Goal: Information Seeking & Learning: Learn about a topic

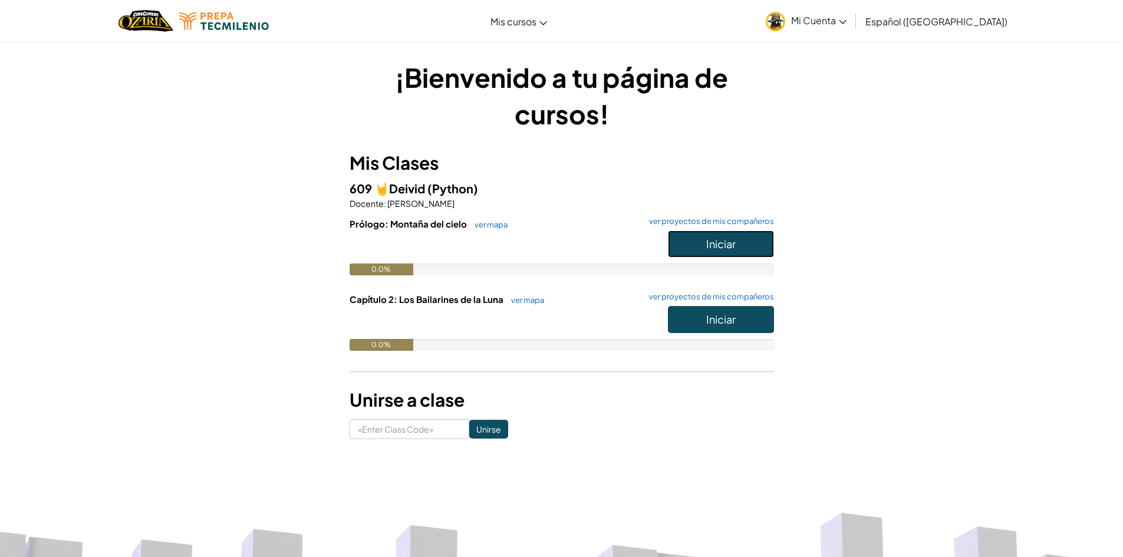
click at [723, 250] on span "Iniciar" at bounding box center [720, 244] width 29 height 14
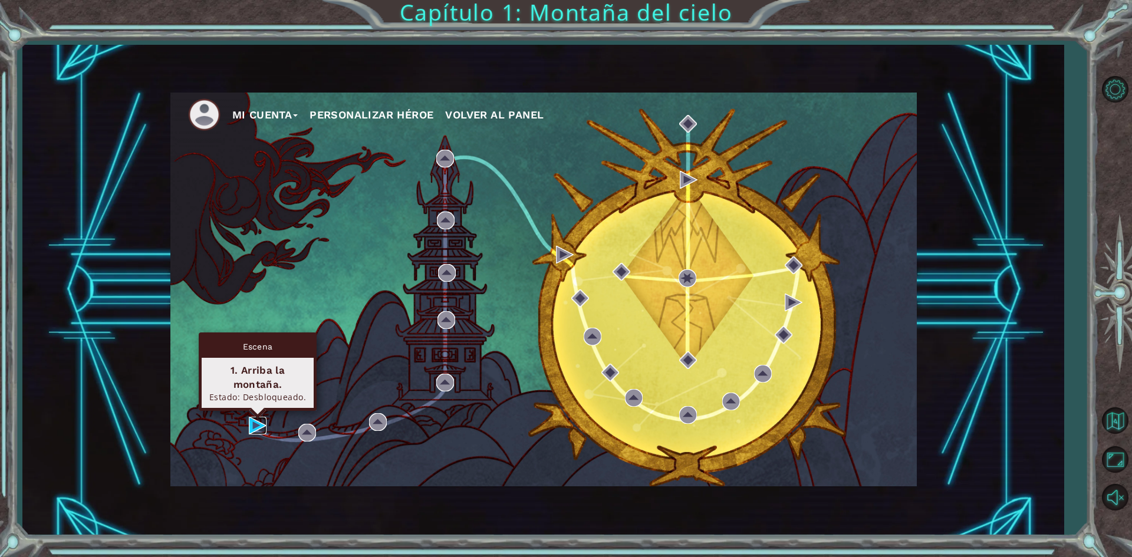
click at [256, 425] on img at bounding box center [258, 426] width 18 height 18
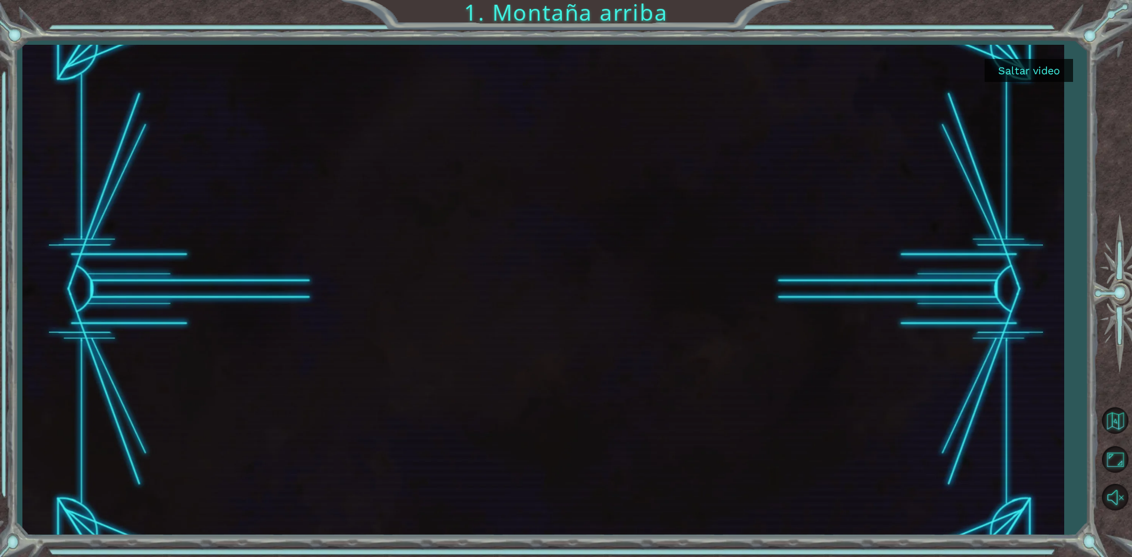
click at [1032, 68] on button "Saltar video" at bounding box center [1029, 70] width 88 height 23
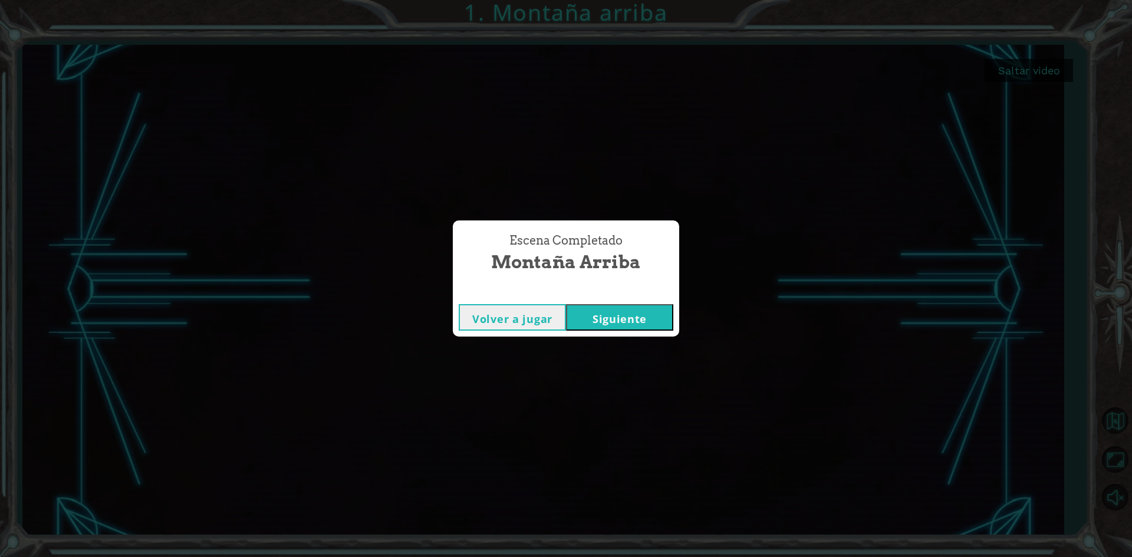
click at [635, 314] on button "Siguiente" at bounding box center [619, 317] width 107 height 27
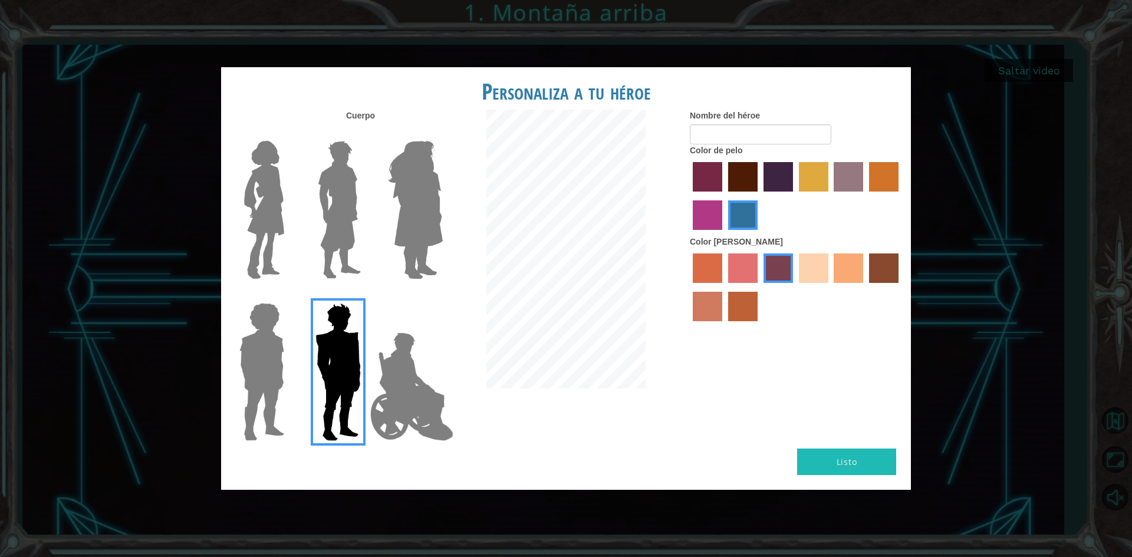
click at [738, 177] on label "maroon hair color" at bounding box center [742, 176] width 29 height 29
click at [724, 196] on input "maroon hair color" at bounding box center [724, 196] width 0 height 0
click at [703, 208] on label "medium red violet hair color" at bounding box center [707, 214] width 29 height 29
click at [900, 196] on input "medium red violet hair color" at bounding box center [900, 196] width 0 height 0
click at [815, 170] on label "tulip tree hair color" at bounding box center [813, 176] width 29 height 29
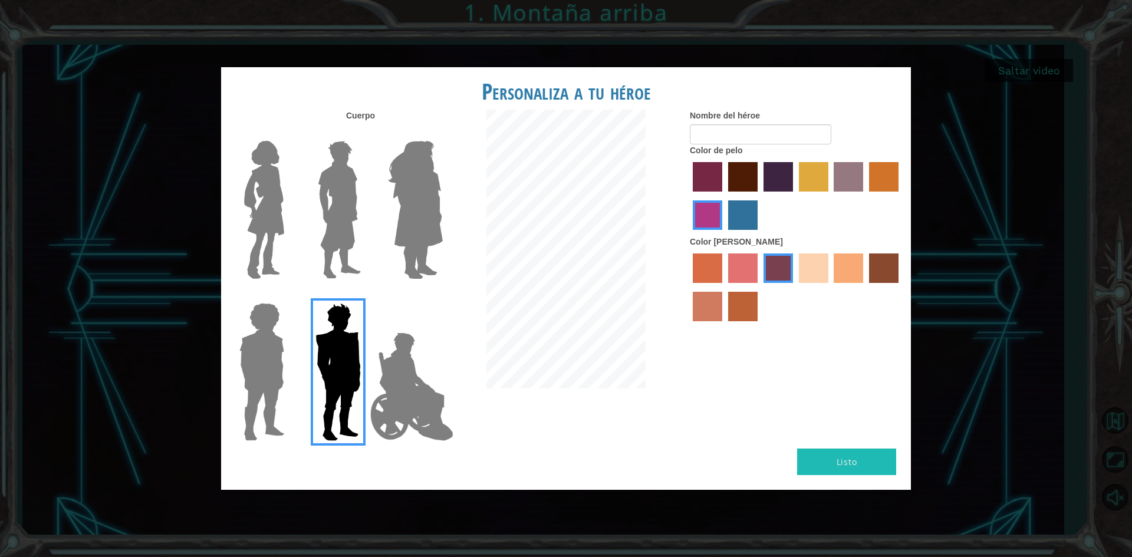
click at [795, 196] on input "tulip tree hair color" at bounding box center [795, 196] width 0 height 0
click at [742, 274] on label "froly skin color" at bounding box center [742, 268] width 29 height 29
click at [724, 287] on input "froly skin color" at bounding box center [724, 287] width 0 height 0
click at [705, 269] on label "sorbus skin color" at bounding box center [707, 268] width 29 height 29
click at [689, 287] on input "sorbus skin color" at bounding box center [689, 287] width 0 height 0
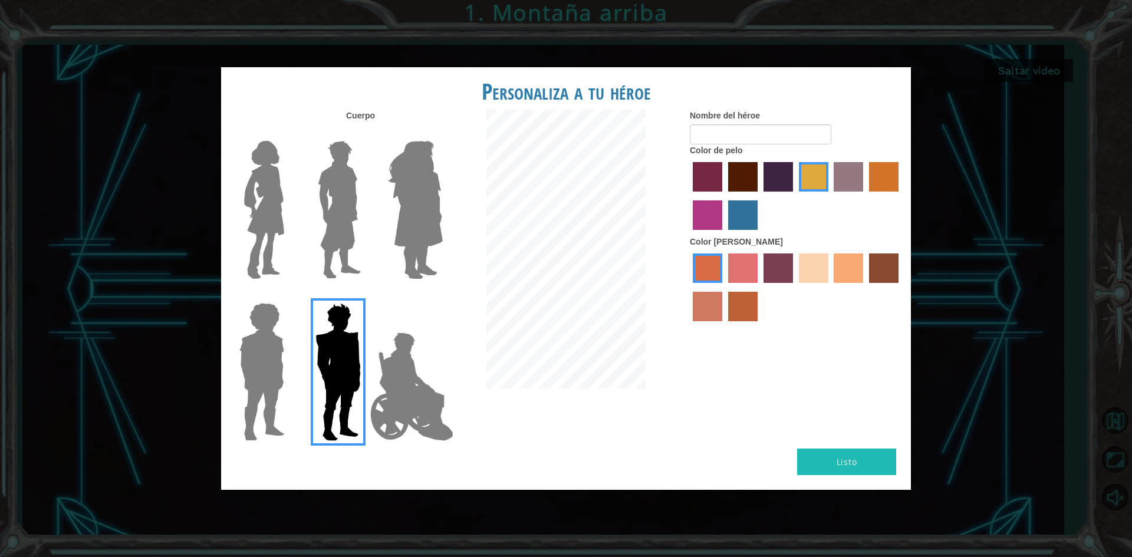
click at [833, 265] on div at bounding box center [796, 289] width 212 height 77
click at [823, 264] on label "sandy beach skin color" at bounding box center [813, 268] width 29 height 29
click at [795, 287] on input "sandy beach skin color" at bounding box center [795, 287] width 0 height 0
click at [828, 453] on button "Listo" at bounding box center [846, 462] width 99 height 27
click at [376, 213] on div at bounding box center [412, 205] width 77 height 162
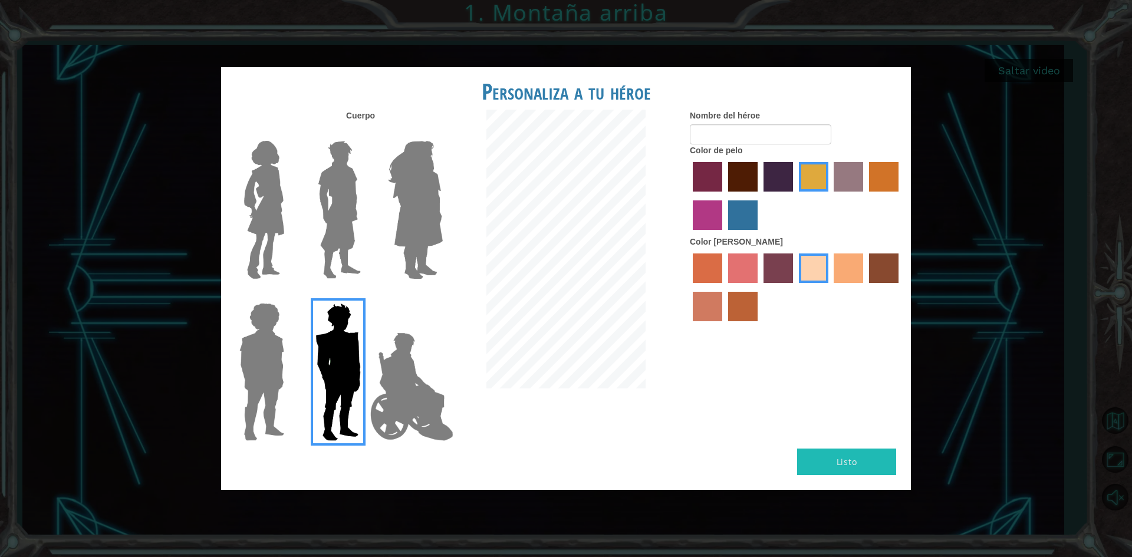
click at [406, 219] on img at bounding box center [415, 209] width 64 height 147
click at [442, 133] on input "Hero Amethyst" at bounding box center [442, 133] width 0 height 0
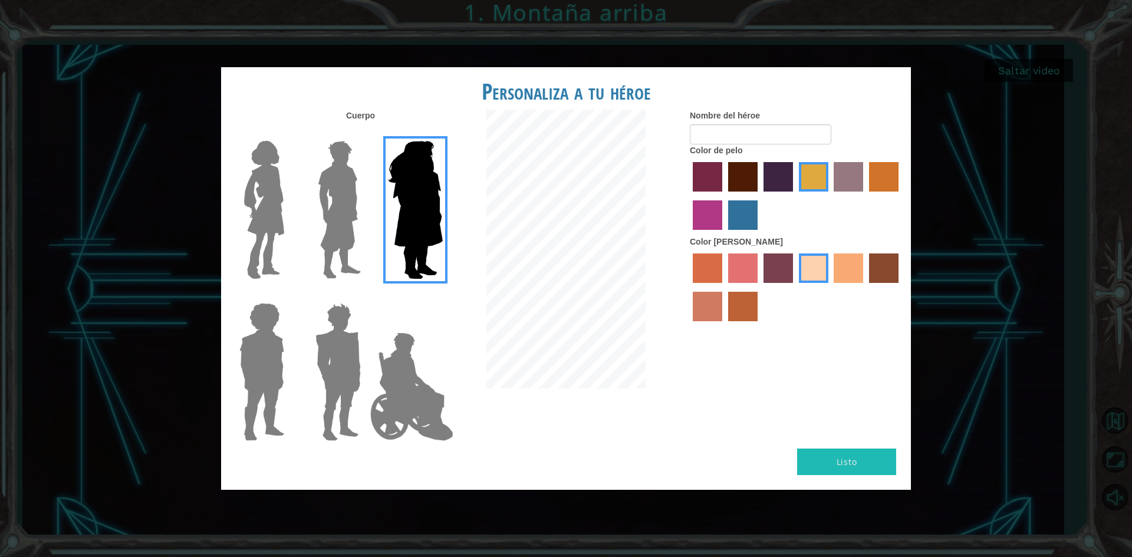
click at [368, 214] on div at bounding box center [336, 205] width 77 height 162
click at [350, 221] on img at bounding box center [339, 209] width 52 height 147
click at [366, 133] on input "Hero Lars" at bounding box center [366, 133] width 0 height 0
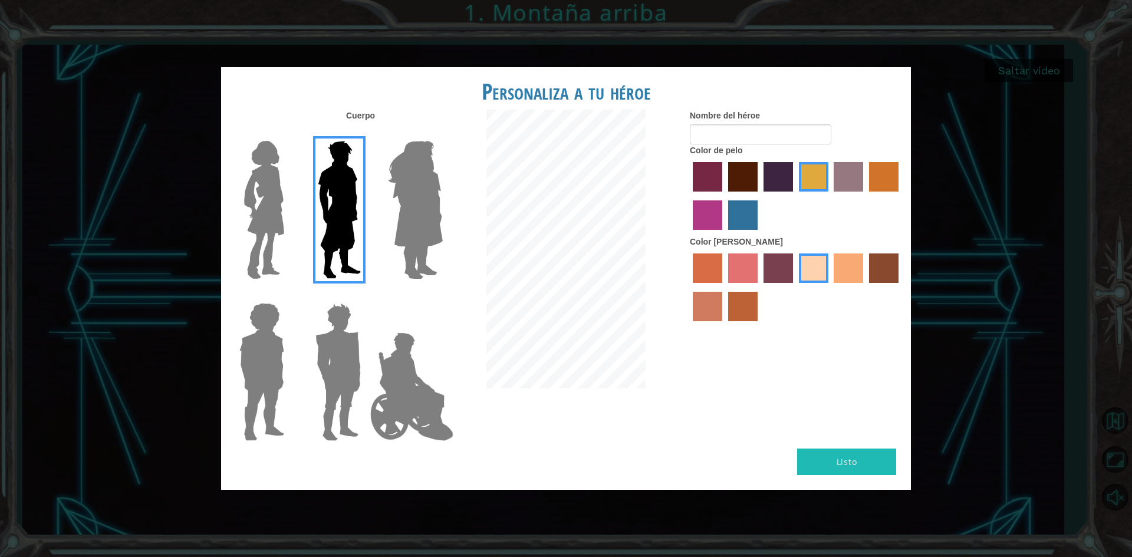
click at [277, 215] on img at bounding box center [264, 209] width 50 height 147
click at [289, 133] on input "Hero Connie" at bounding box center [289, 133] width 0 height 0
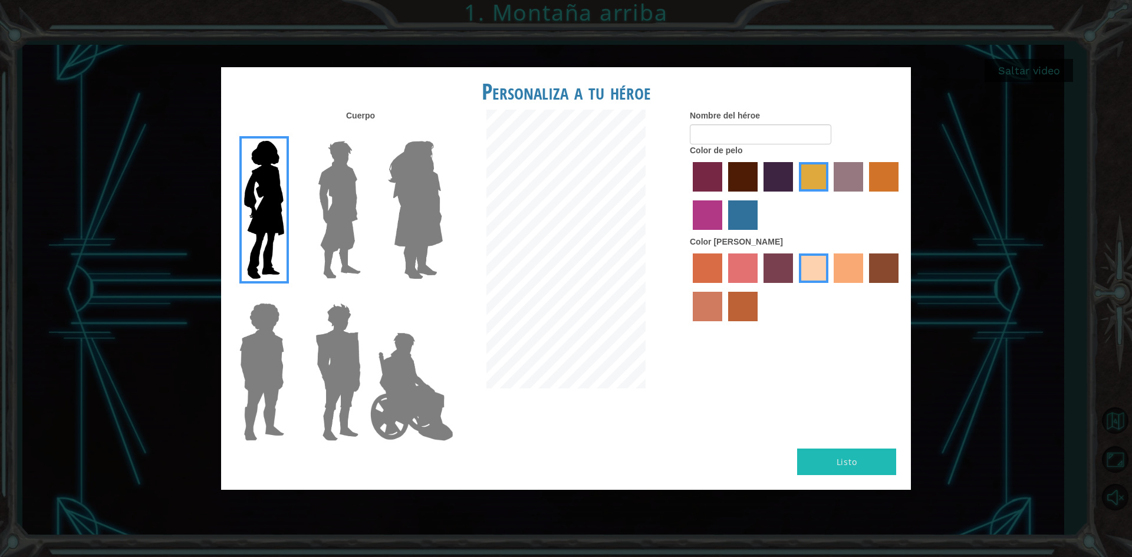
click at [294, 300] on div at bounding box center [259, 368] width 77 height 162
click at [843, 462] on button "Listo" at bounding box center [846, 462] width 99 height 27
type input "d"
type input "tantancolin"
click at [856, 467] on button "Listo" at bounding box center [846, 462] width 99 height 27
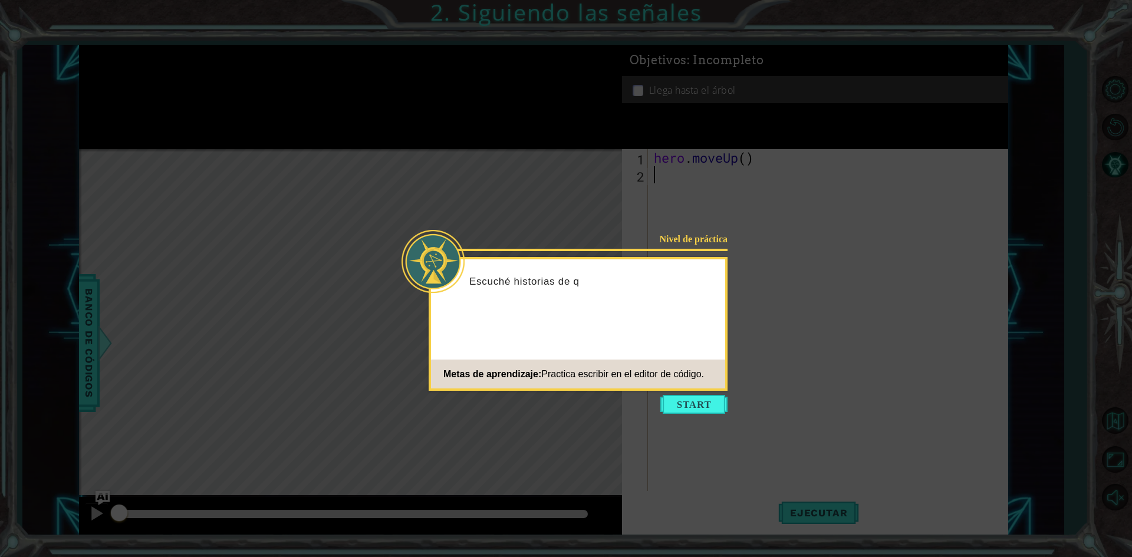
click at [710, 404] on button "Start" at bounding box center [693, 404] width 67 height 19
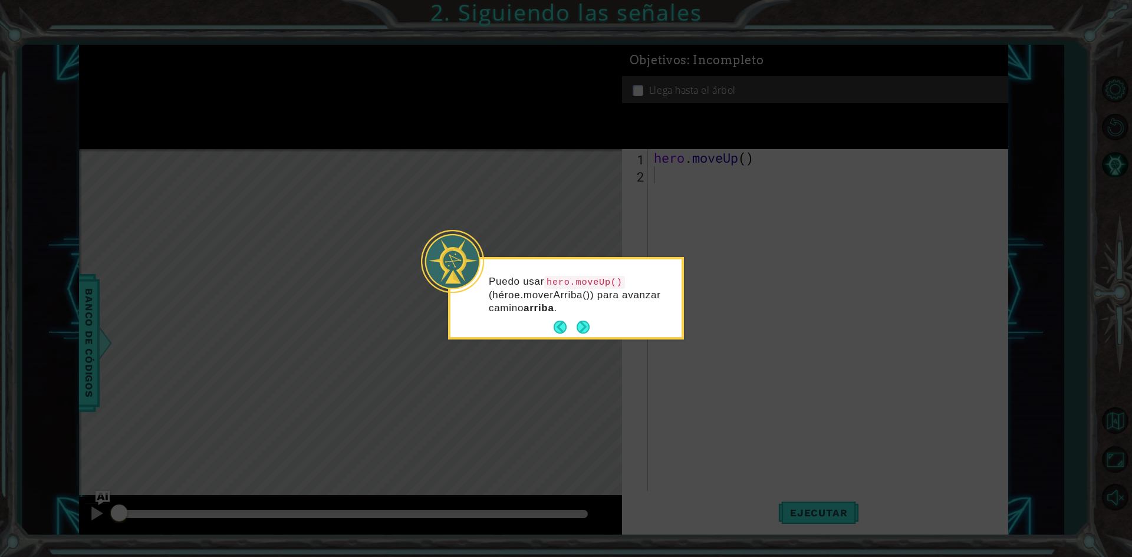
click at [581, 323] on button "Next" at bounding box center [583, 327] width 13 height 13
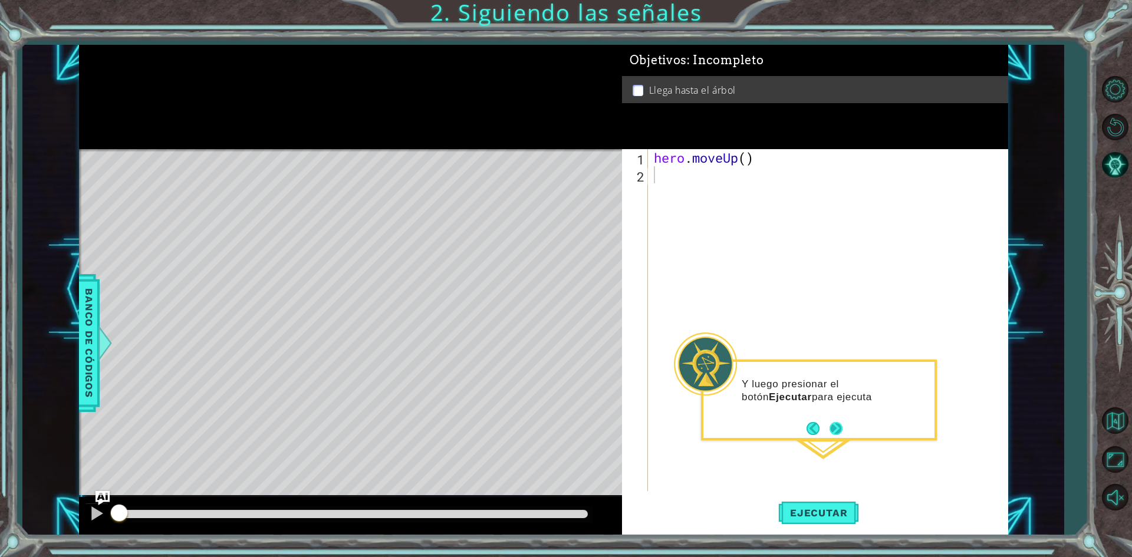
click at [837, 422] on button "Next" at bounding box center [836, 428] width 13 height 13
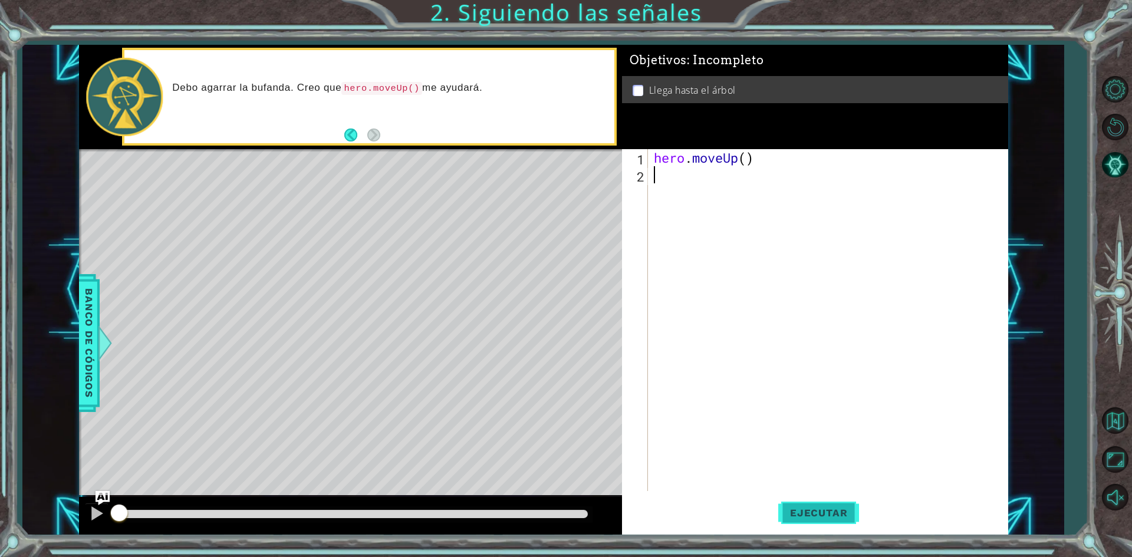
click at [791, 507] on button "Ejecutar" at bounding box center [818, 513] width 81 height 38
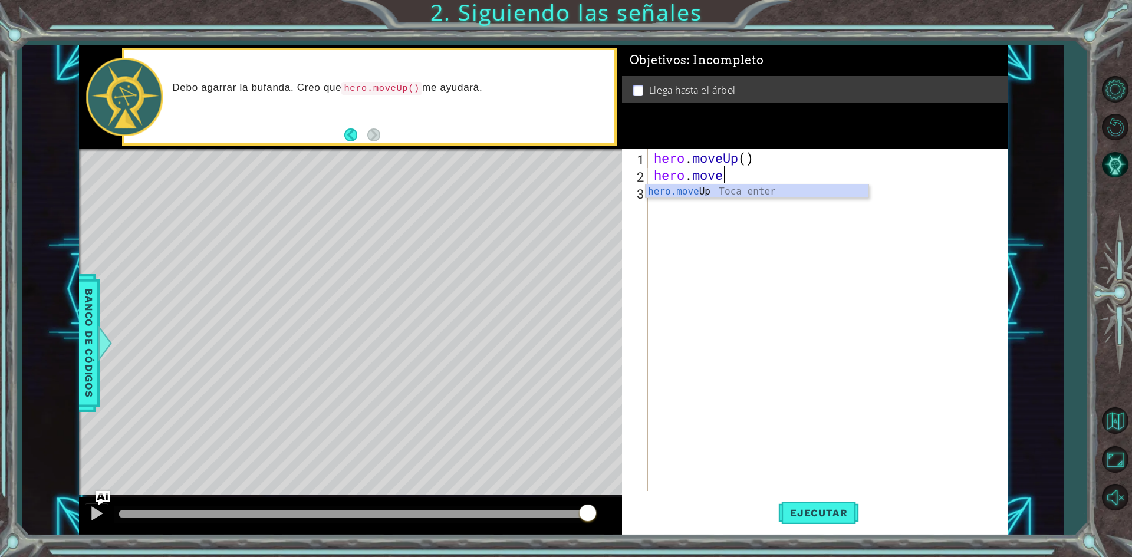
scroll to position [0, 3]
type textarea "hero.moveup"
click at [715, 189] on div "hero.moveUp Toca enter" at bounding box center [757, 206] width 223 height 42
click at [836, 517] on span "Ejecutar" at bounding box center [818, 513] width 81 height 12
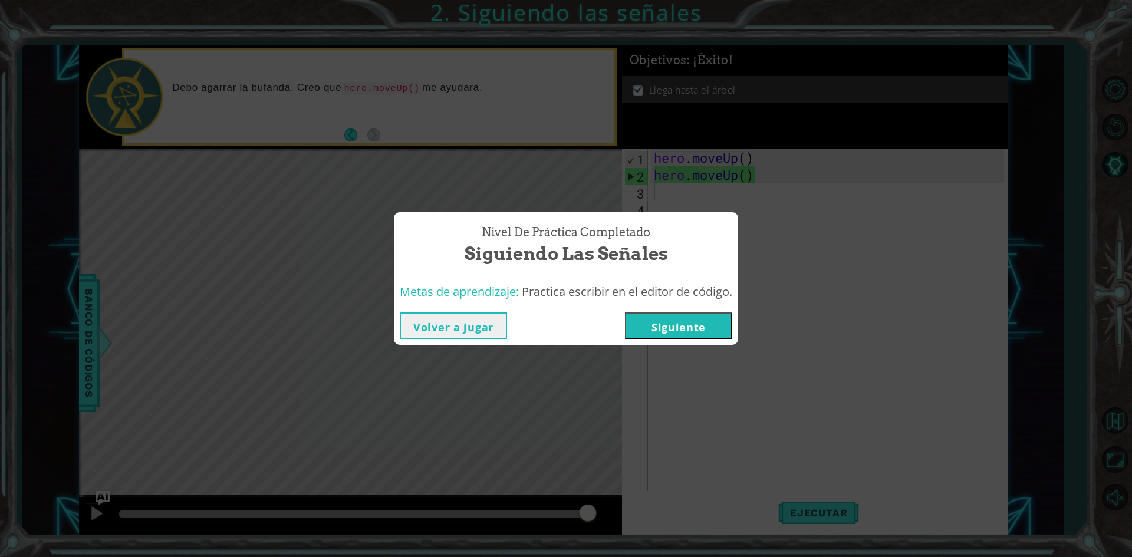
click at [694, 328] on button "Siguiente" at bounding box center [678, 326] width 107 height 27
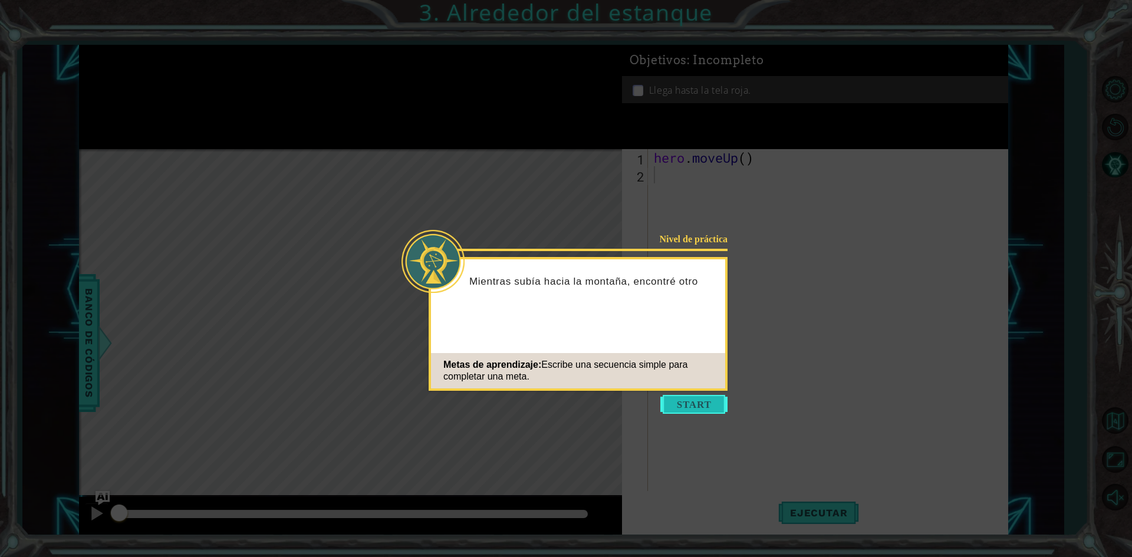
click at [699, 398] on button "Start" at bounding box center [693, 404] width 67 height 19
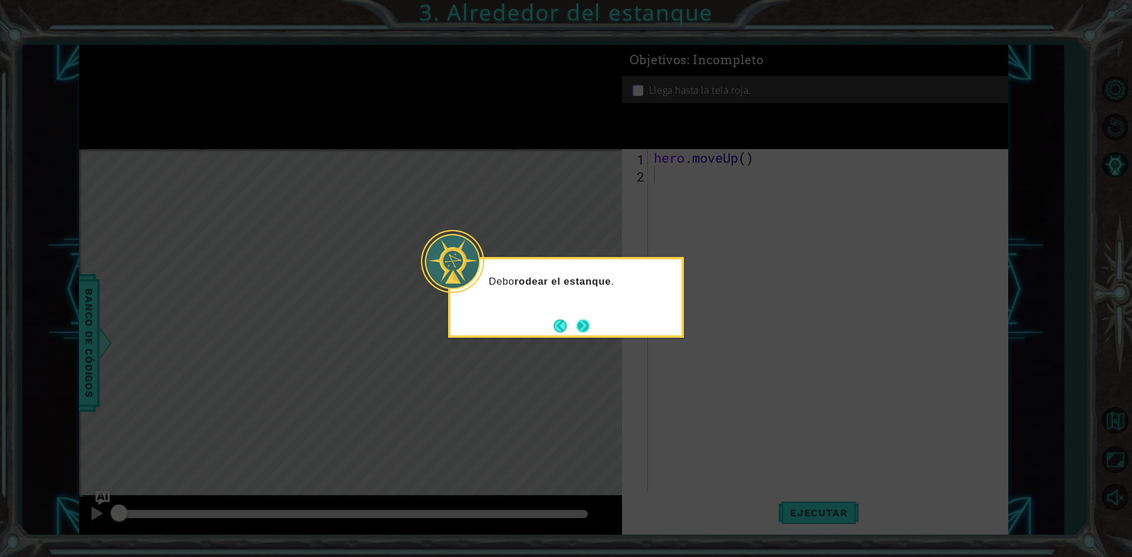
click at [590, 328] on button "Next" at bounding box center [583, 326] width 13 height 13
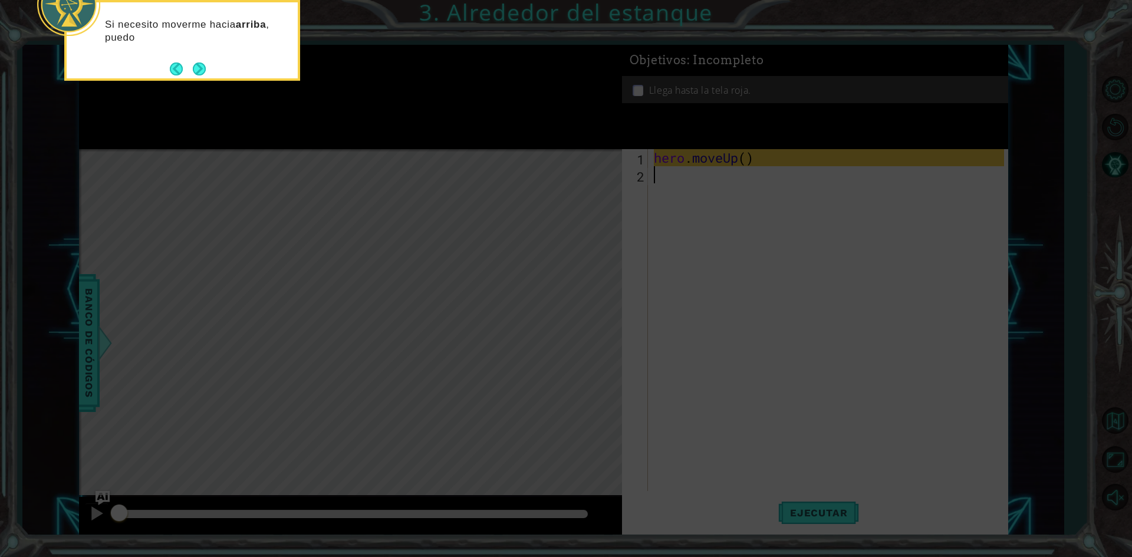
click at [331, 88] on icon at bounding box center [566, 84] width 1132 height 948
click at [194, 66] on button "Next" at bounding box center [199, 69] width 13 height 13
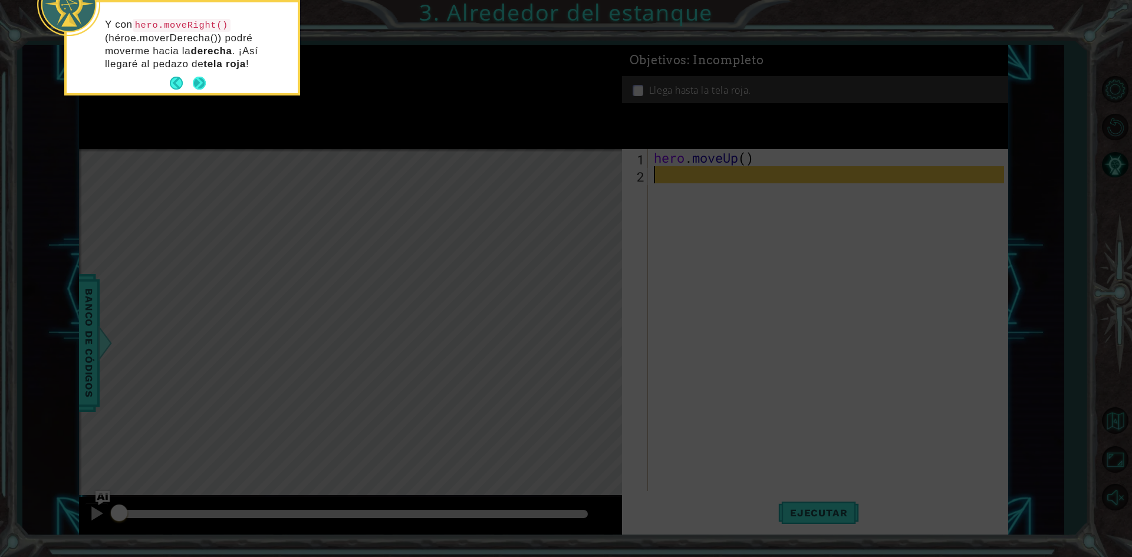
click at [193, 85] on button "Next" at bounding box center [199, 83] width 13 height 13
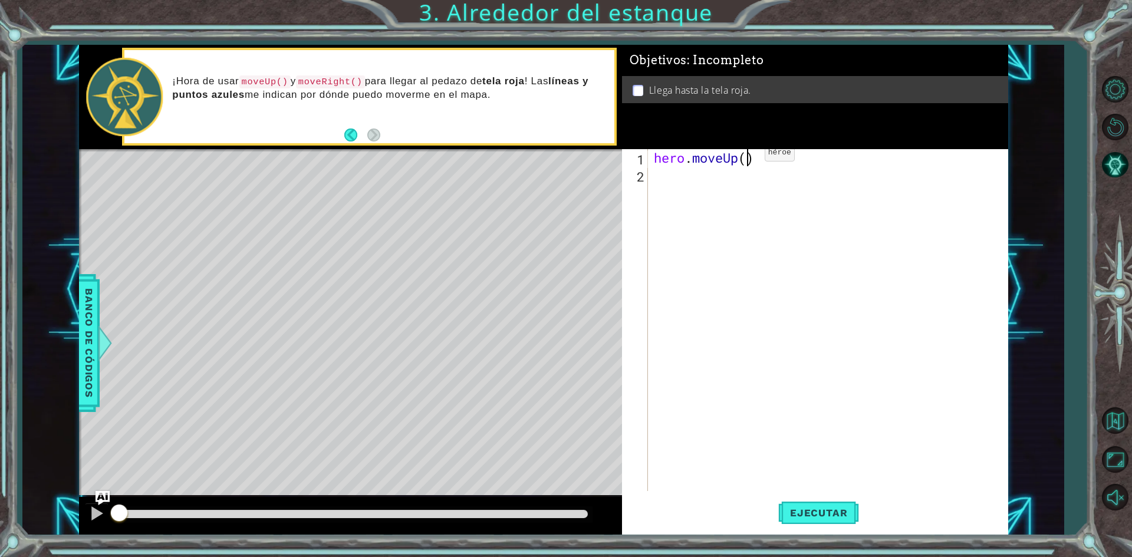
click at [747, 156] on div "hero . moveUp ( )" at bounding box center [831, 337] width 359 height 376
type textarea "hero.moveUp(2)"
click at [826, 515] on span "Ejecutar" at bounding box center [818, 513] width 81 height 12
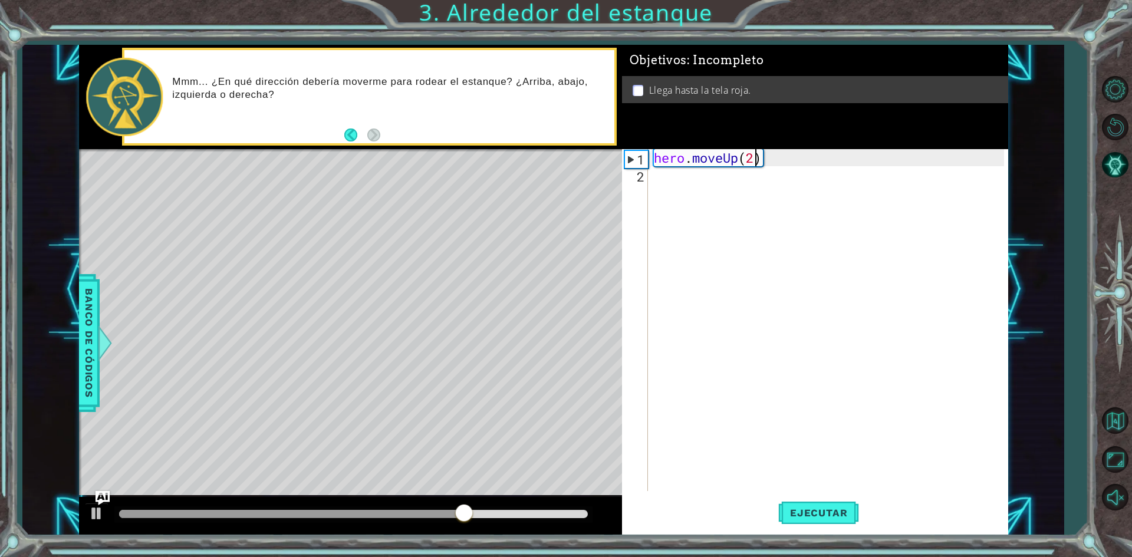
click at [669, 185] on div "hero . moveUp ( 2 )" at bounding box center [831, 337] width 359 height 376
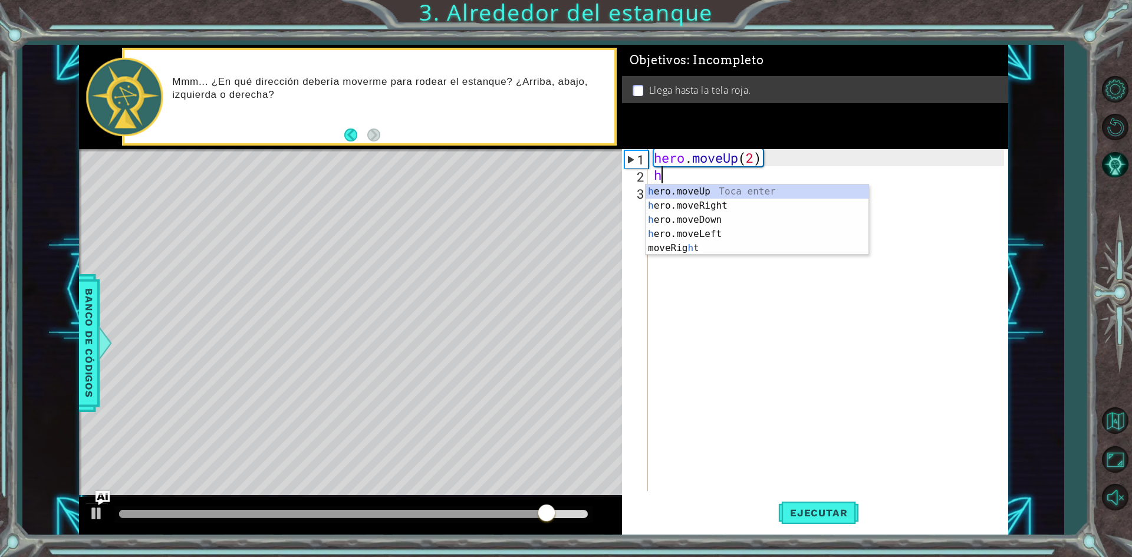
type textarea "he"
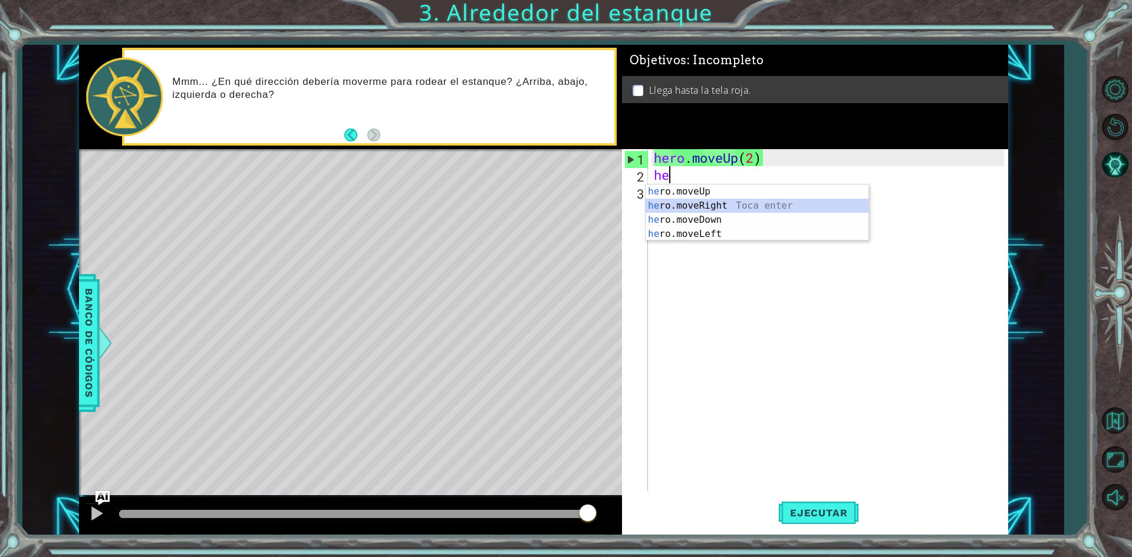
click at [716, 204] on div "he ro.moveUp Toca enter he ro.moveRight Toca enter he ro.moveDown Toca enter he…" at bounding box center [757, 227] width 223 height 85
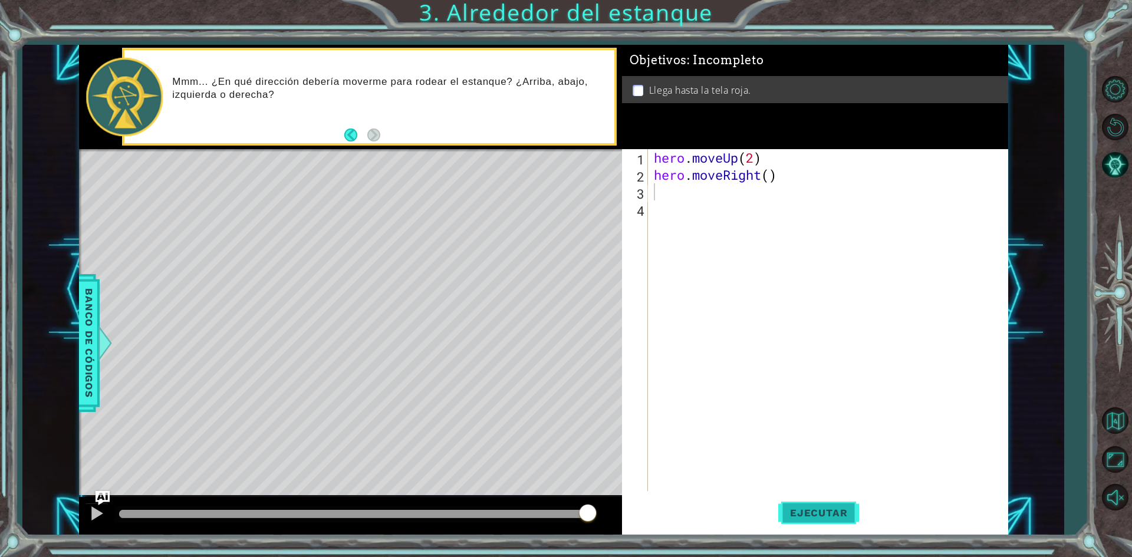
click at [792, 509] on span "Ejecutar" at bounding box center [818, 513] width 81 height 12
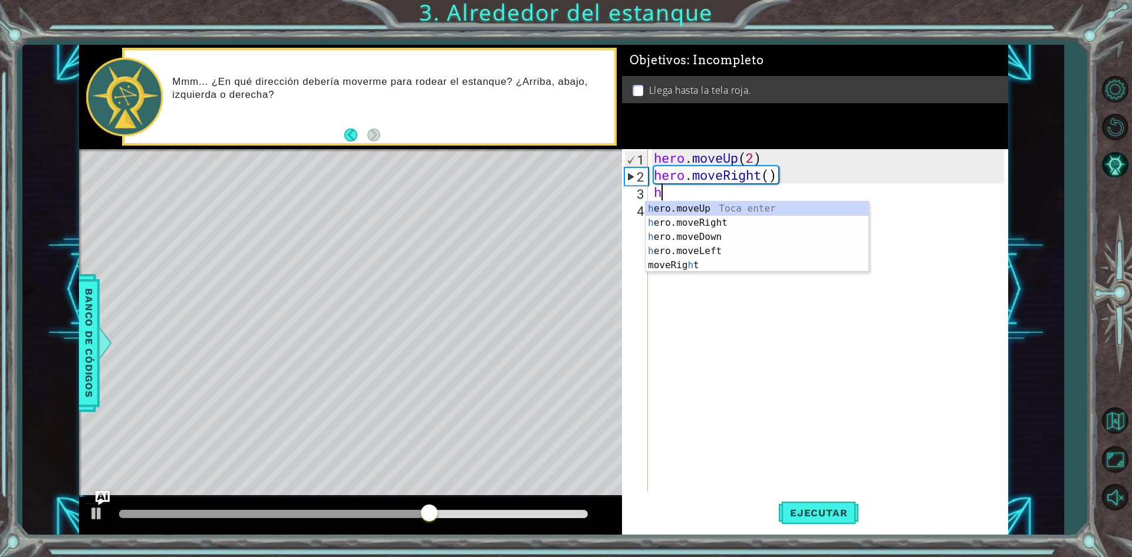
type textarea "hr"
click at [701, 210] on div "h e r o.moveUp Toca enter h e r o.moveDown Toca enter h e r o.moveLeft Toca ent…" at bounding box center [757, 244] width 223 height 85
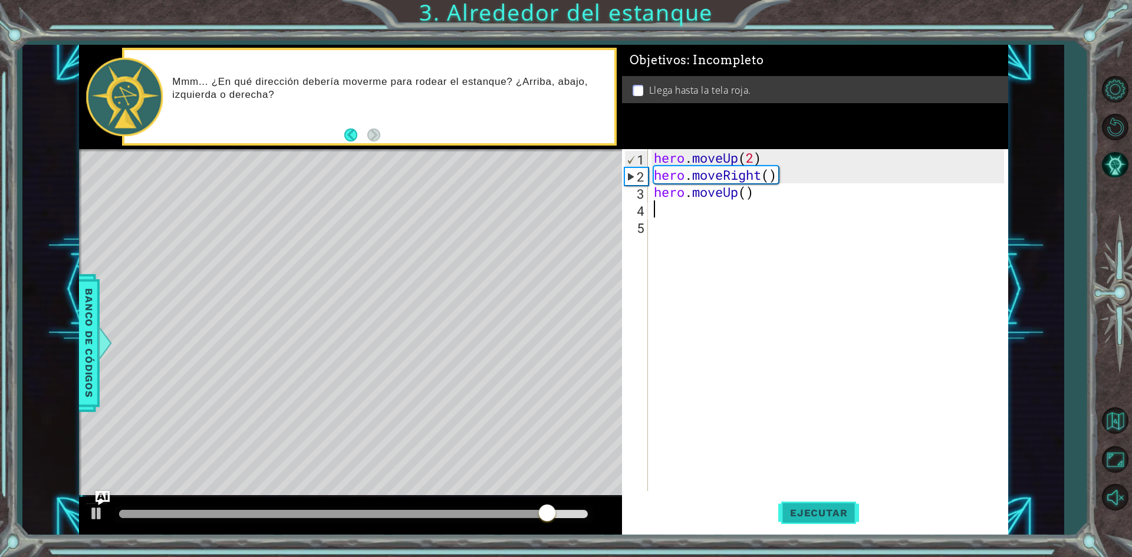
click at [802, 505] on button "Ejecutar" at bounding box center [818, 513] width 81 height 38
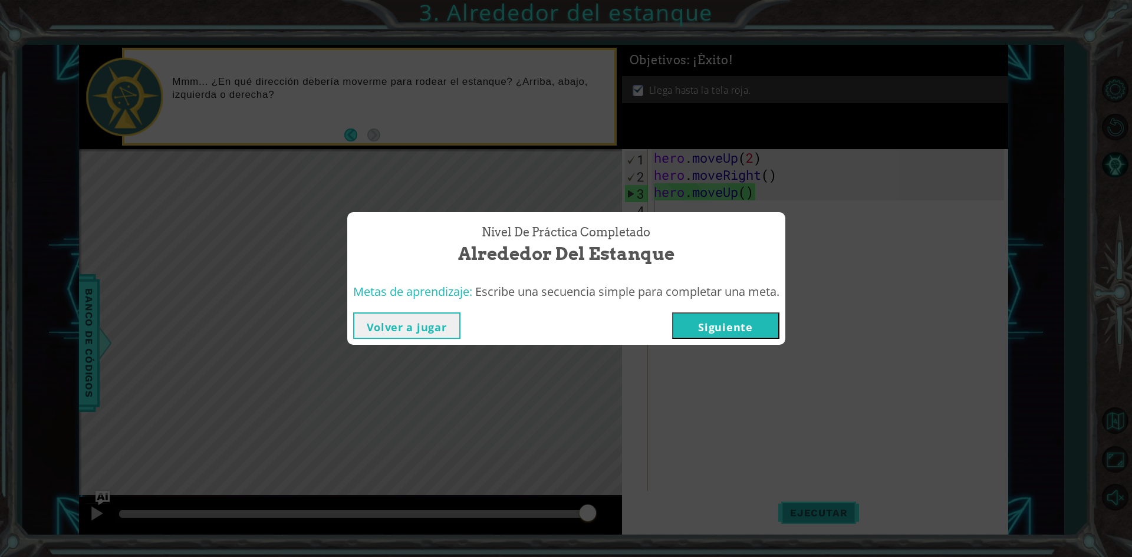
click button "Siguiente" at bounding box center [725, 326] width 107 height 27
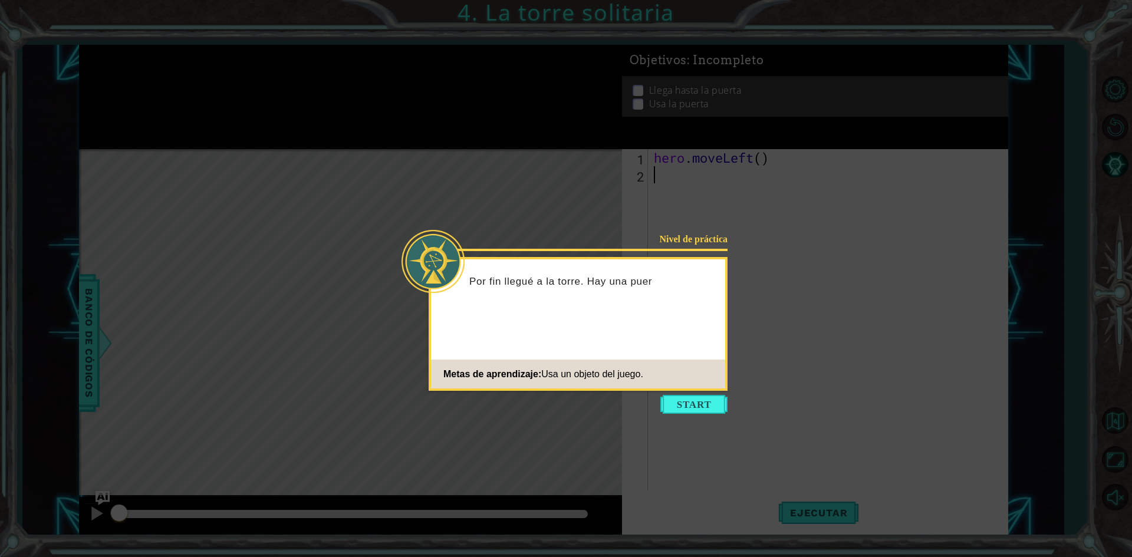
click at [724, 387] on footer "Metas de aprendizaje: Usa un objeto del juego." at bounding box center [578, 374] width 294 height 29
click at [703, 411] on button "Start" at bounding box center [693, 404] width 67 height 19
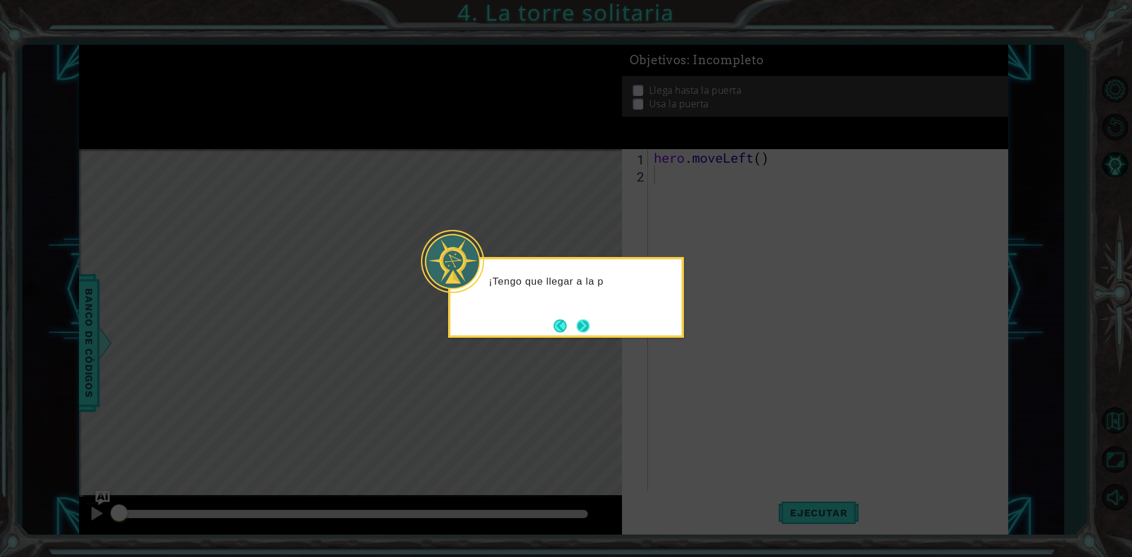
click at [590, 319] on button "Next" at bounding box center [583, 326] width 14 height 14
click at [590, 326] on button "Next" at bounding box center [583, 326] width 13 height 13
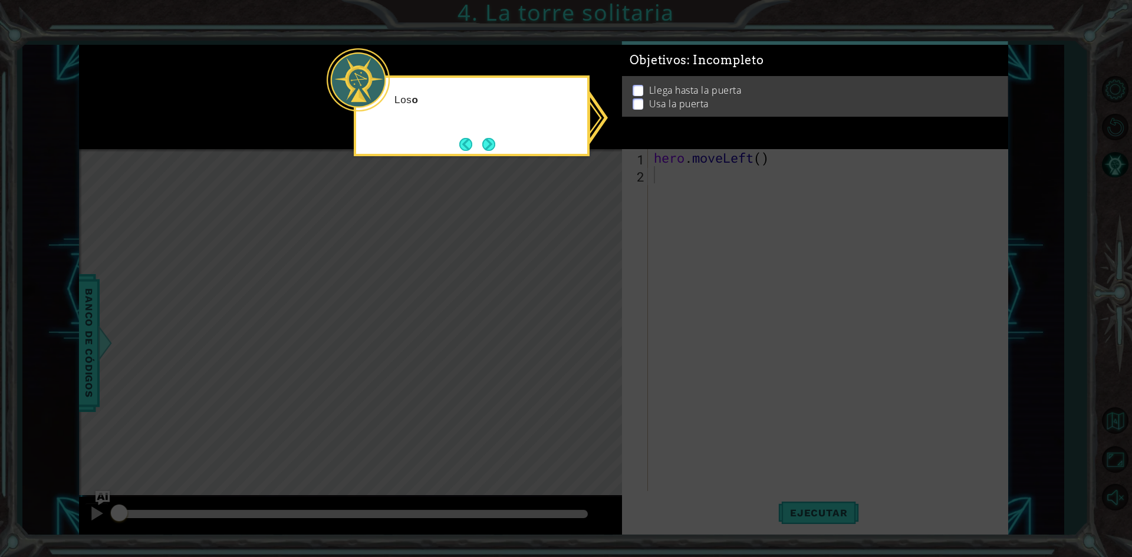
click at [597, 307] on icon at bounding box center [566, 278] width 1132 height 557
click at [495, 148] on button "Next" at bounding box center [488, 144] width 13 height 13
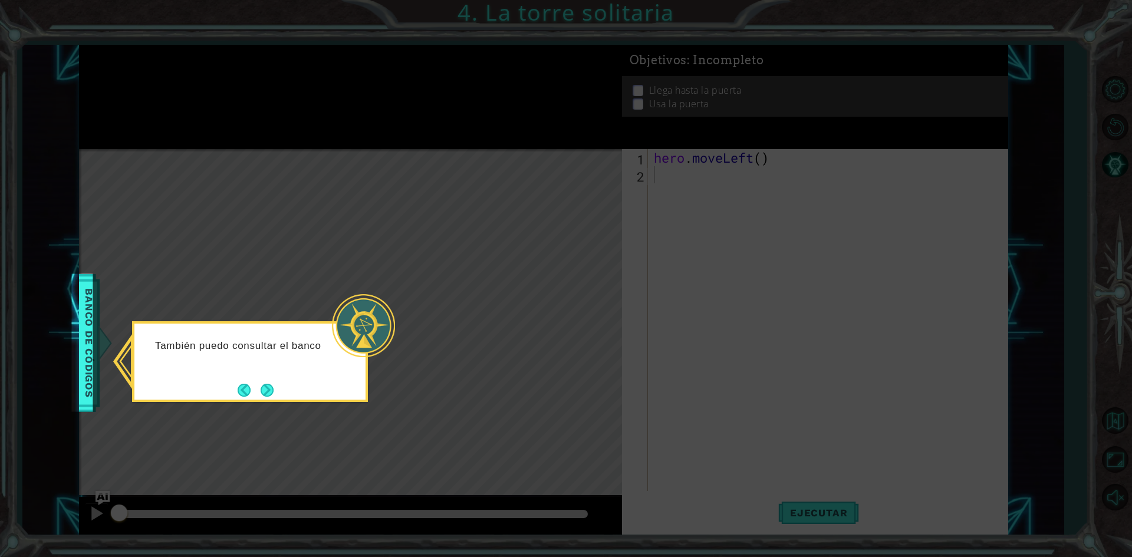
click at [275, 402] on div "También puedo consultar el banco" at bounding box center [250, 361] width 236 height 81
click at [269, 399] on div "También puedo consultar el banco de código para ver qu" at bounding box center [250, 361] width 236 height 81
click at [265, 392] on button "Next" at bounding box center [267, 390] width 13 height 13
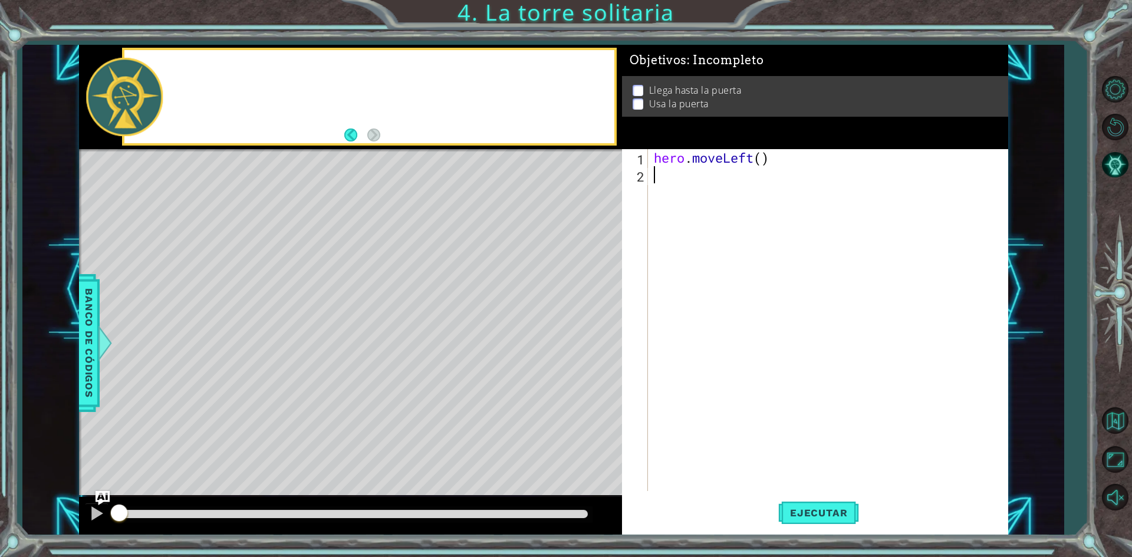
click at [267, 392] on div "Level Map" at bounding box center [351, 322] width 545 height 347
drag, startPoint x: 798, startPoint y: 505, endPoint x: 798, endPoint y: 498, distance: 7.1
click at [798, 504] on button "Ejecutar" at bounding box center [818, 513] width 81 height 38
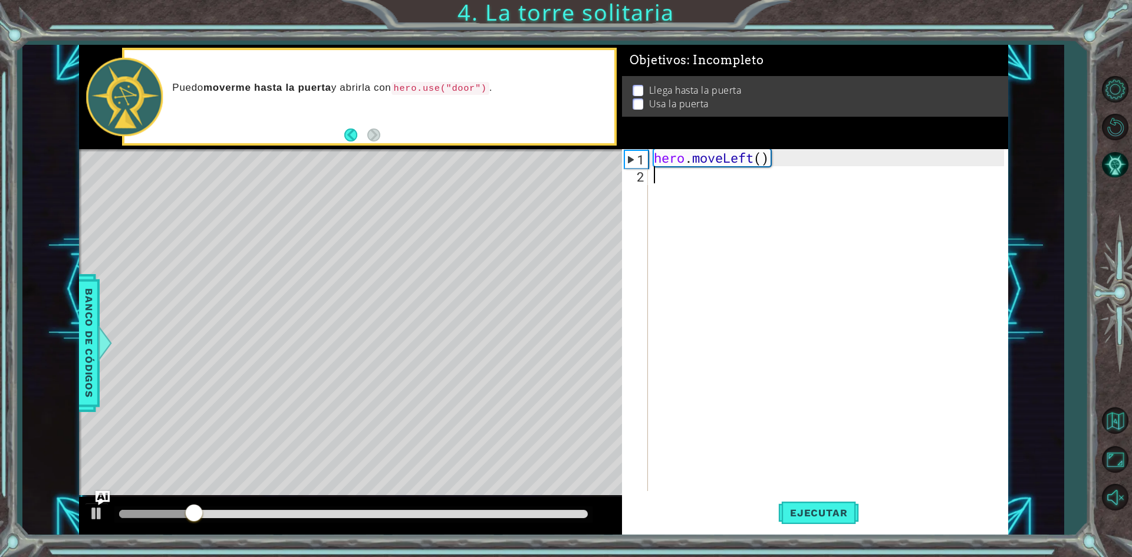
type textarea "h"
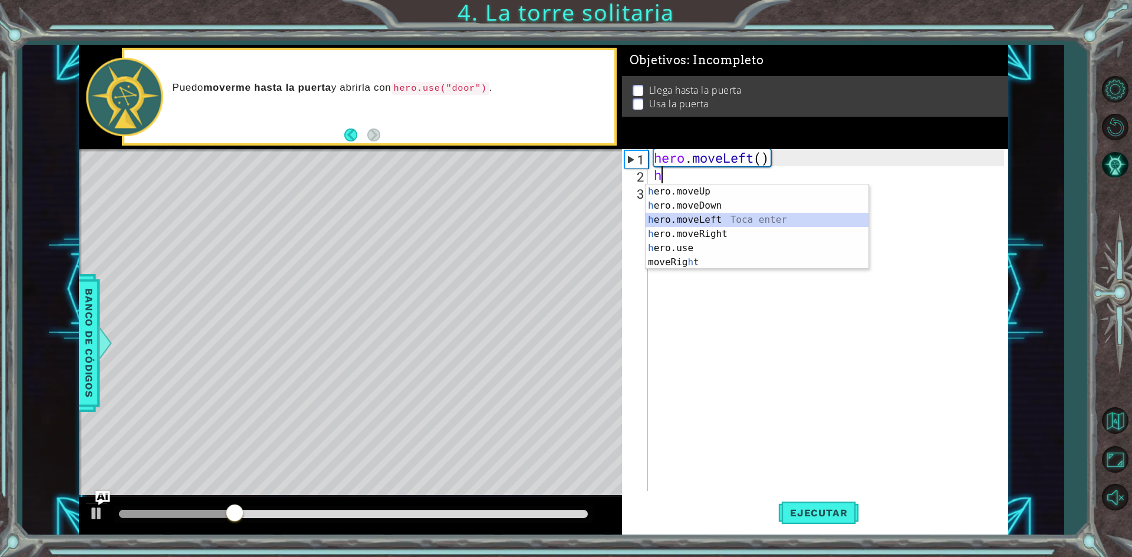
click at [680, 221] on div "h ero.moveUp Toca enter h ero.moveDown Toca enter h ero.moveLeft Toca enter h e…" at bounding box center [757, 241] width 223 height 113
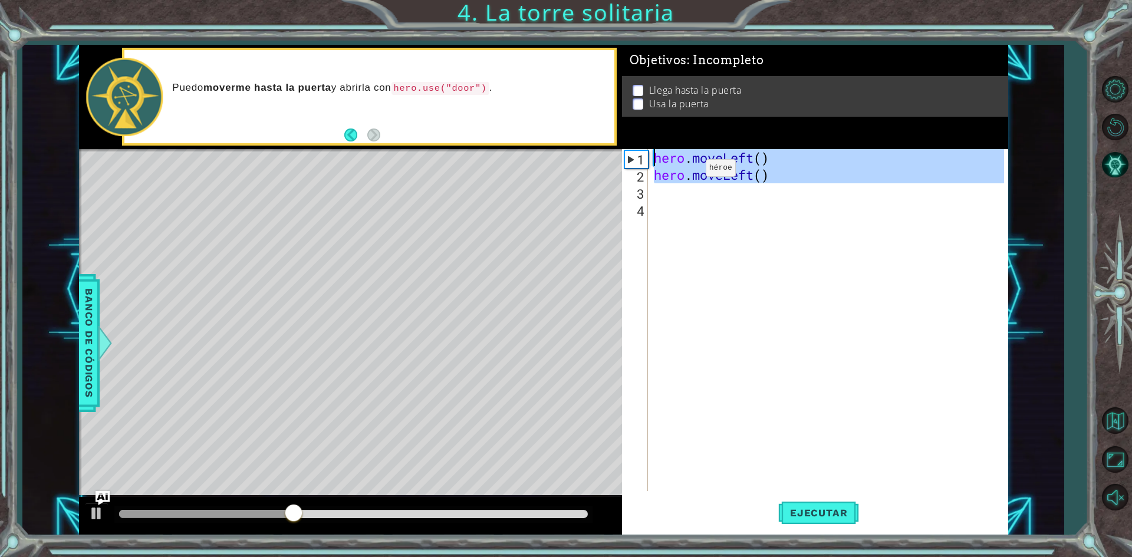
drag, startPoint x: 787, startPoint y: 183, endPoint x: 461, endPoint y: 142, distance: 329.3
click at [459, 142] on div "1 ההההההההההההההההההההההההההההההההההההההההההההההההההההההההההההההההההההההההההההה…" at bounding box center [543, 290] width 929 height 491
type textarea "hero.moveLeft() hero.moveLeft()"
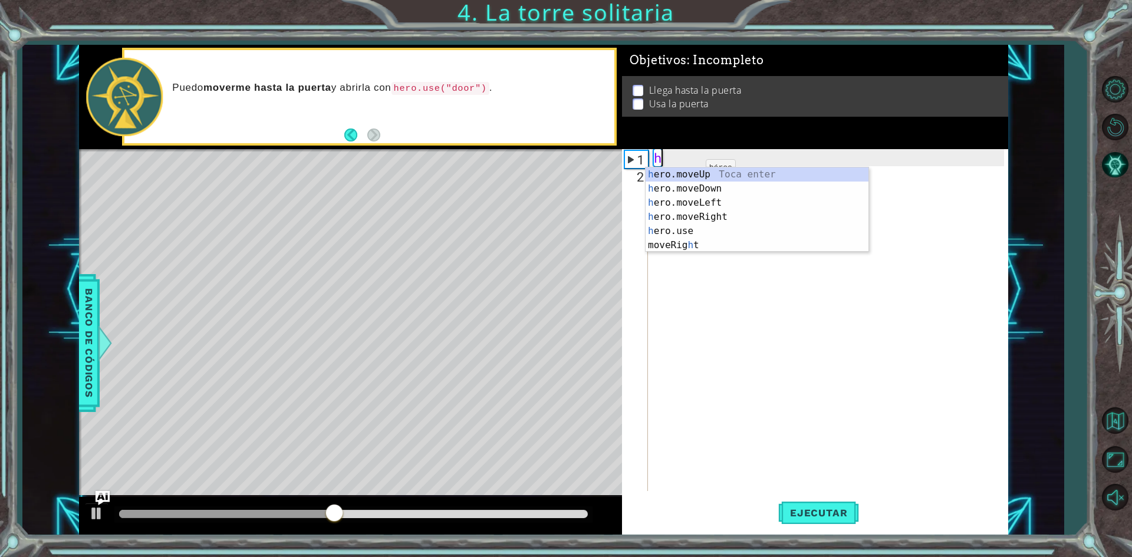
type textarea "he"
click at [693, 202] on div "he ro.moveUp Toca enter he ro.moveDown Toca enter he ro.moveLeft Toca enter he …" at bounding box center [757, 216] width 223 height 99
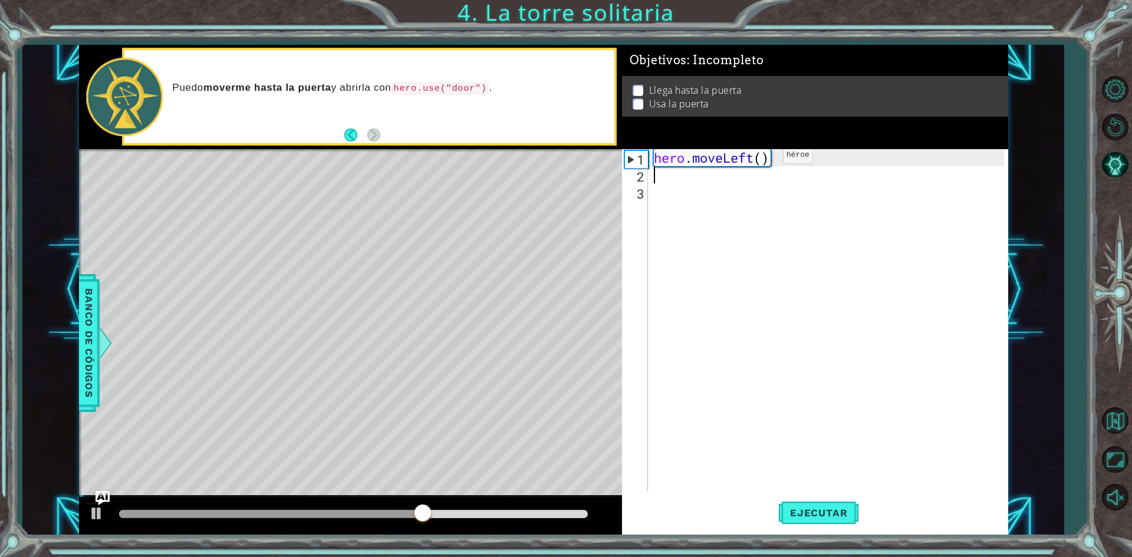
click at [765, 158] on div "hero . moveLeft ( )" at bounding box center [831, 337] width 359 height 376
type textarea "hero.moveLeft(3)"
click at [809, 505] on button "Ejecutar" at bounding box center [818, 513] width 81 height 38
click at [684, 179] on div "hero . moveLeft ( 3 )" at bounding box center [831, 337] width 359 height 376
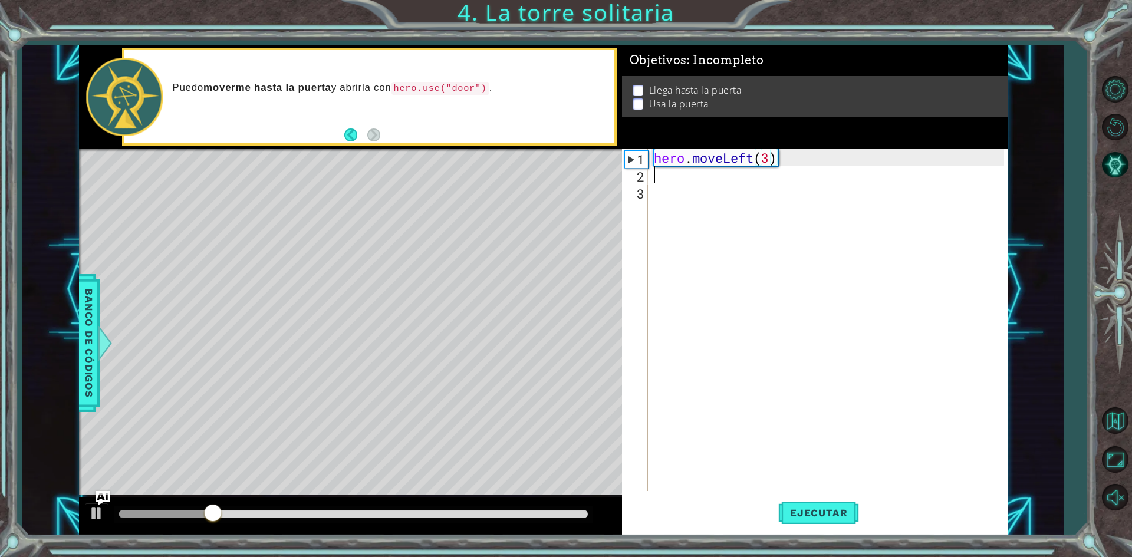
scroll to position [0, 0]
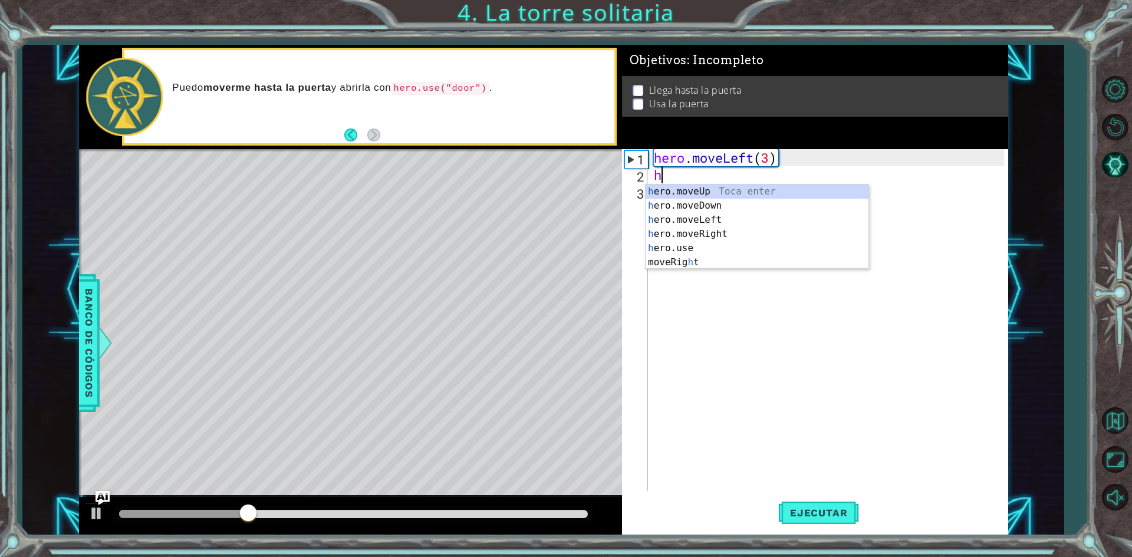
type textarea "he"
click at [698, 193] on div "he ro.moveUp Toca enter he ro.moveDown Toca enter he ro.moveLeft Toca enter he …" at bounding box center [757, 234] width 223 height 99
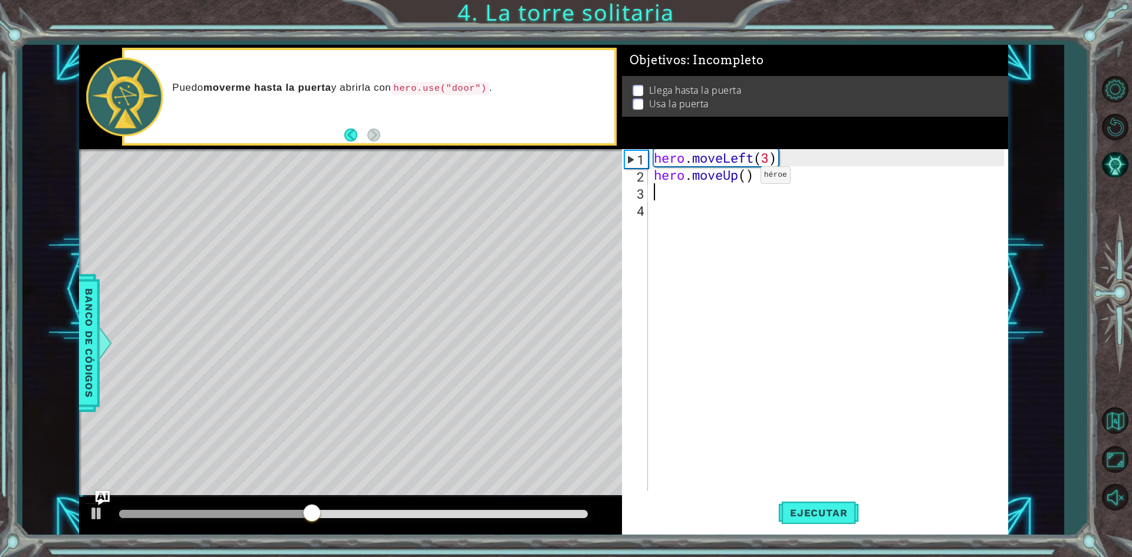
click at [745, 179] on div "hero . moveLeft ( 3 ) hero . moveUp ( )" at bounding box center [831, 337] width 359 height 376
click at [817, 516] on span "Ejecutar" at bounding box center [818, 513] width 81 height 12
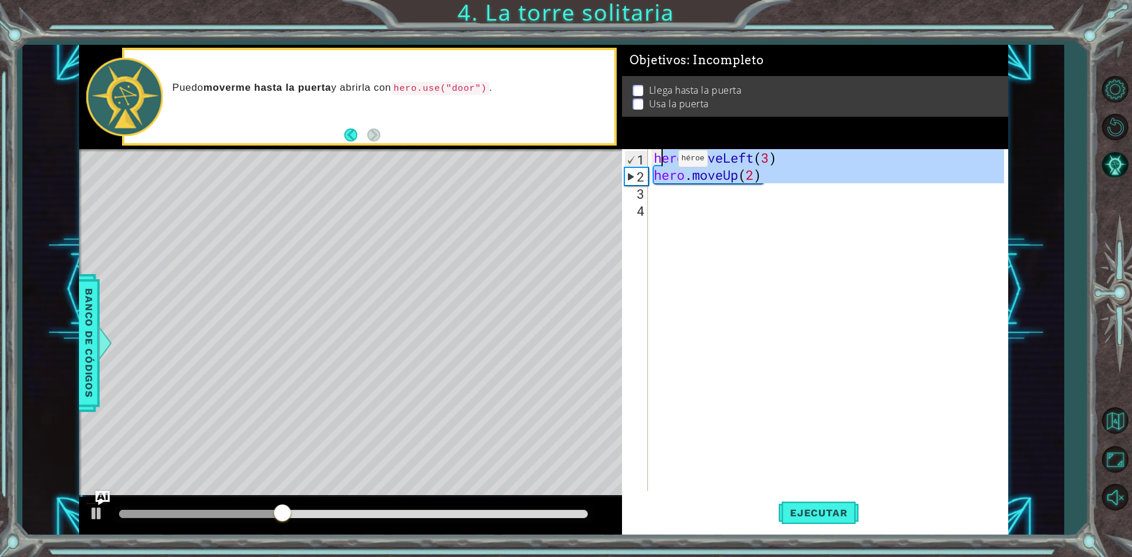
drag, startPoint x: 790, startPoint y: 187, endPoint x: 649, endPoint y: 160, distance: 144.0
click at [653, 161] on div "hero . moveLeft ( 3 ) hero . moveUp ( 2 )" at bounding box center [831, 337] width 359 height 376
type textarea "hero.moveLeft(3) hero.moveUp(2)"
drag, startPoint x: 808, startPoint y: 186, endPoint x: 801, endPoint y: 191, distance: 9.3
click at [807, 186] on div "hero . moveLeft ( 3 ) hero . moveUp ( 2 )" at bounding box center [828, 320] width 353 height 342
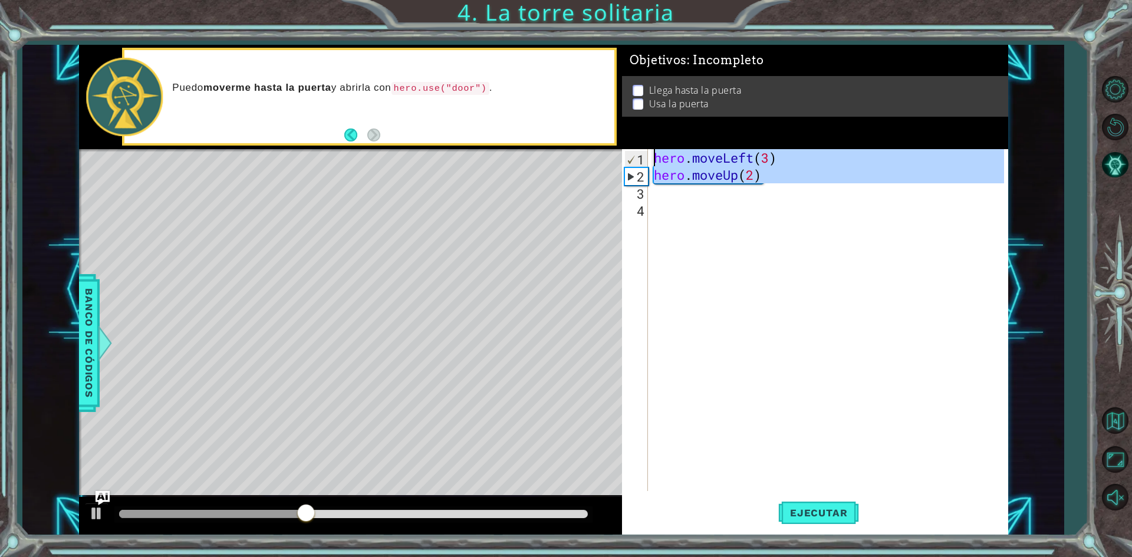
scroll to position [0, 0]
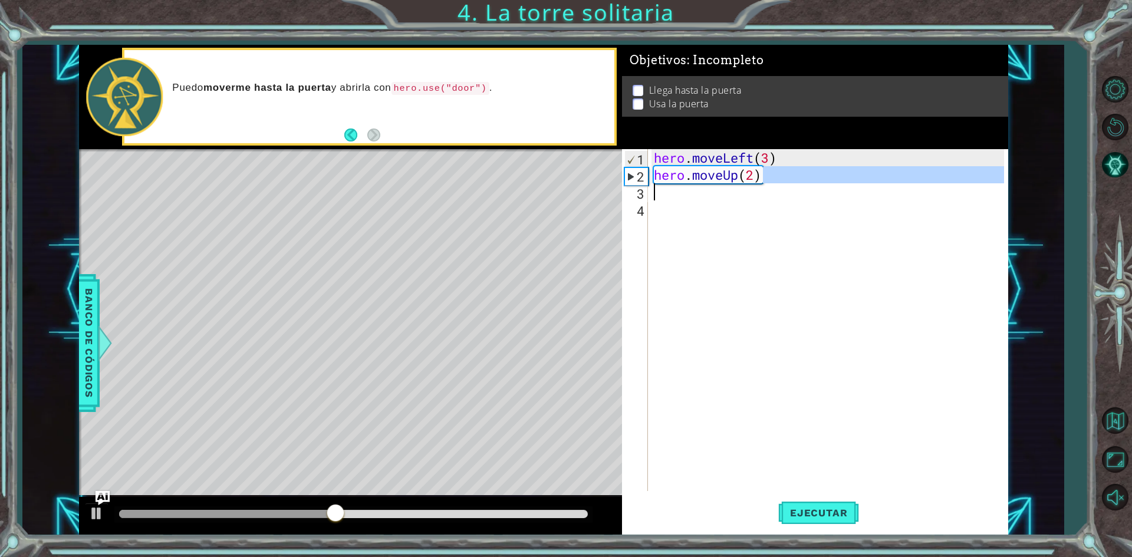
drag, startPoint x: 793, startPoint y: 180, endPoint x: 666, endPoint y: 192, distance: 127.3
click at [666, 192] on div "hero . moveLeft ( 3 ) hero . moveUp ( 2 )" at bounding box center [831, 337] width 359 height 376
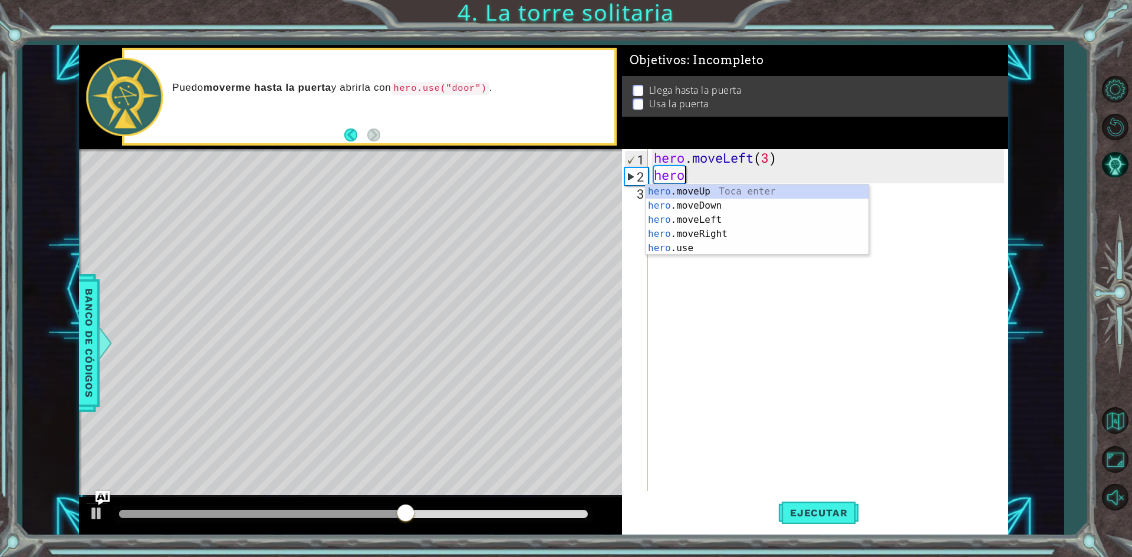
type textarea "h"
click at [685, 229] on div "h ero.moveUp Toca enter h ero.moveDown Toca enter h ero.moveLeft Toca enter h e…" at bounding box center [757, 241] width 223 height 113
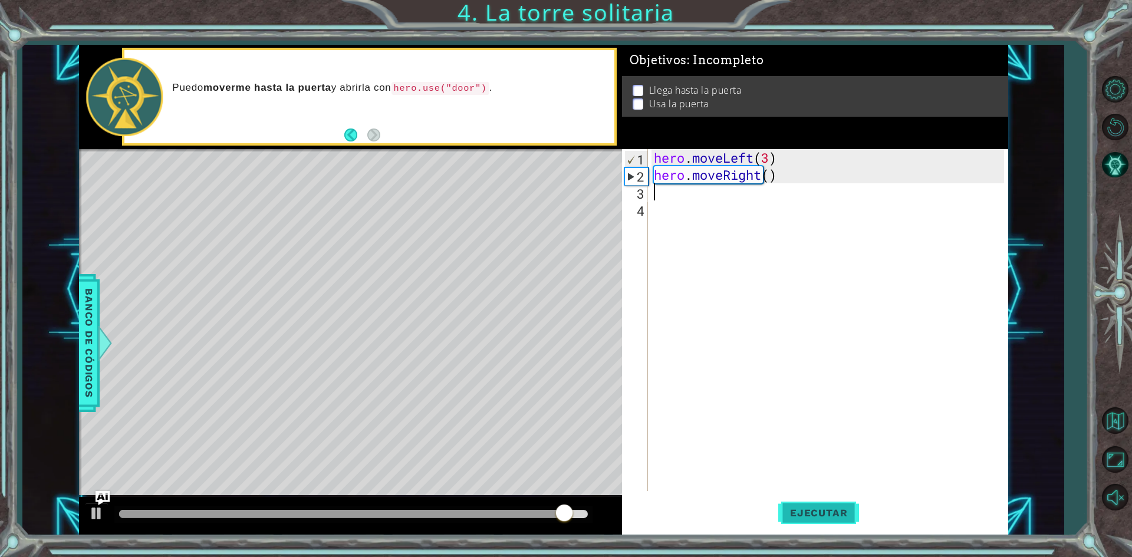
click at [807, 505] on button "Ejecutar" at bounding box center [818, 513] width 81 height 38
click at [805, 190] on div "hero . moveLeft ( 3 ) hero . moveRight ( )" at bounding box center [831, 337] width 359 height 376
click at [790, 172] on div "hero . moveLeft ( 3 ) hero . moveRight ( )" at bounding box center [831, 337] width 359 height 376
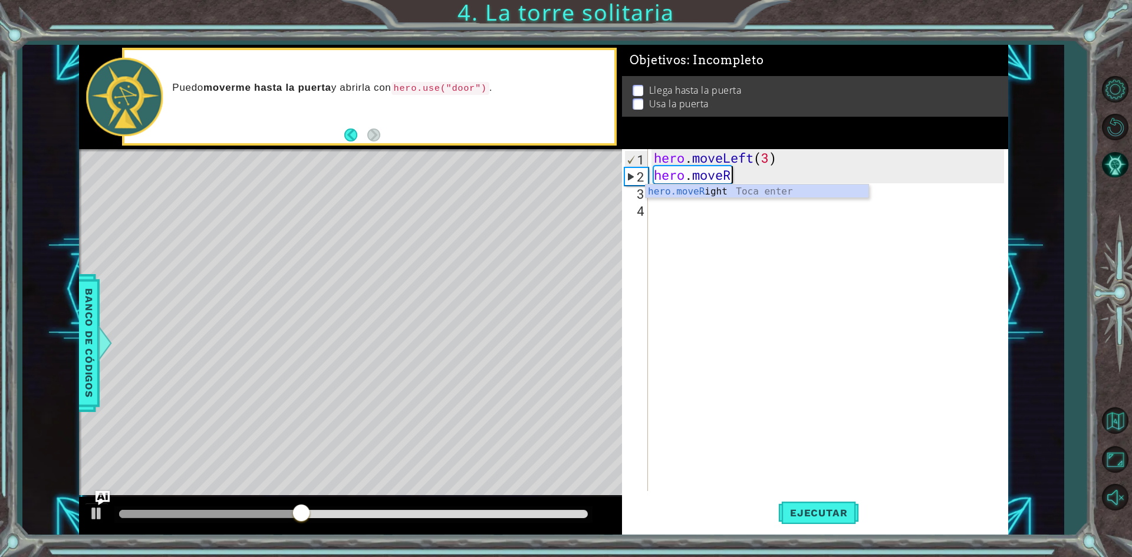
type textarea "hero.move"
click at [823, 192] on div "hero.move Up Toca enter hero.move Down Toca enter hero.move Left Toca enter her…" at bounding box center [757, 227] width 223 height 85
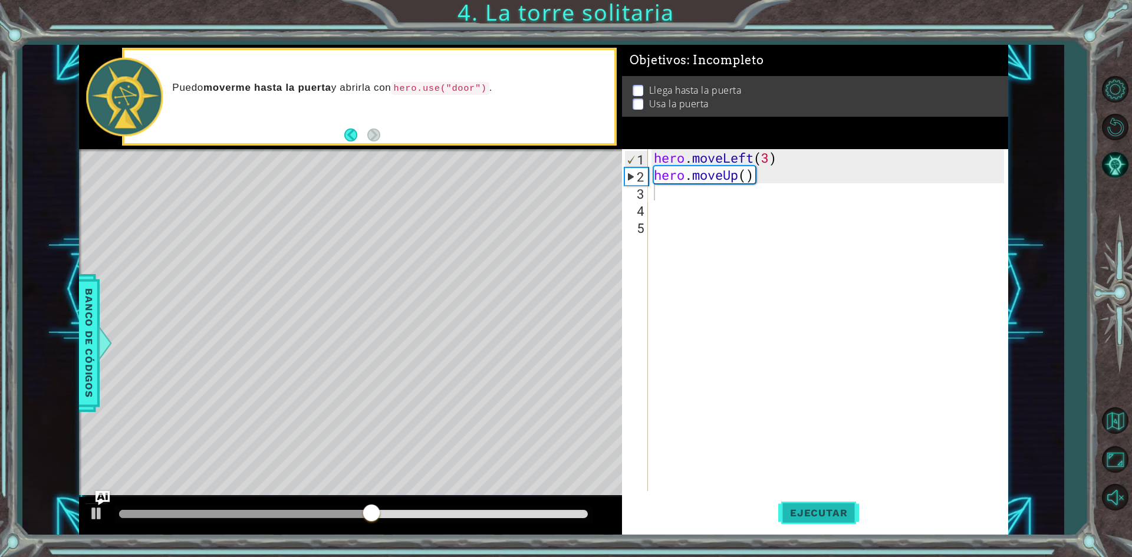
click at [782, 515] on span "Ejecutar" at bounding box center [818, 513] width 81 height 12
click at [768, 180] on div "hero . moveLeft ( 3 ) hero . moveUp ( )" at bounding box center [831, 337] width 359 height 376
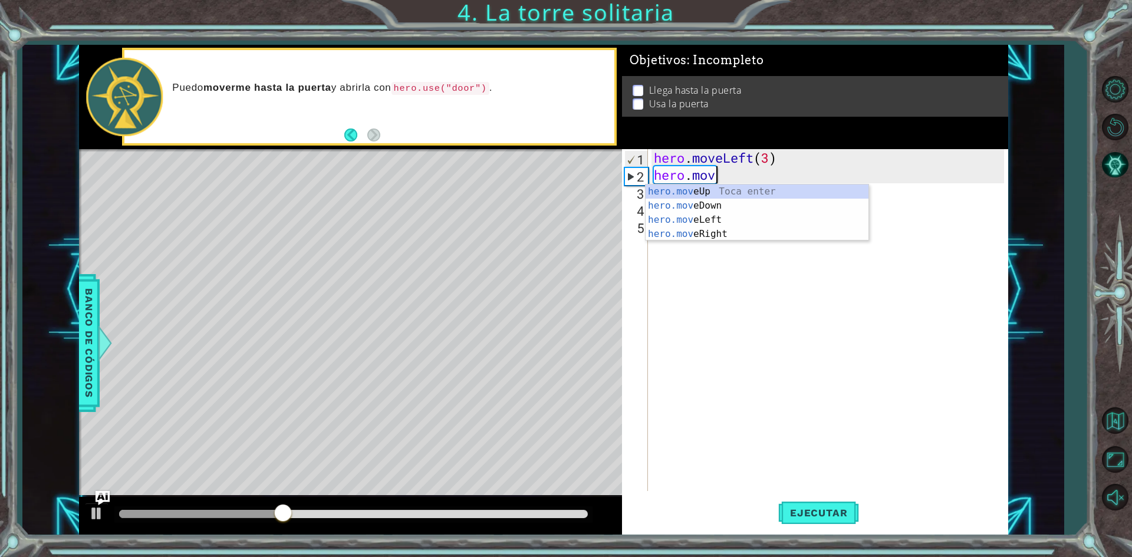
type textarea "hero.mov"
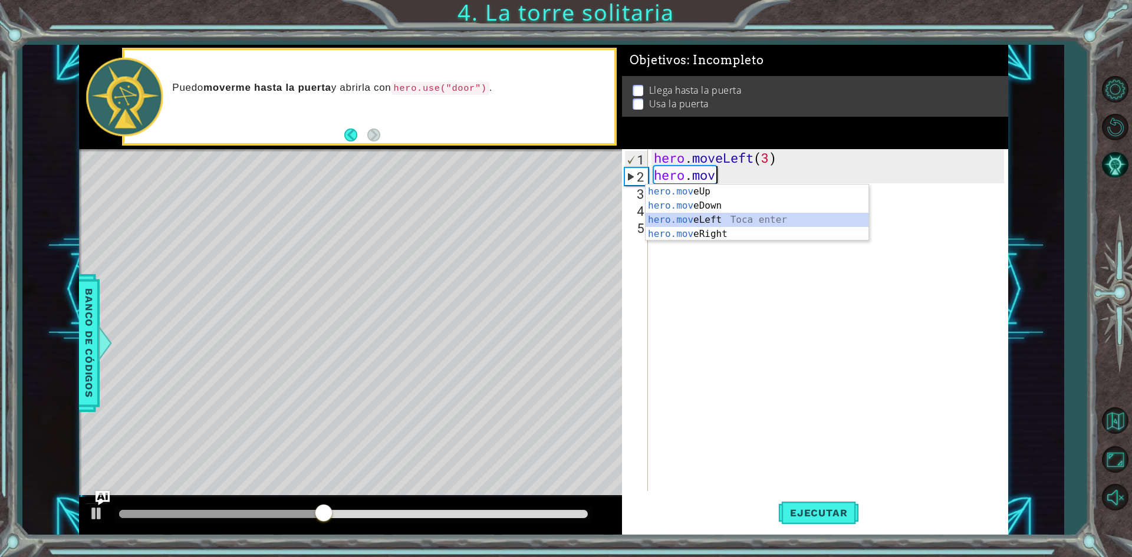
click at [732, 216] on div "hero.mov eUp Toca enter hero.mov eDown Toca enter hero.mov eLeft Toca enter her…" at bounding box center [757, 227] width 223 height 85
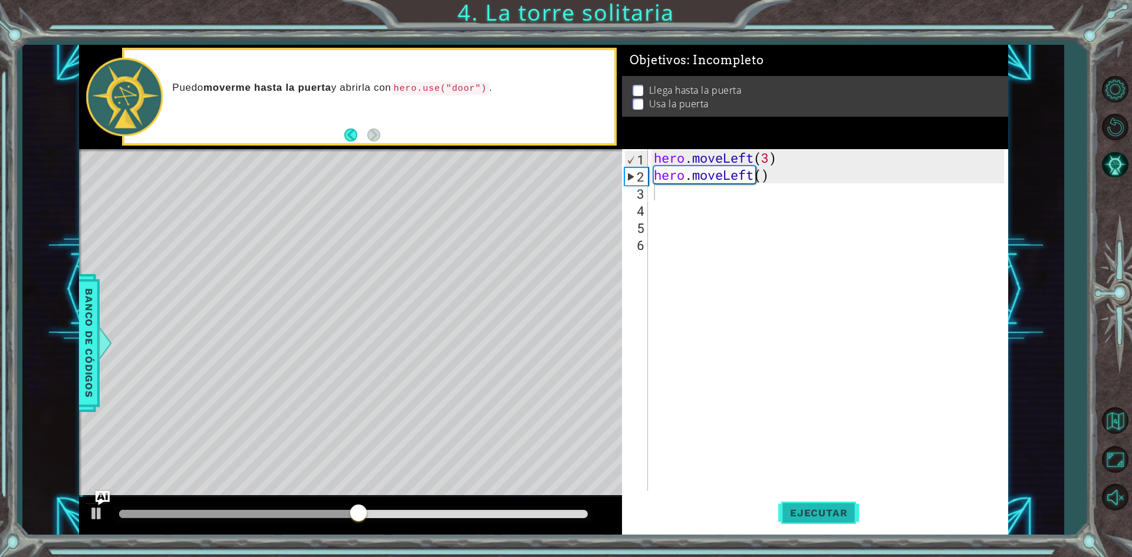
click at [803, 512] on span "Ejecutar" at bounding box center [818, 513] width 81 height 12
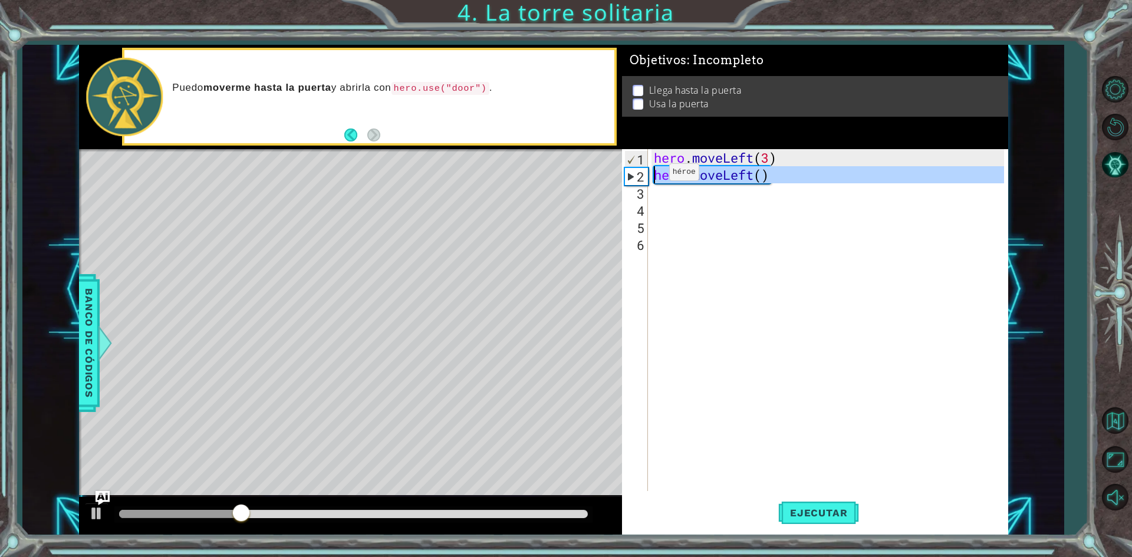
drag, startPoint x: 802, startPoint y: 185, endPoint x: 652, endPoint y: 175, distance: 150.7
click at [652, 175] on div "hero . moveLeft ( 3 ) hero . moveLeft ( )" at bounding box center [831, 337] width 359 height 376
type textarea "hero.moveLeft()"
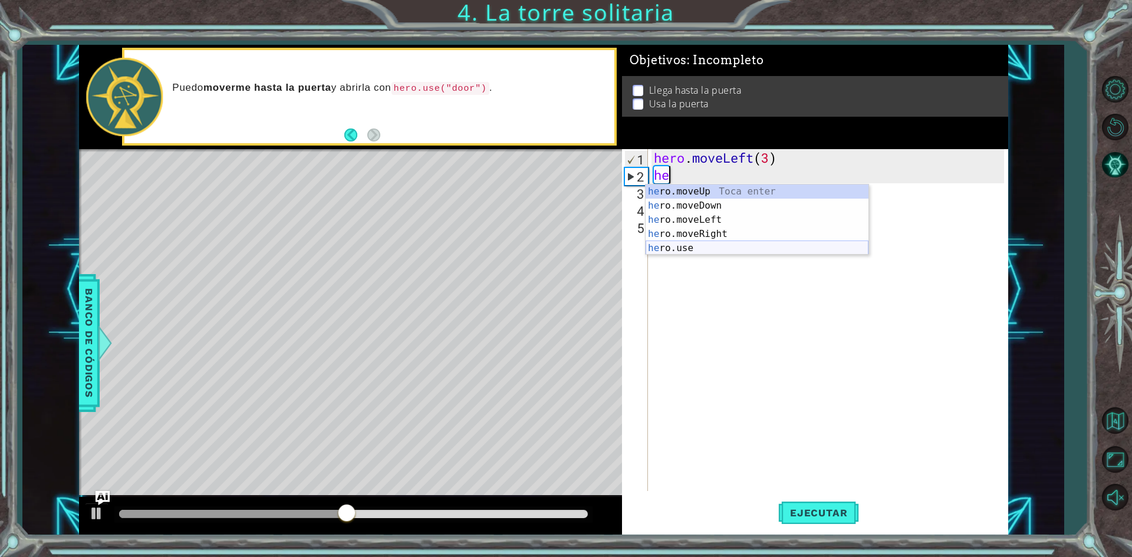
click at [696, 244] on div "he ro.moveUp Toca enter he ro.moveDown Toca enter he ro.moveLeft Toca enter he …" at bounding box center [757, 234] width 223 height 99
click at [773, 207] on div "h ero.moveUp Toca enter h ero.moveDown Toca enter h ero.moveLeft Toca enter h e…" at bounding box center [757, 241] width 223 height 113
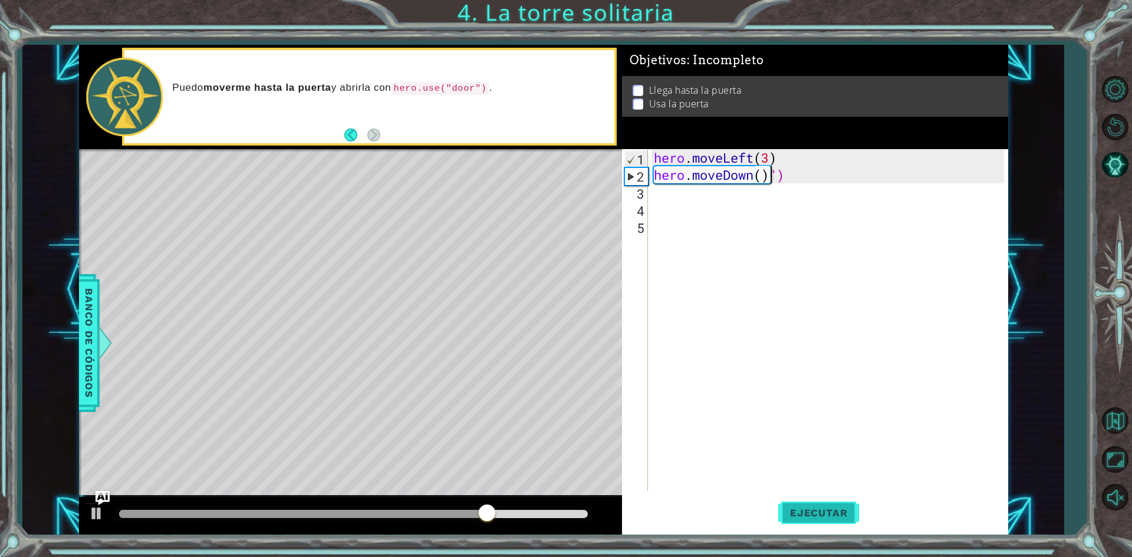
click at [814, 505] on button "Ejecutar" at bounding box center [818, 513] width 81 height 38
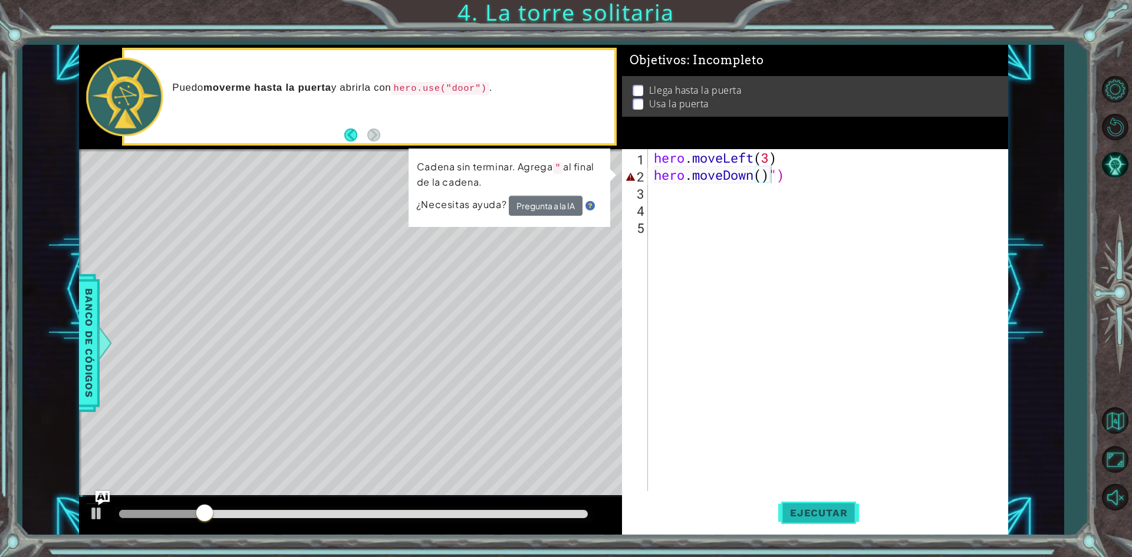
click at [809, 495] on div "hero.moveDown()") 1 2 3 4 5 hero . moveLeft ( 3 ) hero . moveDown ( ) ") הההההה…" at bounding box center [815, 342] width 386 height 386
click at [527, 206] on button "Pregunta a la IA" at bounding box center [546, 206] width 74 height 20
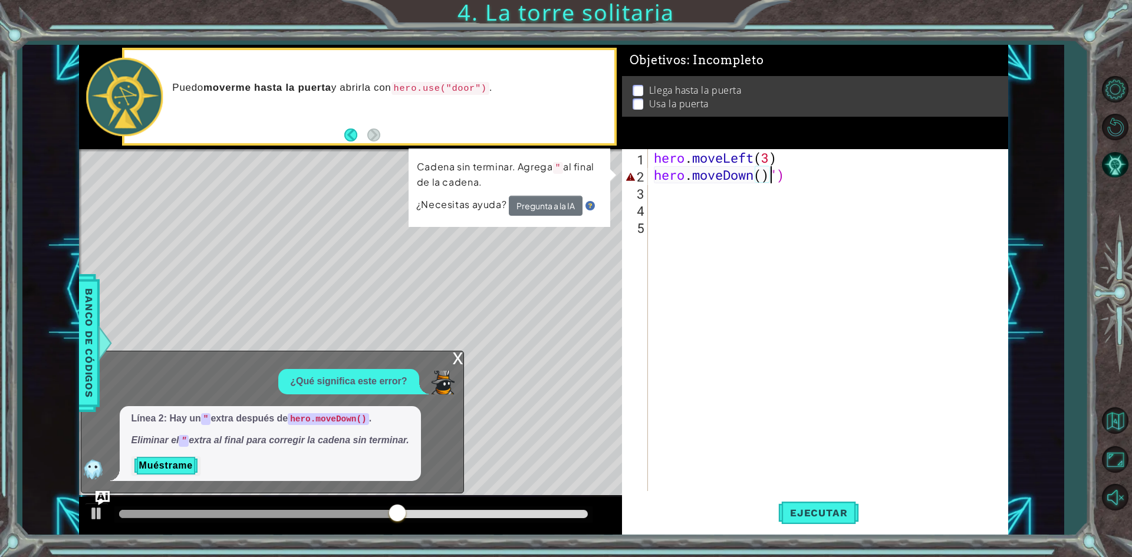
click at [822, 173] on div "hero . moveLeft ( 3 ) hero . moveDown ( ) ")" at bounding box center [831, 337] width 359 height 376
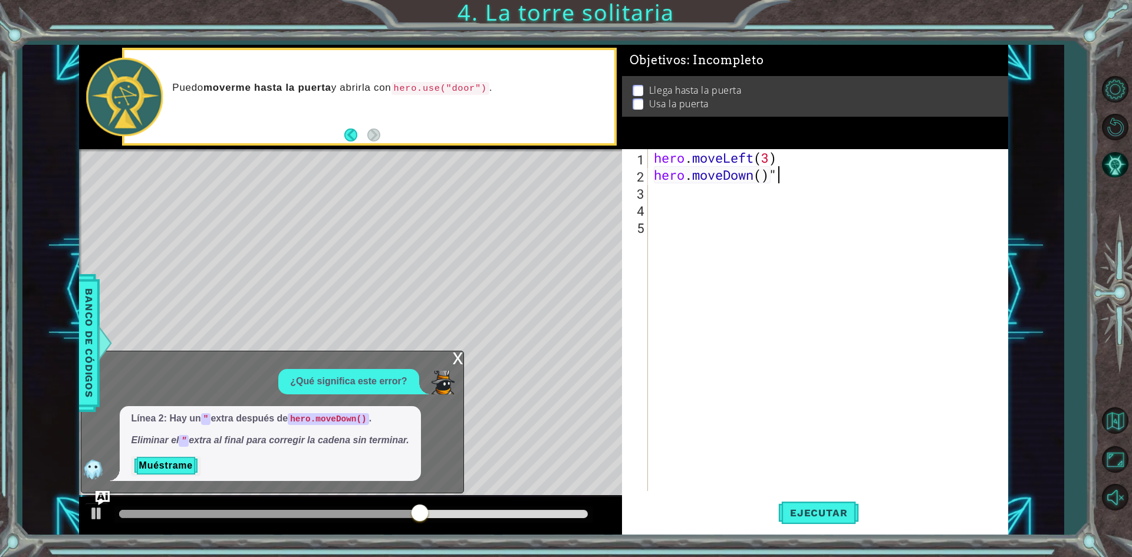
type textarea "hero.moveDown()"
click at [795, 505] on button "Ejecutar" at bounding box center [818, 513] width 81 height 38
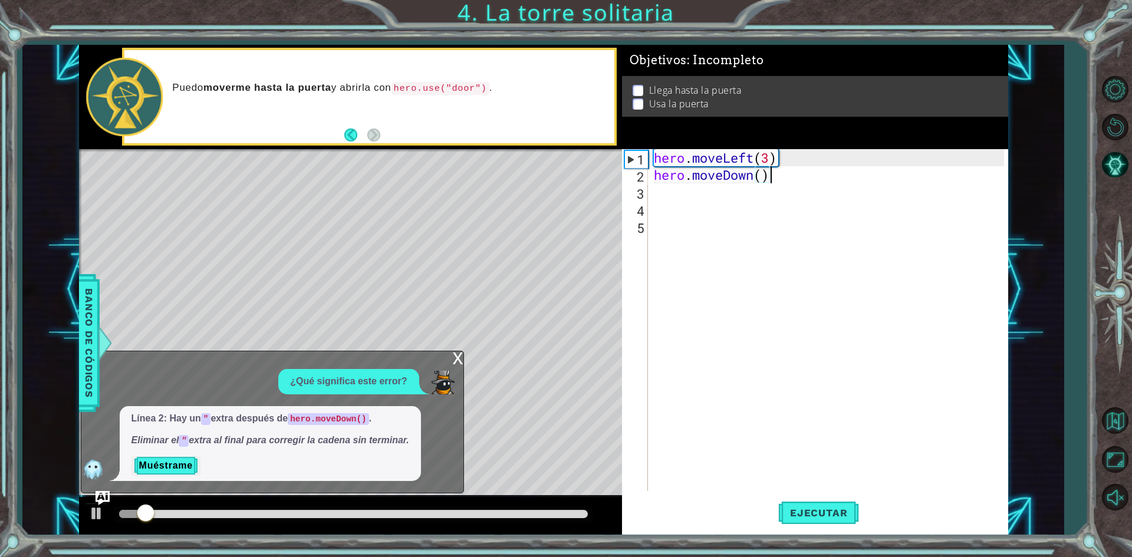
click at [461, 351] on div "x ¿Qué significa este error? Línea 2: Hay un " extra después de hero.moveDown()…" at bounding box center [272, 422] width 383 height 143
click at [459, 351] on div "x" at bounding box center [458, 357] width 11 height 12
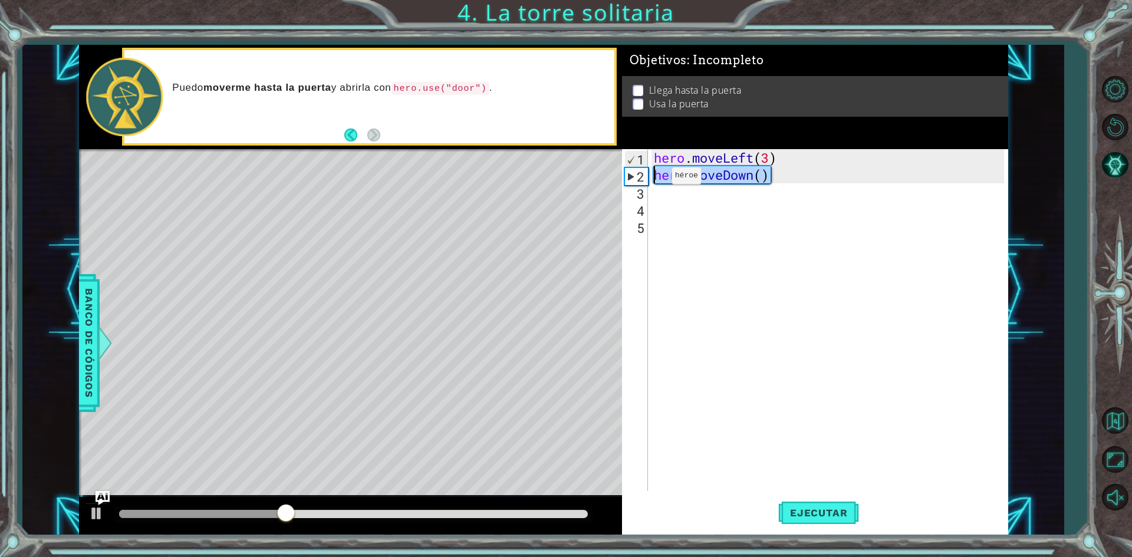
drag, startPoint x: 801, startPoint y: 177, endPoint x: 654, endPoint y: 179, distance: 146.8
click at [654, 179] on div "hero . moveLeft ( 3 ) hero . moveDown ( )" at bounding box center [831, 337] width 359 height 376
type textarea "i"
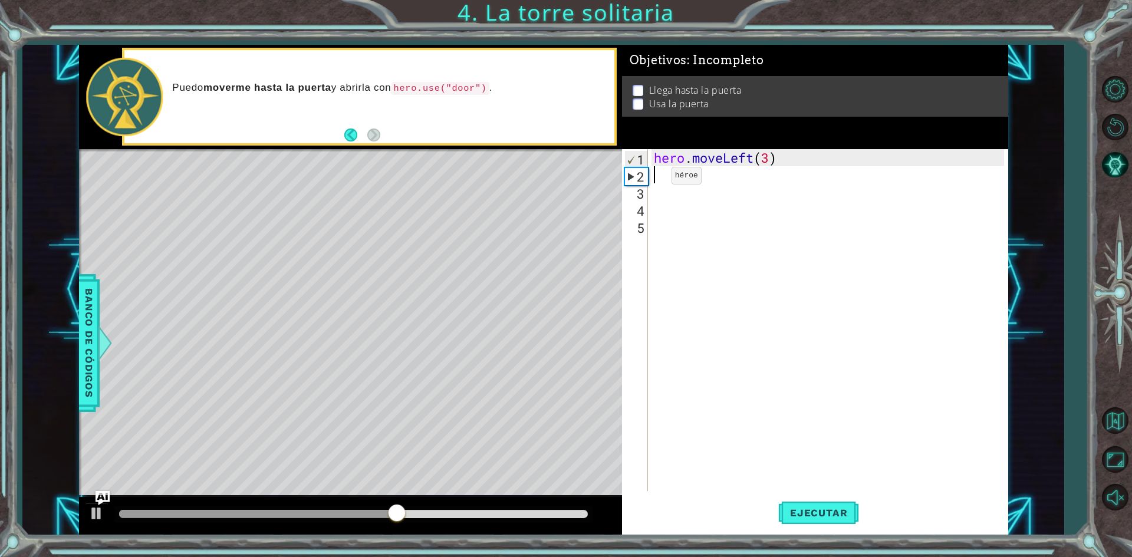
type textarea "h"
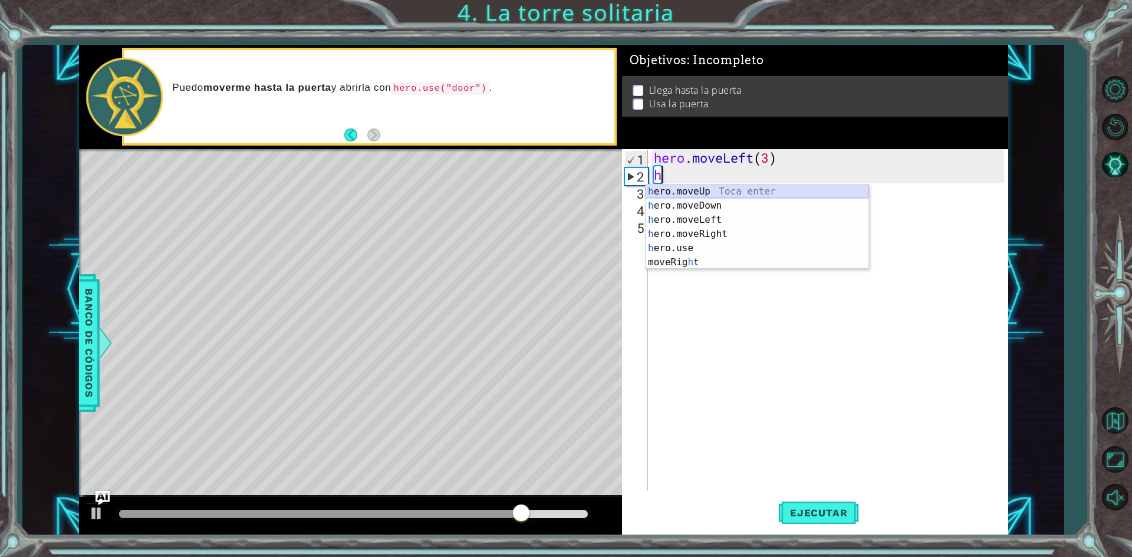
click at [735, 196] on div "h ero.moveUp Toca enter h ero.moveDown Toca enter h ero.moveLeft Toca enter h e…" at bounding box center [757, 241] width 223 height 113
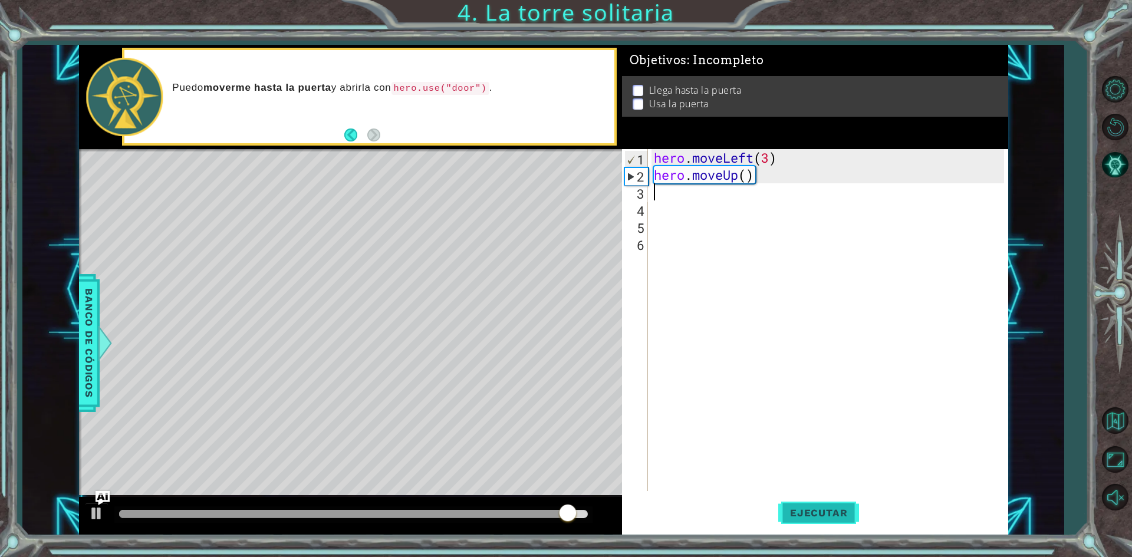
click at [830, 504] on button "Ejecutar" at bounding box center [818, 513] width 81 height 38
click at [744, 174] on div "hero . moveLeft ( 3 ) hero . moveUp ( )" at bounding box center [831, 337] width 359 height 376
type textarea "hero.moveUp(2)"
click at [757, 223] on div "hero . moveLeft ( 3 ) hero . moveUp ( 2 )" at bounding box center [831, 337] width 359 height 376
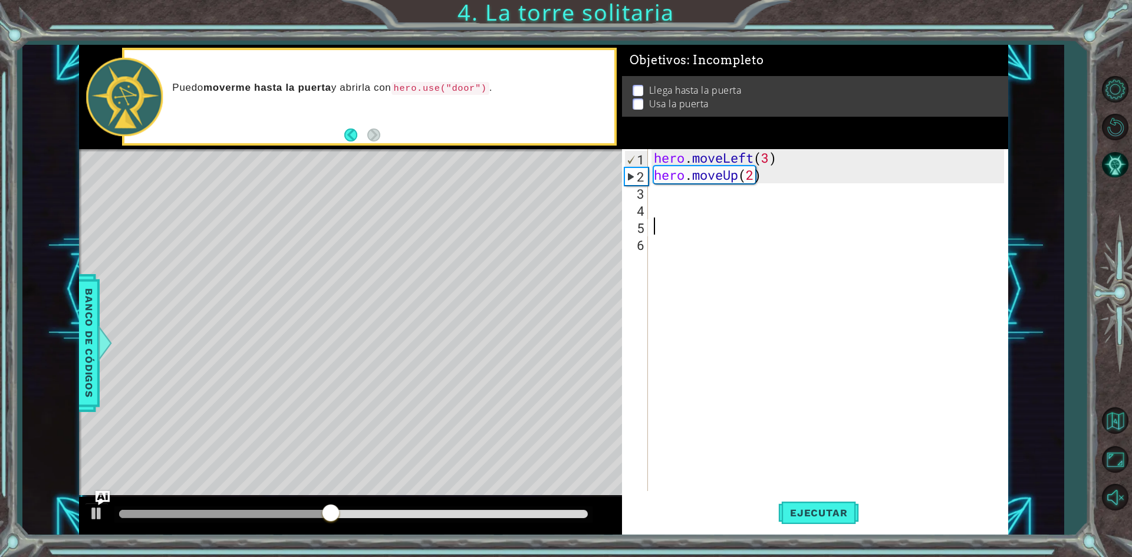
scroll to position [0, 0]
click at [803, 505] on button "Ejecutar" at bounding box center [818, 513] width 81 height 38
click at [770, 158] on div "hero . moveLeft ( 3 ) hero . moveUp ( 2 )" at bounding box center [831, 337] width 359 height 376
type textarea "hero.moveLeft(2)"
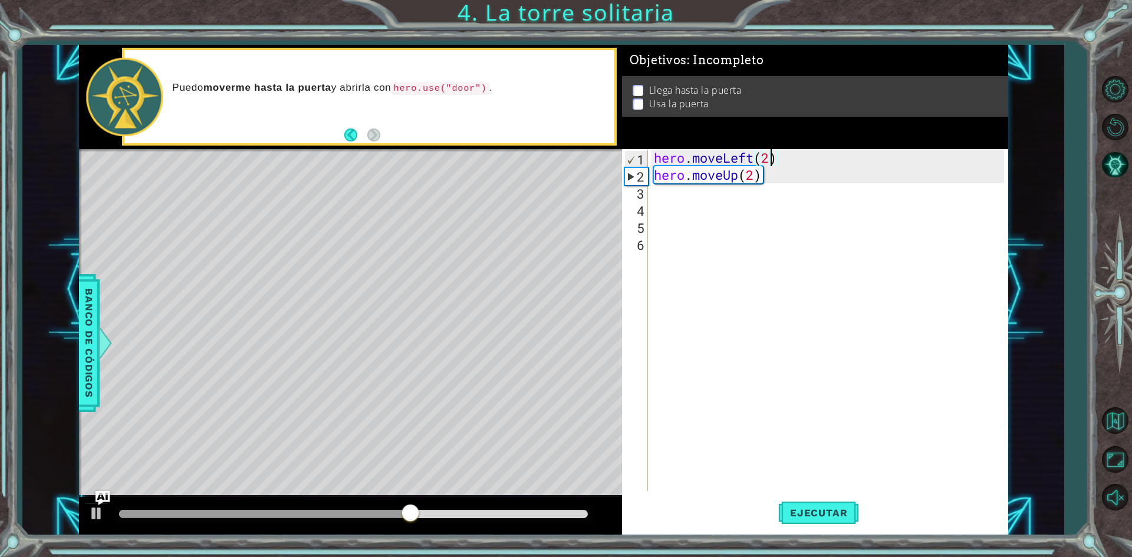
click at [778, 290] on div "hero . moveLeft ( 2 ) hero . moveUp ( 2 )" at bounding box center [831, 337] width 359 height 376
click at [792, 512] on span "Ejecutar" at bounding box center [818, 513] width 81 height 12
click at [697, 206] on div "hero . moveLeft ( 2 ) hero . moveUp ( 2 )" at bounding box center [831, 337] width 359 height 376
click at [700, 202] on div "hero . moveLeft ( 2 ) hero . moveUp ( 2 )" at bounding box center [831, 337] width 359 height 376
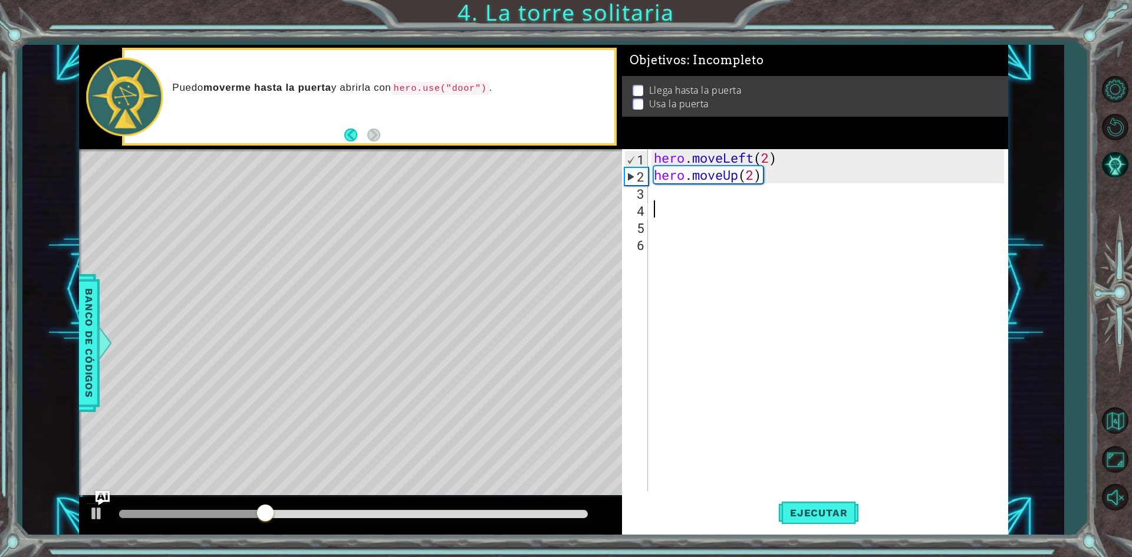
click at [696, 192] on div "hero . moveLeft ( 2 ) hero . moveUp ( 2 )" at bounding box center [831, 337] width 359 height 376
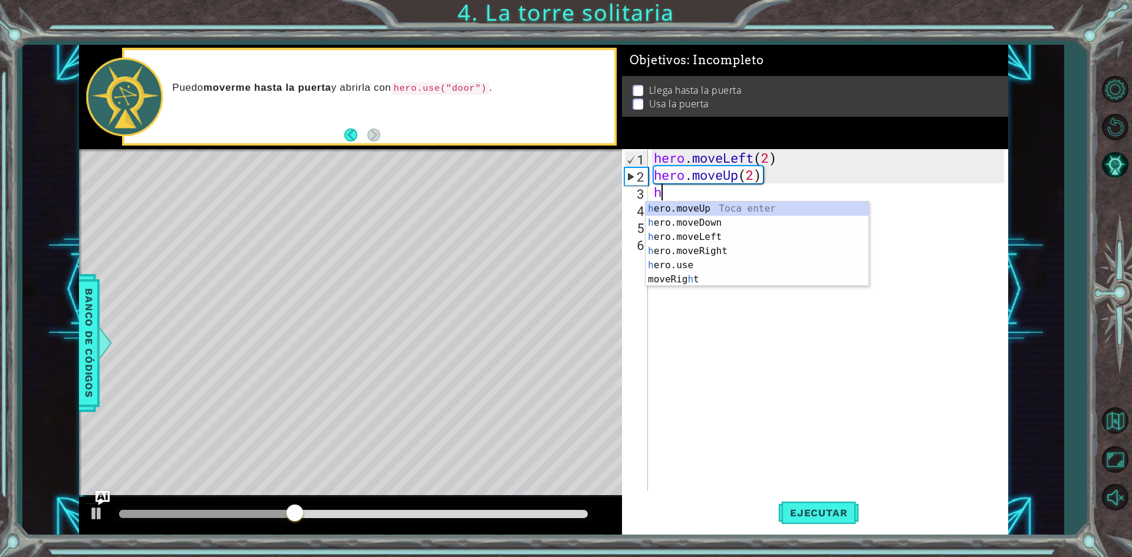
type textarea "he"
click at [749, 249] on div "he ro.moveUp Toca enter he ro.moveDown Toca enter he ro.moveLeft Toca enter he …" at bounding box center [757, 251] width 223 height 99
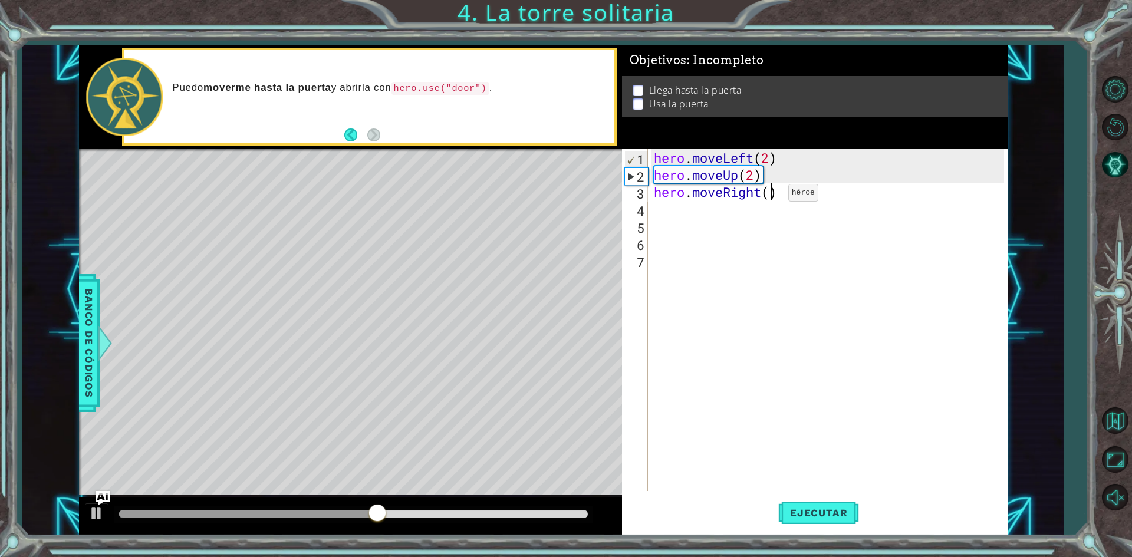
click at [771, 196] on div "hero . moveLeft ( 2 ) hero . moveUp ( 2 ) hero . moveRight ( )" at bounding box center [831, 337] width 359 height 376
type textarea "hero.moveRight(2)"
click at [790, 511] on span "Ejecutar" at bounding box center [818, 513] width 81 height 12
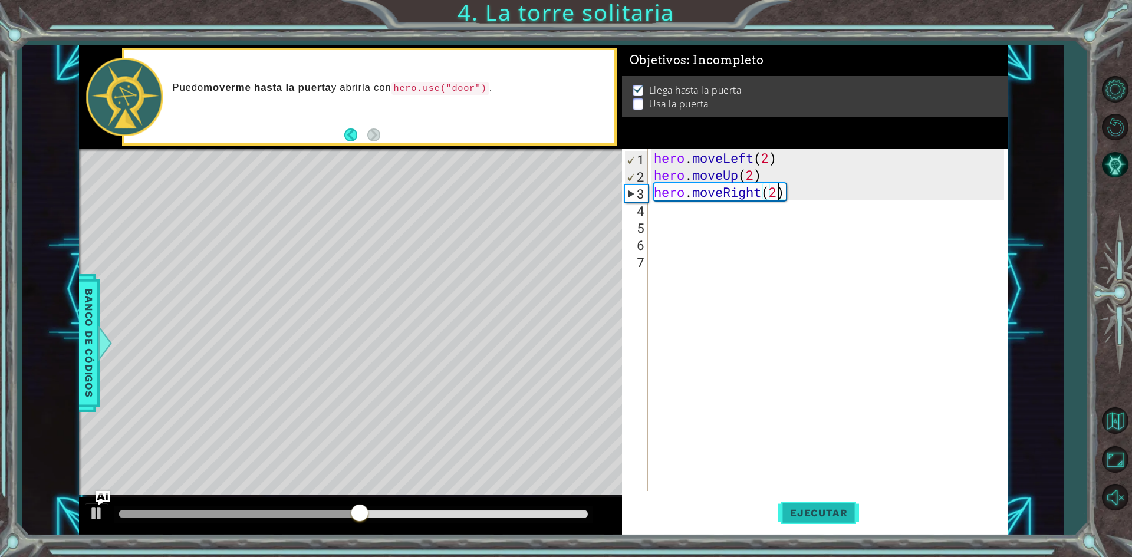
click at [799, 509] on span "Ejecutar" at bounding box center [818, 513] width 81 height 12
drag, startPoint x: 655, startPoint y: 225, endPoint x: 659, endPoint y: 215, distance: 10.8
click at [656, 222] on div "hero . moveLeft ( 2 ) hero . moveUp ( 2 ) hero . moveRight ( 2 )" at bounding box center [831, 337] width 359 height 376
click at [659, 215] on div "hero . moveLeft ( 2 ) hero . moveUp ( 2 ) hero . moveRight ( 2 )" at bounding box center [831, 337] width 359 height 376
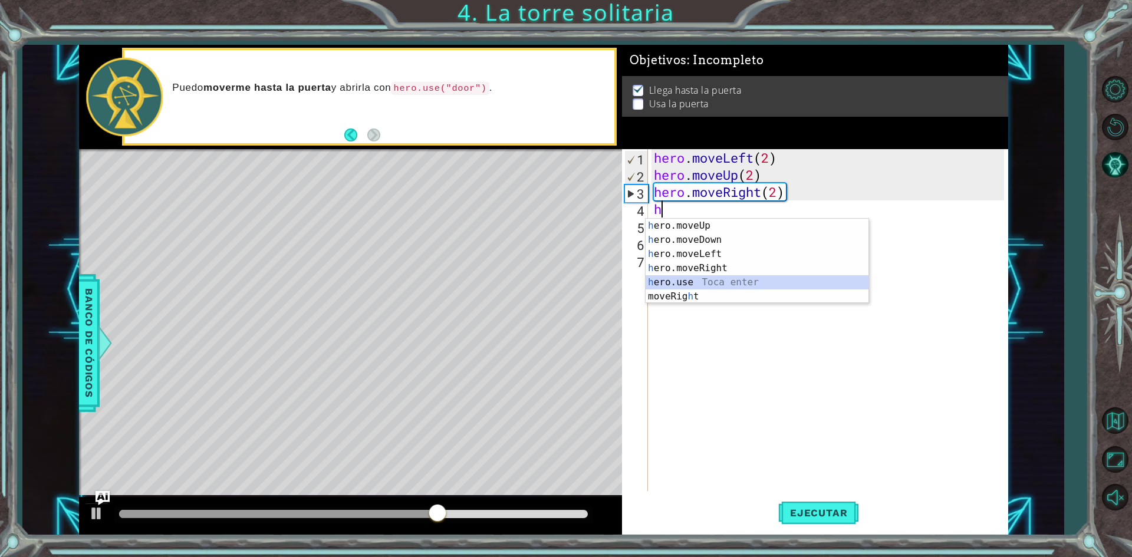
click at [663, 275] on div "h ero.moveUp Toca enter h ero.moveDown Toca enter h ero.moveLeft Toca enter h e…" at bounding box center [757, 275] width 223 height 113
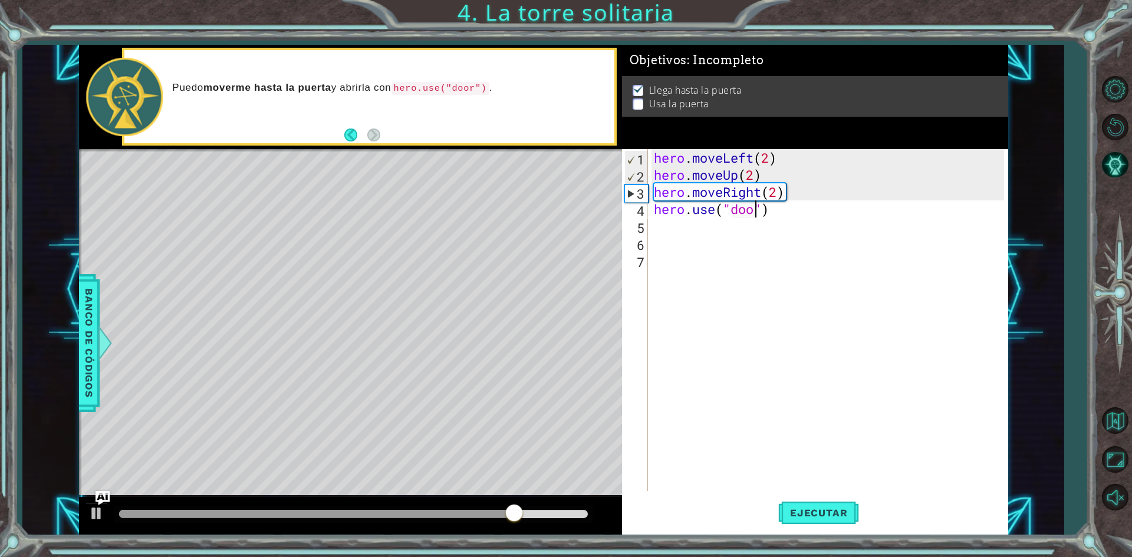
scroll to position [0, 5]
type textarea "hero.use("door")"
click at [794, 510] on span "Ejecutar" at bounding box center [818, 513] width 81 height 12
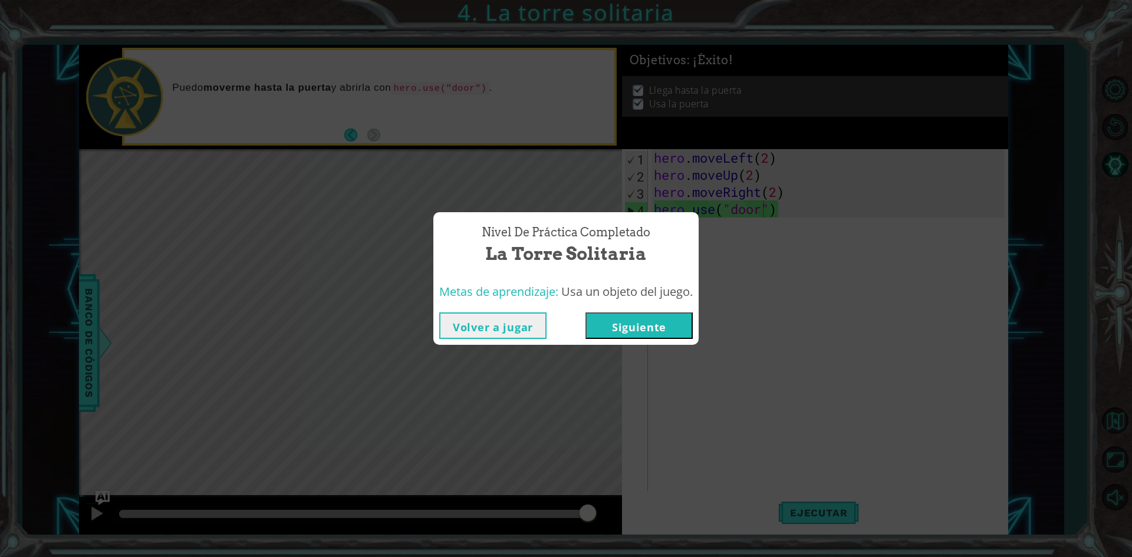
click at [639, 327] on button "Siguiente" at bounding box center [639, 326] width 107 height 27
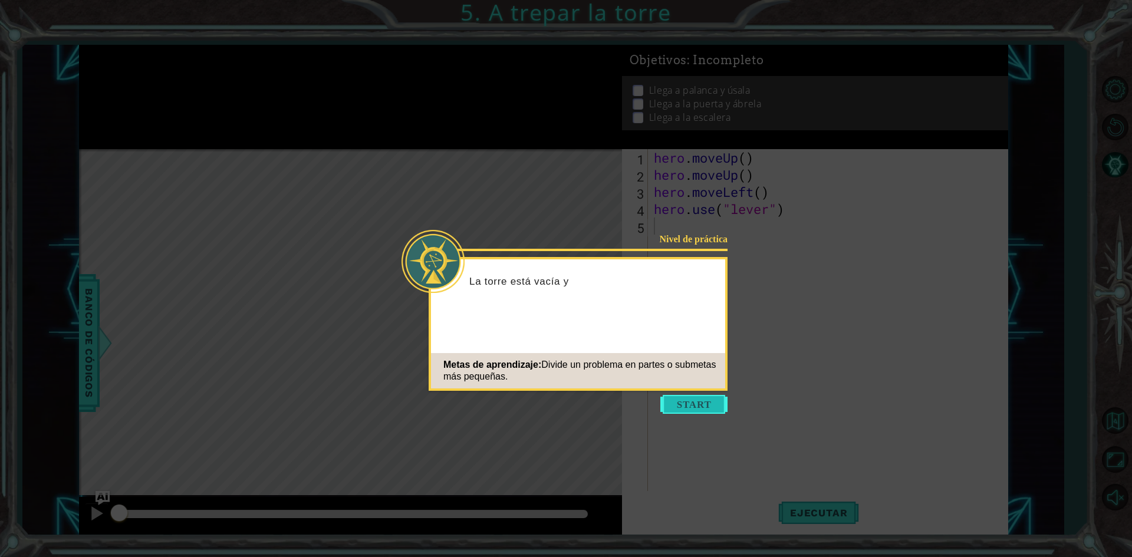
click at [673, 400] on button "Start" at bounding box center [693, 404] width 67 height 19
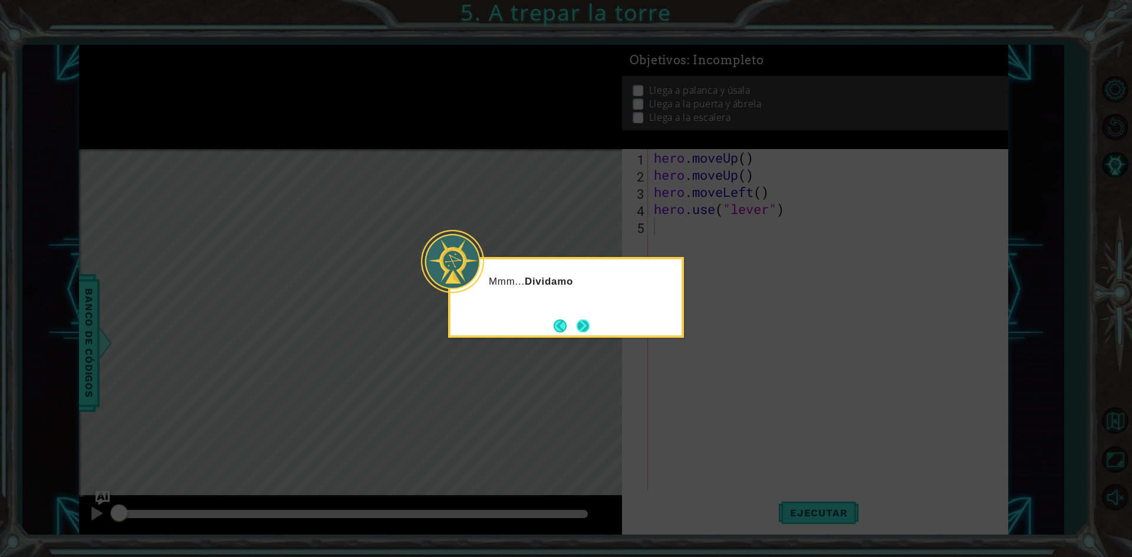
click at [586, 321] on button "Next" at bounding box center [583, 326] width 13 height 13
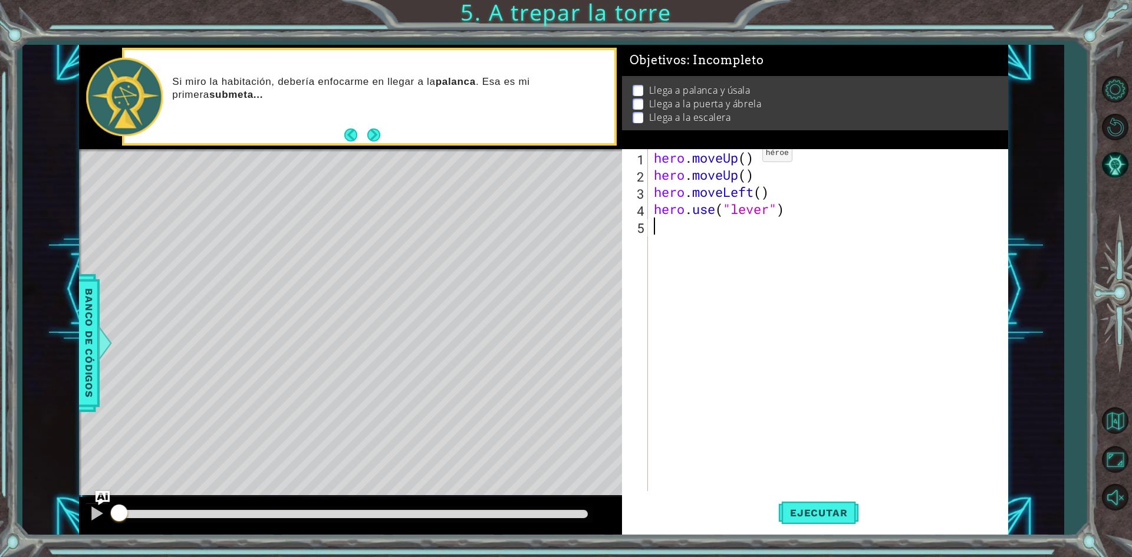
click at [746, 156] on div "hero . moveUp ( ) hero . moveUp ( ) hero . moveLeft ( ) hero . use ( "lever" )" at bounding box center [831, 337] width 359 height 376
type textarea "hero.moveUp()"
click at [812, 514] on span "Ejecutar" at bounding box center [818, 513] width 81 height 12
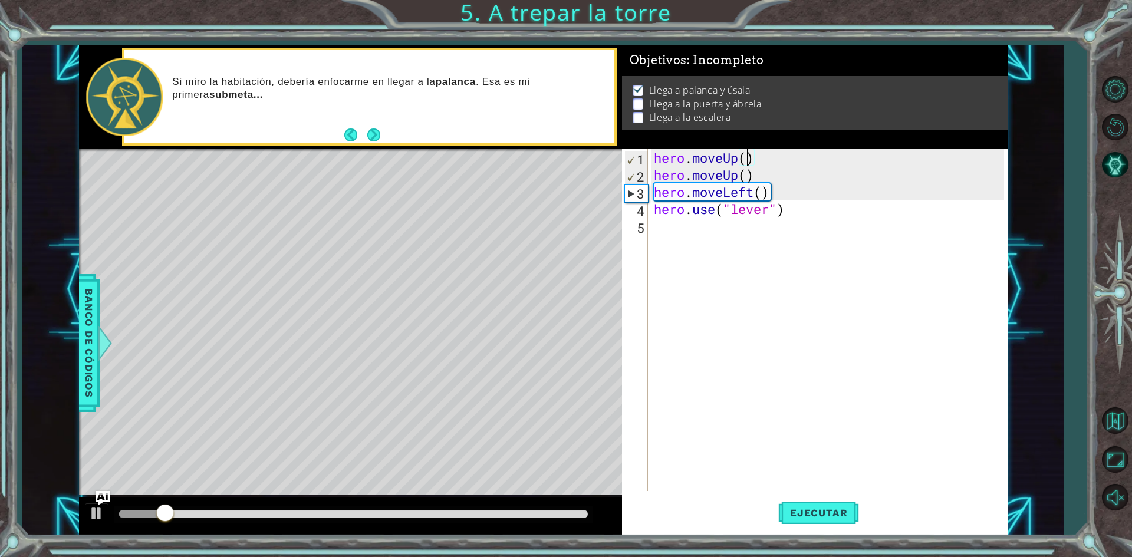
click at [719, 236] on div "hero . moveUp ( ) hero . moveUp ( ) hero . moveLeft ( ) hero . use ( "lever" )" at bounding box center [831, 337] width 359 height 376
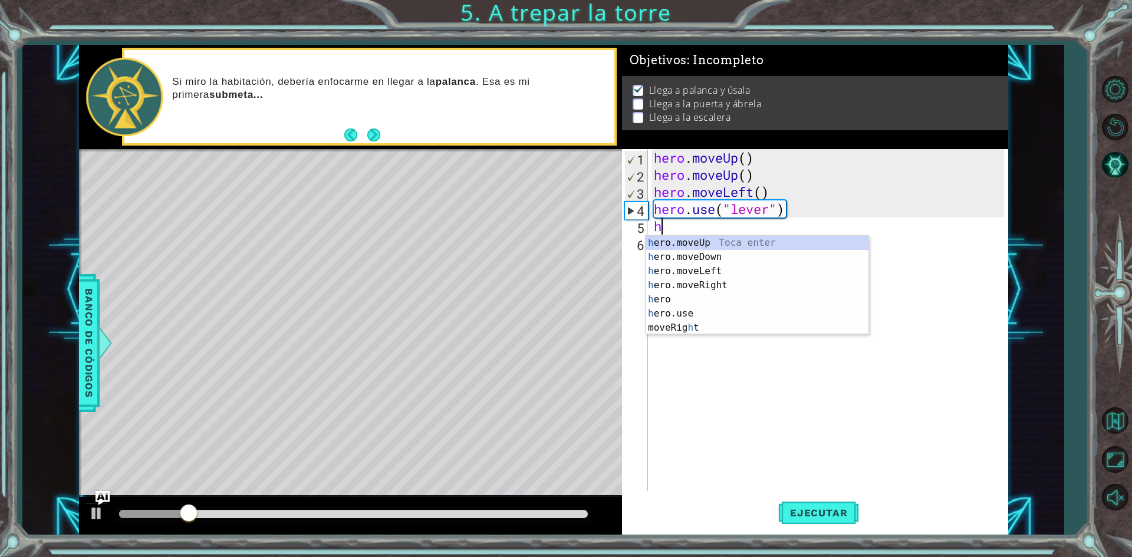
type textarea "he"
click at [747, 278] on div "he ro.moveUp Toca enter he ro.moveDown Toca enter he ro.moveLeft Toca enter he …" at bounding box center [757, 292] width 223 height 113
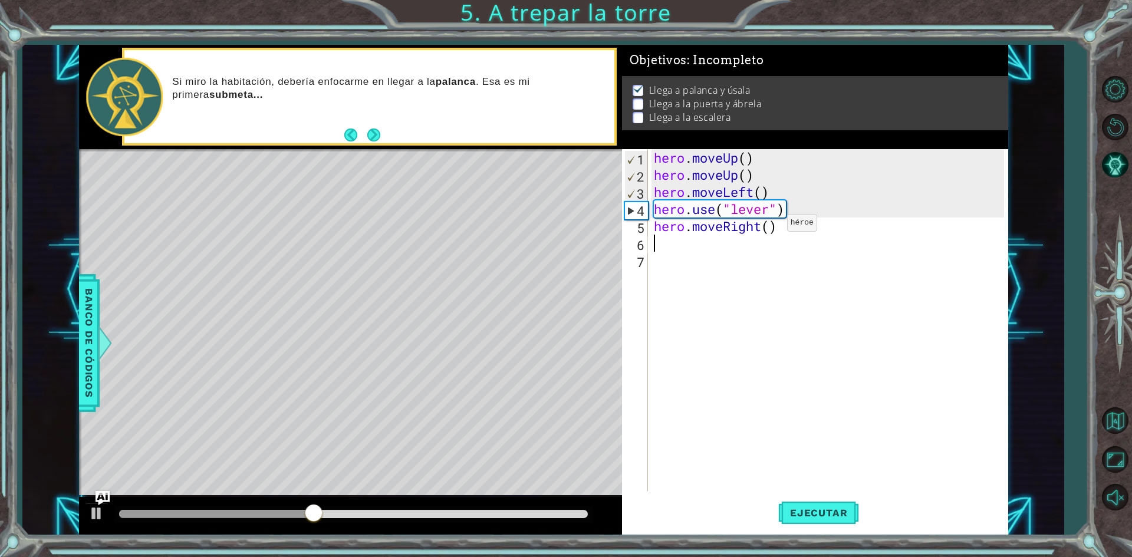
click at [769, 226] on div "hero . moveUp ( ) hero . moveUp ( ) hero . moveLeft ( ) hero . use ( "lever" ) …" at bounding box center [831, 337] width 359 height 376
click at [810, 501] on button "Ejecutar" at bounding box center [818, 513] width 81 height 38
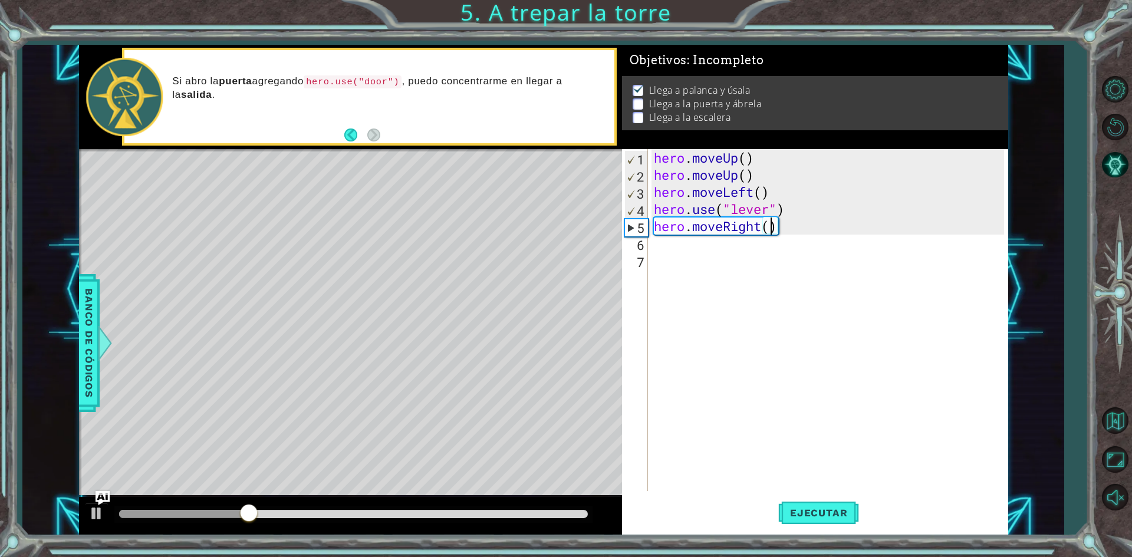
type textarea "hero.moveRight(3)"
click at [740, 244] on div "hero . moveUp ( ) hero . moveUp ( ) hero . moveLeft ( ) hero . use ( "lever" ) …" at bounding box center [831, 337] width 359 height 376
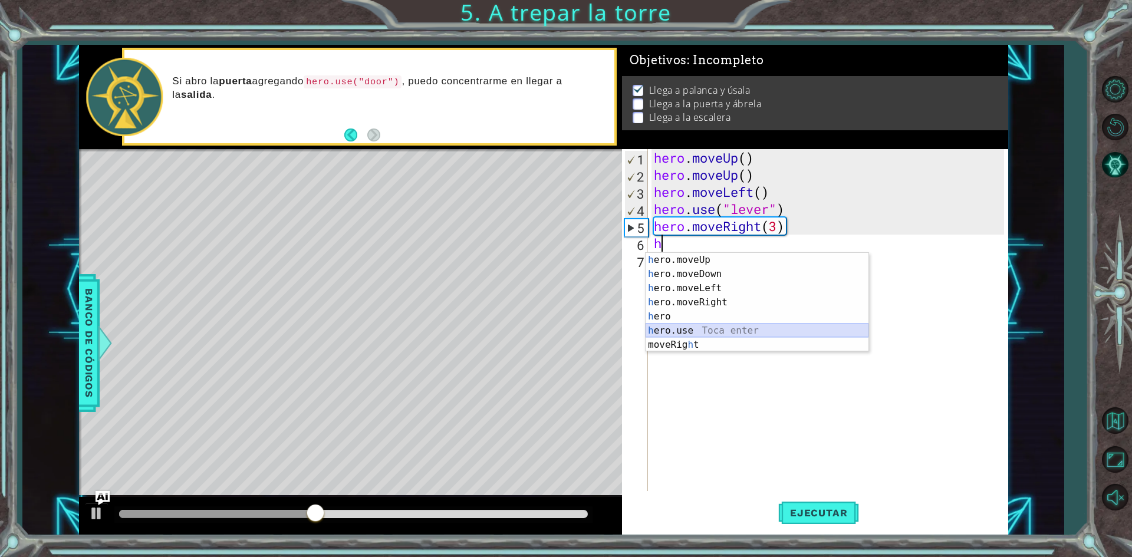
click at [704, 329] on div "h ero.moveUp Toca enter h ero.moveDown Toca enter h ero.moveLeft Toca enter h e…" at bounding box center [757, 316] width 223 height 127
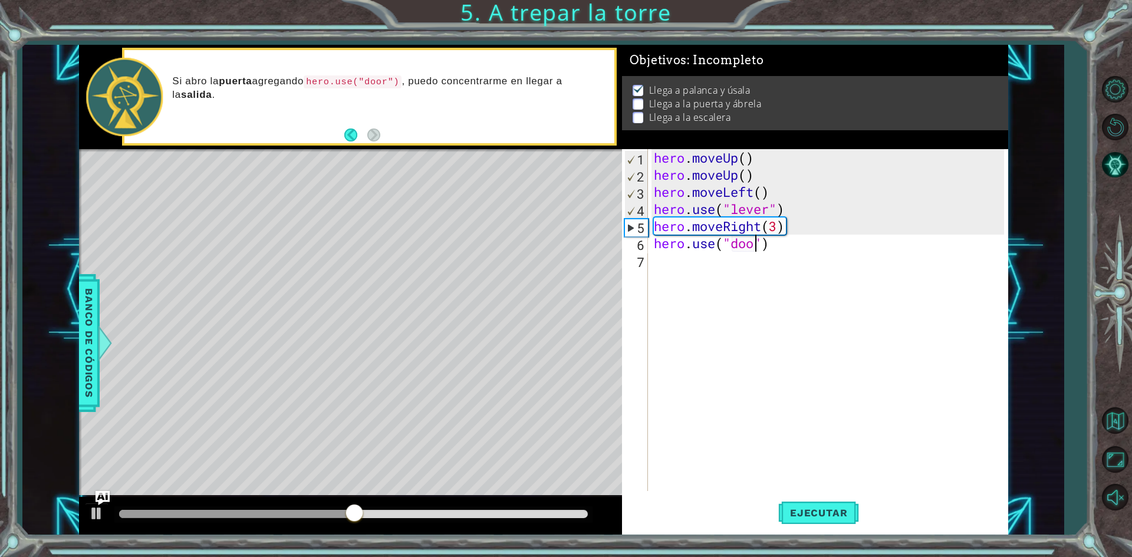
type textarea "hero.use("door")"
click at [698, 271] on div "hero . moveUp ( ) hero . moveUp ( ) hero . moveLeft ( ) hero . use ( "lever" ) …" at bounding box center [831, 337] width 359 height 376
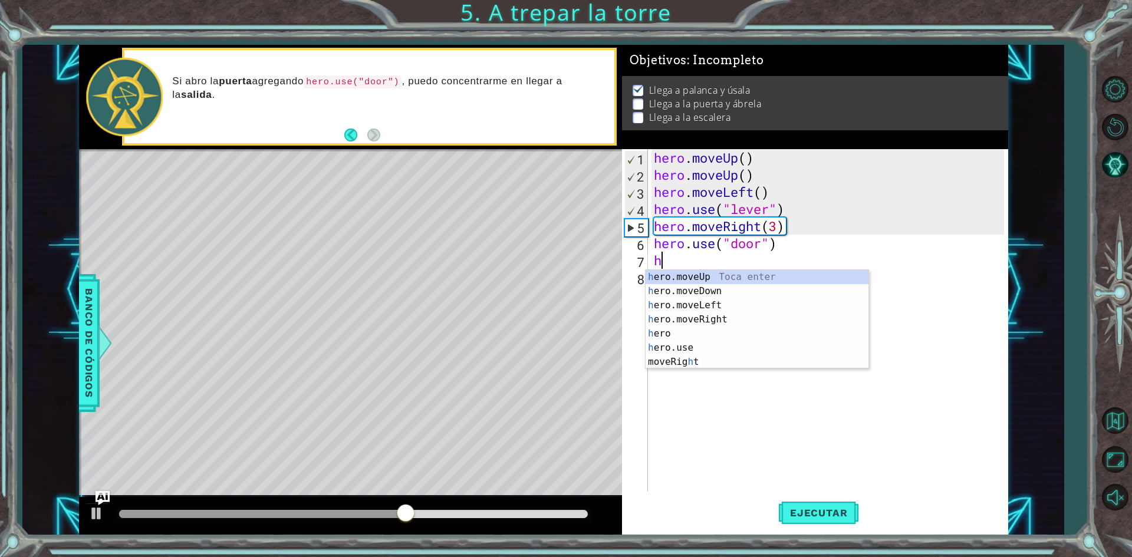
type textarea "he"
click at [709, 278] on div "he ro.moveUp Toca enter he ro.moveDown Toca enter he ro.moveLeft Toca enter he …" at bounding box center [757, 326] width 223 height 113
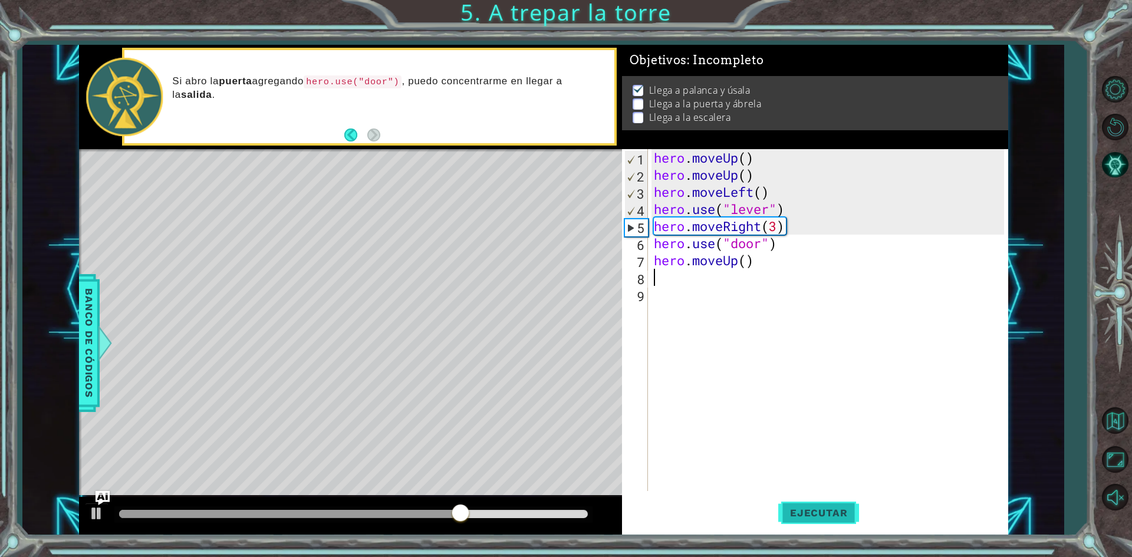
click at [825, 517] on span "Ejecutar" at bounding box center [818, 513] width 81 height 12
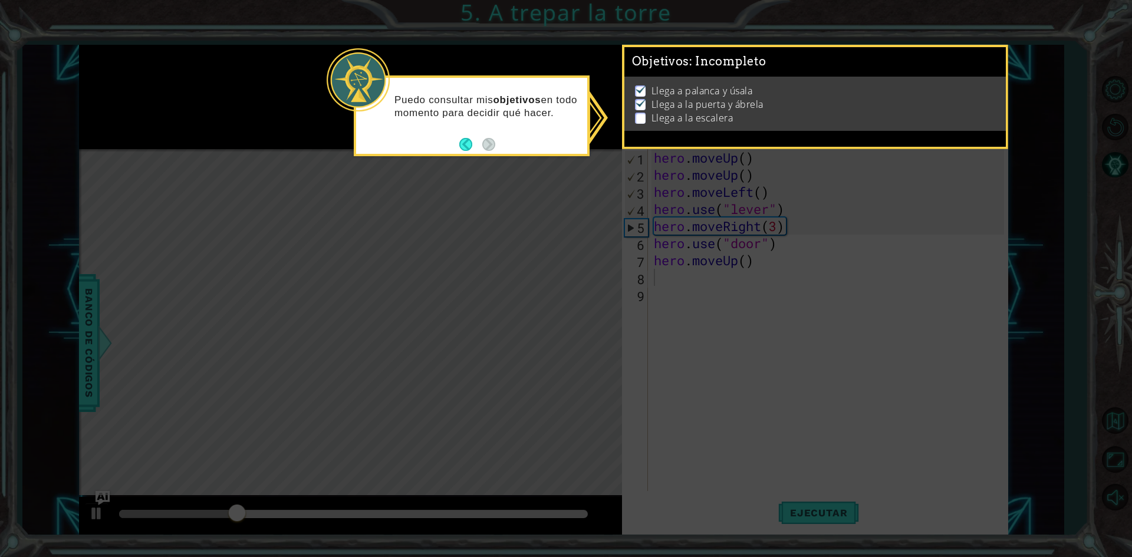
click at [501, 182] on icon at bounding box center [566, 278] width 1132 height 557
click at [468, 142] on button "Back" at bounding box center [470, 144] width 23 height 13
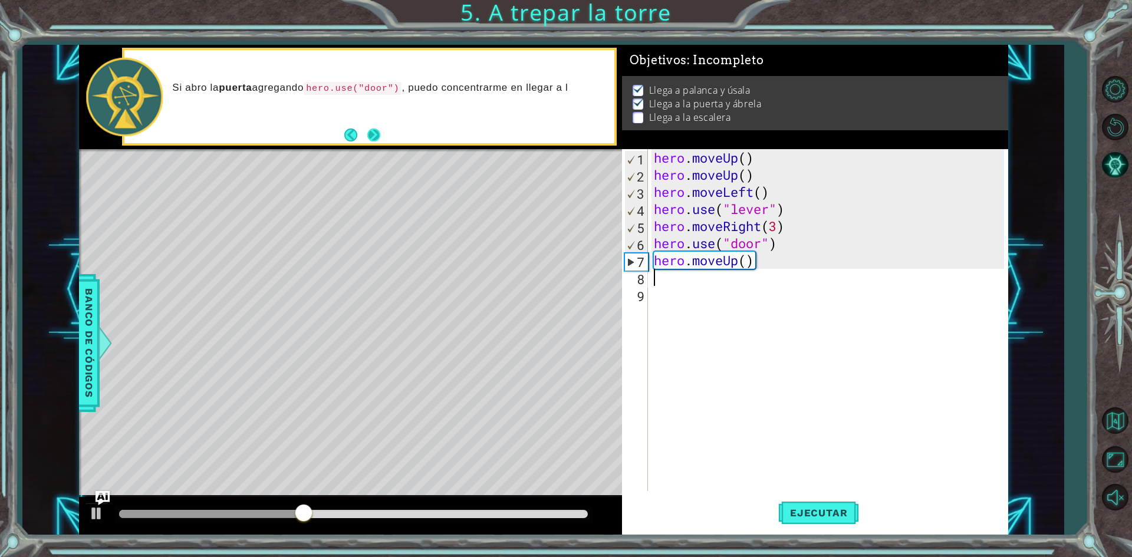
click at [367, 133] on button "Next" at bounding box center [373, 135] width 13 height 13
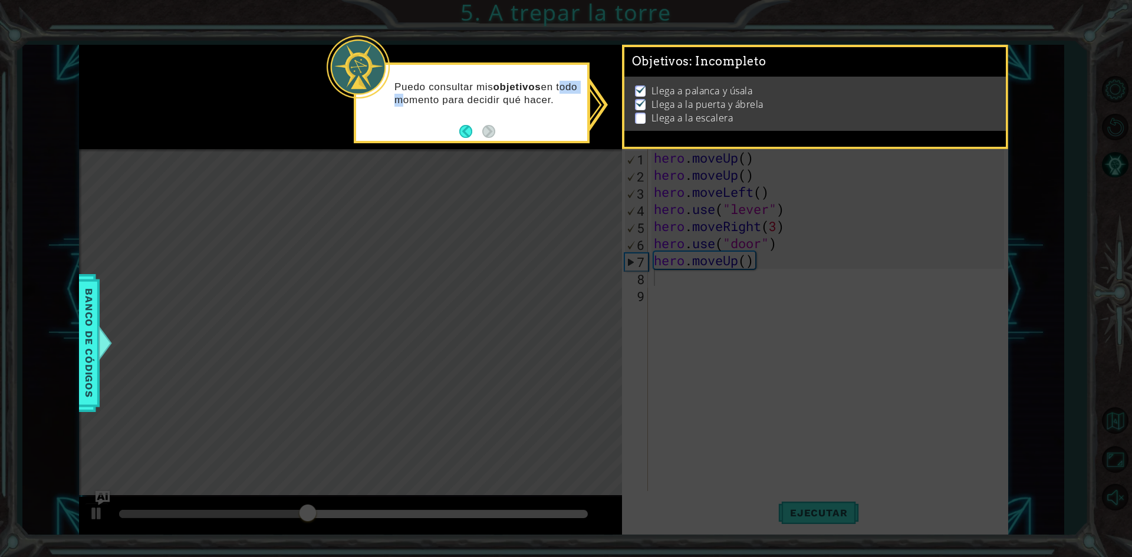
click at [367, 133] on div "Puedo consultar mis objetivos en todo momento para decidir qué hacer." at bounding box center [472, 103] width 236 height 81
click at [481, 134] on button "Back" at bounding box center [470, 131] width 23 height 13
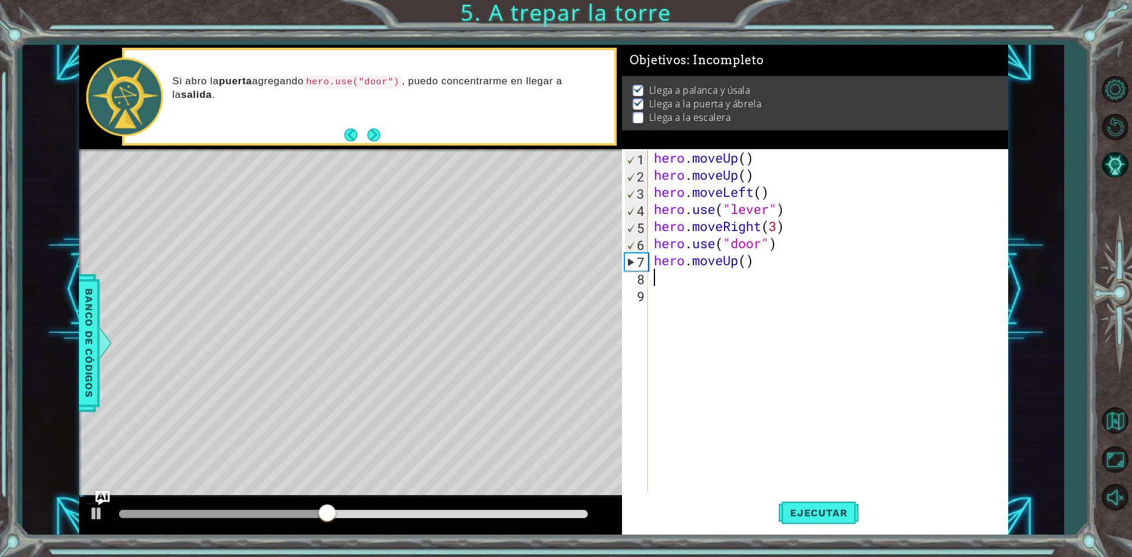
click at [481, 134] on div "Si abro la puerta agregando hero.use("door") , puedo concentrarme en llegar a l…" at bounding box center [368, 96] width 489 height 93
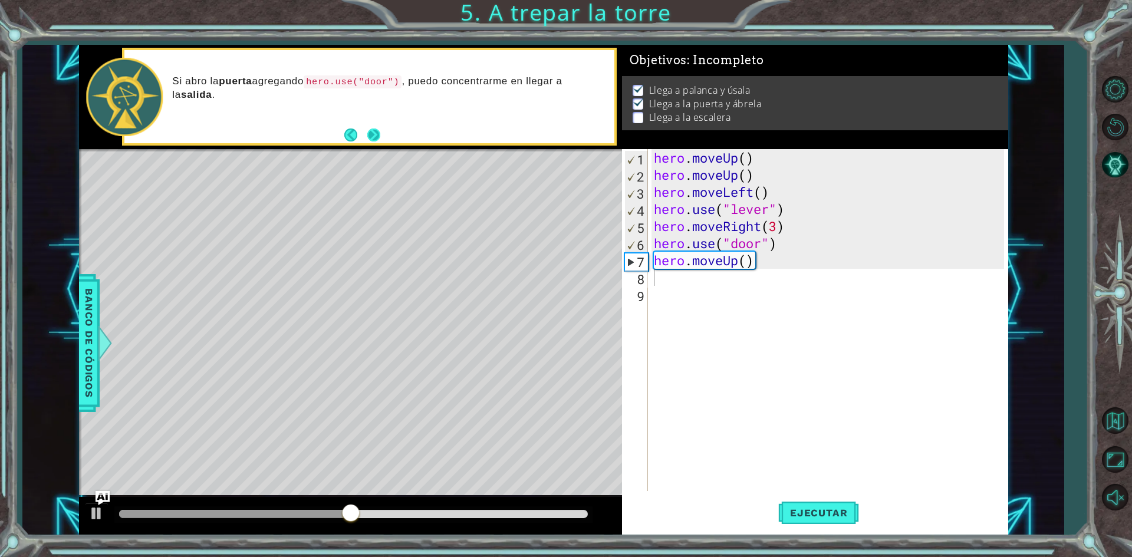
click at [380, 131] on button "Next" at bounding box center [373, 135] width 13 height 13
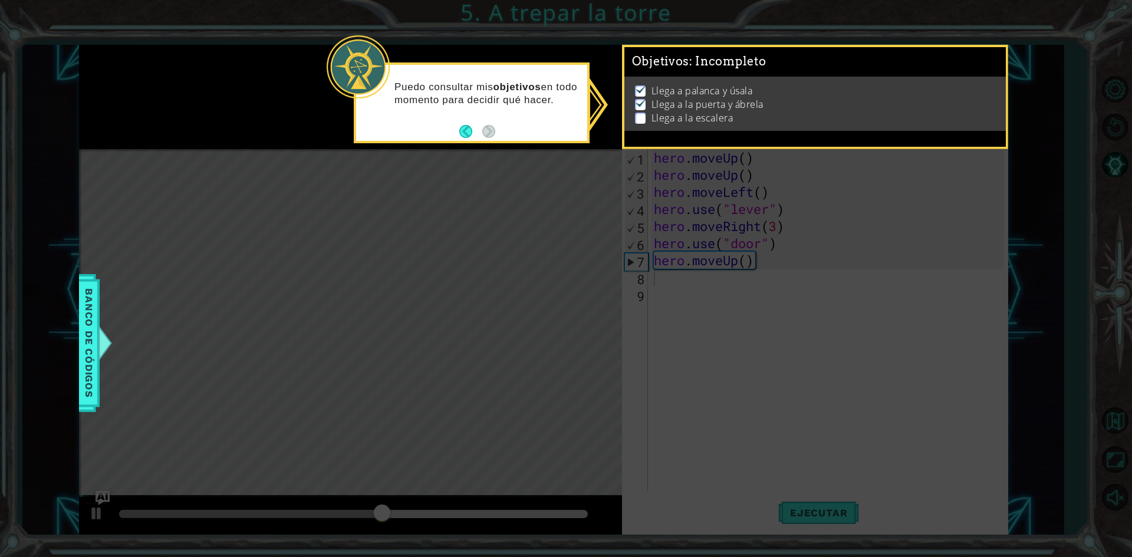
click at [486, 152] on icon at bounding box center [566, 278] width 1132 height 557
click at [643, 113] on p at bounding box center [640, 118] width 11 height 11
click at [639, 116] on p at bounding box center [640, 118] width 11 height 11
drag, startPoint x: 494, startPoint y: 232, endPoint x: 379, endPoint y: 247, distance: 116.0
click at [490, 233] on icon at bounding box center [566, 278] width 1132 height 557
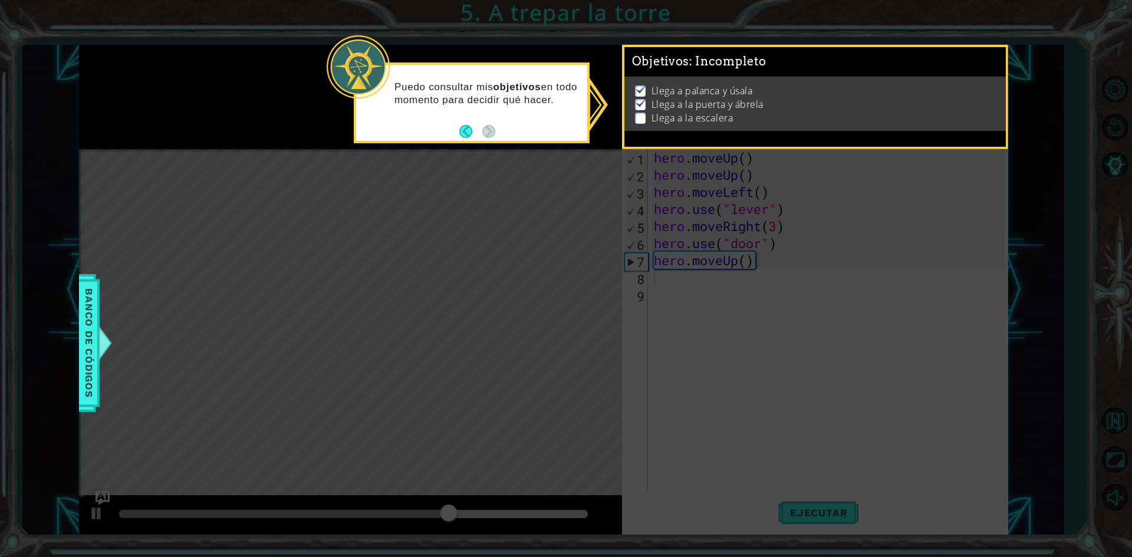
drag, startPoint x: 133, startPoint y: 313, endPoint x: 236, endPoint y: 252, distance: 119.2
click at [216, 264] on icon at bounding box center [566, 278] width 1132 height 557
click at [466, 132] on button "Back" at bounding box center [470, 131] width 23 height 13
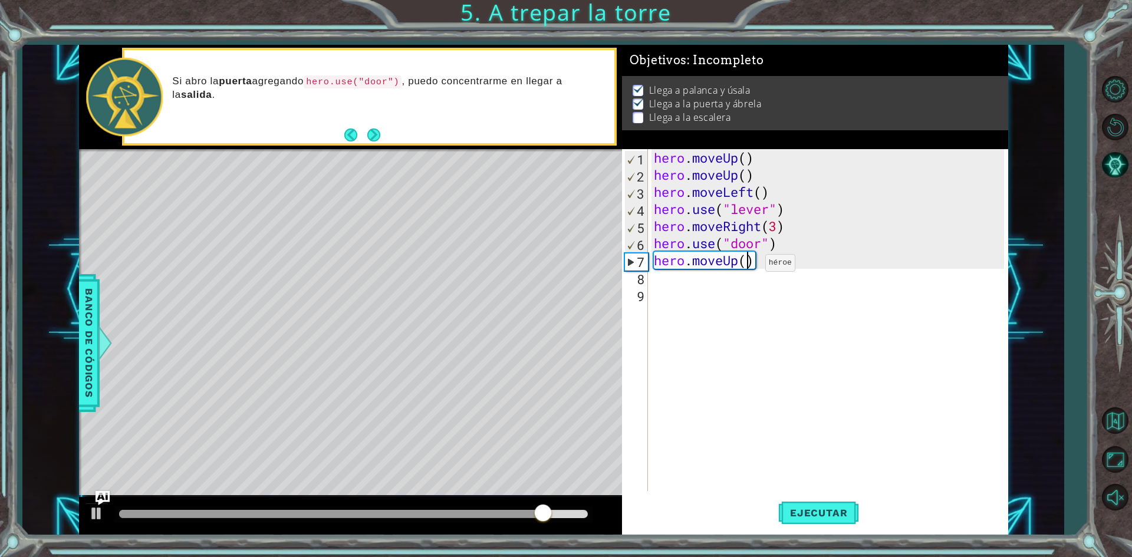
click at [748, 266] on div "hero . moveUp ( ) hero . moveUp ( ) hero . moveLeft ( ) hero . use ( "lever" ) …" at bounding box center [831, 337] width 359 height 376
type textarea "hero.moveUp(2)"
click at [802, 514] on span "Ejecutar" at bounding box center [818, 513] width 81 height 12
drag, startPoint x: 676, startPoint y: 292, endPoint x: 676, endPoint y: 287, distance: 5.9
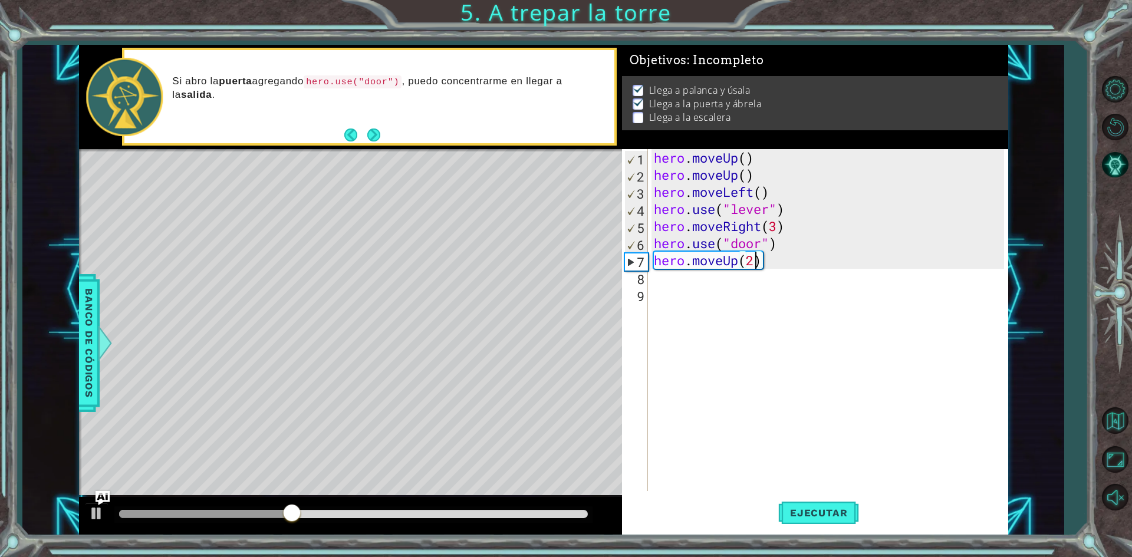
click at [676, 290] on div "hero . moveUp ( ) hero . moveUp ( ) hero . moveLeft ( ) hero . use ( "lever" ) …" at bounding box center [831, 337] width 359 height 376
click at [676, 287] on div "hero . moveUp ( ) hero . moveUp ( ) hero . moveLeft ( ) hero . use ( "lever" ) …" at bounding box center [831, 337] width 359 height 376
click at [663, 277] on div "hero . moveUp ( ) hero . moveUp ( ) hero . moveLeft ( ) hero . use ( "lever" ) …" at bounding box center [831, 337] width 359 height 376
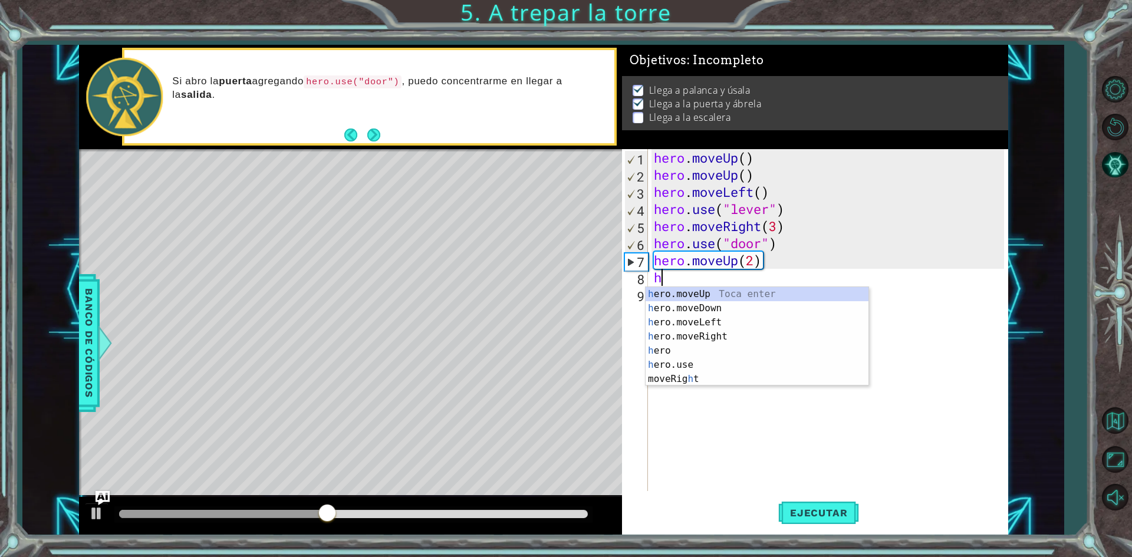
type textarea "he"
click at [690, 318] on div "he ro.moveUp Toca enter he ro.moveDown Toca enter he ro.moveLeft Toca enter he …" at bounding box center [757, 343] width 223 height 113
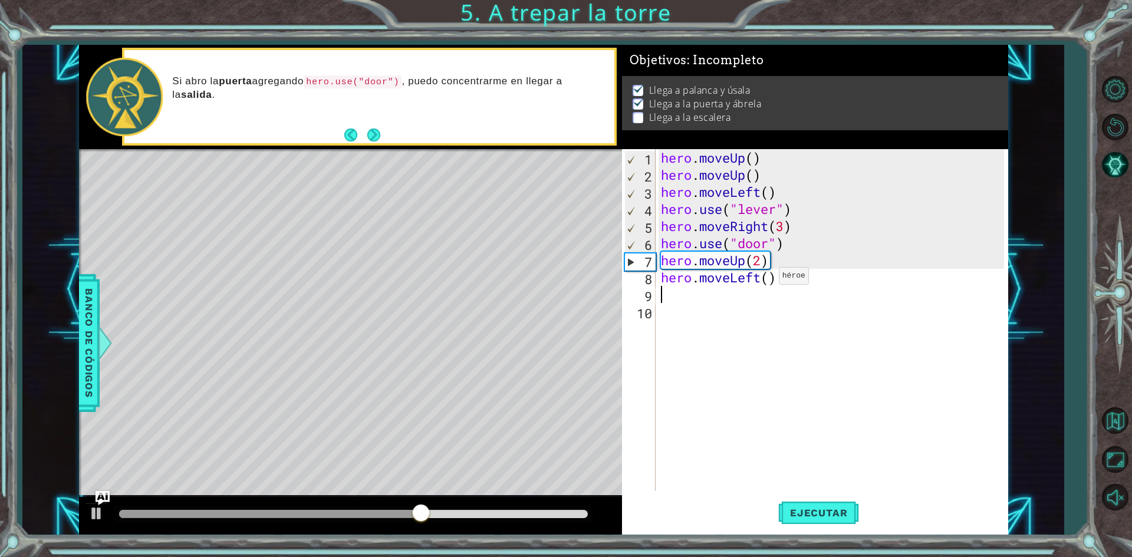
click at [769, 279] on div "hero . moveUp ( ) hero . moveUp ( ) hero . moveLeft ( ) hero . use ( "lever" ) …" at bounding box center [834, 337] width 351 height 376
type textarea "hero.moveLeft(3)"
click at [818, 509] on span "Ejecutar" at bounding box center [818, 513] width 81 height 12
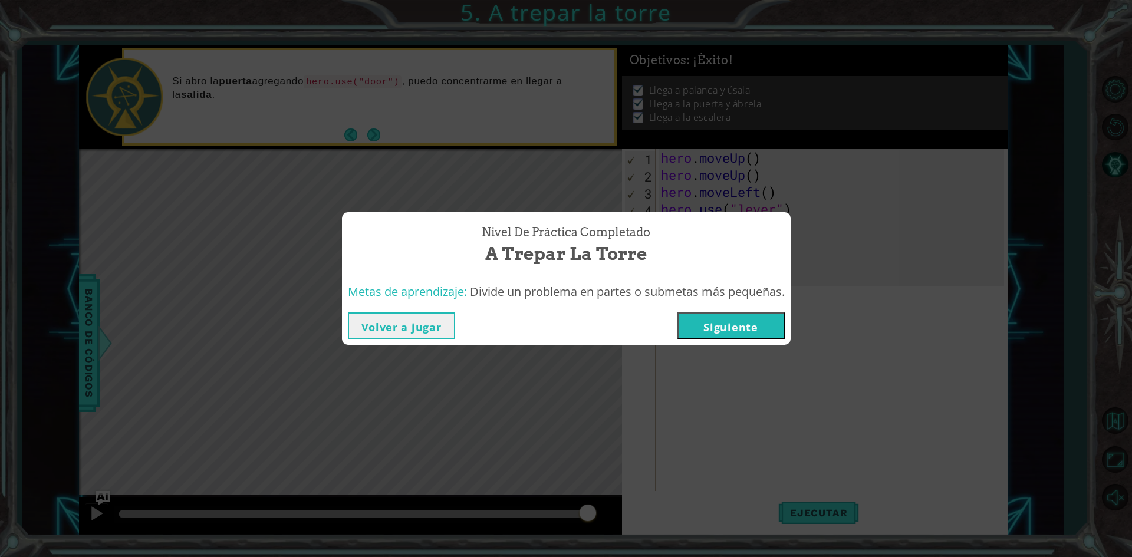
click at [744, 335] on button "Siguiente" at bounding box center [731, 326] width 107 height 27
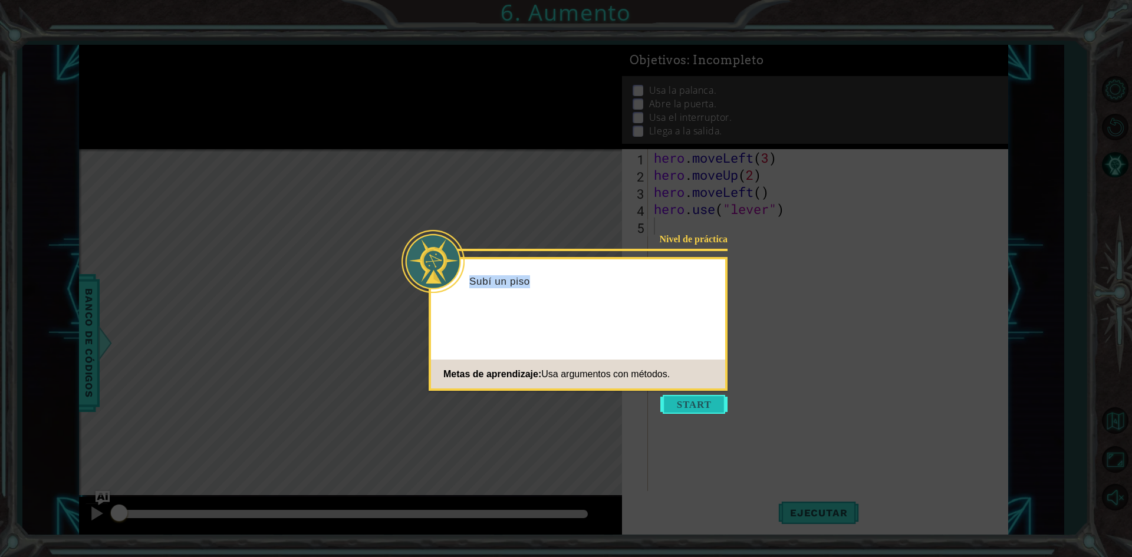
drag, startPoint x: 713, startPoint y: 392, endPoint x: 711, endPoint y: 403, distance: 12.0
click at [711, 391] on div "Nivel de práctica Subí un piso Metas de aprendizaje: Usa argumentos con métodos." at bounding box center [578, 324] width 299 height 134
click at [707, 405] on button "Start" at bounding box center [693, 404] width 67 height 19
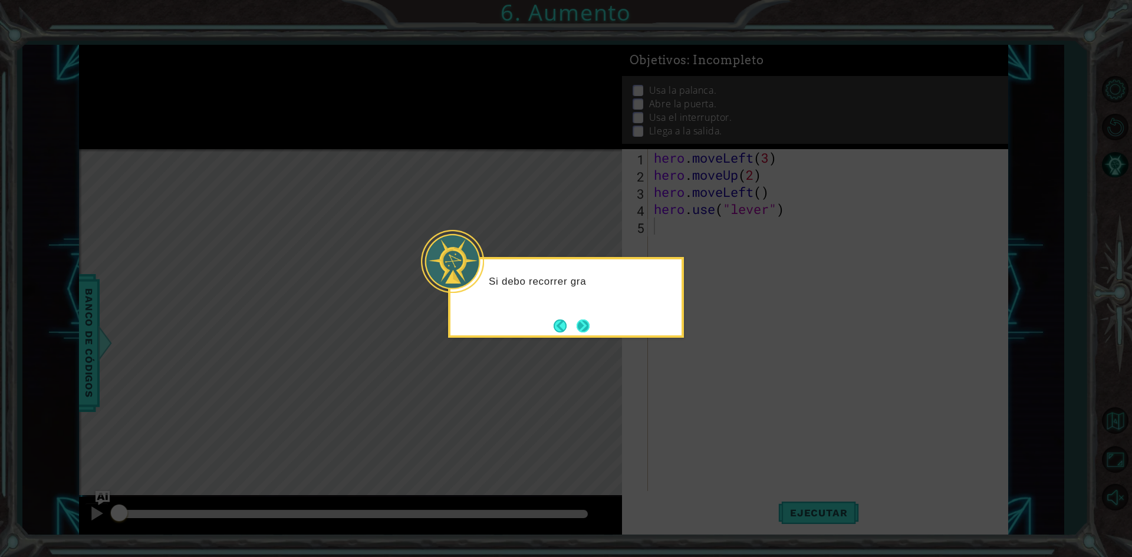
click at [582, 328] on button "Next" at bounding box center [583, 326] width 20 height 20
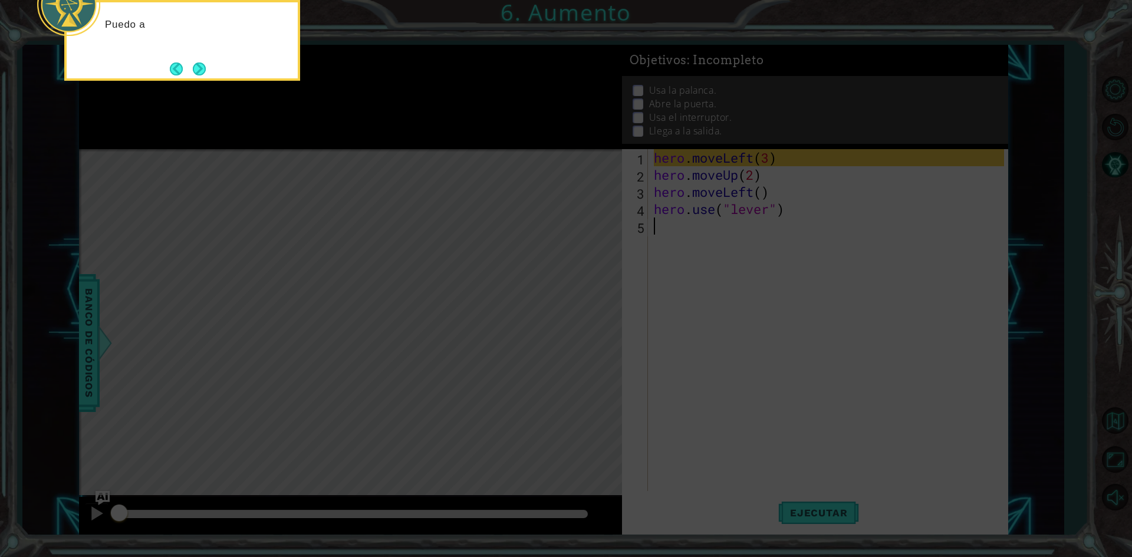
click at [575, 320] on icon at bounding box center [566, 84] width 1132 height 948
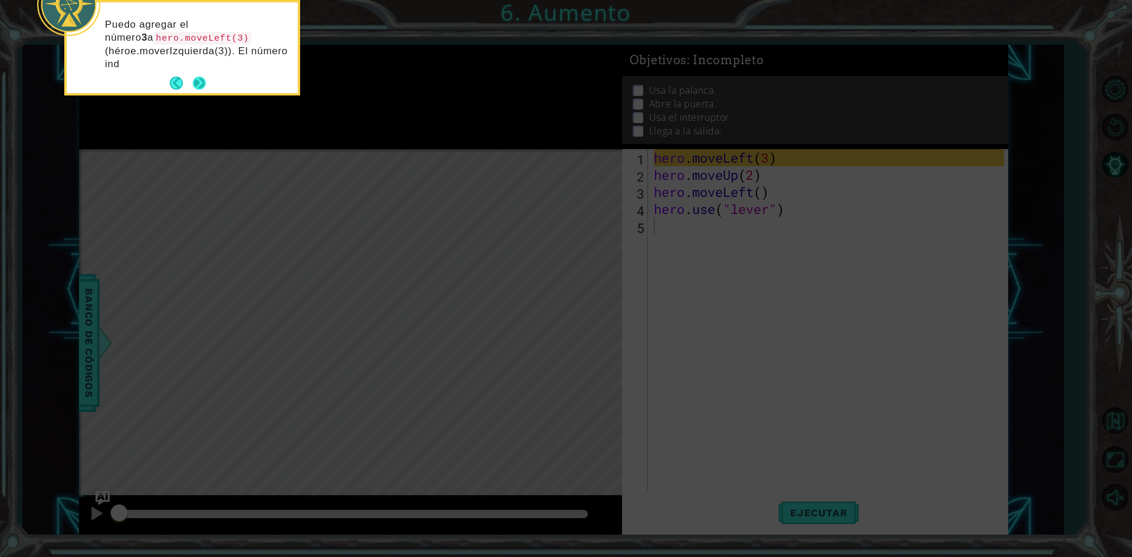
click at [195, 74] on footer at bounding box center [188, 83] width 36 height 18
click at [193, 83] on button "Next" at bounding box center [199, 83] width 13 height 13
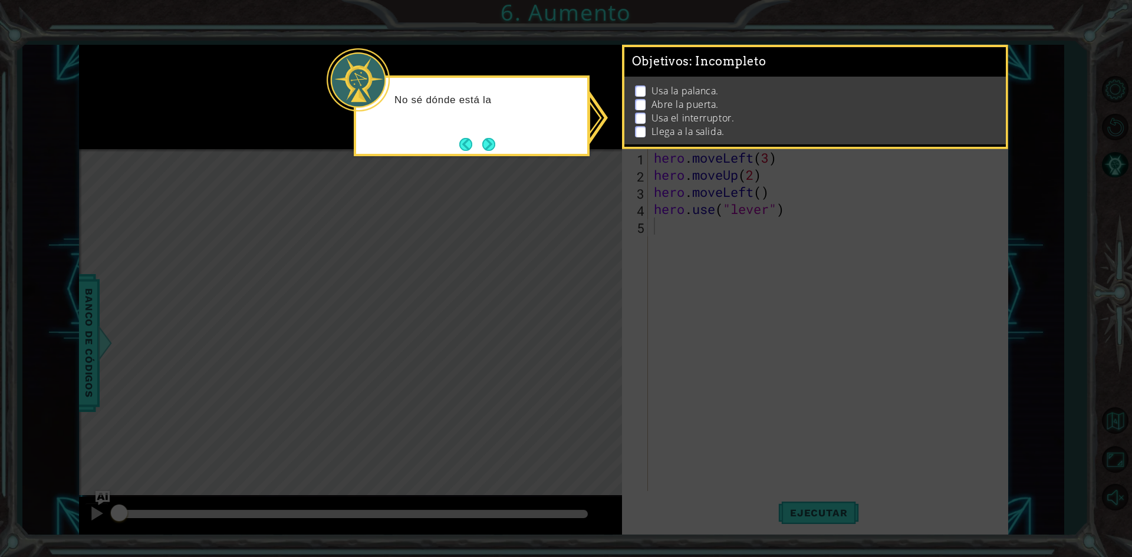
click at [493, 149] on button "Next" at bounding box center [488, 144] width 13 height 13
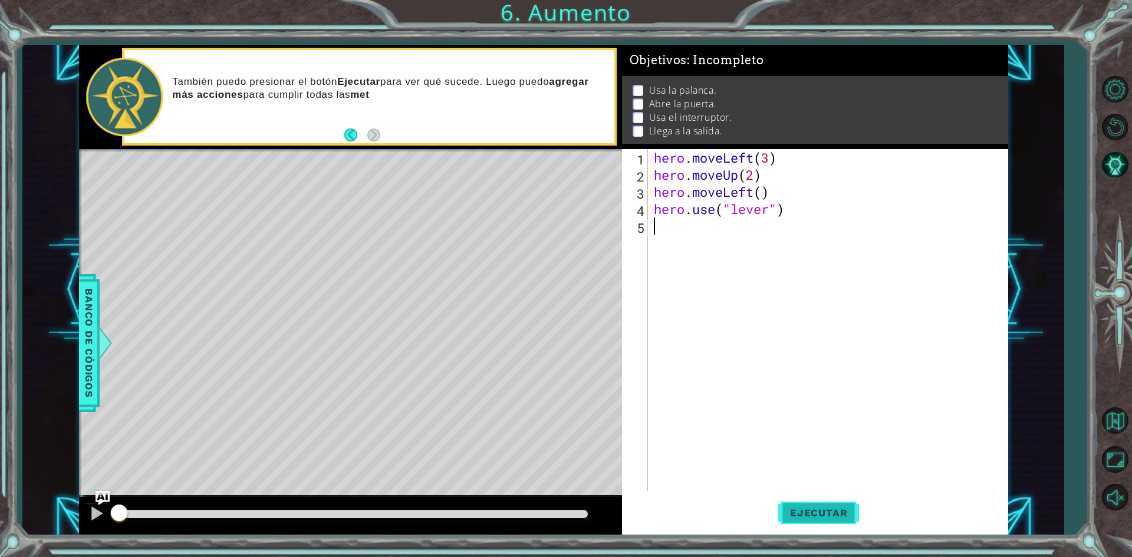
click at [830, 513] on span "Ejecutar" at bounding box center [818, 513] width 81 height 12
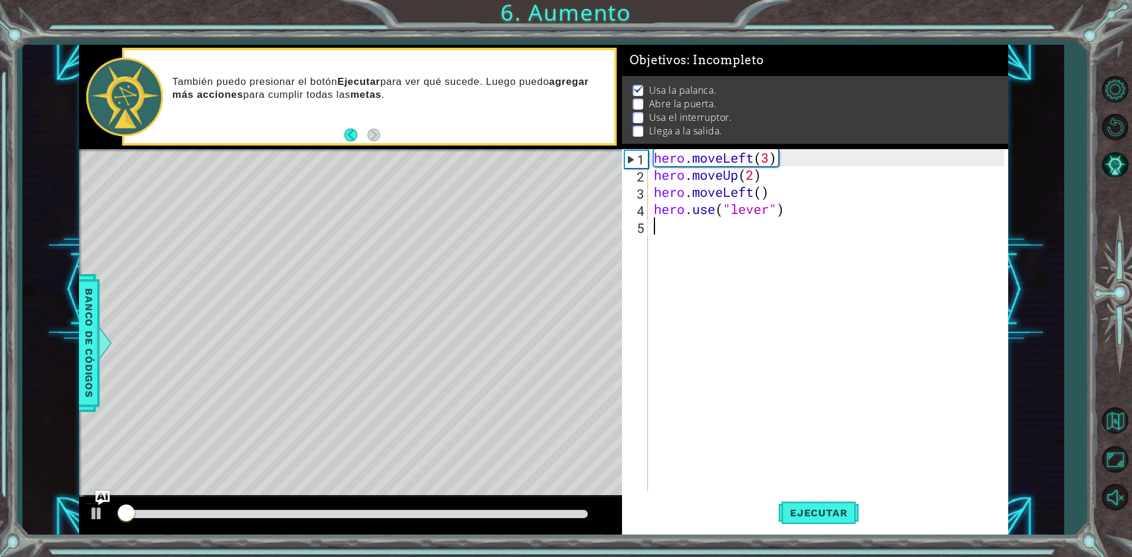
scroll to position [5, 0]
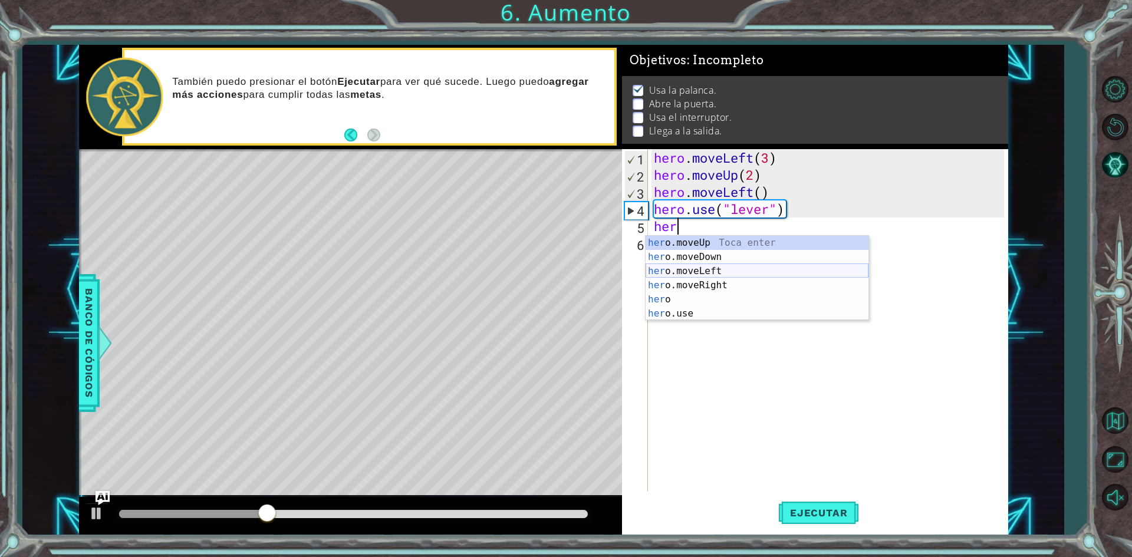
click at [700, 274] on div "her o.moveUp Toca enter her o.moveDown Toca enter her o.moveLeft [PERSON_NAME] …" at bounding box center [757, 292] width 223 height 113
type textarea "hero.moveLeft(1)"
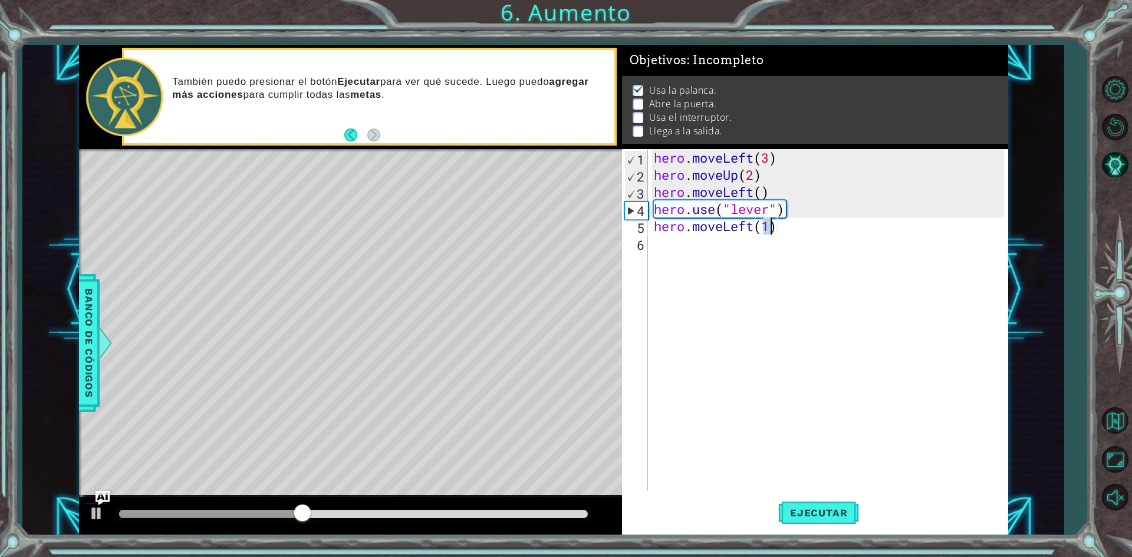
click at [665, 250] on div "hero . moveLeft ( 3 ) hero . moveUp ( 2 ) hero . moveLeft ( ) hero . use ( "lev…" at bounding box center [831, 337] width 359 height 376
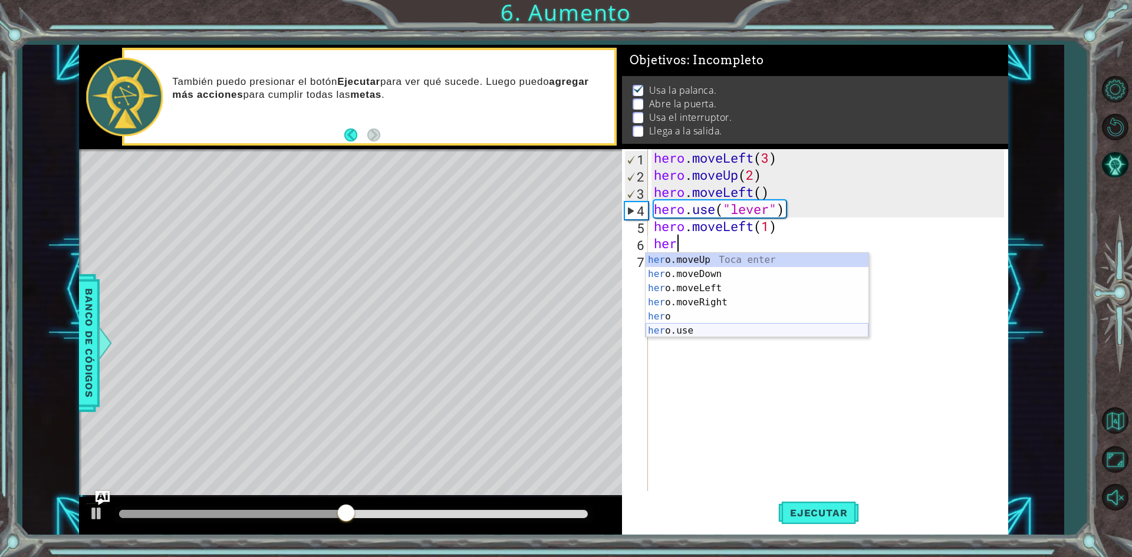
click at [674, 333] on div "her o.moveUp Toca enter her o.moveDown Toca enter her o.moveLeft [PERSON_NAME] …" at bounding box center [757, 309] width 223 height 113
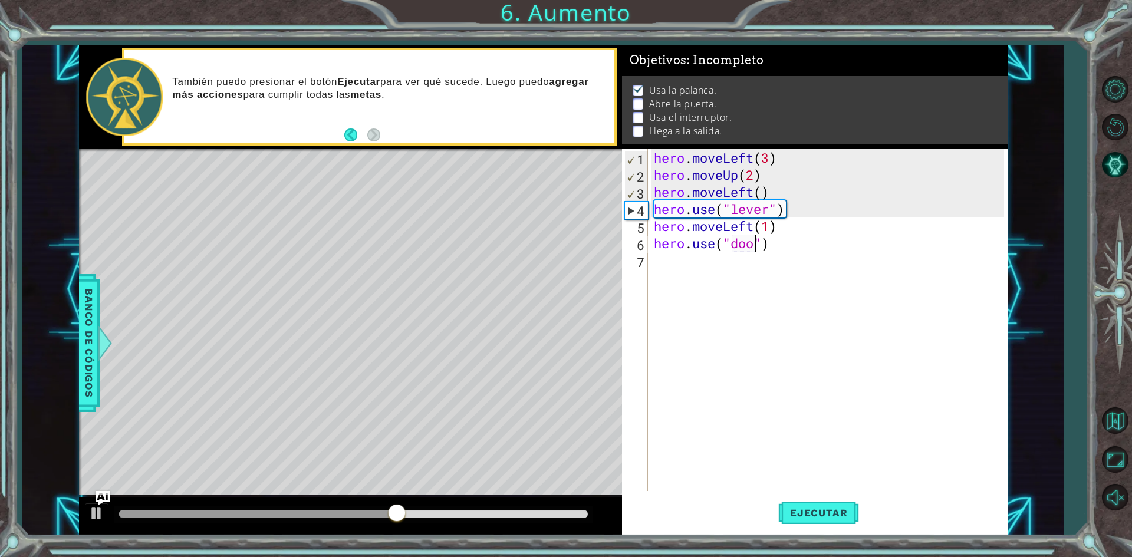
type textarea "hero.use("door")"
click at [703, 270] on div "hero . moveLeft ( 3 ) hero . moveUp ( 2 ) hero . moveLeft ( ) hero . use ( "lev…" at bounding box center [831, 337] width 359 height 376
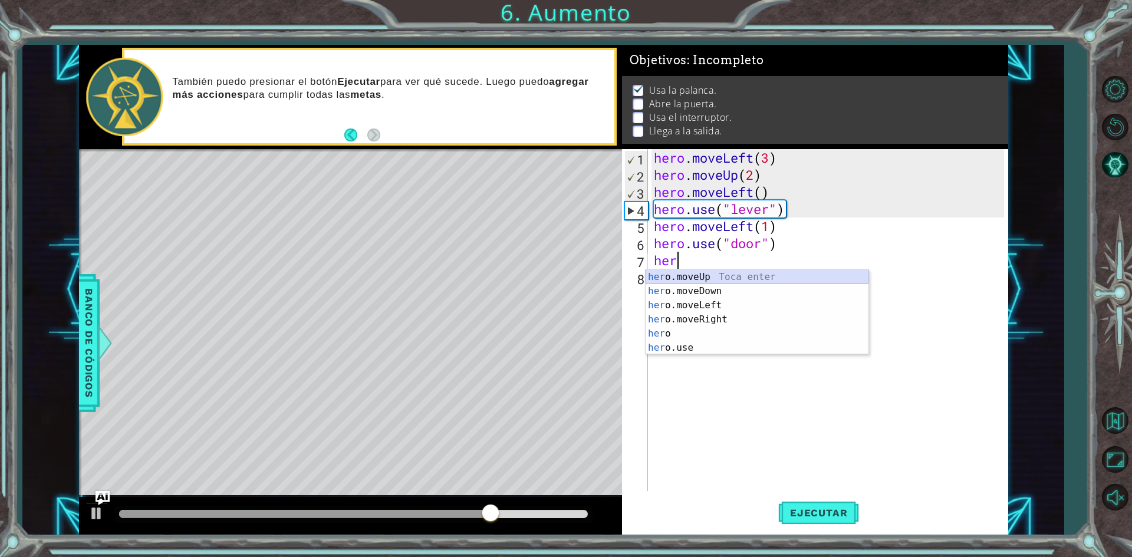
click at [715, 281] on div "her o.moveUp Toca enter her o.moveDown Toca enter her o.moveLeft [PERSON_NAME] …" at bounding box center [757, 326] width 223 height 113
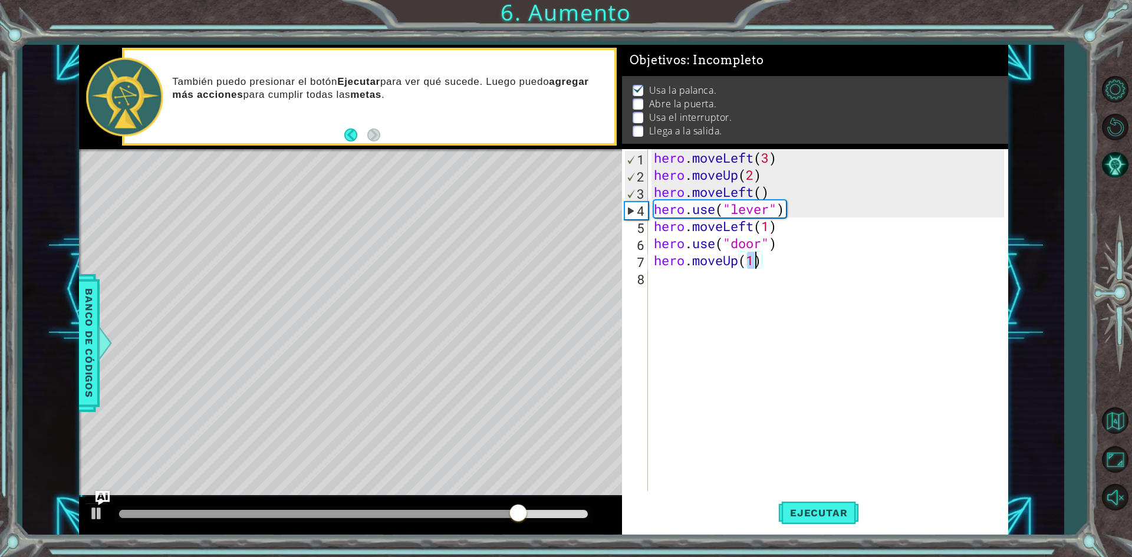
scroll to position [0, 4]
type textarea "hero.moveUp(2)"
click at [818, 508] on span "Ejecutar" at bounding box center [818, 513] width 81 height 12
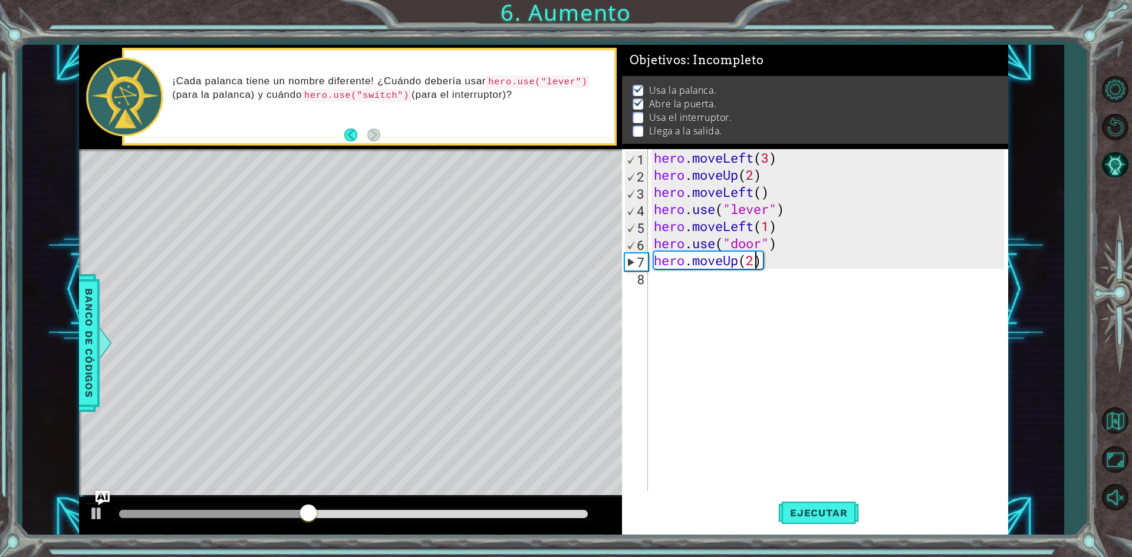
click at [690, 279] on div "hero . moveLeft ( 3 ) hero . moveUp ( 2 ) hero . moveLeft ( ) hero . use ( "lev…" at bounding box center [831, 337] width 359 height 376
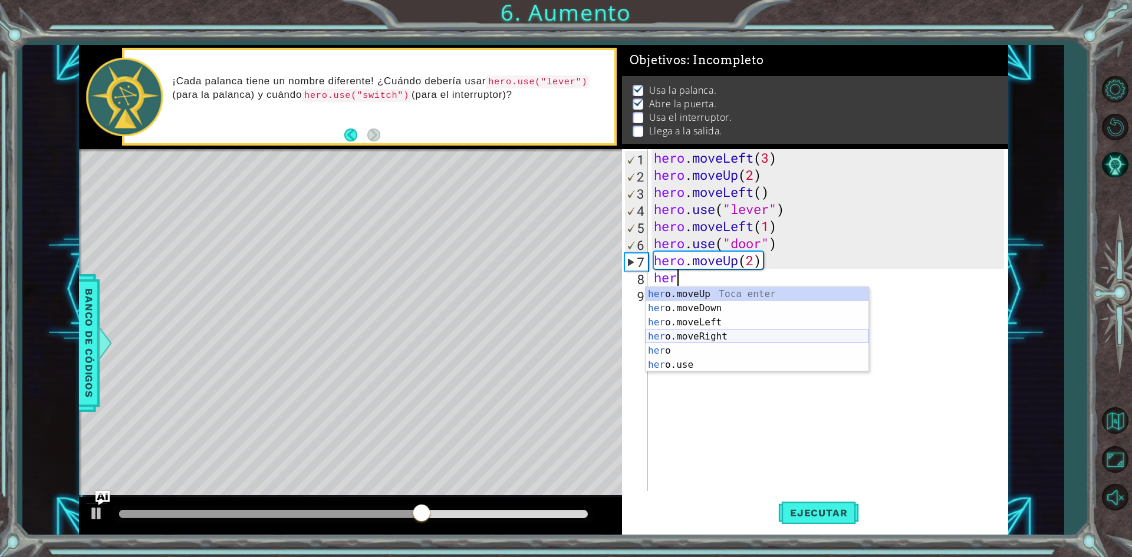
click at [722, 333] on div "her o.moveUp Toca enter her o.moveDown Toca enter her o.moveLeft [PERSON_NAME] …" at bounding box center [757, 343] width 223 height 113
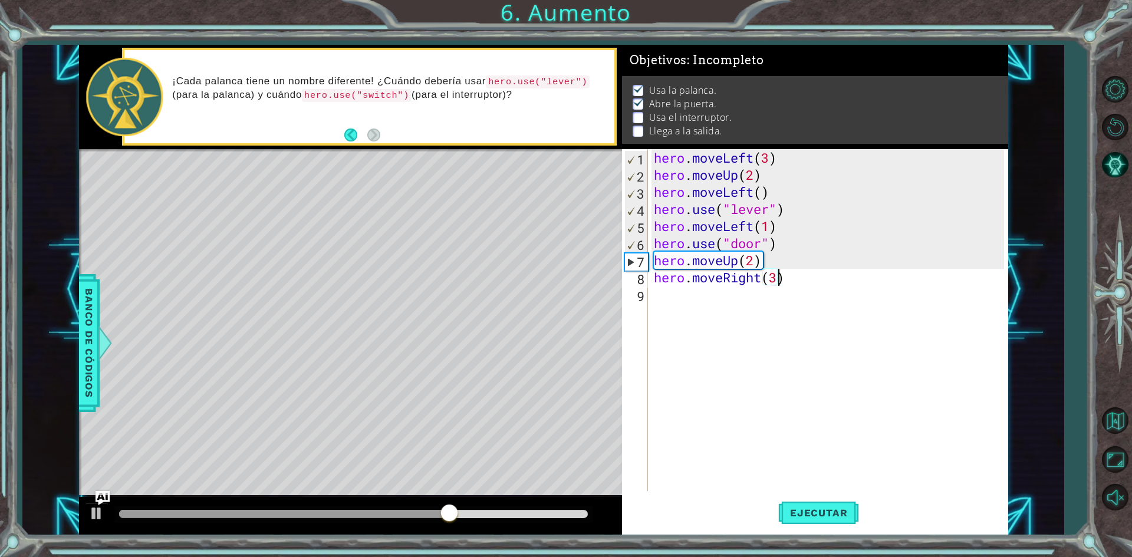
scroll to position [0, 5]
click at [805, 520] on button "Ejecutar" at bounding box center [818, 513] width 81 height 38
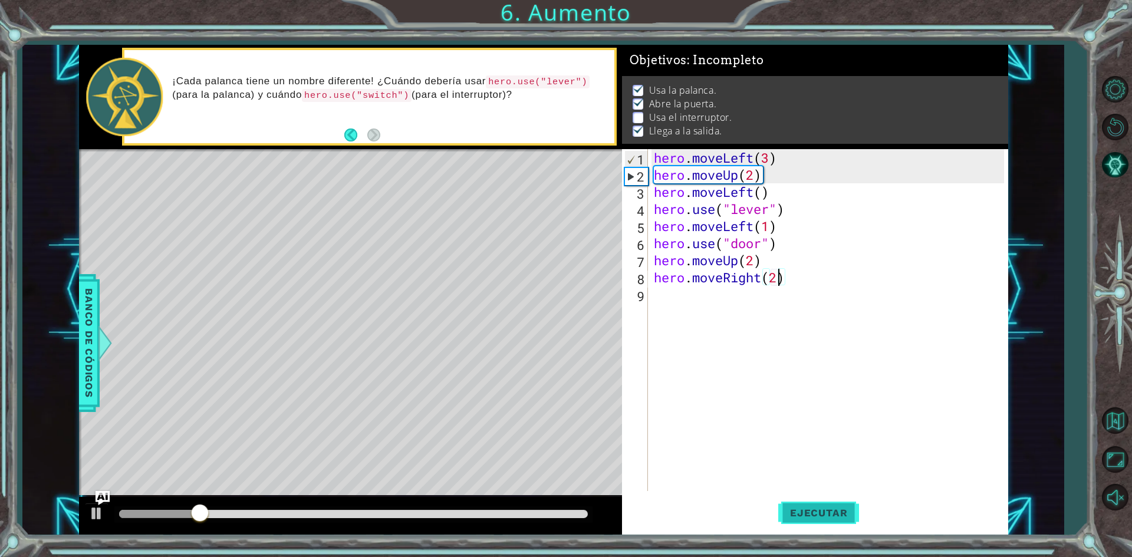
type textarea "hero.moveRight(2)"
click at [794, 514] on span "Ejecutar" at bounding box center [818, 513] width 81 height 12
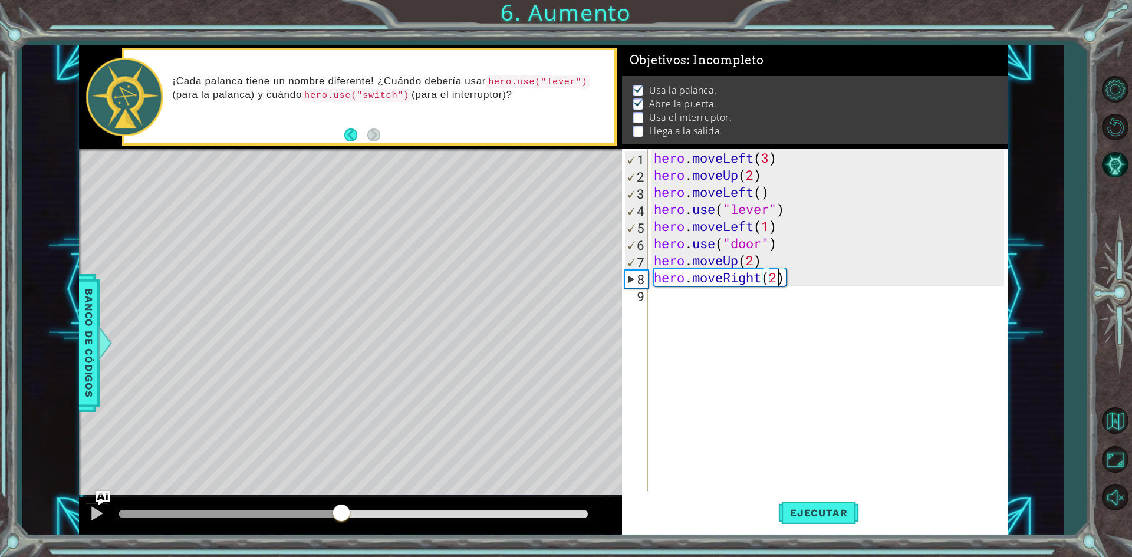
drag, startPoint x: 163, startPoint y: 514, endPoint x: 342, endPoint y: 517, distance: 178.7
click at [342, 517] on div at bounding box center [341, 514] width 21 height 21
click at [690, 308] on div "hero . moveLeft ( 3 ) hero . moveUp ( 2 ) hero . moveLeft ( ) hero . use ( "lev…" at bounding box center [831, 337] width 359 height 376
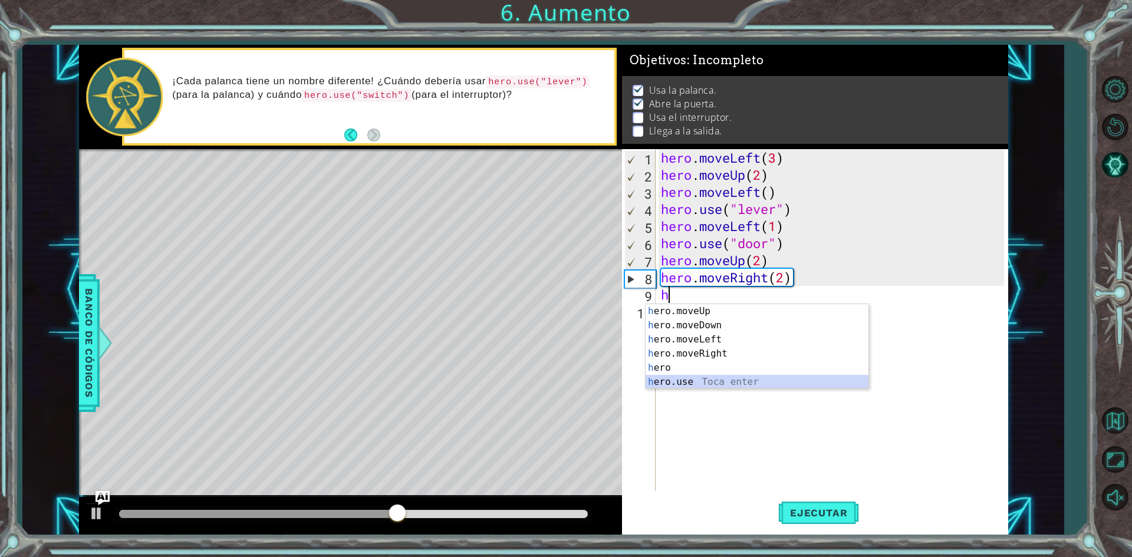
click at [689, 386] on div "h ero.moveUp Toca enter h ero.moveDown Toca enter h ero.moveLeft Toca enter h e…" at bounding box center [757, 360] width 223 height 113
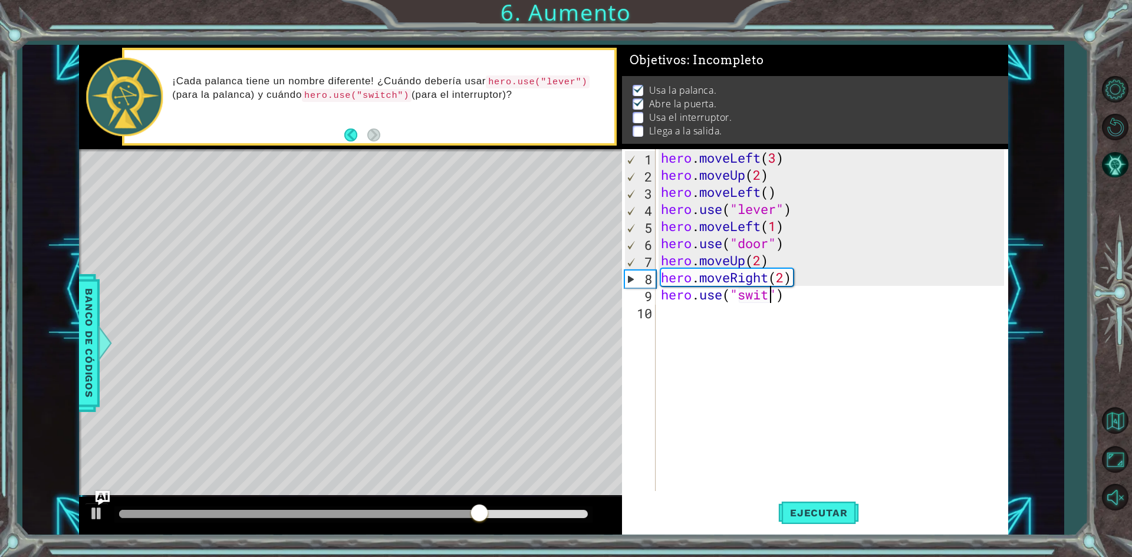
scroll to position [0, 5]
type textarea "hero.use("switch")"
click at [783, 326] on div "hero . moveLeft ( 3 ) hero . moveUp ( 2 ) hero . moveLeft ( ) hero . use ( "lev…" at bounding box center [834, 337] width 351 height 376
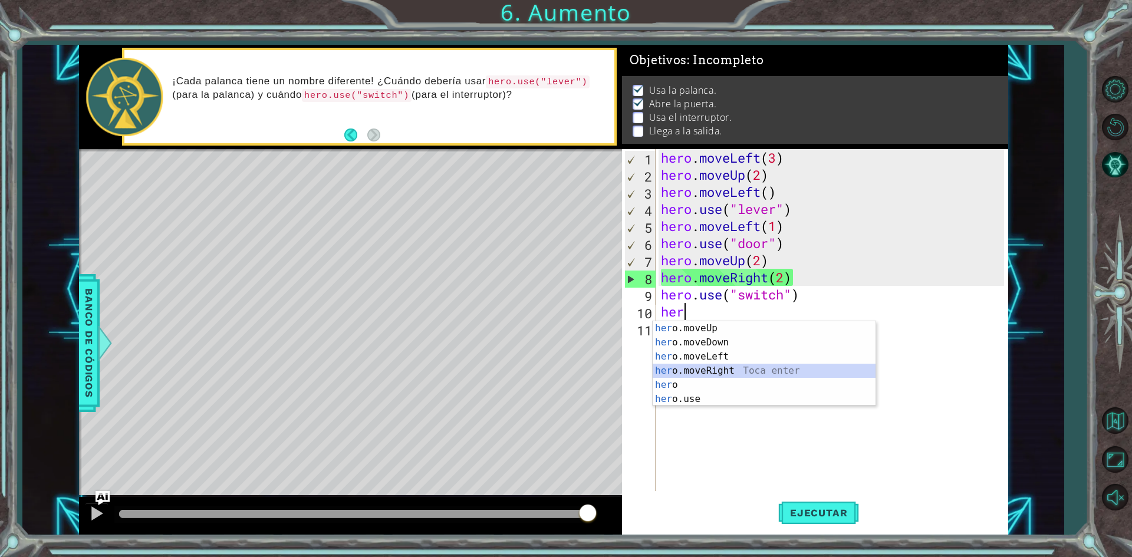
click at [714, 369] on div "her o.moveUp Toca enter her o.moveDown Toca enter her o.moveLeft [PERSON_NAME] …" at bounding box center [764, 377] width 223 height 113
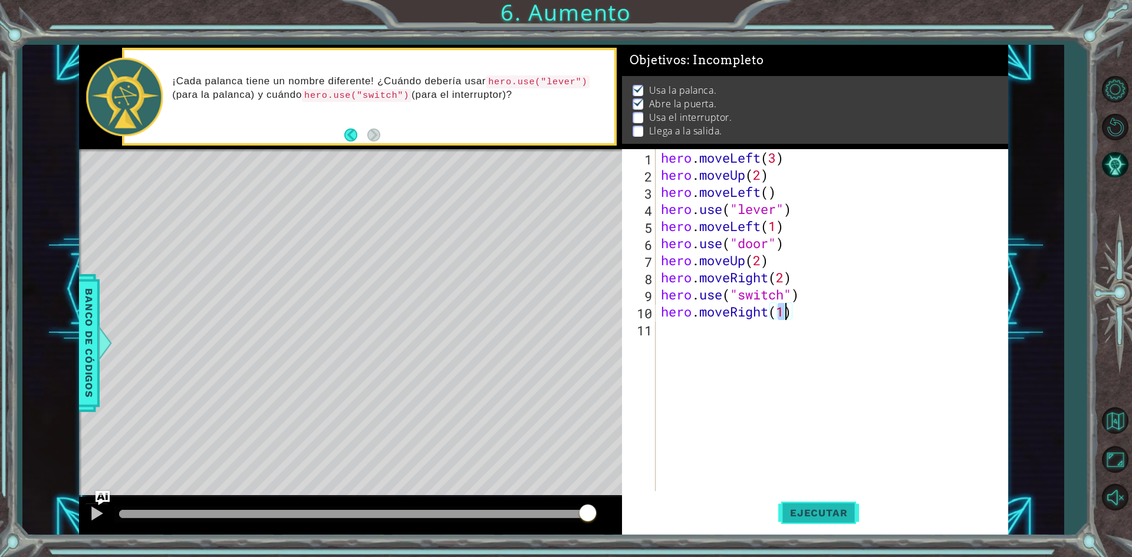
type textarea "hero.moveRight(1)"
click at [830, 502] on button "Ejecutar" at bounding box center [818, 513] width 81 height 38
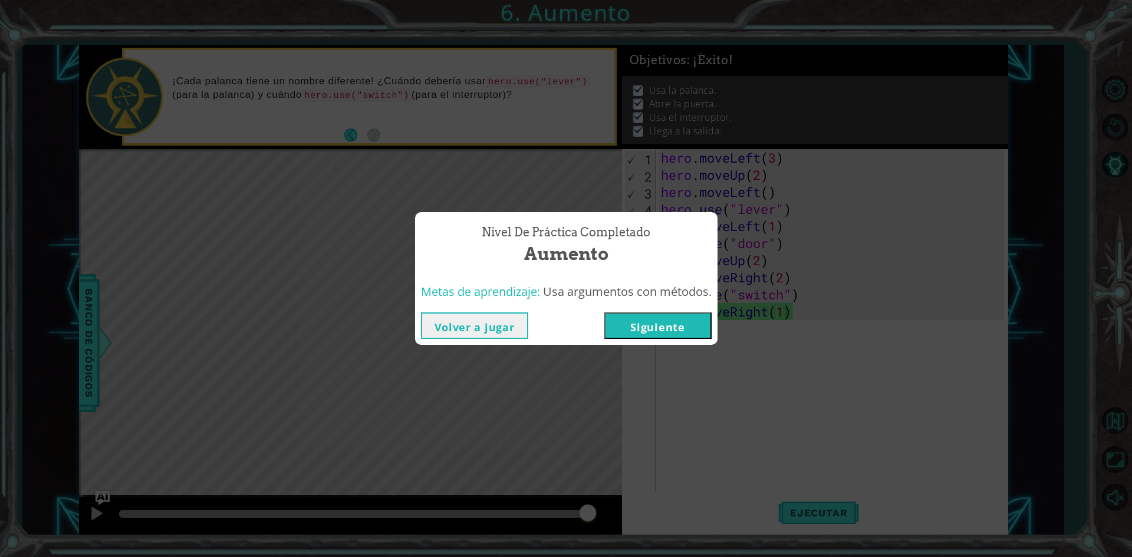
drag, startPoint x: 208, startPoint y: 509, endPoint x: 590, endPoint y: 506, distance: 382.1
click at [590, 510] on body "1 ההההההההההההההההההההההההההההההההההההההההההההההההההההההההההההההההההההההההההההה…" at bounding box center [566, 278] width 1132 height 557
click at [673, 321] on button "Siguiente" at bounding box center [657, 326] width 107 height 27
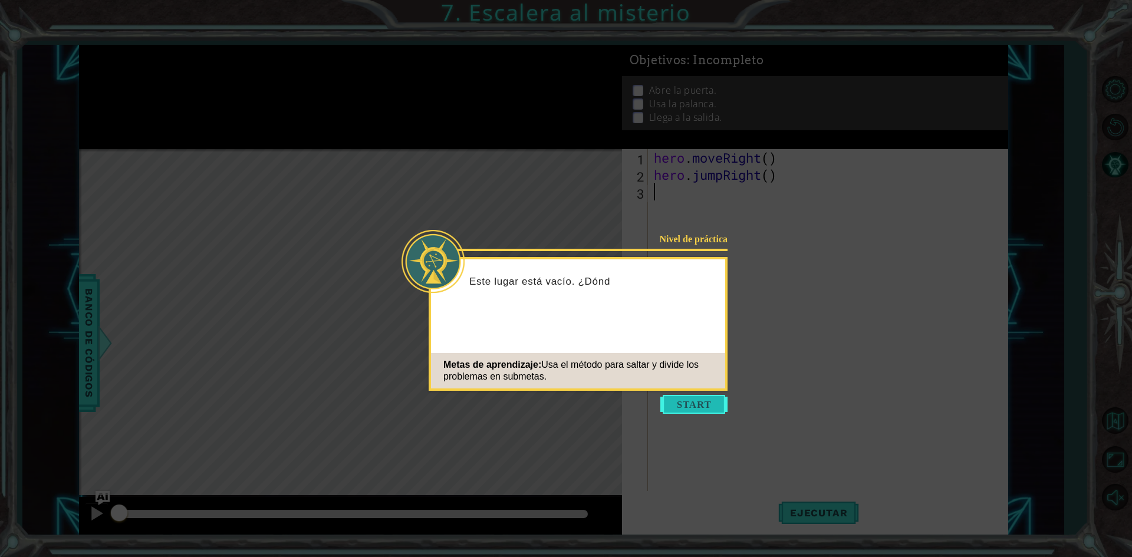
click at [677, 401] on button "Start" at bounding box center [693, 404] width 67 height 19
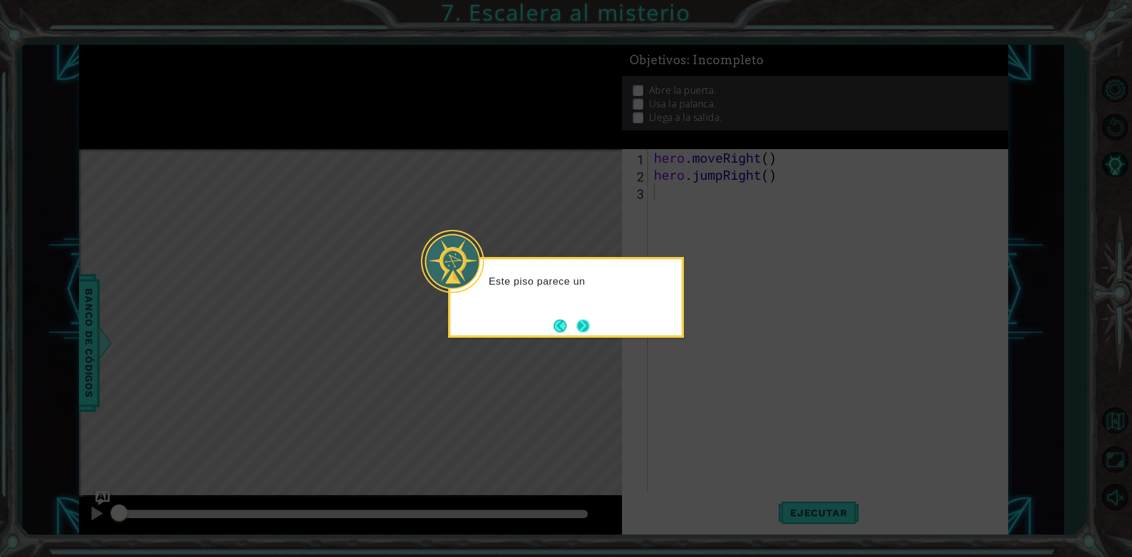
click at [577, 332] on button "Next" at bounding box center [583, 326] width 13 height 13
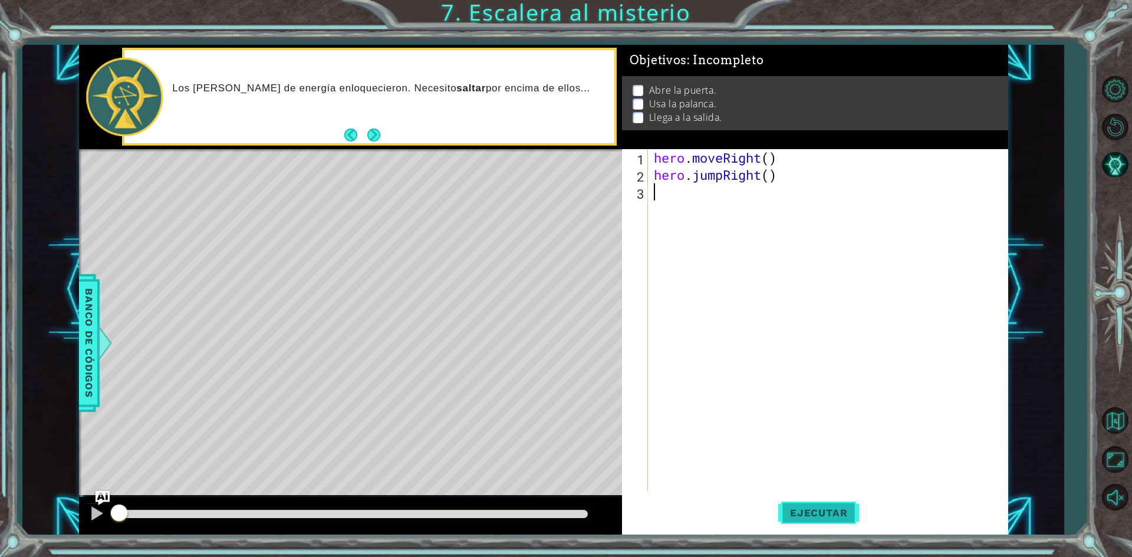
click at [835, 515] on span "Ejecutar" at bounding box center [818, 513] width 81 height 12
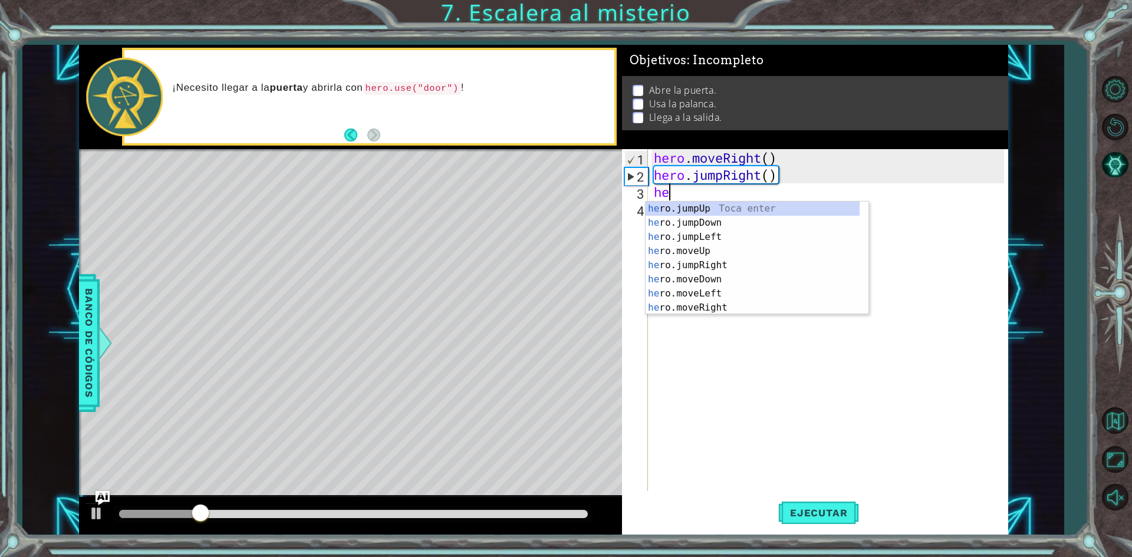
type textarea "her"
click at [735, 261] on div "her o.jumpUp Toca enter her o.jumpDown Toca enter her o.jumpLeft Toca enter her…" at bounding box center [753, 273] width 214 height 142
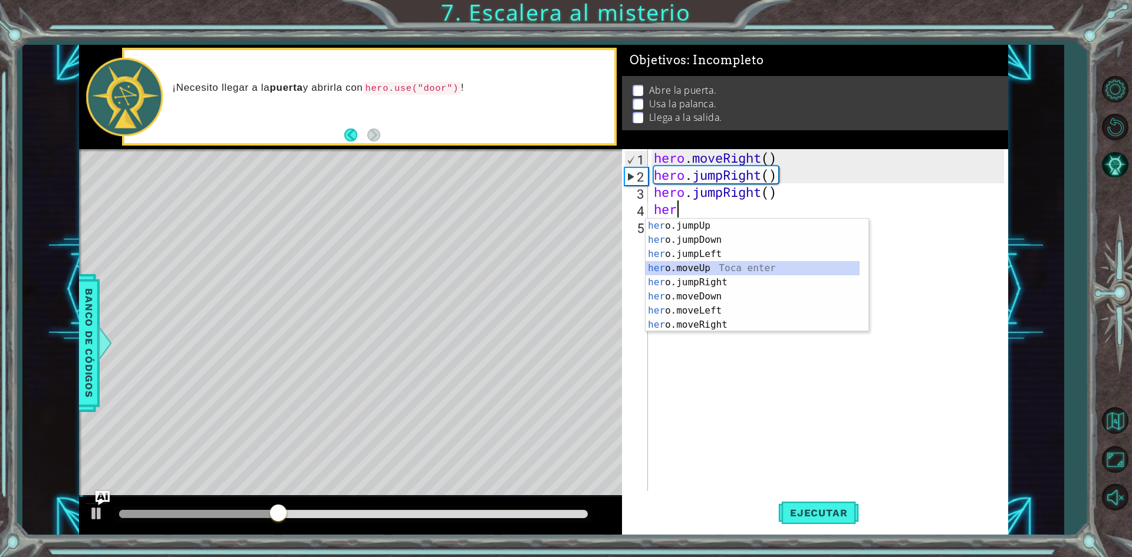
click at [730, 264] on div "her o.jumpUp Toca enter her o.jumpDown Toca enter her o.jumpLeft Toca enter her…" at bounding box center [753, 290] width 214 height 142
type textarea "hero.moveUp(1)"
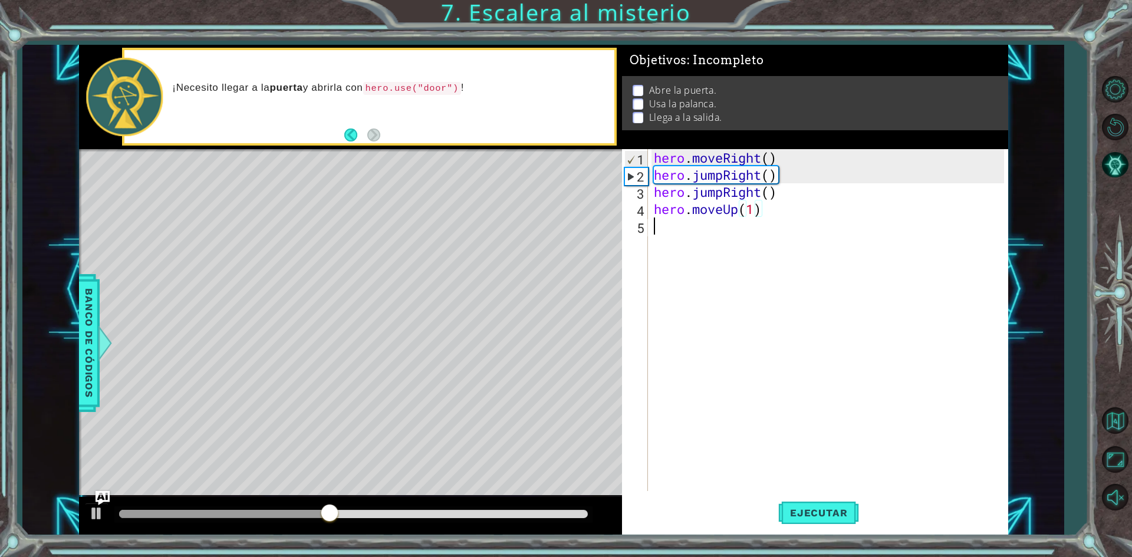
click at [697, 233] on div "hero . moveRight ( ) hero . jumpRight ( ) hero . jumpRight ( ) hero . moveUp ( …" at bounding box center [831, 337] width 359 height 376
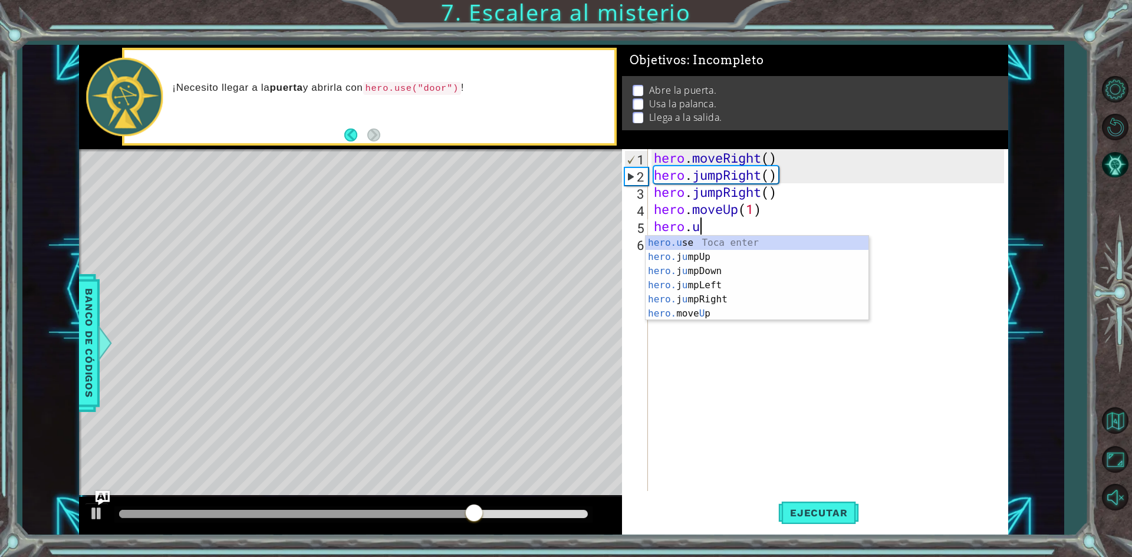
scroll to position [0, 2]
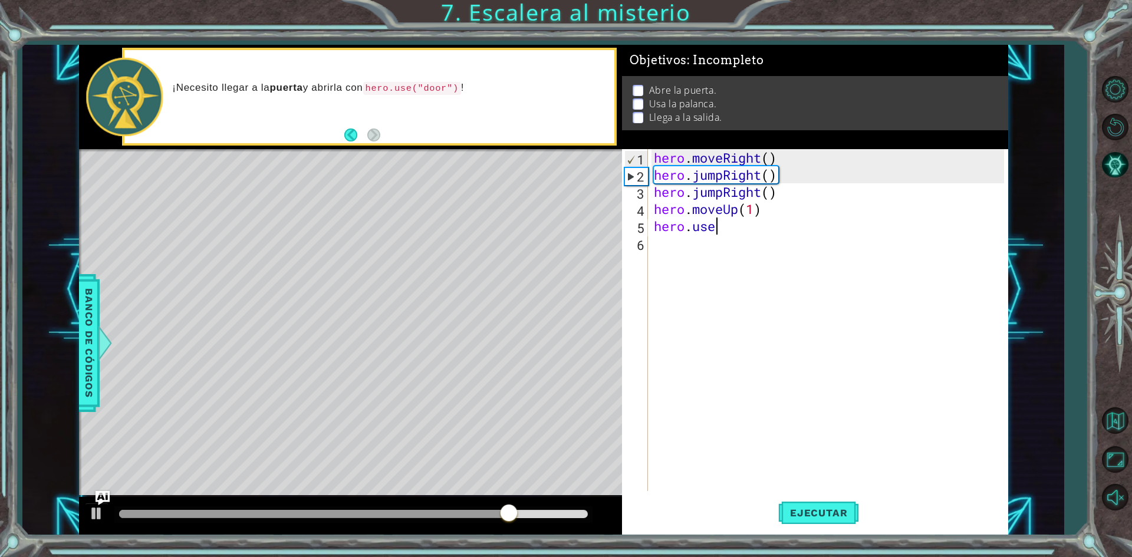
click at [738, 232] on div "hero . moveRight ( ) hero . jumpRight ( ) hero . jumpRight ( ) hero . moveUp ( …" at bounding box center [831, 337] width 359 height 376
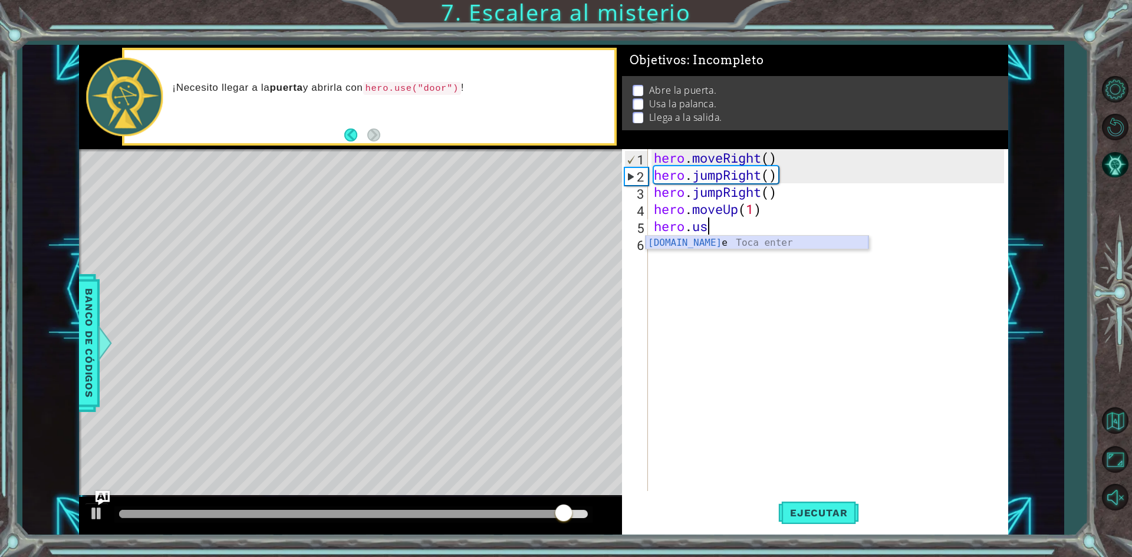
click at [738, 245] on div "[DOMAIN_NAME] e Toca enter" at bounding box center [757, 257] width 223 height 42
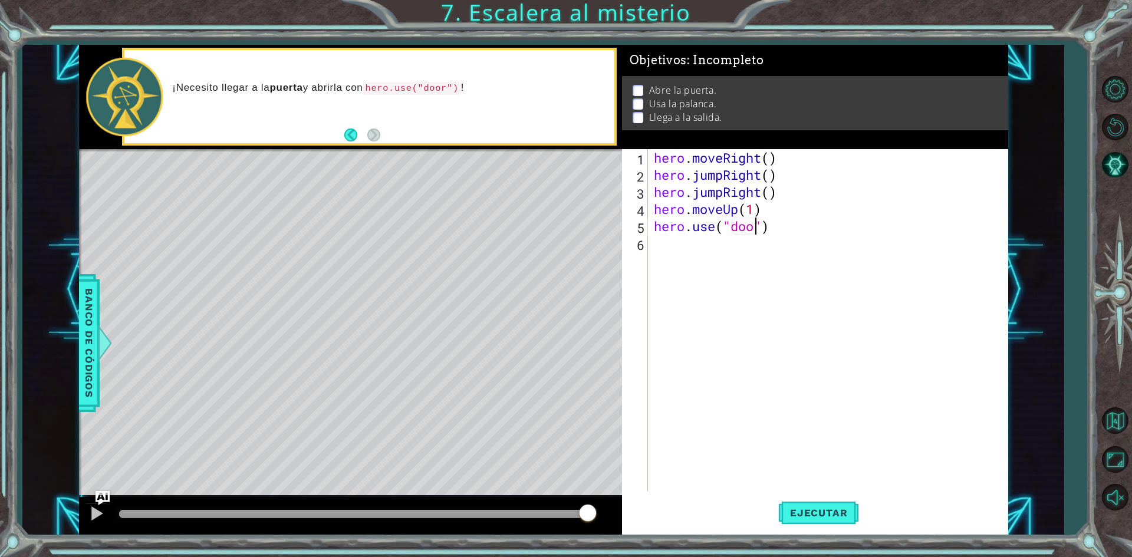
type textarea "hero.use("door")"
click at [738, 245] on div "hero . moveRight ( ) hero . jumpRight ( ) hero . jumpRight ( ) hero . moveUp ( …" at bounding box center [831, 337] width 359 height 376
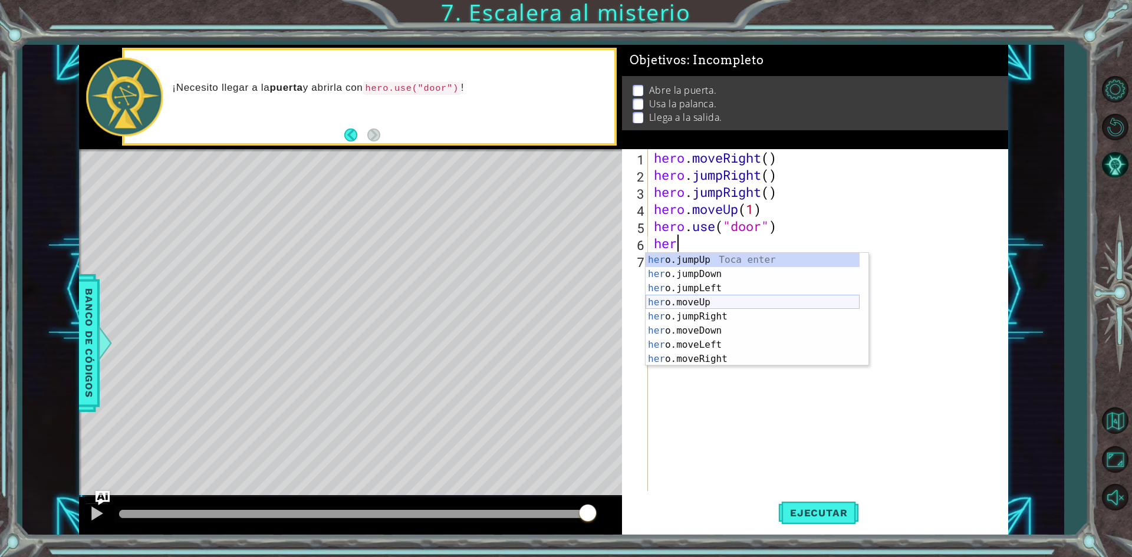
click at [698, 297] on div "her o.jumpUp Toca enter her o.jumpDown Toca enter her o.jumpLeft Toca enter her…" at bounding box center [753, 324] width 214 height 142
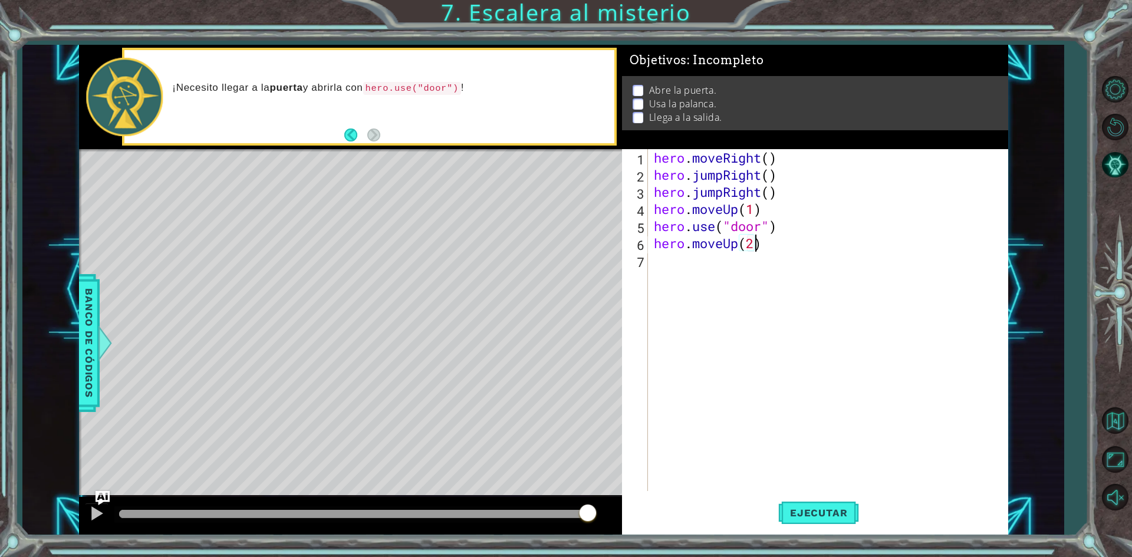
scroll to position [0, 4]
drag, startPoint x: 824, startPoint y: 526, endPoint x: 829, endPoint y: 518, distance: 9.5
click at [826, 525] on button "Ejecutar" at bounding box center [818, 513] width 81 height 38
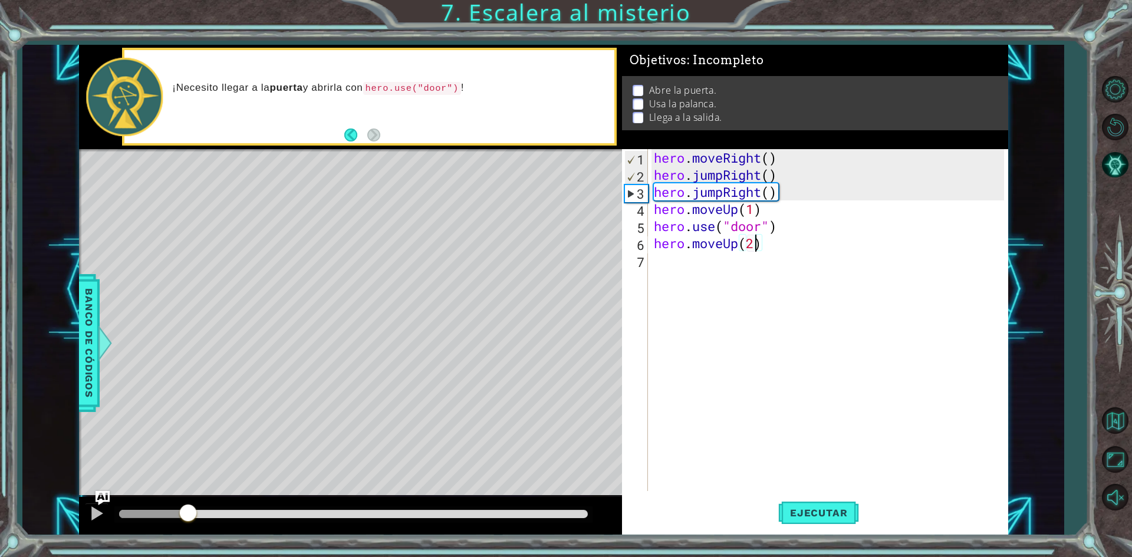
drag, startPoint x: 268, startPoint y: 518, endPoint x: 188, endPoint y: 510, distance: 81.2
click at [188, 510] on div at bounding box center [187, 514] width 21 height 21
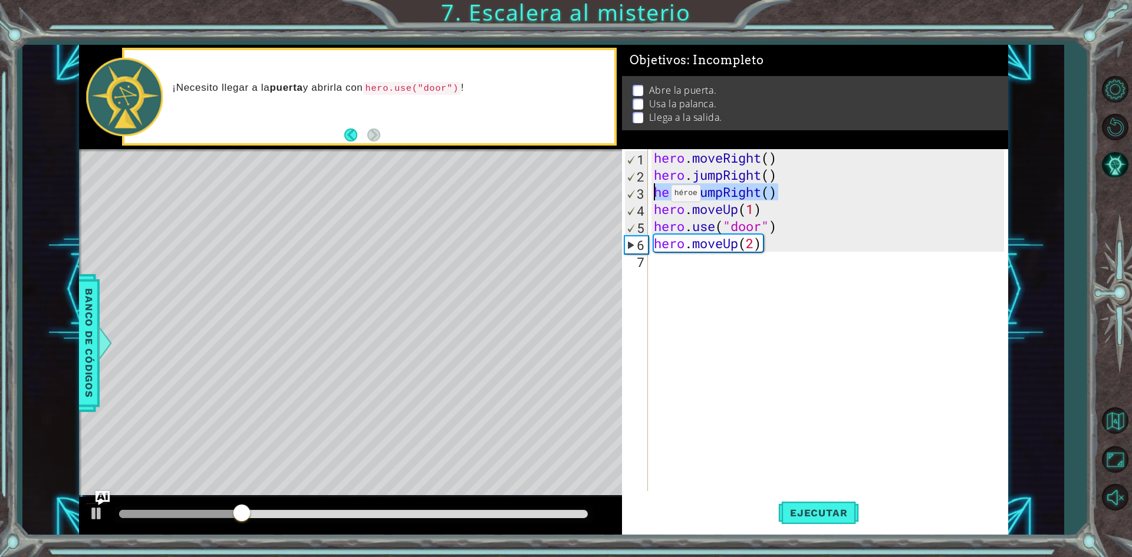
drag, startPoint x: 796, startPoint y: 190, endPoint x: 652, endPoint y: 196, distance: 144.6
click at [652, 196] on div "hero . moveRight ( ) hero . jumpRight ( ) hero . jumpRight ( ) hero . moveUp ( …" at bounding box center [831, 337] width 359 height 376
type textarea "hero.jumpRight()"
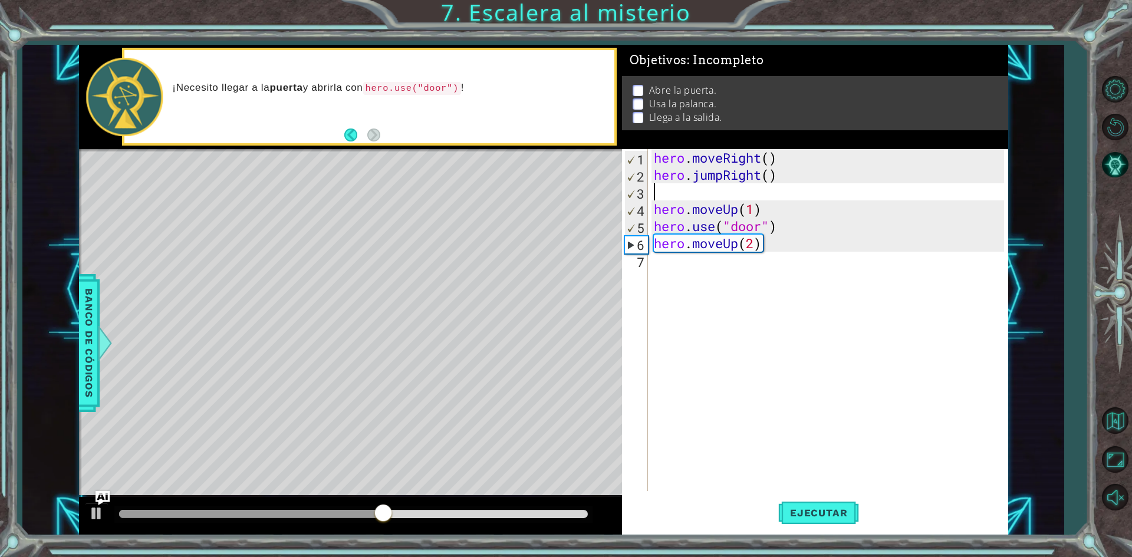
type textarea "h"
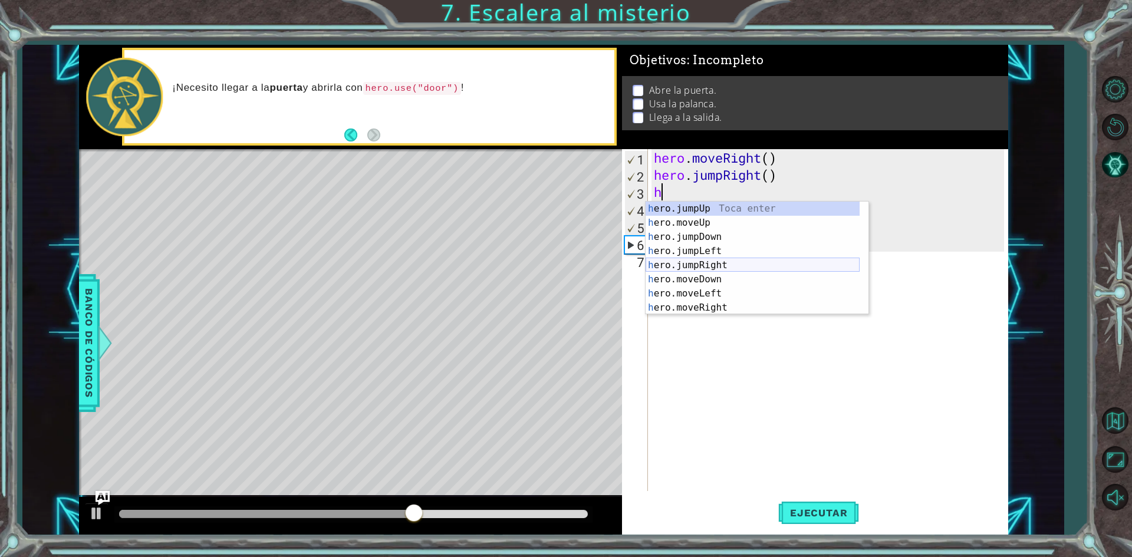
click at [725, 258] on div "h ero.jumpUp Toca enter h ero.moveUp Toca enter h ero.jumpDown Toca enter h ero…" at bounding box center [753, 273] width 214 height 142
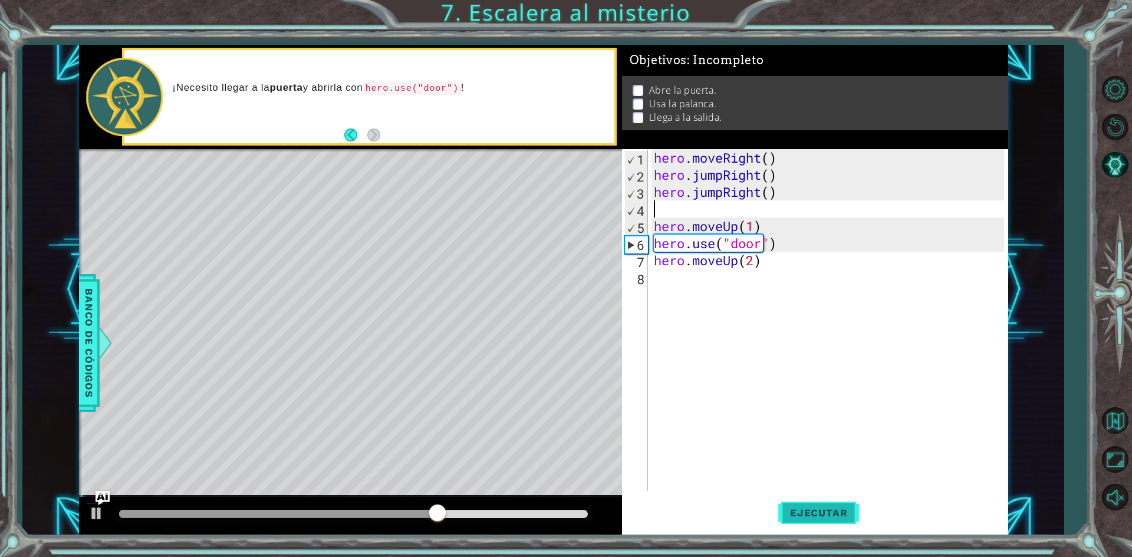
click at [810, 508] on span "Ejecutar" at bounding box center [818, 513] width 81 height 12
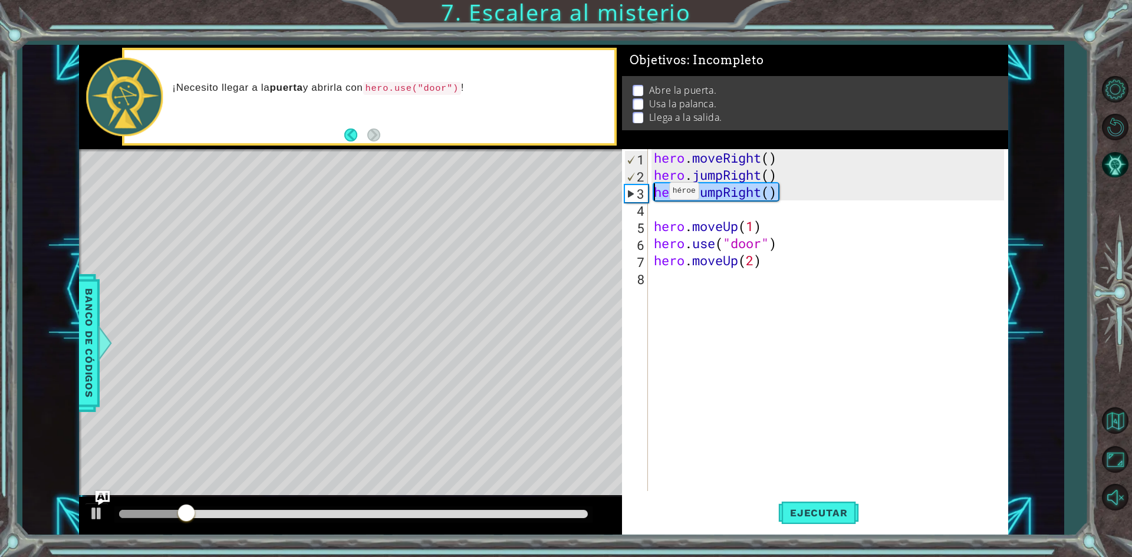
drag, startPoint x: 809, startPoint y: 198, endPoint x: 647, endPoint y: 195, distance: 161.6
click at [647, 195] on div "1 2 3 4 5 6 7 8 hero . moveRight ( ) hero . jumpRight ( ) hero . jumpRight ( ) …" at bounding box center [813, 320] width 382 height 342
type textarea "hero.jumpRight()"
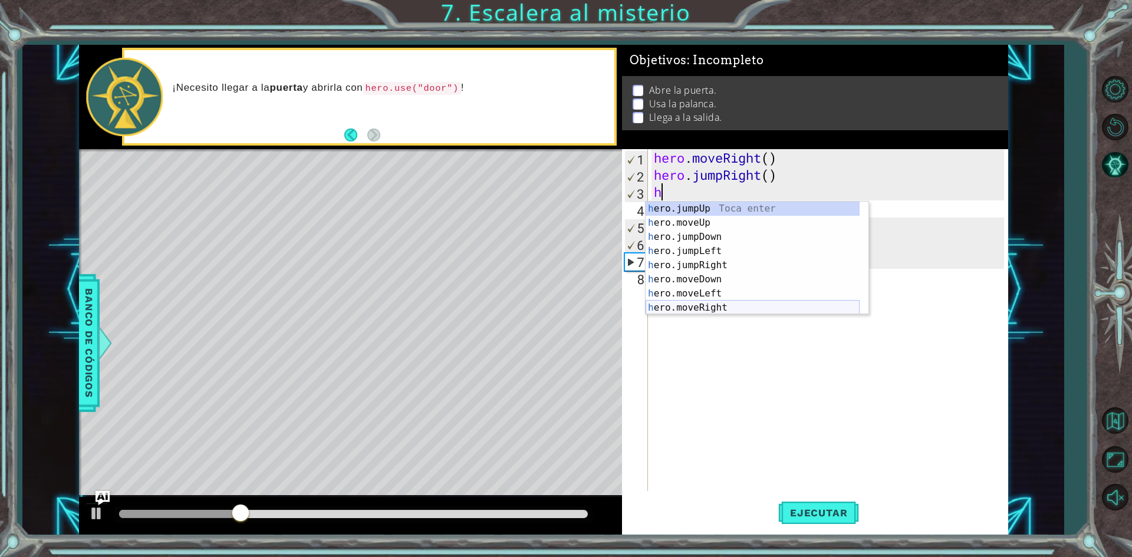
click at [725, 307] on div "h ero.jumpUp Toca enter h ero.moveUp Toca enter h ero.jumpDown Toca enter h ero…" at bounding box center [753, 273] width 214 height 142
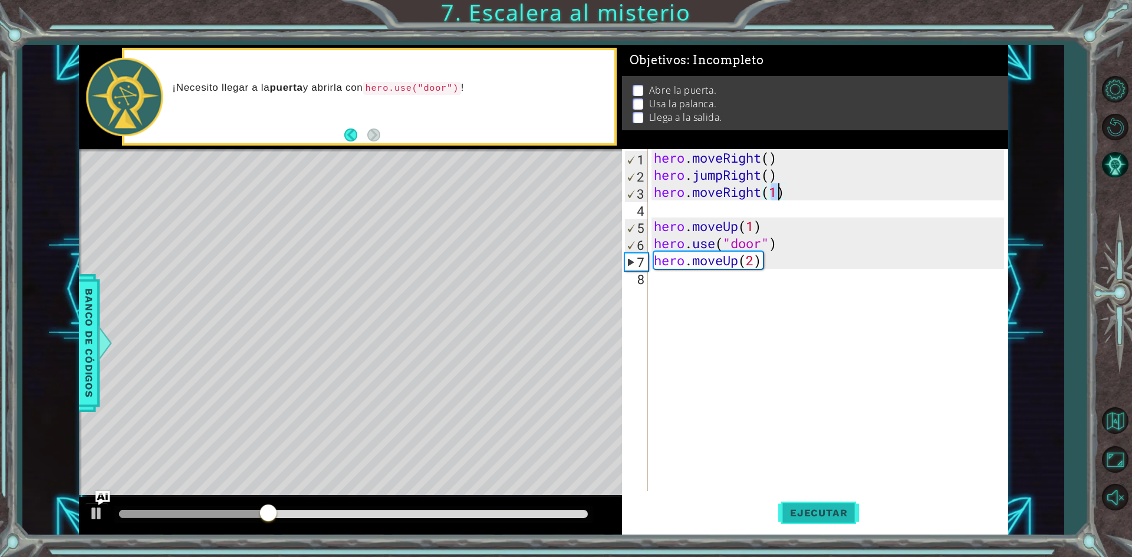
type textarea "hero.moveRight(1)"
click at [794, 509] on span "Ejecutar" at bounding box center [818, 513] width 81 height 12
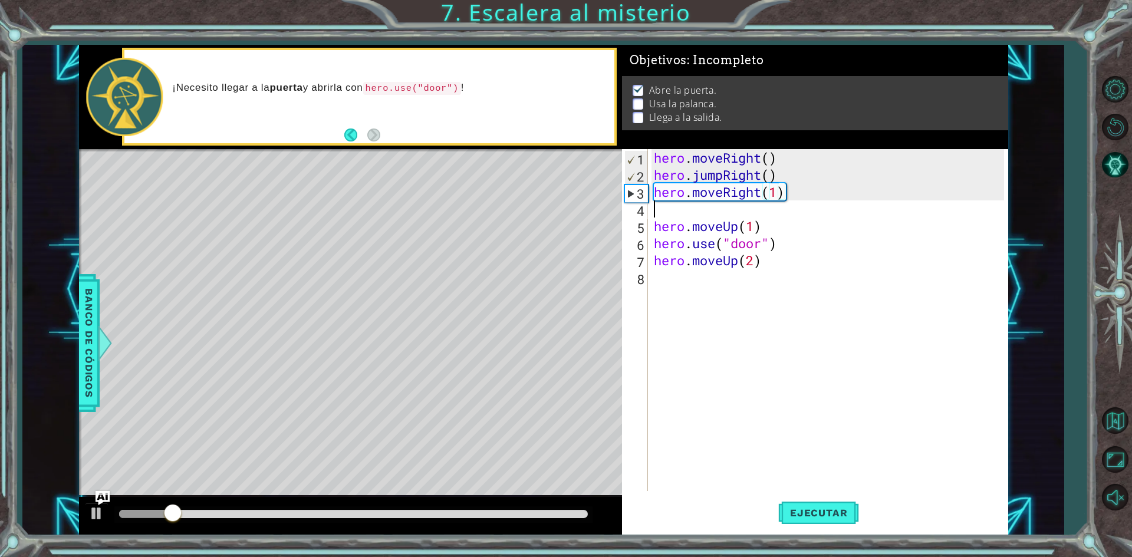
click at [698, 210] on div "hero . moveRight ( ) hero . jumpRight ( ) hero . moveRight ( 1 ) hero . moveUp …" at bounding box center [831, 337] width 359 height 376
type textarea "hero.moveRight(1)"
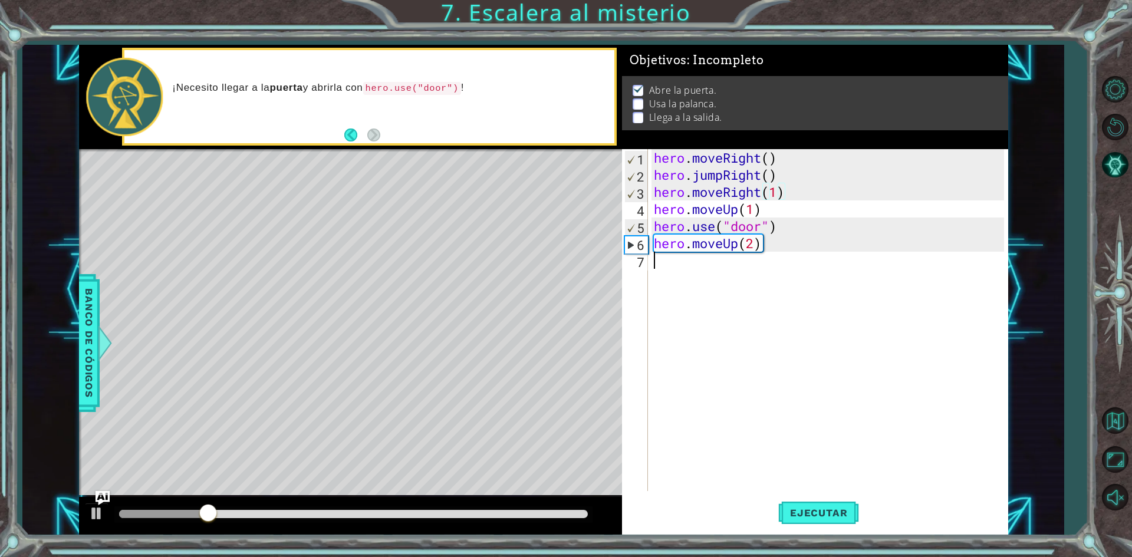
click at [812, 264] on div "hero . moveRight ( ) hero . jumpRight ( ) hero . moveRight ( 1 ) hero . moveUp …" at bounding box center [831, 337] width 359 height 376
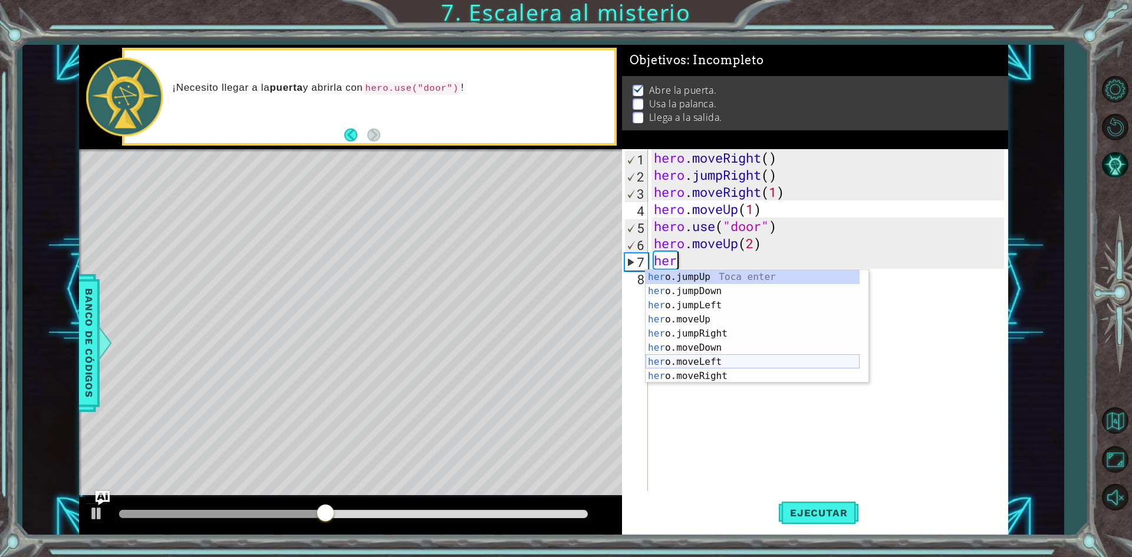
click at [724, 356] on div "her o.jumpUp Toca enter her o.jumpDown Toca enter her o.jumpLeft Toca enter her…" at bounding box center [753, 341] width 214 height 142
type textarea "hero.moveLeft(1)"
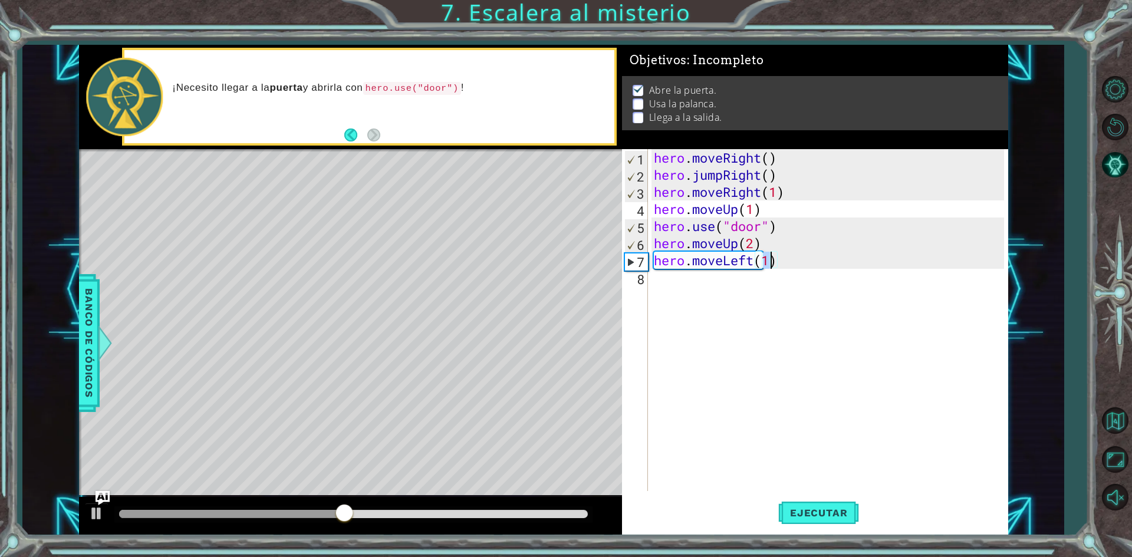
click at [703, 303] on div "hero . moveRight ( ) hero . jumpRight ( ) hero . moveRight ( 1 ) hero . moveUp …" at bounding box center [831, 337] width 359 height 376
click at [704, 288] on div "[DOMAIN_NAME] e Toca enter" at bounding box center [757, 308] width 223 height 42
type textarea "hero.use("lever")"
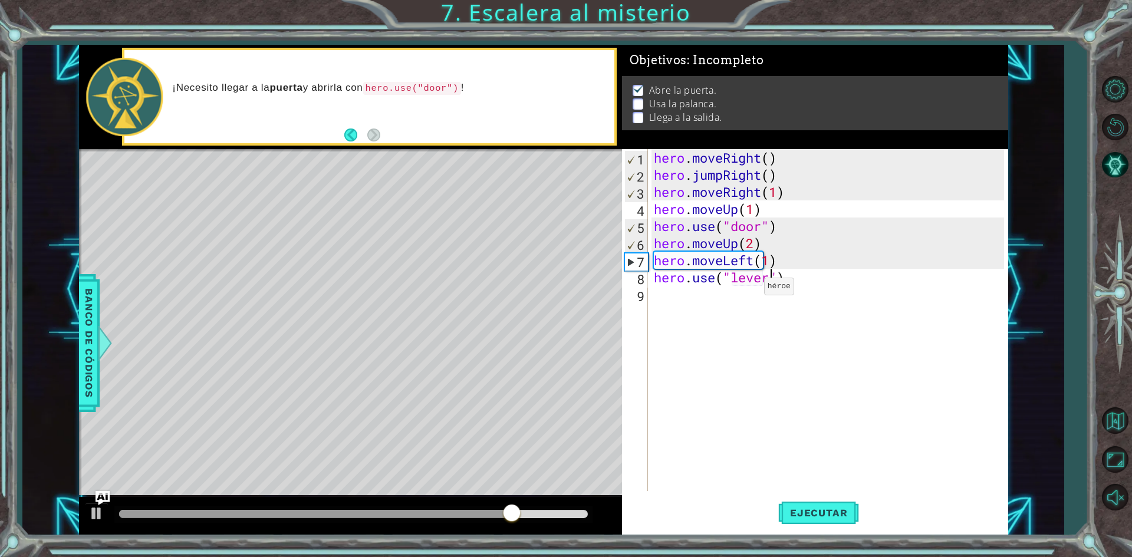
scroll to position [0, 5]
click at [724, 288] on div "hero . moveRight ( ) hero . jumpRight ( ) hero . moveRight ( 1 ) hero . moveUp …" at bounding box center [831, 337] width 359 height 376
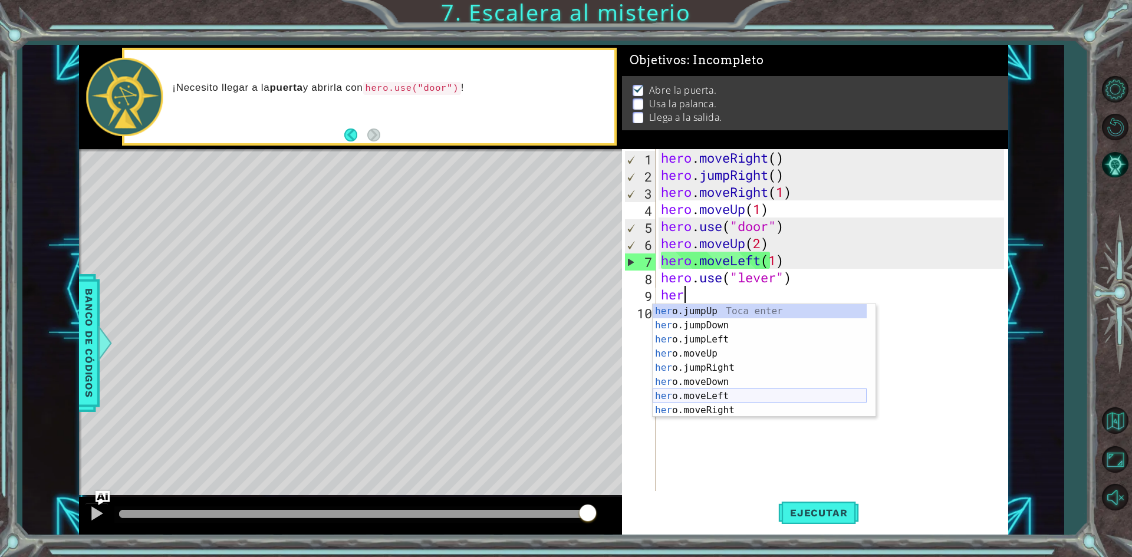
click at [725, 395] on div "her o.jumpUp Toca enter her o.jumpDown Toca enter her o.jumpLeft Toca enter her…" at bounding box center [760, 375] width 214 height 142
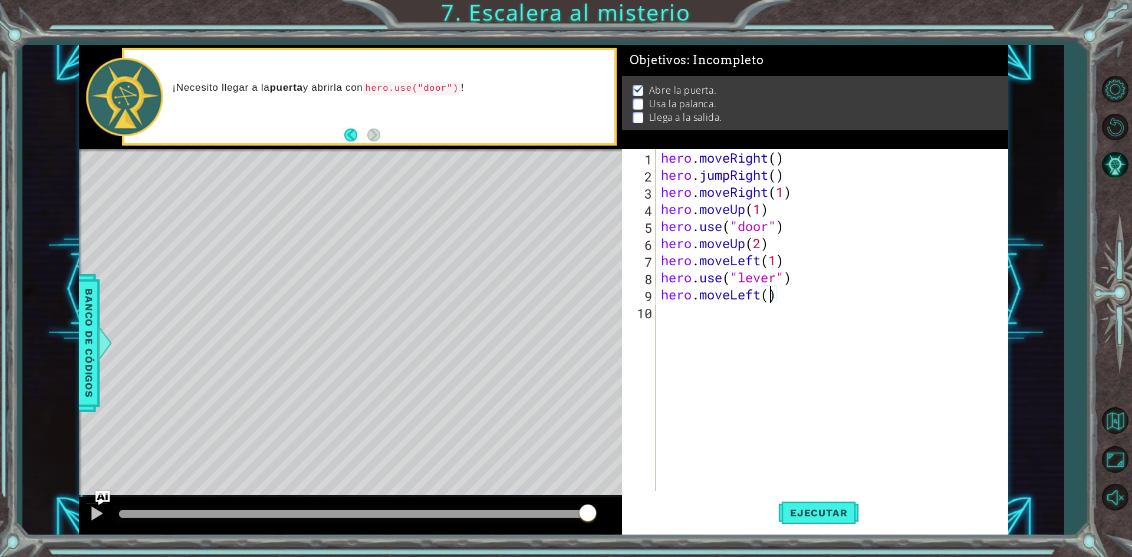
scroll to position [0, 5]
type textarea "hero.moveLeft(2)"
click at [808, 517] on span "Ejecutar" at bounding box center [818, 513] width 81 height 12
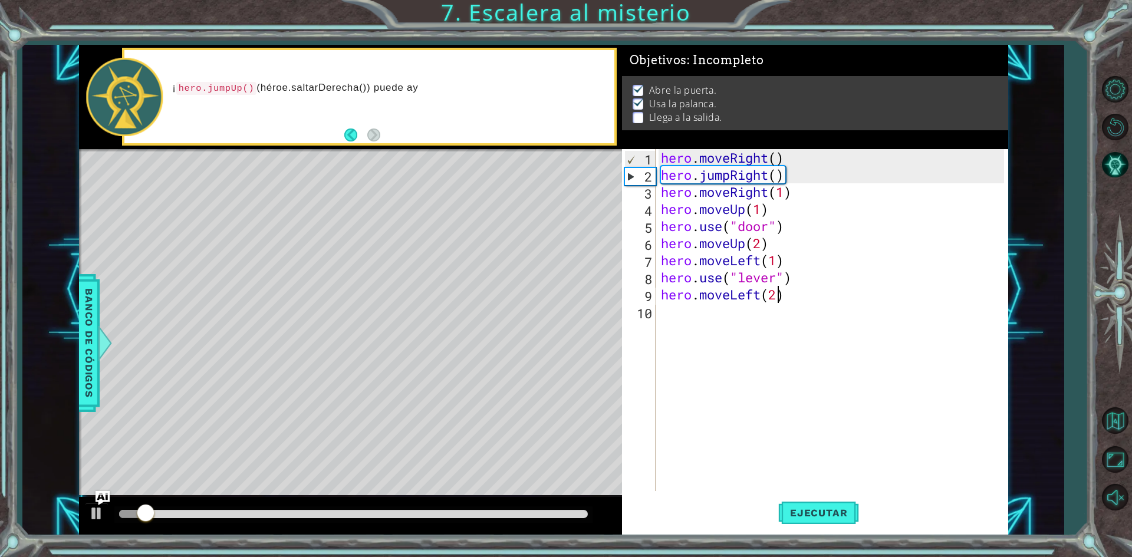
click at [661, 320] on div "hero . moveRight ( ) hero . jumpRight ( ) hero . moveRight ( 1 ) hero . moveUp …" at bounding box center [834, 337] width 351 height 376
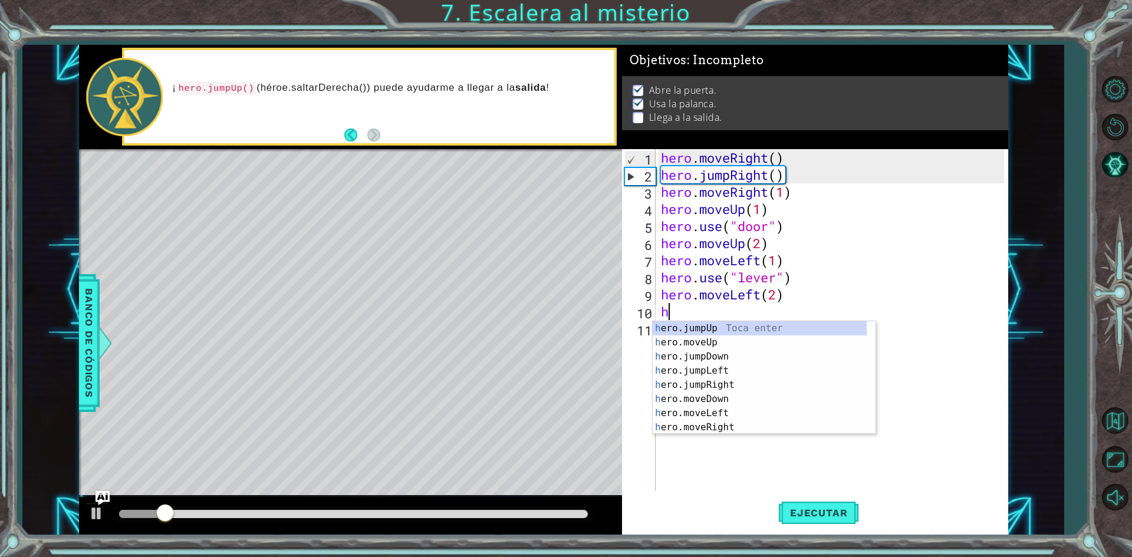
type textarea "her"
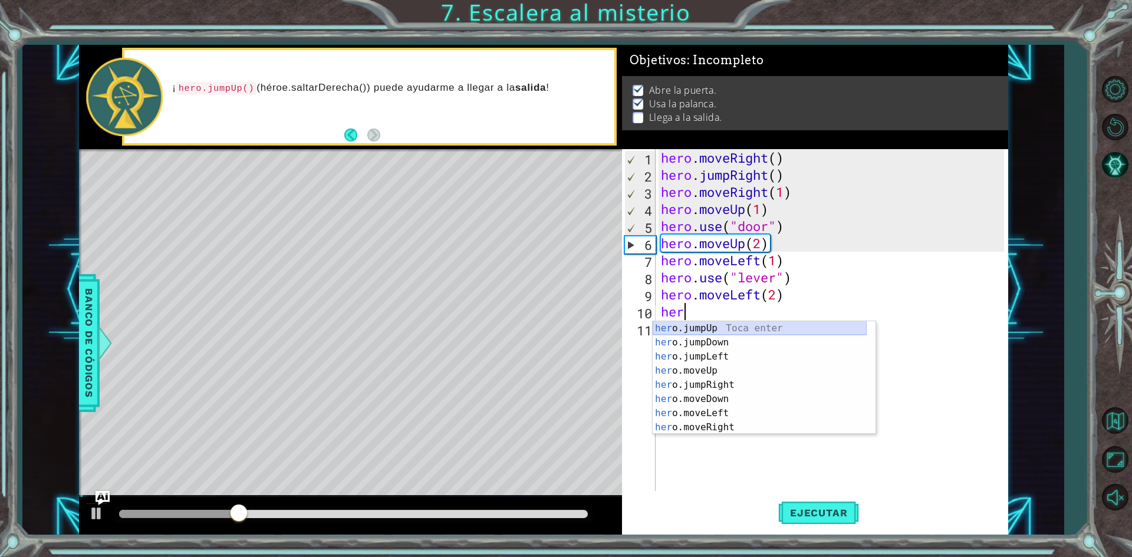
click at [713, 327] on div "her o.jumpUp Toca enter her o.jumpDown Toca enter her o.jumpLeft Toca enter her…" at bounding box center [760, 392] width 214 height 142
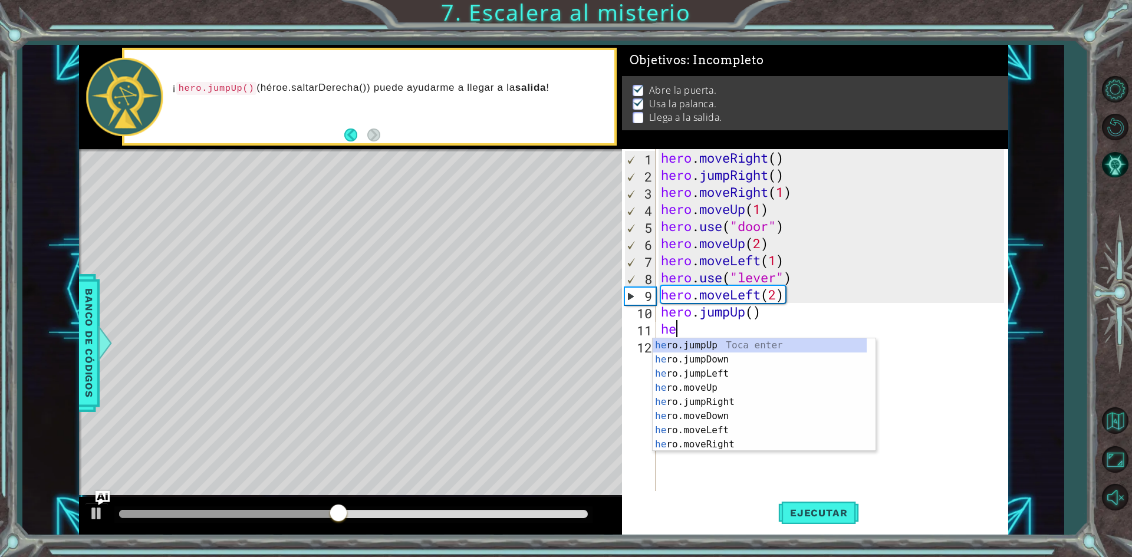
type textarea "her"
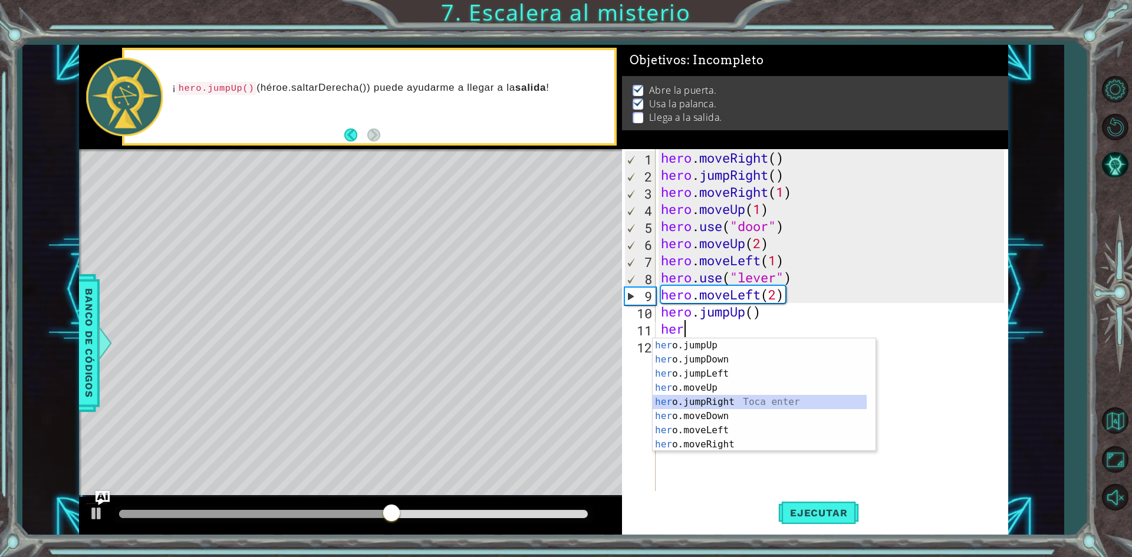
click at [727, 397] on div "her o.jumpUp Toca enter her o.jumpDown Toca enter her o.jumpLeft Toca enter her…" at bounding box center [760, 409] width 214 height 142
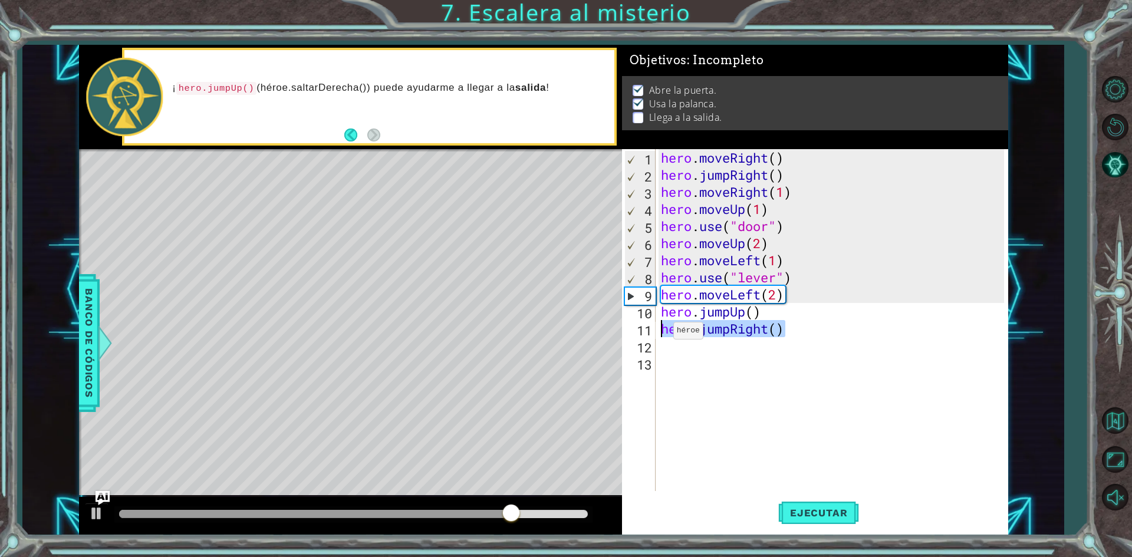
drag, startPoint x: 796, startPoint y: 332, endPoint x: 663, endPoint y: 334, distance: 133.3
click at [663, 334] on div "hero . moveRight ( ) hero . jumpRight ( ) hero . moveRight ( 1 ) hero . moveUp …" at bounding box center [834, 337] width 351 height 376
type textarea "hero.jumpRight()"
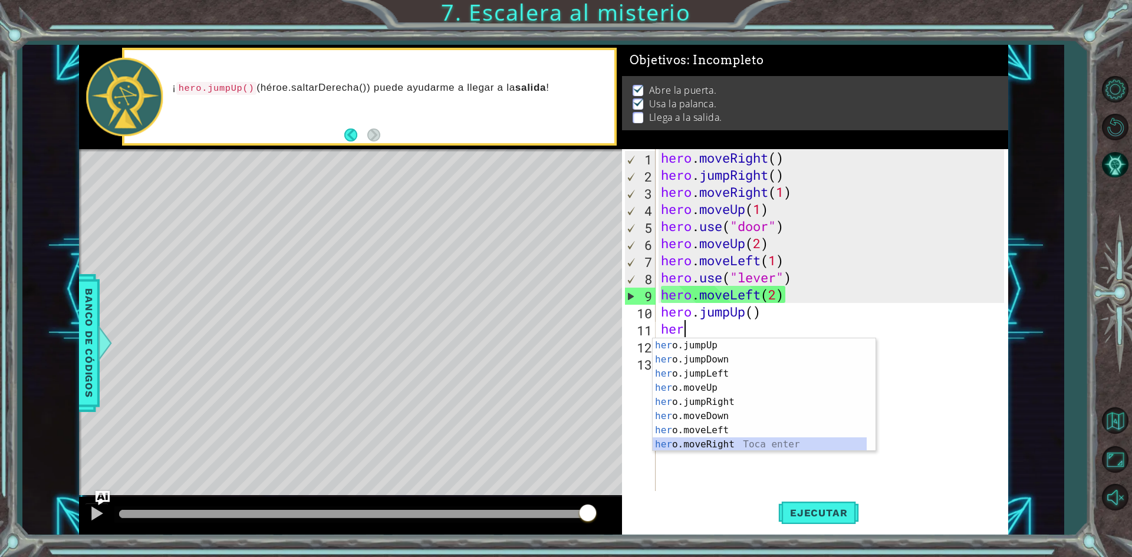
click at [724, 450] on div "her o.jumpUp Toca enter her o.jumpDown Toca enter her o.jumpLeft Toca enter her…" at bounding box center [760, 409] width 214 height 142
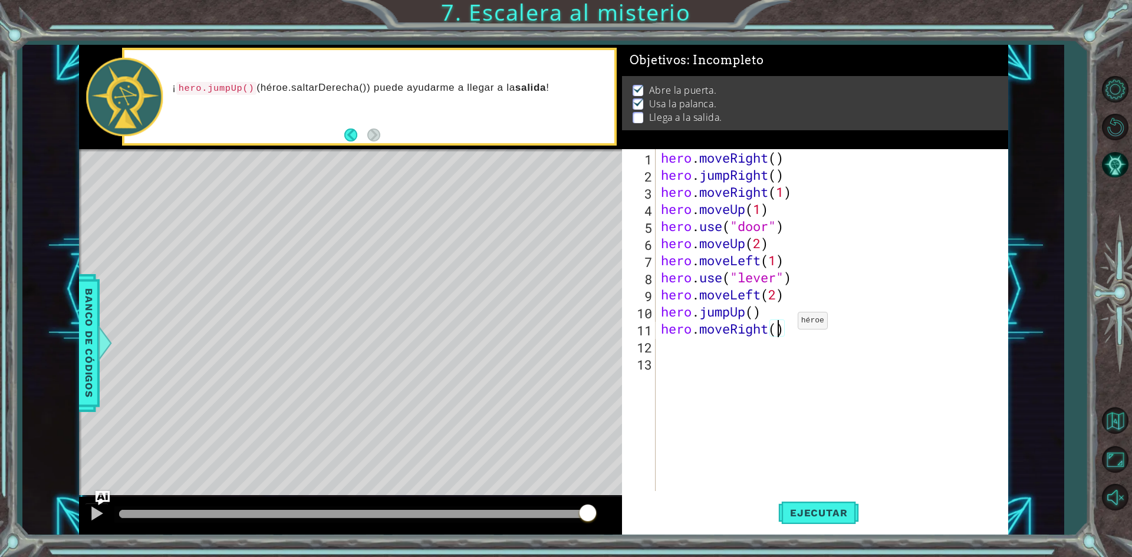
scroll to position [0, 5]
type textarea "hero.moveRight(2)"
click at [786, 517] on span "Ejecutar" at bounding box center [818, 513] width 81 height 12
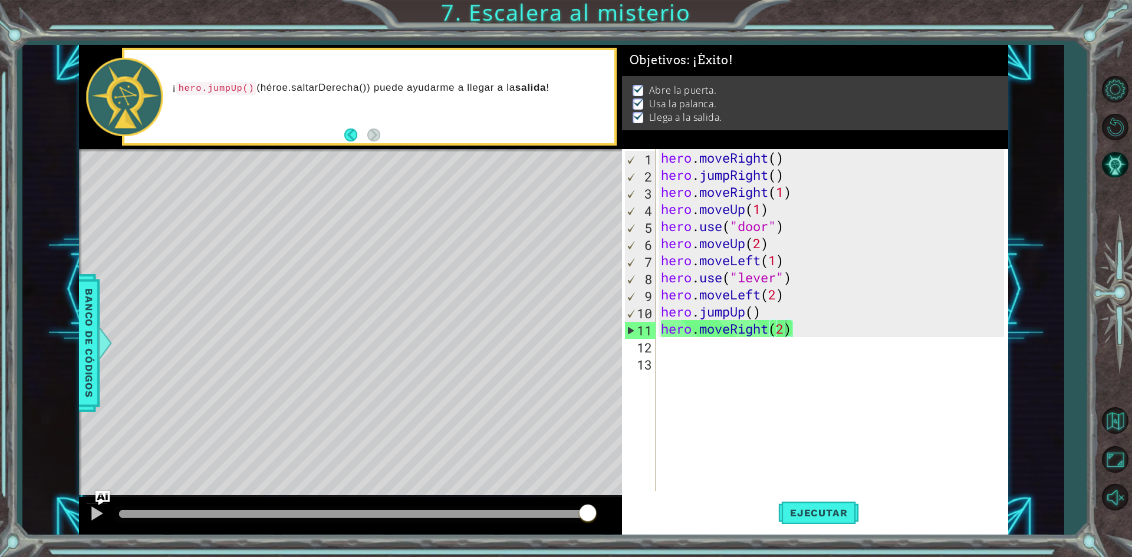
drag, startPoint x: 188, startPoint y: 507, endPoint x: 634, endPoint y: 534, distance: 446.6
click at [634, 534] on body "1 ההההההההההההההההההההההההההההההההההההההההההההההההההההההההההההההההההההההההההההה…" at bounding box center [566, 278] width 1132 height 557
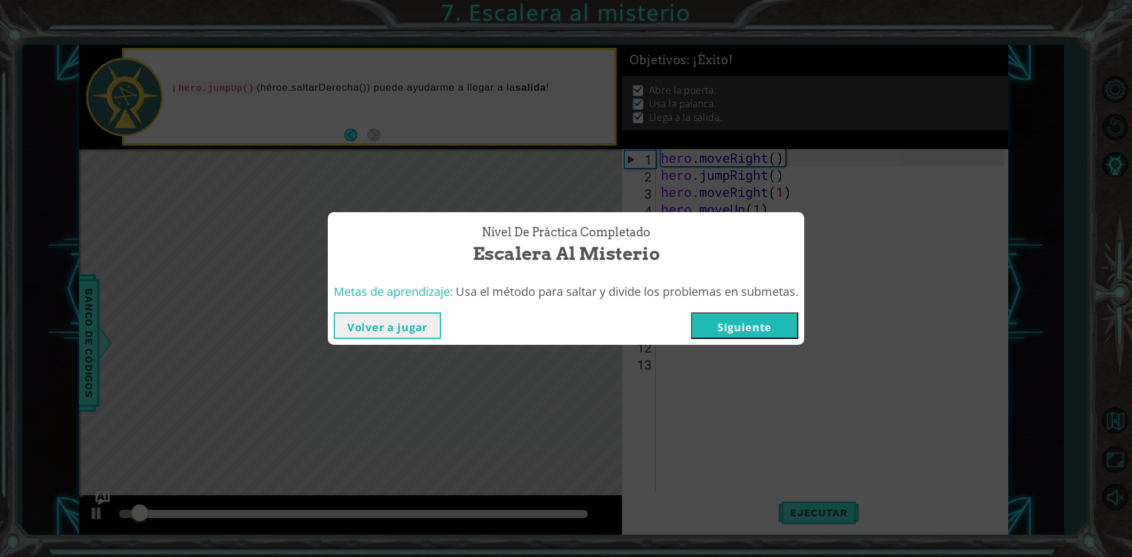
click at [742, 317] on button "Siguiente" at bounding box center [744, 326] width 107 height 27
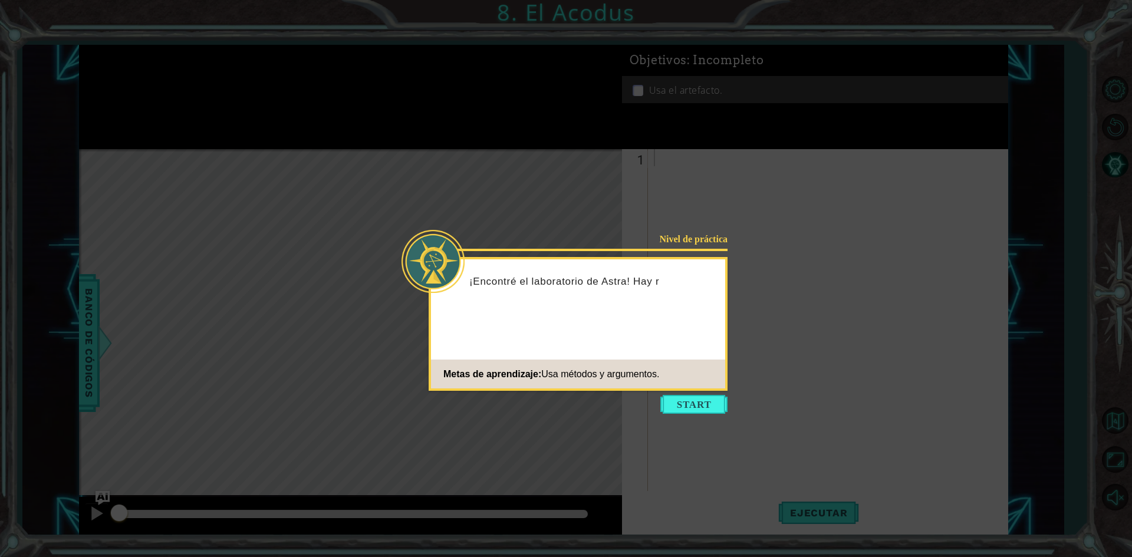
click at [685, 389] on div "Nivel de práctica ¡Encontré el laboratorio de Astra! Hay r Metas de aprendizaje…" at bounding box center [578, 324] width 299 height 134
click at [686, 400] on button "Start" at bounding box center [693, 404] width 67 height 19
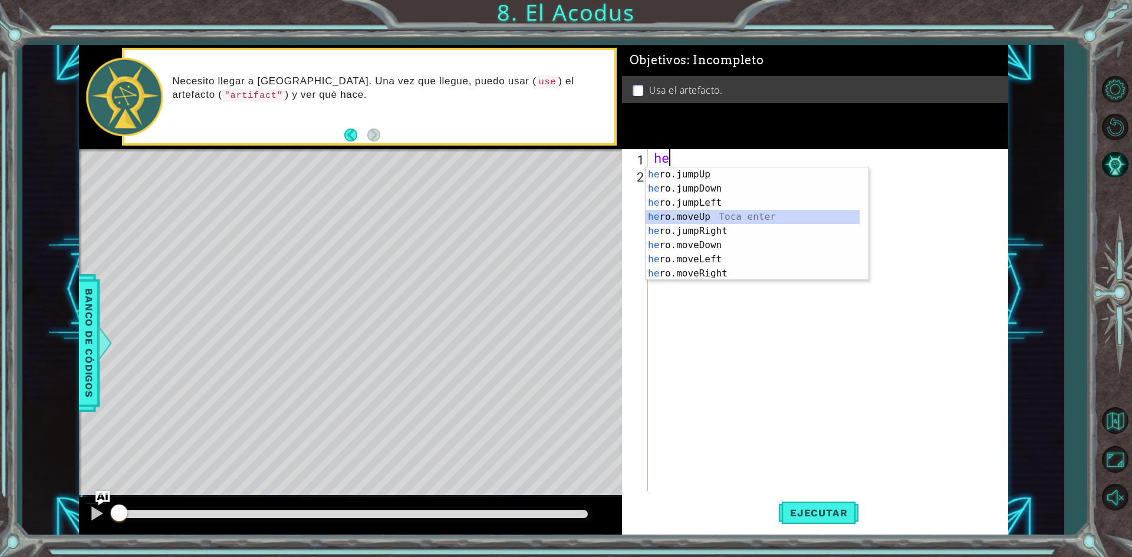
click at [733, 215] on div "he ro.jumpUp Toca enter he ro.jumpDown Toca enter he ro.jumpLeft Toca enter he …" at bounding box center [753, 238] width 214 height 142
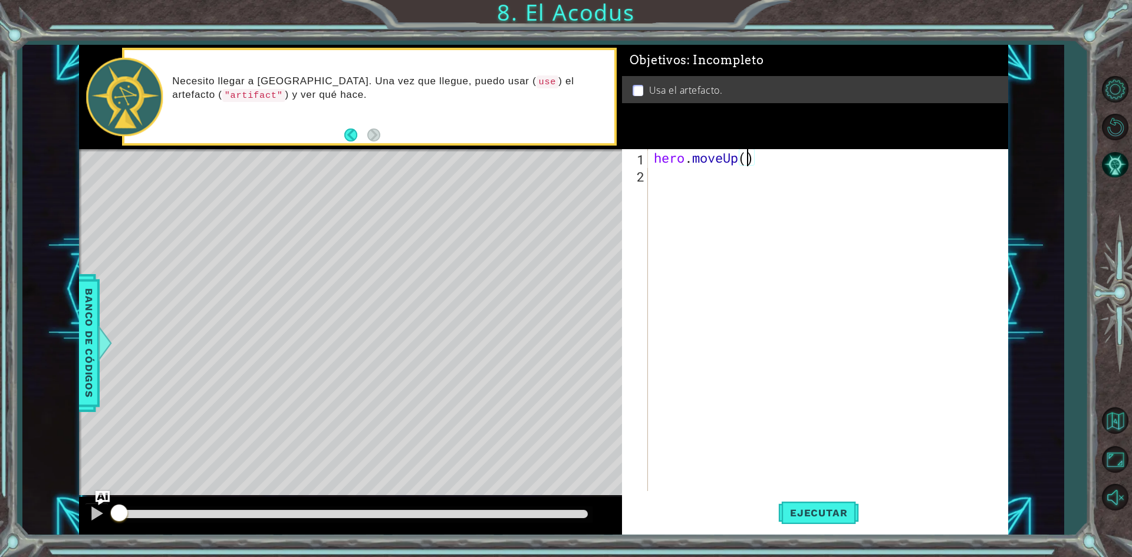
type textarea "hero.moveUp(2)"
click at [732, 175] on div "hero . moveUp ( 2 )" at bounding box center [831, 337] width 359 height 376
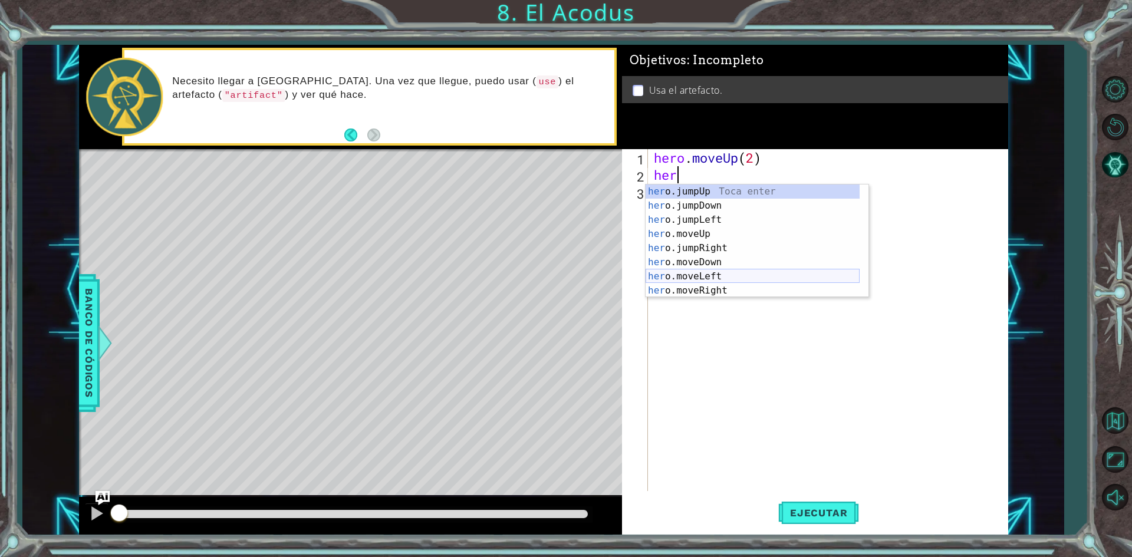
click at [725, 273] on div "her o.jumpUp Toca enter her o.jumpDown Toca enter her o.jumpLeft Toca enter her…" at bounding box center [753, 256] width 214 height 142
type textarea "hero.moveLeft(1)"
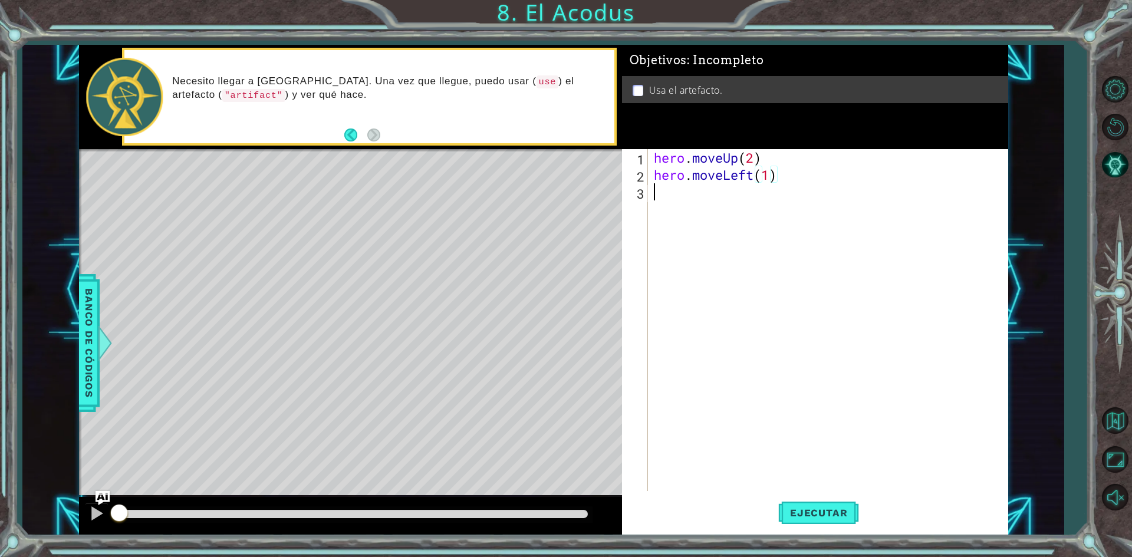
click at [711, 199] on div "hero . moveUp ( 2 ) hero . moveLeft ( 1 )" at bounding box center [831, 337] width 359 height 376
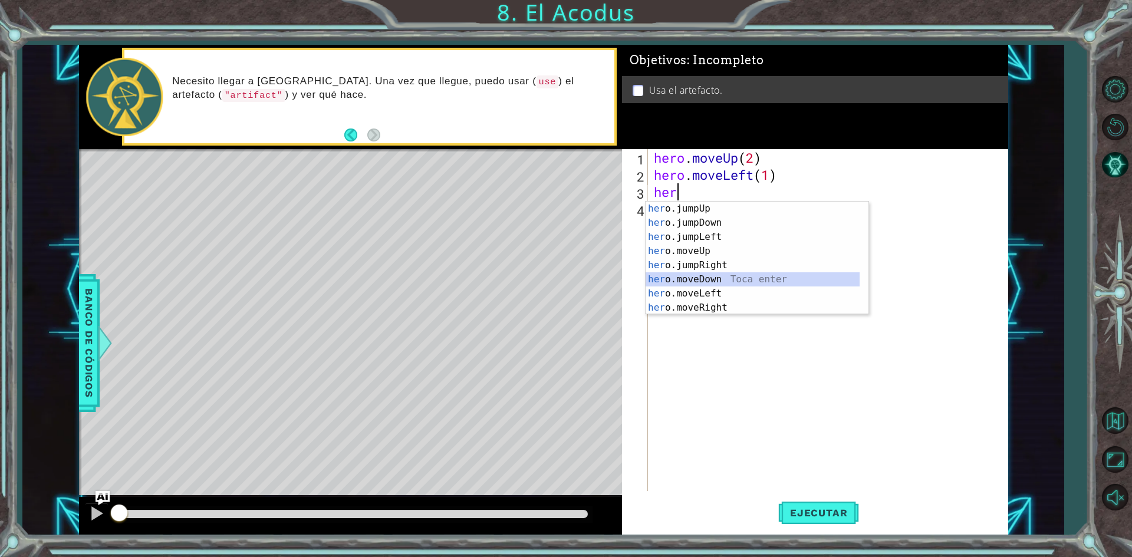
click at [772, 273] on div "her o.jumpUp Toca enter her o.jumpDown Toca enter her o.jumpLeft Toca enter her…" at bounding box center [753, 273] width 214 height 142
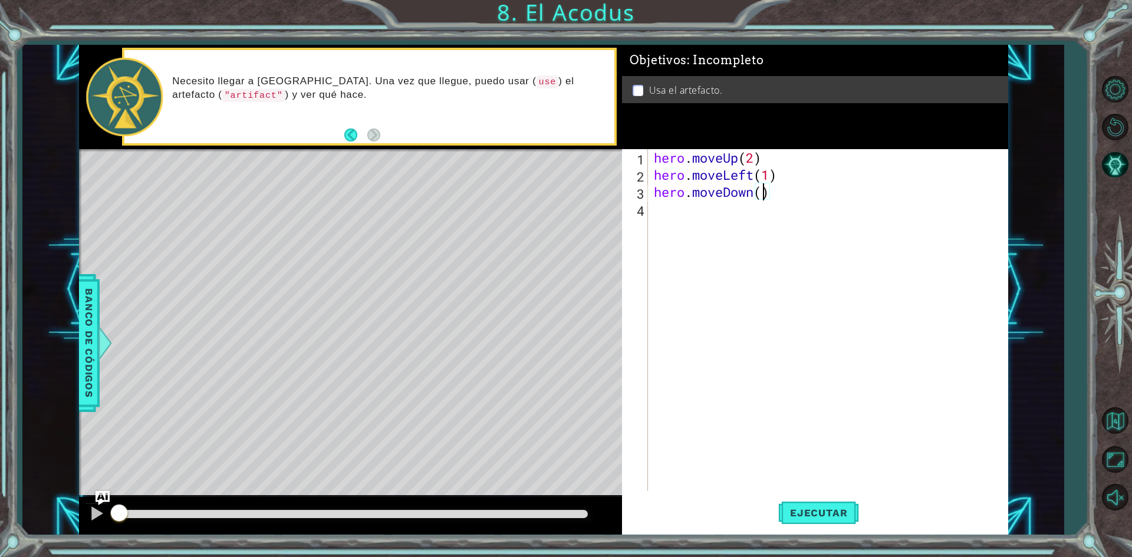
type textarea "hero.moveDown(2)"
click at [693, 213] on div "hero . moveUp ( 2 ) hero . moveLeft ( 1 ) hero . moveDown ( 2 )" at bounding box center [831, 337] width 359 height 376
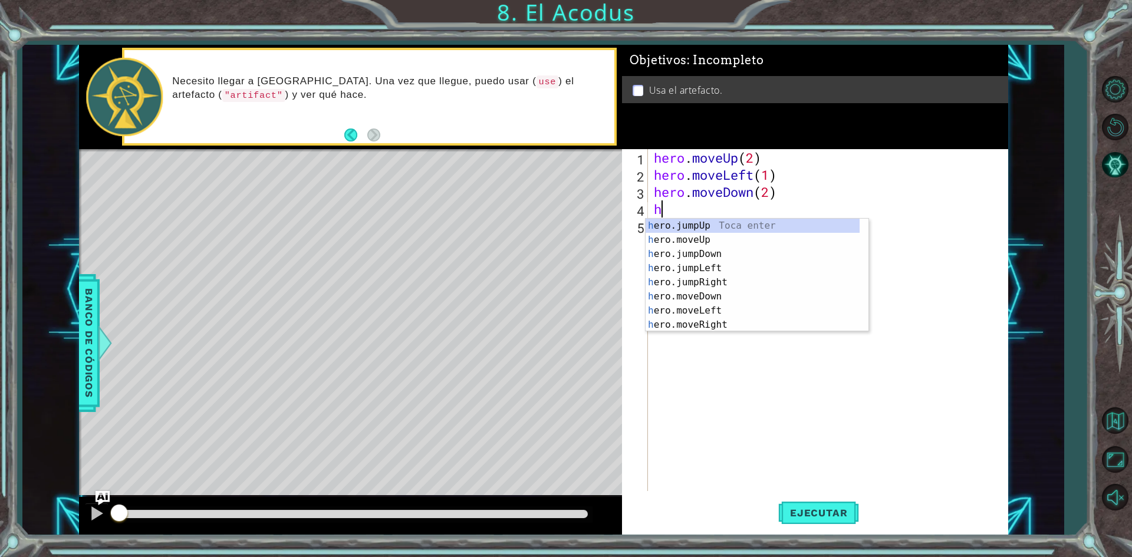
type textarea "her"
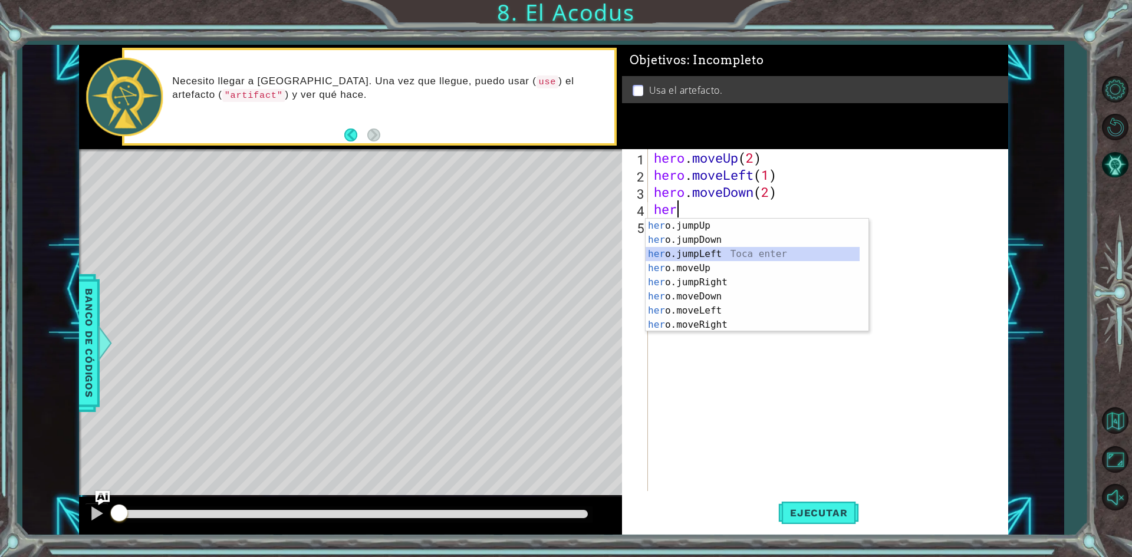
click at [741, 251] on div "her o.jumpUp Toca enter her o.jumpDown Toca enter her o.jumpLeft Toca enter her…" at bounding box center [753, 290] width 214 height 142
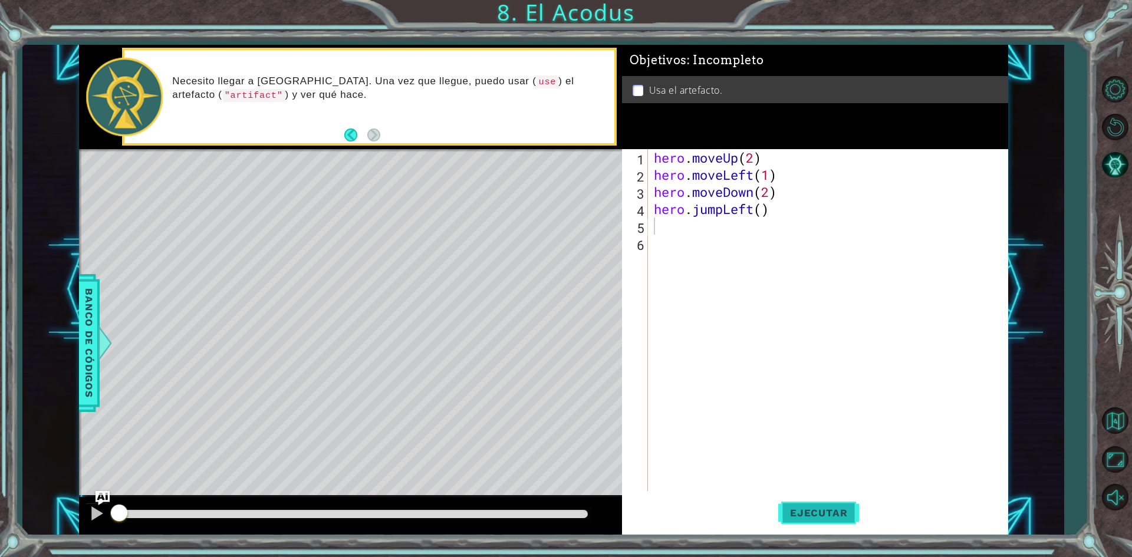
click at [814, 509] on span "Ejecutar" at bounding box center [818, 513] width 81 height 12
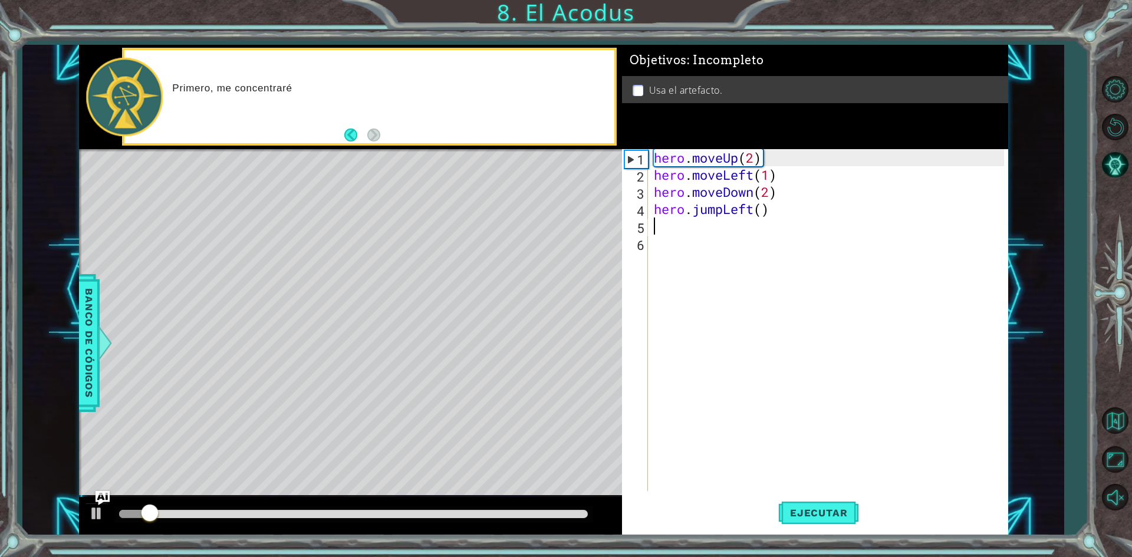
click at [659, 236] on div "hero . moveUp ( 2 ) hero . moveLeft ( 1 ) hero . moveDown ( 2 ) hero . jumpLeft…" at bounding box center [831, 337] width 359 height 376
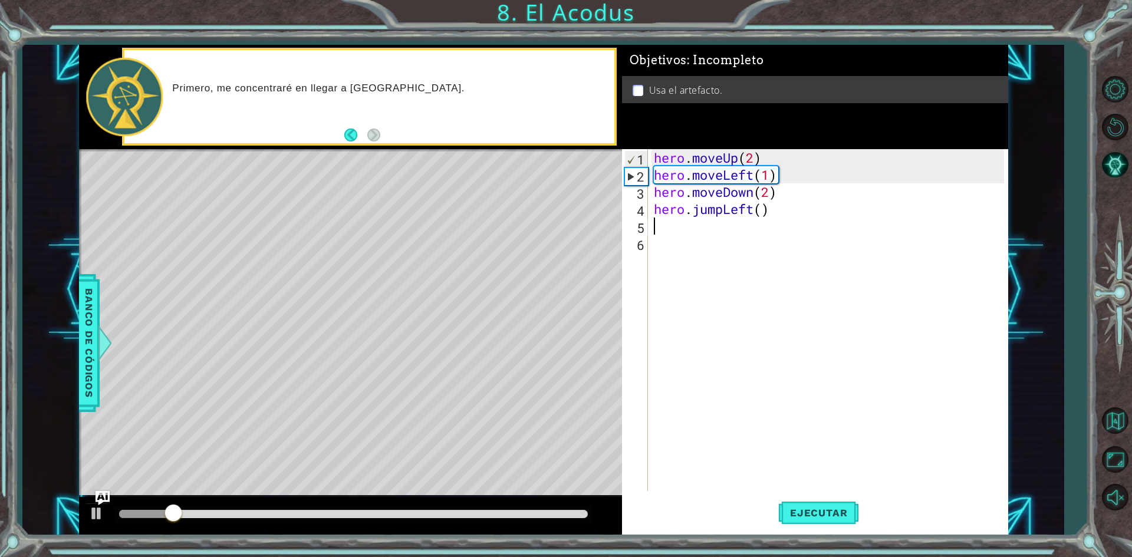
click at [662, 233] on div "hero . moveUp ( 2 ) hero . moveLeft ( 1 ) hero . moveDown ( 2 ) hero . jumpLeft…" at bounding box center [831, 337] width 359 height 376
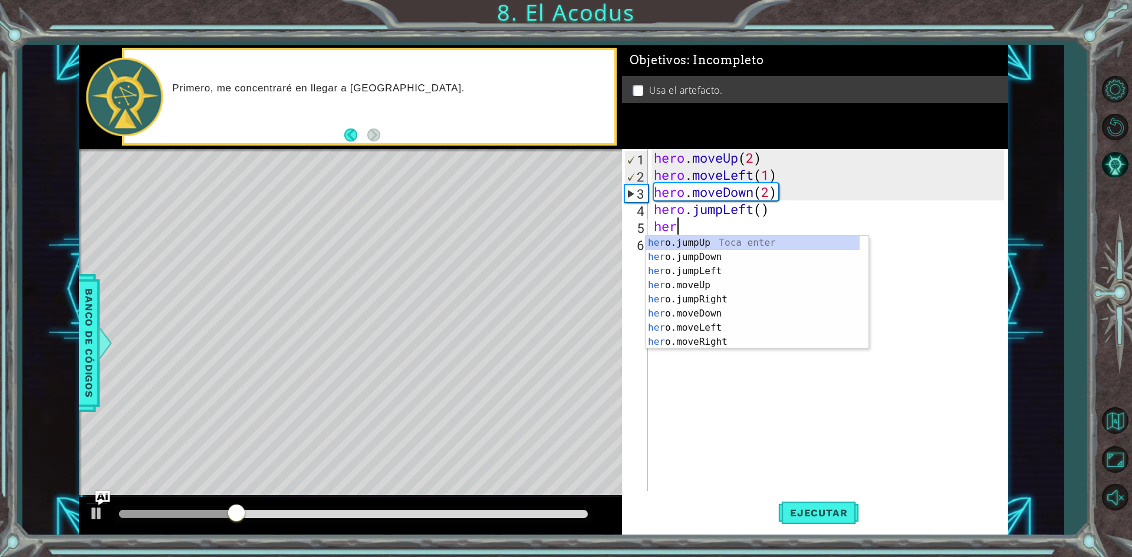
scroll to position [0, 1]
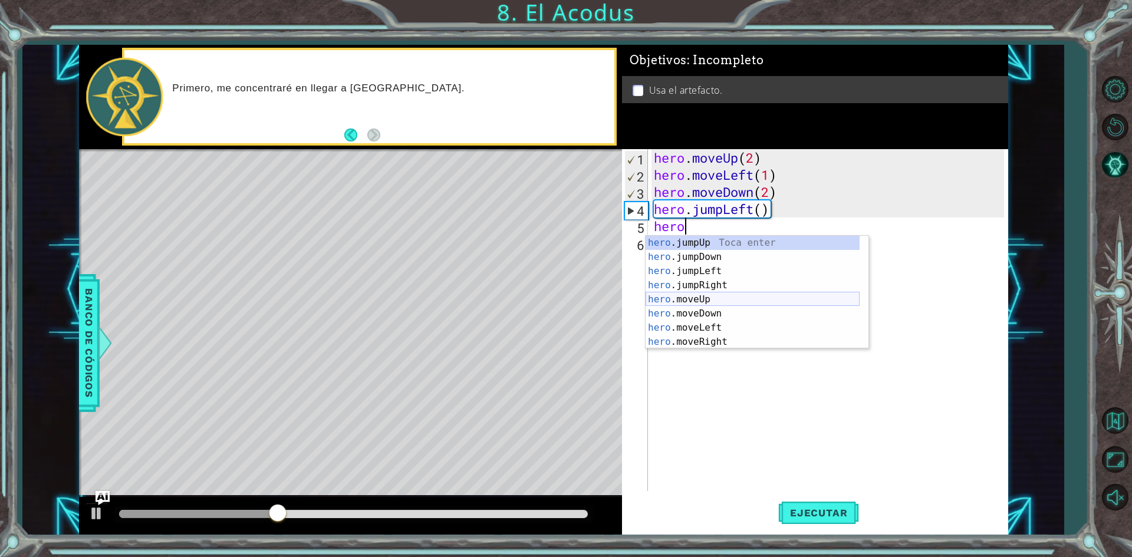
click at [691, 295] on div "hero .jumpUp Toca enter hero .jumpDown Toca enter hero .jumpLeft Toca enter her…" at bounding box center [753, 307] width 214 height 142
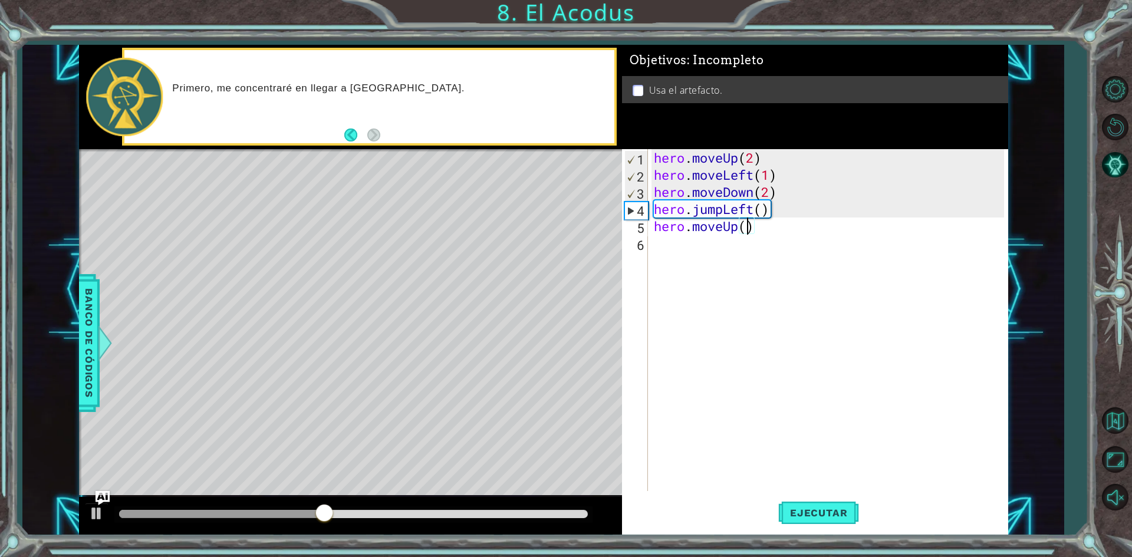
type textarea "hero.moveUp(3)"
click at [729, 248] on div "hero . moveUp ( 2 ) hero . moveLeft ( 1 ) hero . moveDown ( 2 ) hero . jumpLeft…" at bounding box center [831, 337] width 359 height 376
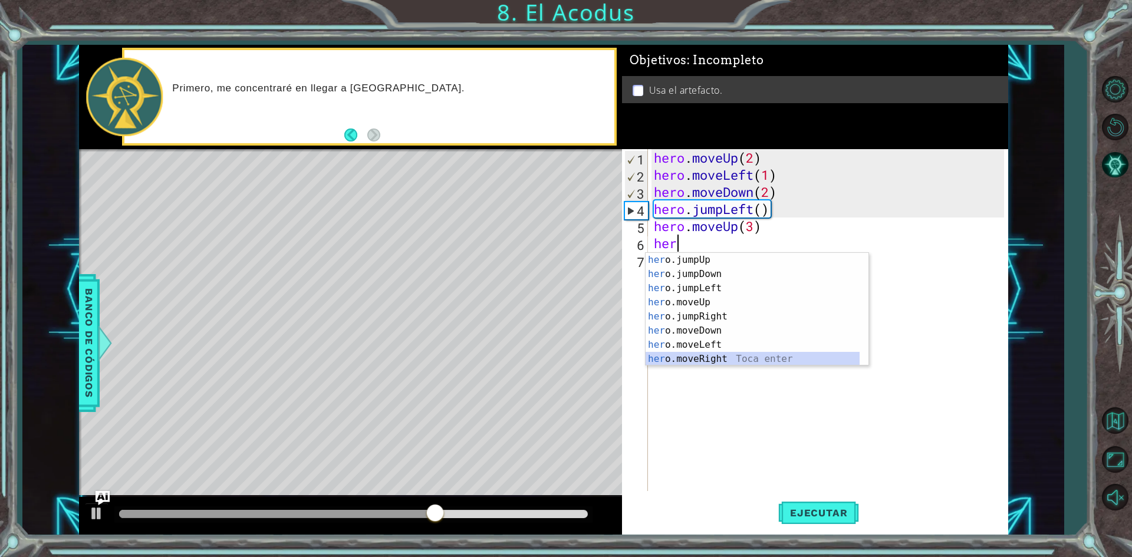
click at [718, 354] on div "her o.jumpUp Toca enter her o.jumpDown Toca enter her o.jumpLeft Toca enter her…" at bounding box center [753, 324] width 214 height 142
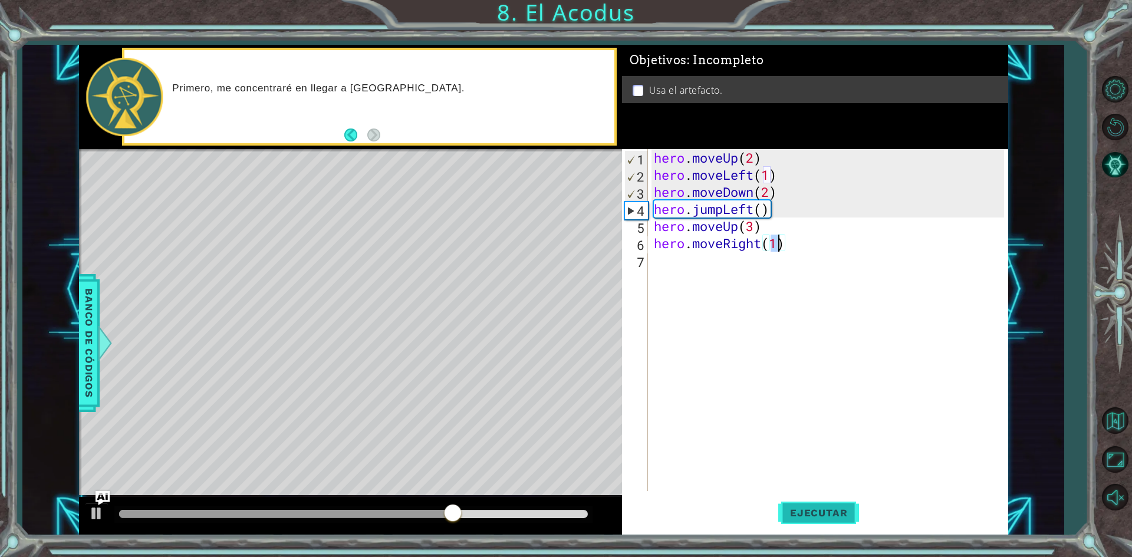
type textarea "hero.moveRight(1)"
click at [810, 519] on button "Ejecutar" at bounding box center [818, 513] width 81 height 38
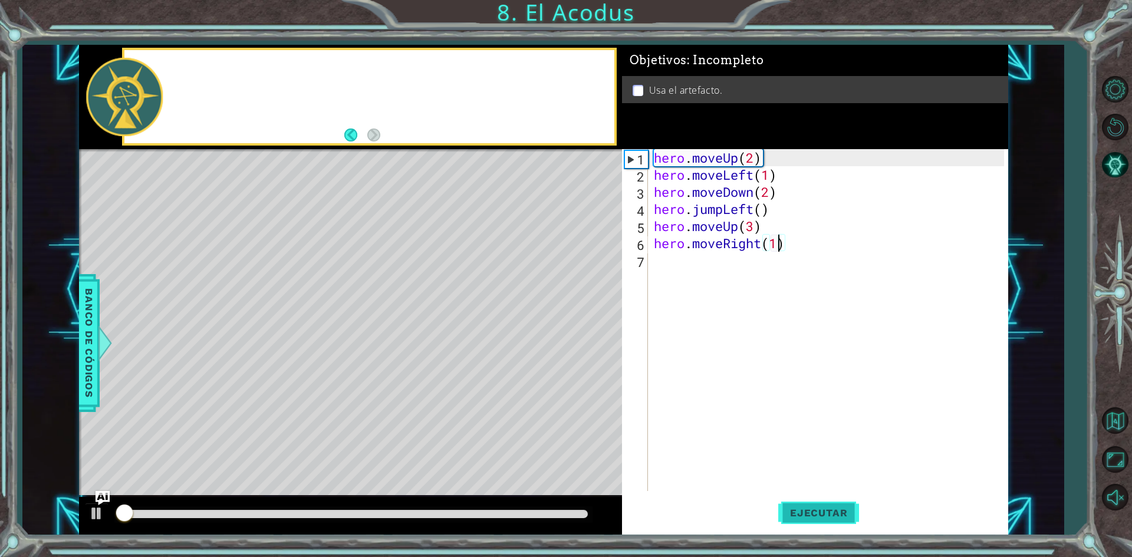
click at [809, 519] on button "Ejecutar" at bounding box center [818, 513] width 81 height 38
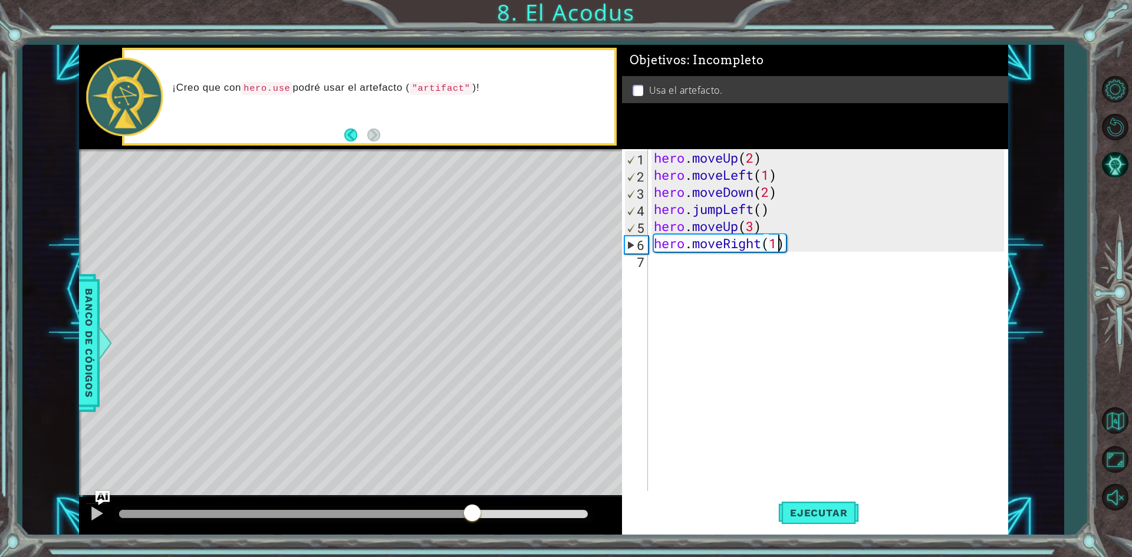
drag, startPoint x: 147, startPoint y: 514, endPoint x: 473, endPoint y: 497, distance: 326.5
click at [473, 497] on div at bounding box center [350, 516] width 543 height 38
click at [665, 265] on div "hero . moveUp ( 2 ) hero . moveLeft ( 1 ) hero . moveDown ( 2 ) hero . jumpLeft…" at bounding box center [831, 337] width 359 height 376
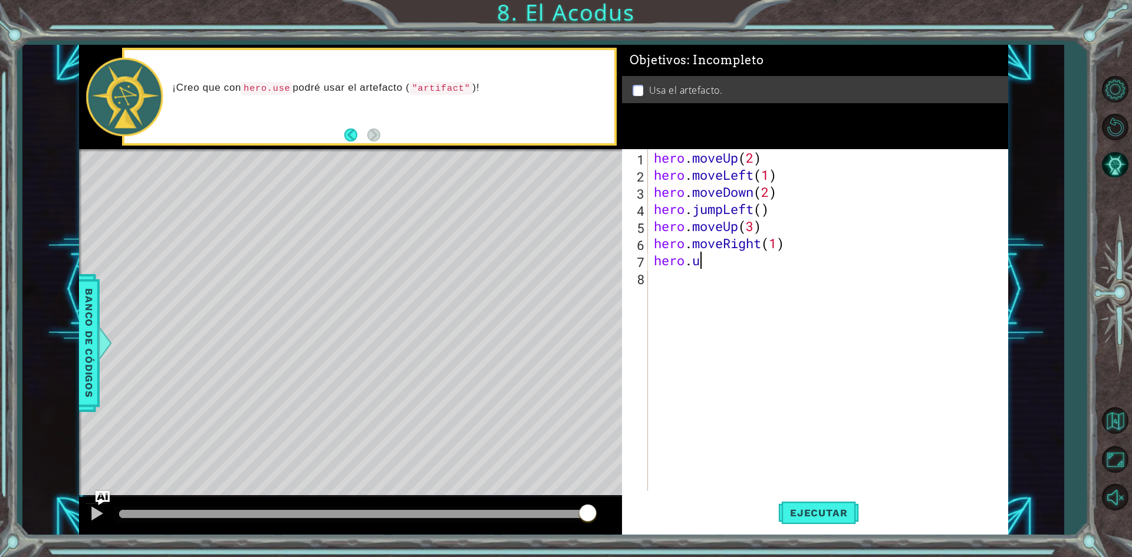
scroll to position [0, 2]
click at [712, 274] on div "hero.use Toca enter" at bounding box center [757, 291] width 223 height 42
type textarea "hero.use("artifact")"
click at [829, 509] on span "Ejecutar" at bounding box center [818, 513] width 81 height 12
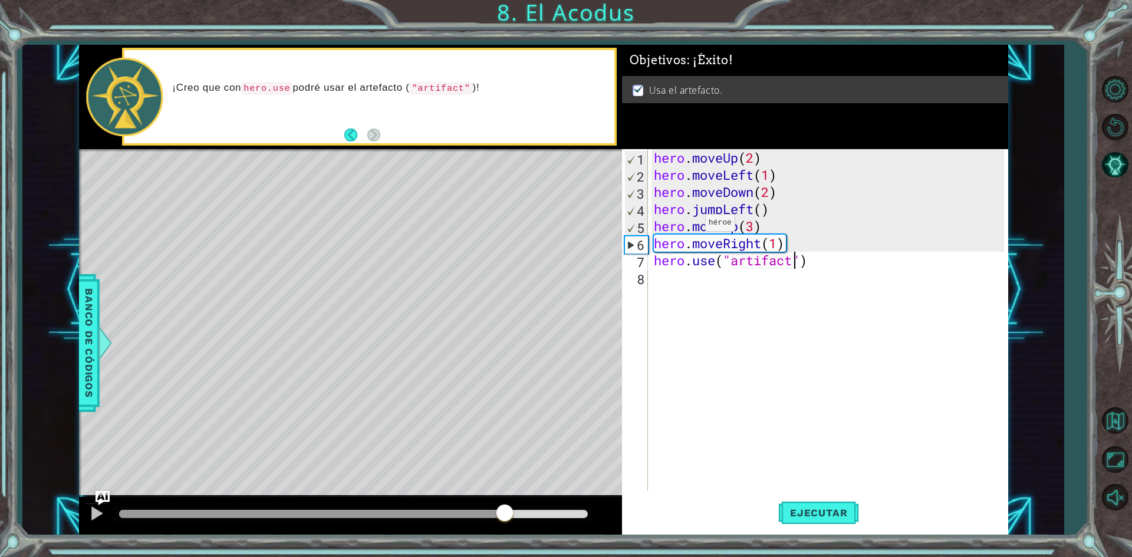
drag, startPoint x: 369, startPoint y: 513, endPoint x: 508, endPoint y: 531, distance: 139.8
click at [508, 531] on div at bounding box center [350, 516] width 543 height 38
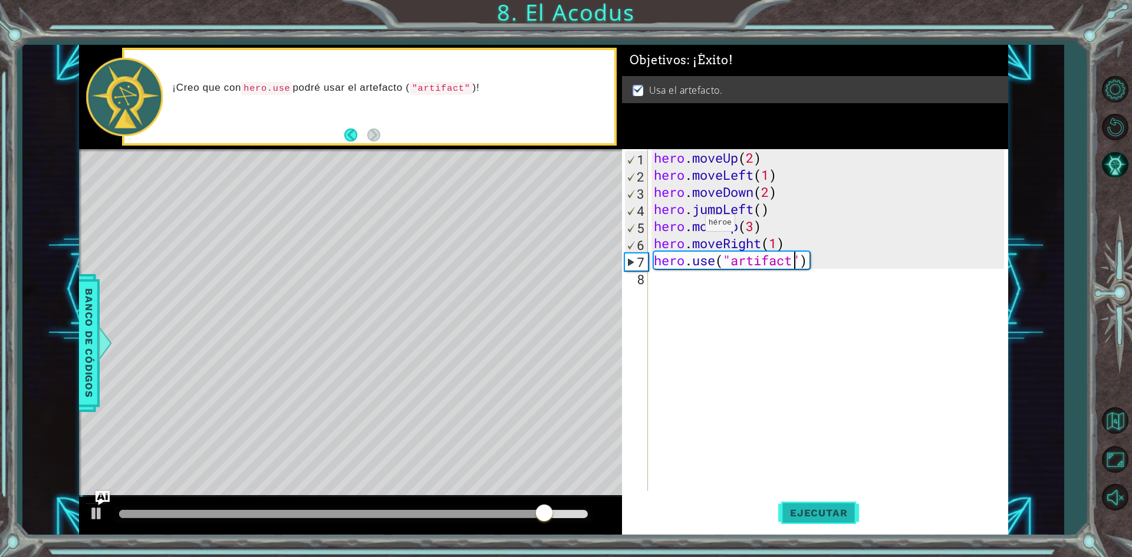
click at [801, 511] on span "Ejecutar" at bounding box center [818, 513] width 81 height 12
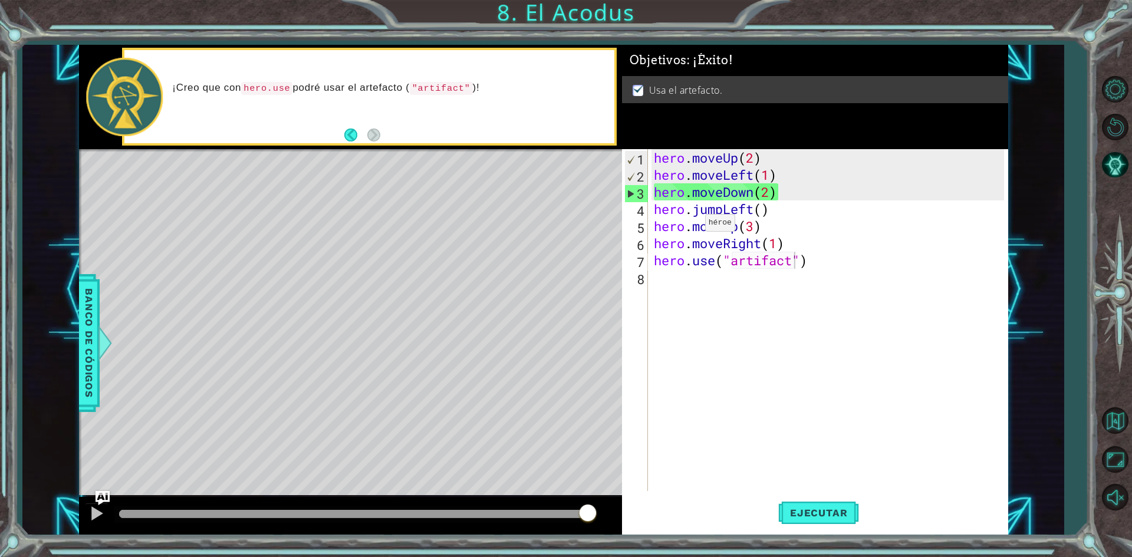
drag, startPoint x: 169, startPoint y: 513, endPoint x: 777, endPoint y: 547, distance: 608.9
click at [779, 549] on body "1 ההההההההההההההההההההההההההההההההההההההההההההההההההההההההההההההההההההההההההההה…" at bounding box center [566, 278] width 1132 height 557
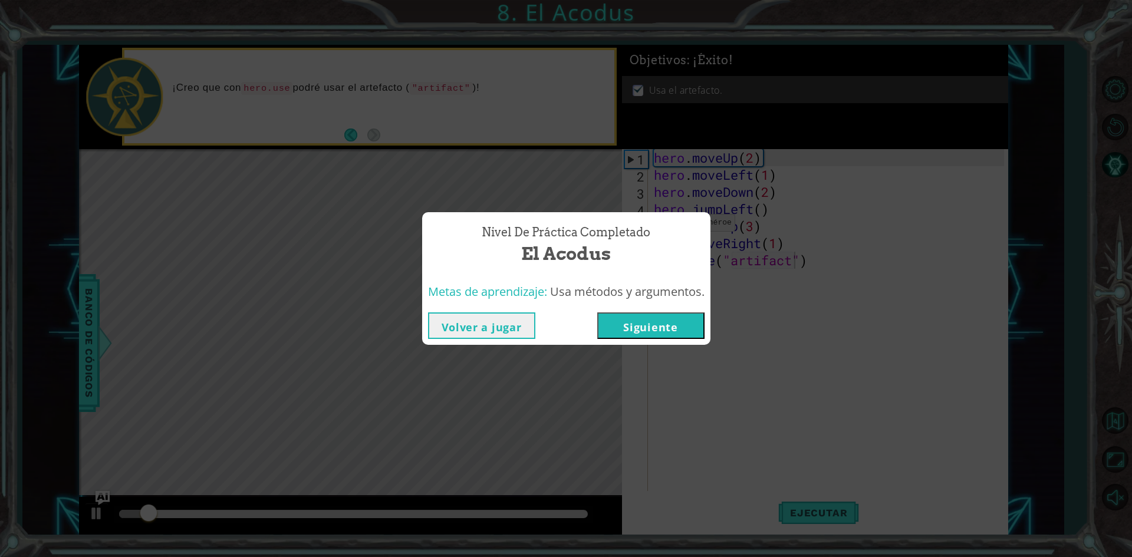
click at [672, 323] on button "Siguiente" at bounding box center [650, 326] width 107 height 27
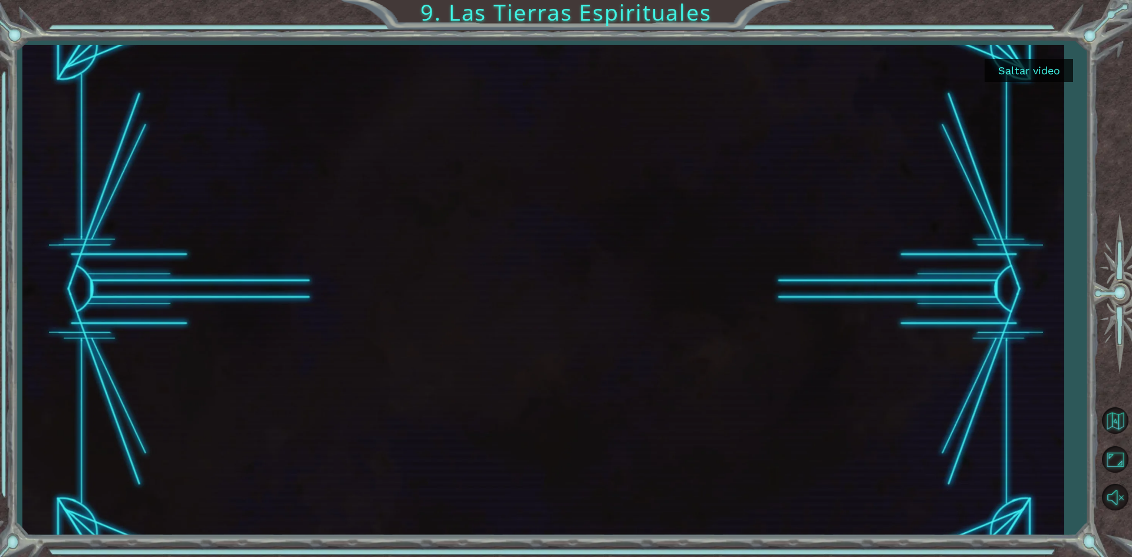
click at [1041, 75] on button "Saltar video" at bounding box center [1029, 70] width 88 height 23
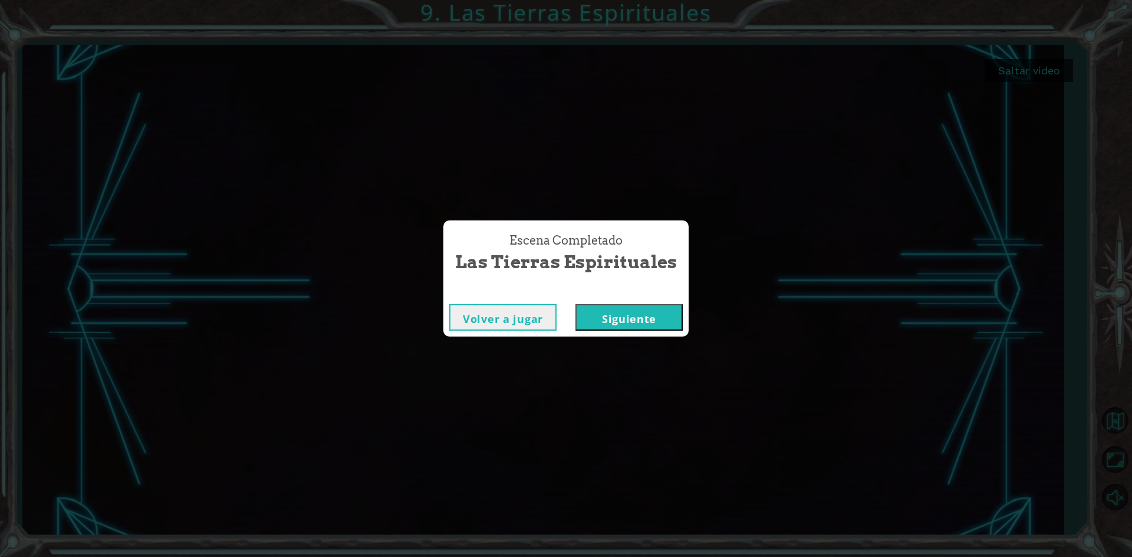
click at [621, 316] on button "Siguiente" at bounding box center [628, 317] width 107 height 27
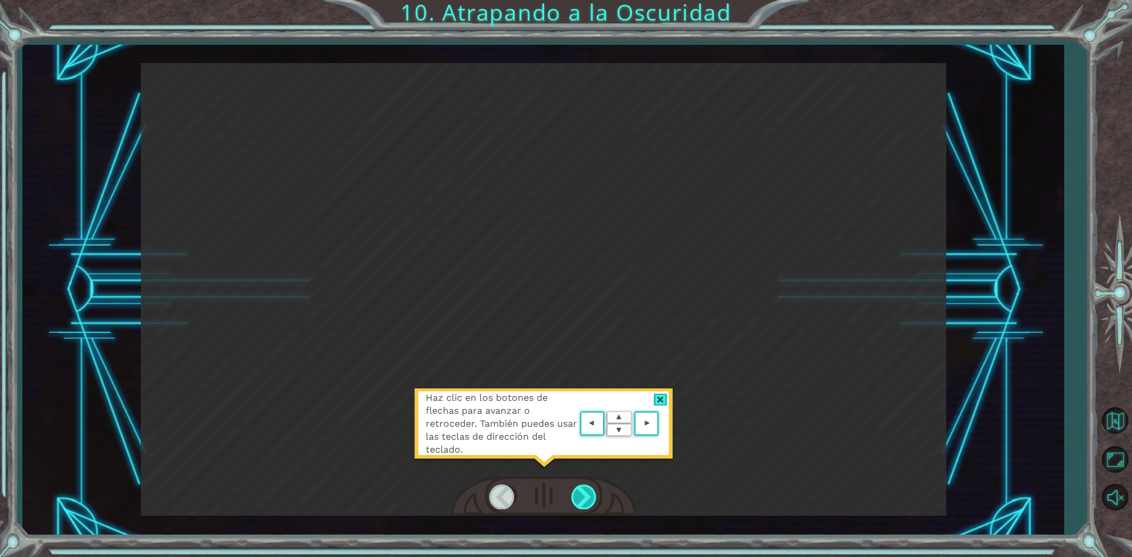
click at [594, 488] on div at bounding box center [584, 497] width 27 height 24
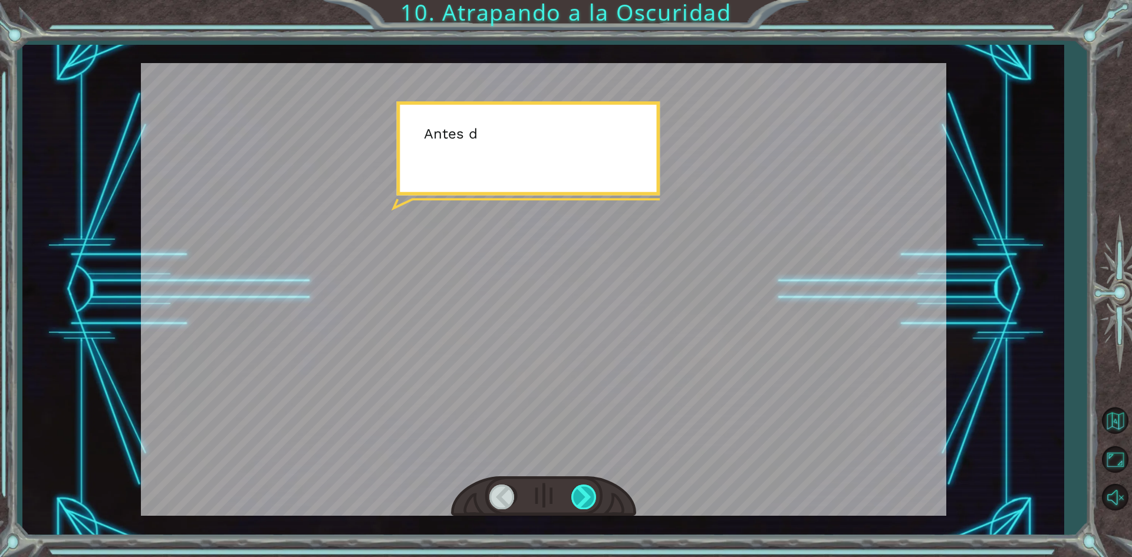
click at [594, 488] on div at bounding box center [584, 497] width 27 height 24
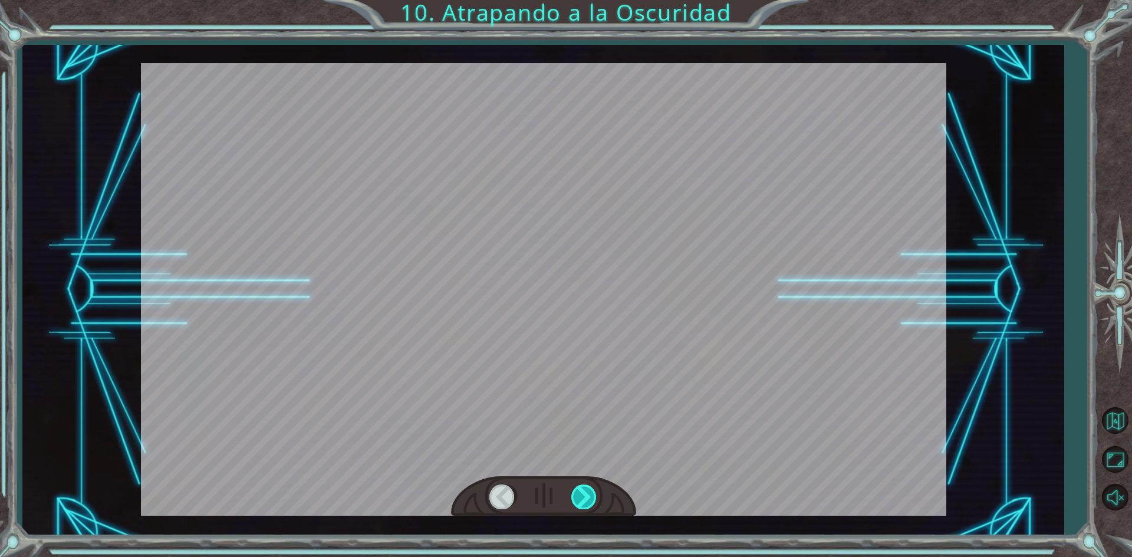
click at [594, 488] on div at bounding box center [584, 497] width 27 height 24
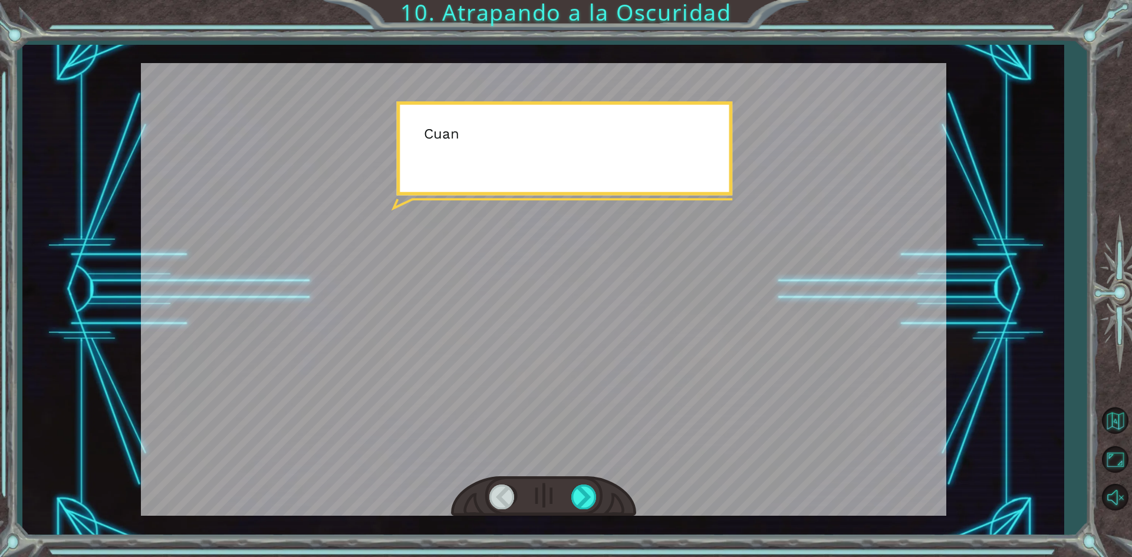
click at [597, 484] on div at bounding box center [543, 496] width 185 height 41
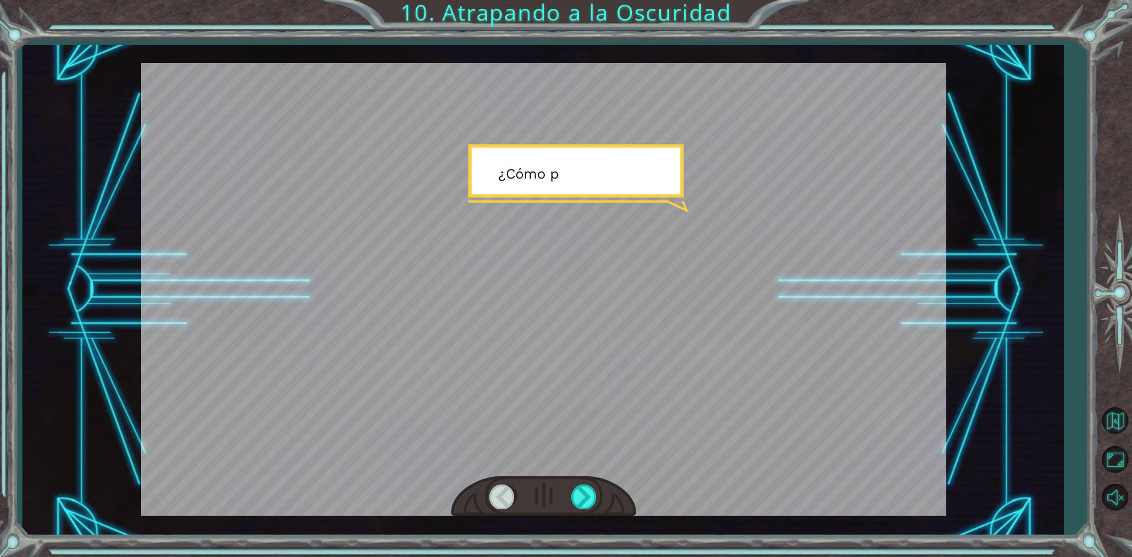
click at [600, 478] on div at bounding box center [543, 496] width 185 height 41
click at [588, 513] on div at bounding box center [543, 496] width 185 height 41
click at [583, 504] on div at bounding box center [584, 497] width 27 height 24
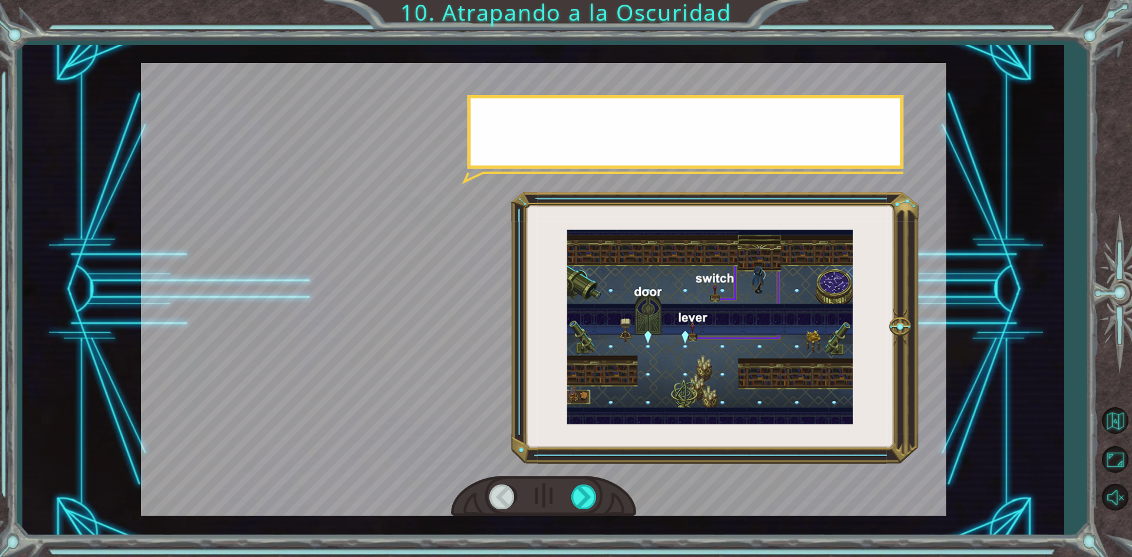
drag, startPoint x: 583, startPoint y: 504, endPoint x: 586, endPoint y: 520, distance: 16.3
click at [586, 520] on div "A n t e s d e a t r a p a r a l a O s c u r i d a d c o n c ó d i g o , d e b e…" at bounding box center [542, 290] width 1041 height 491
drag, startPoint x: 593, startPoint y: 500, endPoint x: 570, endPoint y: 485, distance: 27.6
click at [591, 499] on div at bounding box center [584, 497] width 27 height 24
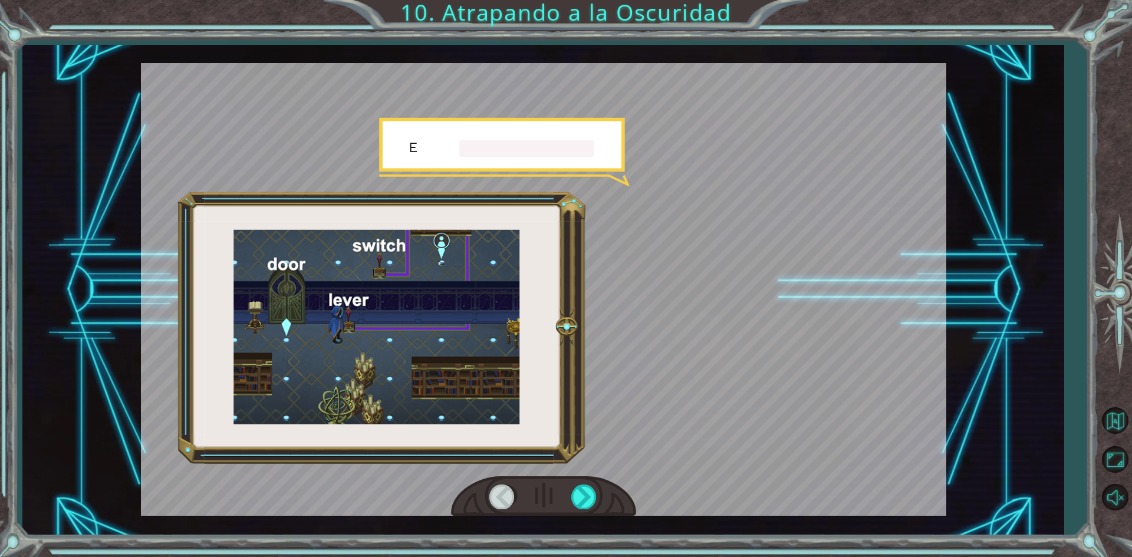
click at [570, 485] on div at bounding box center [543, 496] width 185 height 41
click at [568, 499] on div at bounding box center [543, 496] width 185 height 41
click at [567, 496] on div at bounding box center [543, 496] width 185 height 41
click at [567, 493] on div at bounding box center [543, 496] width 185 height 41
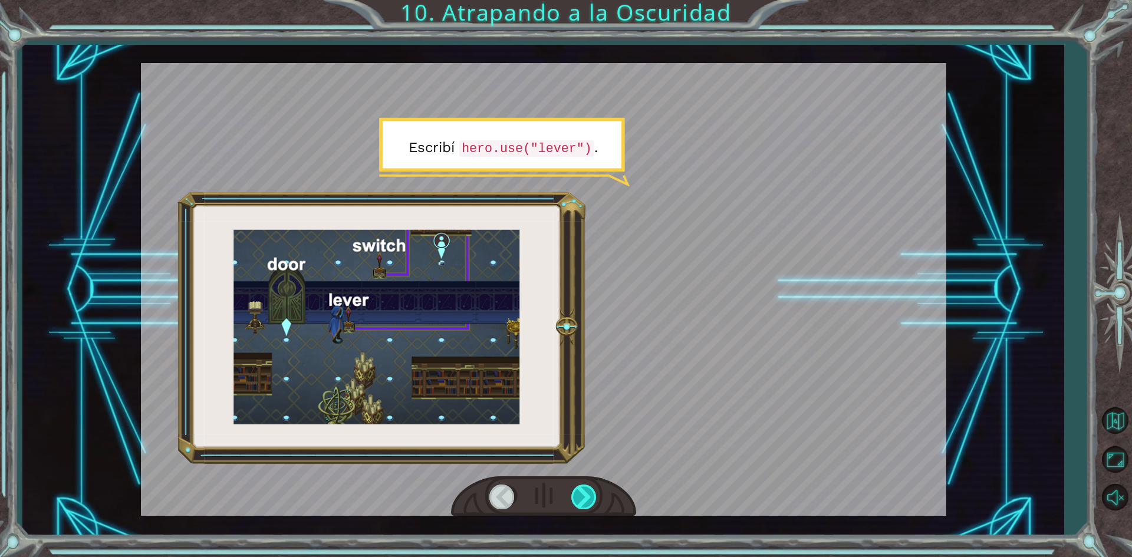
click at [573, 492] on div at bounding box center [584, 497] width 27 height 24
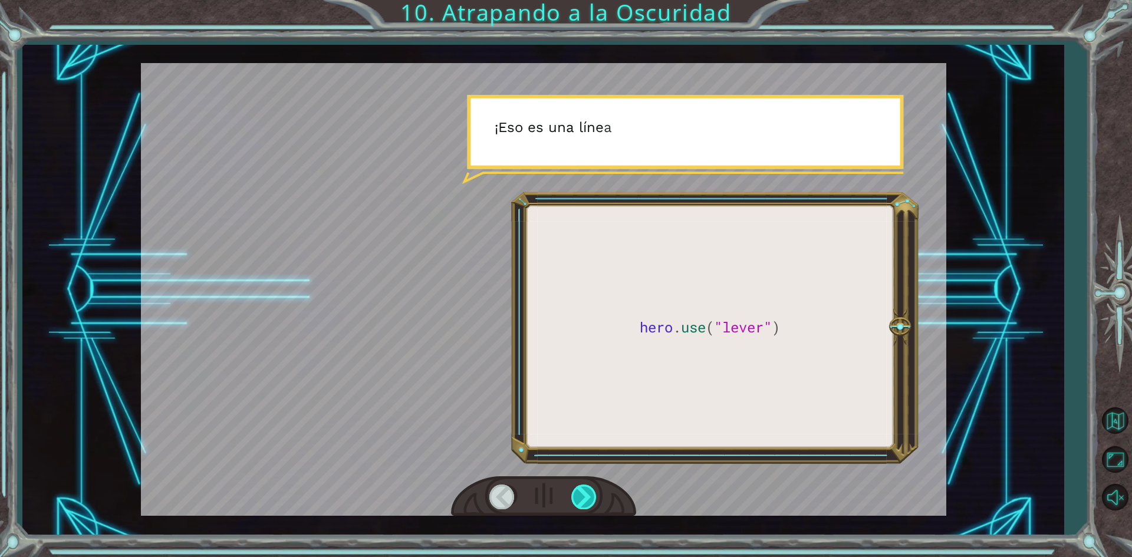
click at [576, 498] on div at bounding box center [584, 497] width 27 height 24
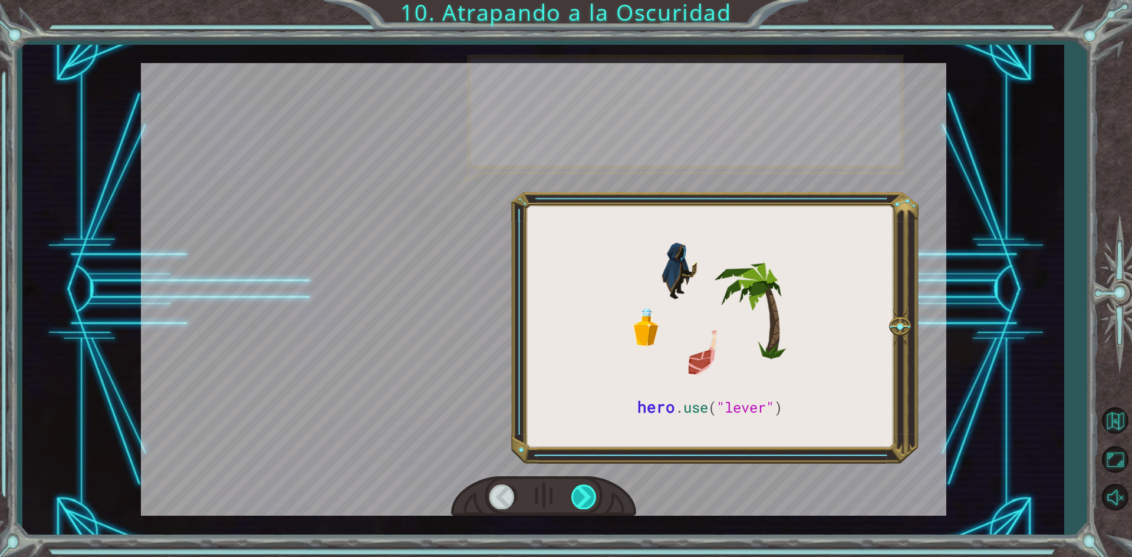
click at [575, 496] on div at bounding box center [584, 497] width 27 height 24
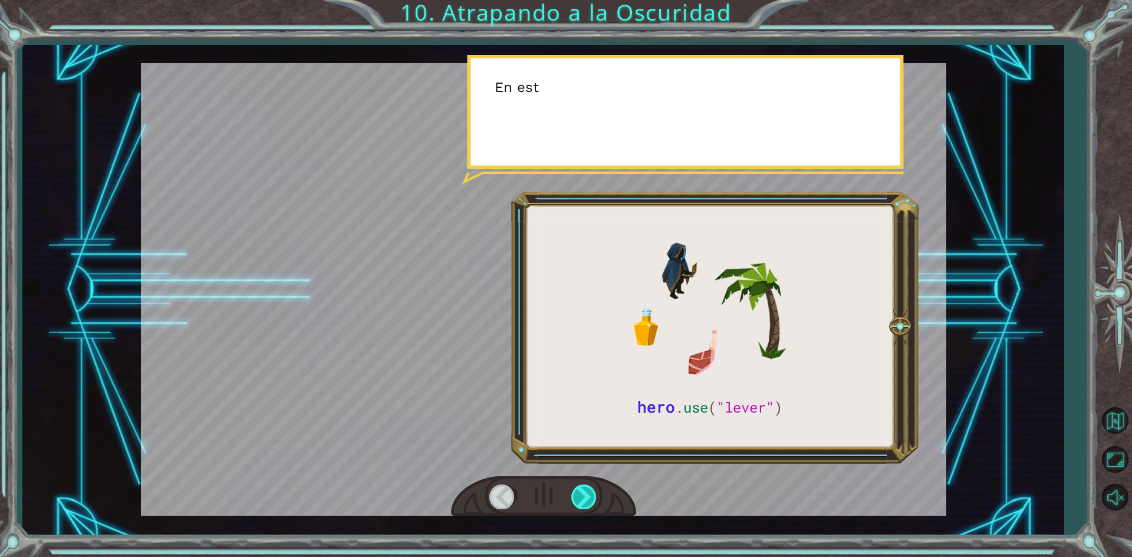
click at [575, 496] on div at bounding box center [584, 497] width 27 height 24
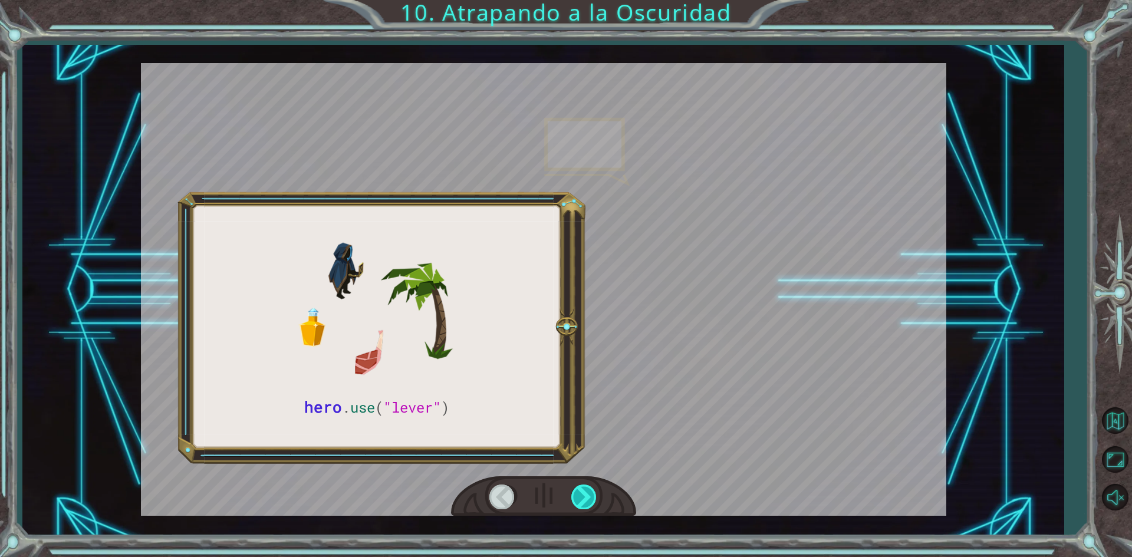
click at [575, 496] on div at bounding box center [584, 497] width 27 height 24
click at [589, 480] on div at bounding box center [543, 496] width 185 height 41
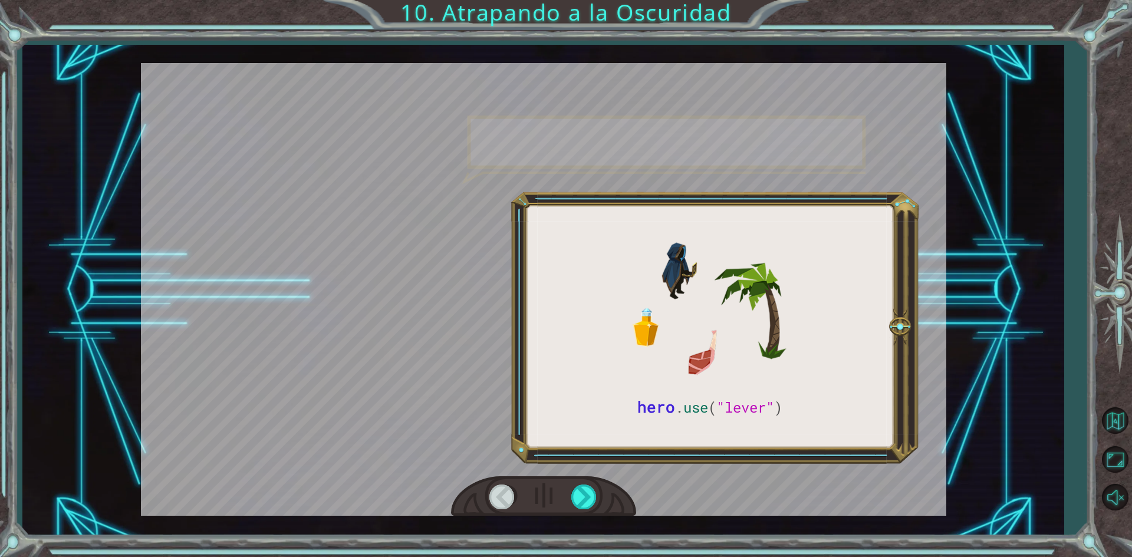
click at [589, 480] on div at bounding box center [543, 496] width 185 height 41
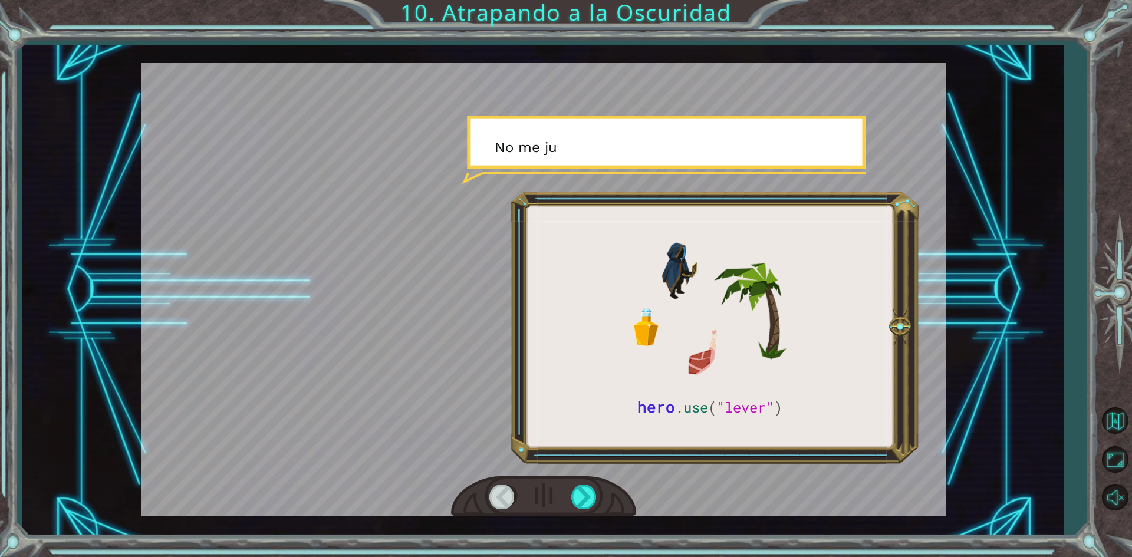
click at [589, 478] on div at bounding box center [543, 496] width 185 height 41
click at [589, 472] on div at bounding box center [543, 289] width 805 height 453
click at [587, 488] on div at bounding box center [584, 497] width 27 height 24
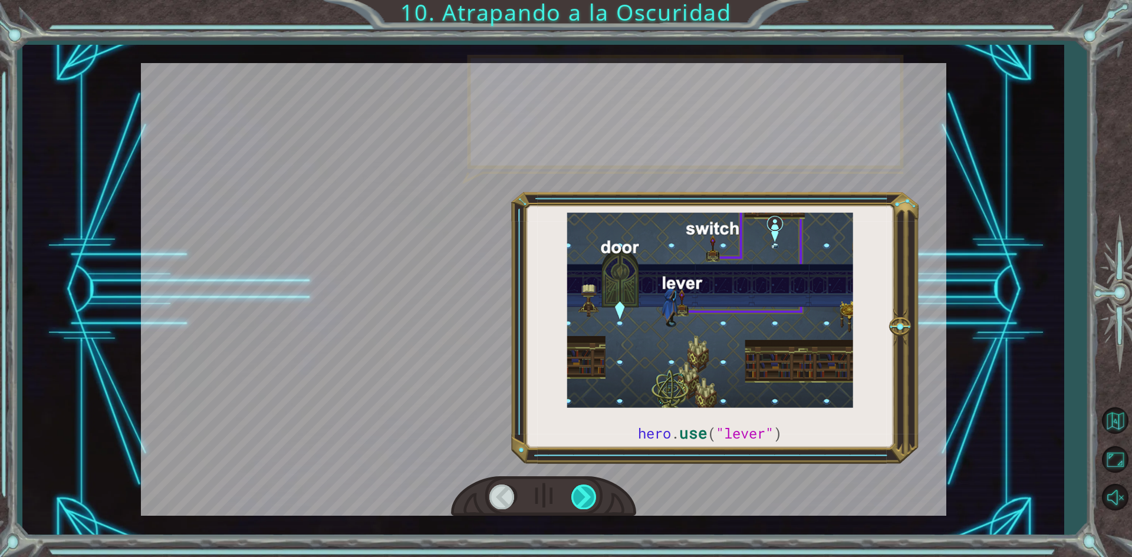
click at [587, 488] on div at bounding box center [584, 497] width 27 height 24
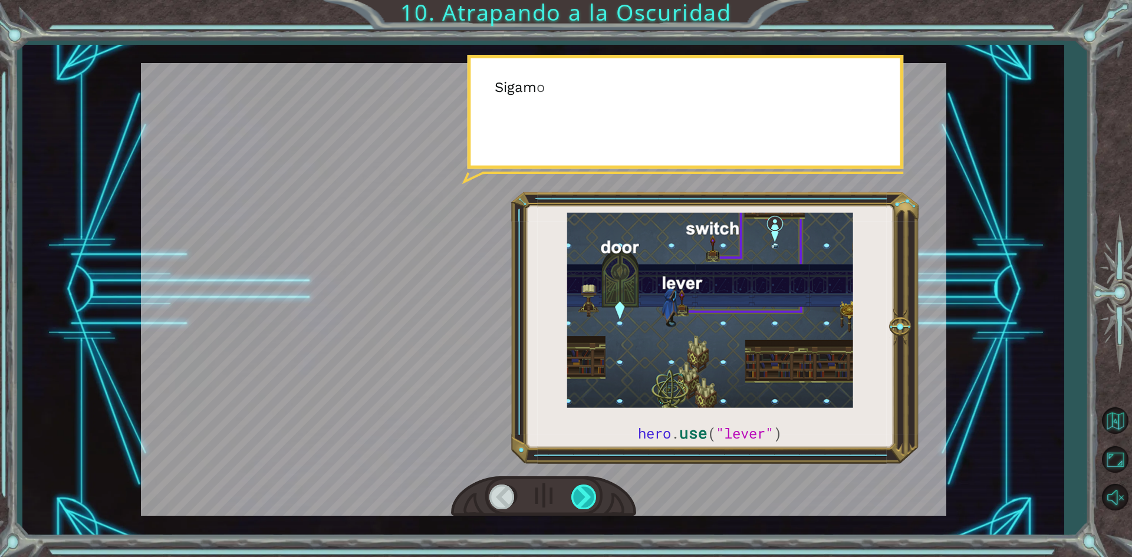
click at [587, 488] on div at bounding box center [584, 497] width 27 height 24
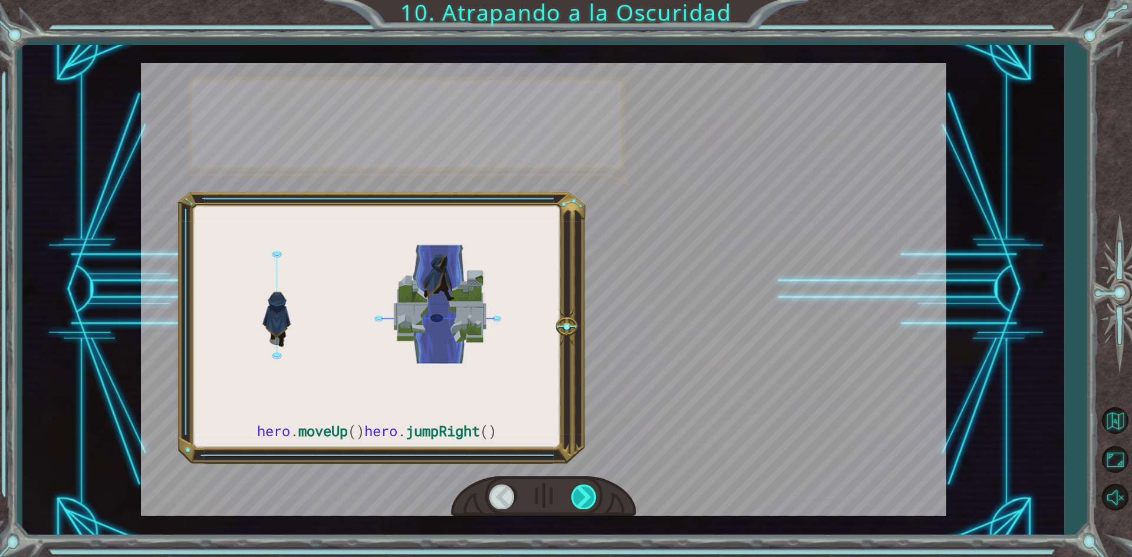
click at [587, 488] on div at bounding box center [584, 497] width 27 height 24
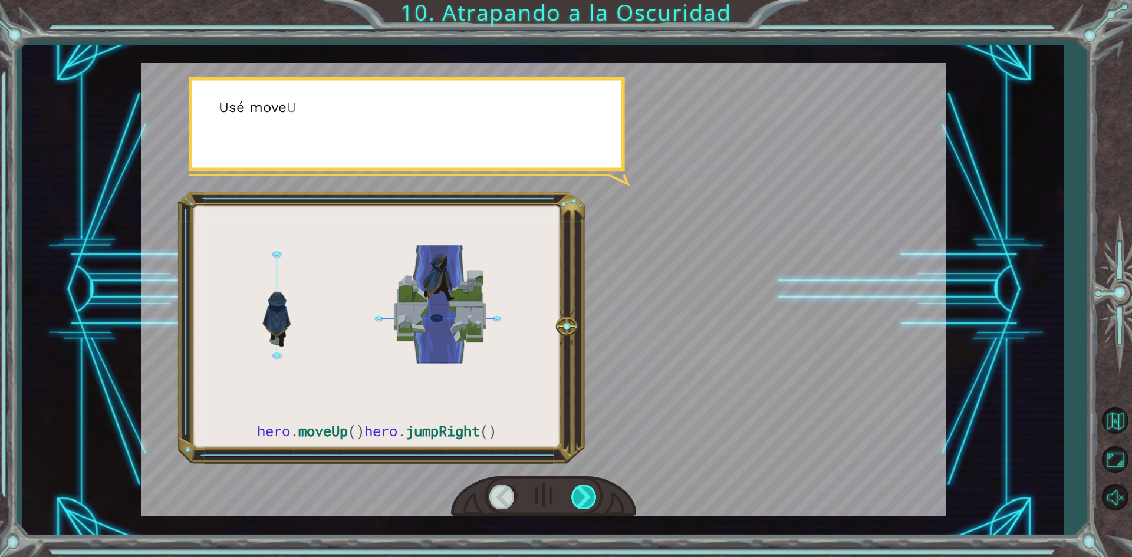
click at [587, 488] on div at bounding box center [584, 497] width 27 height 24
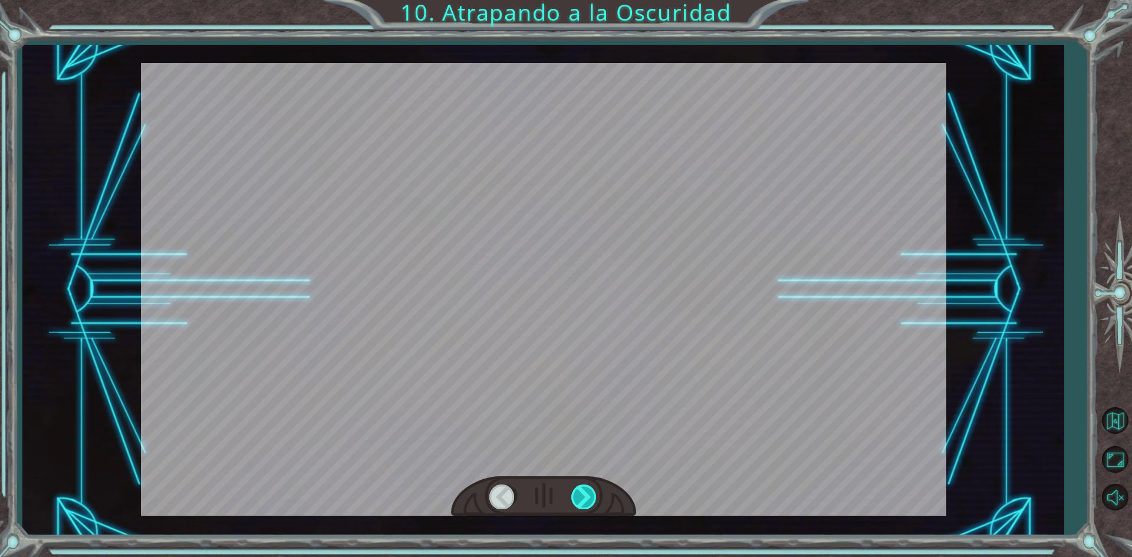
click at [587, 489] on div at bounding box center [584, 497] width 27 height 24
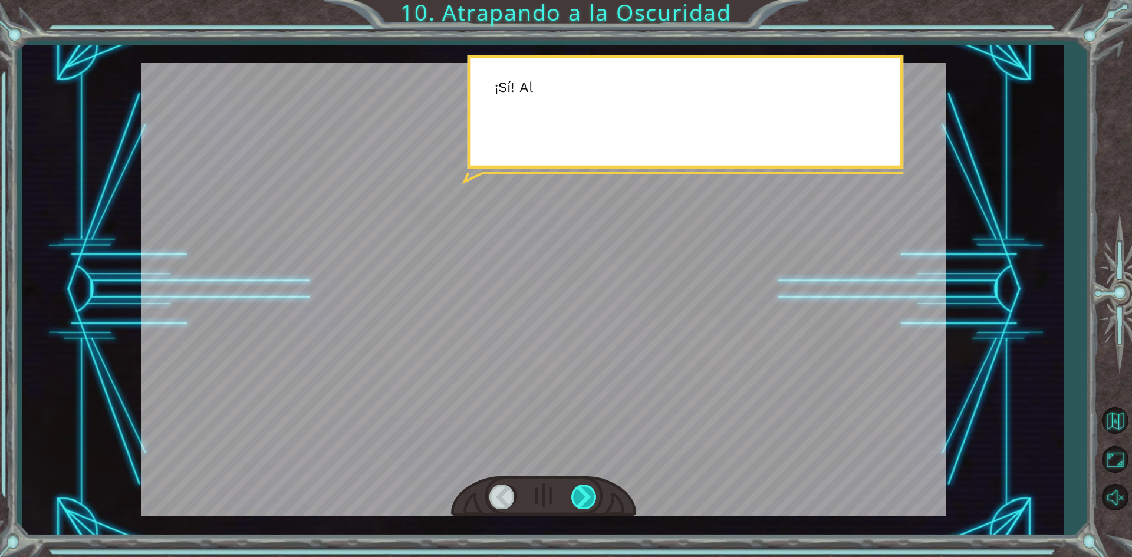
click at [586, 489] on div at bounding box center [584, 497] width 27 height 24
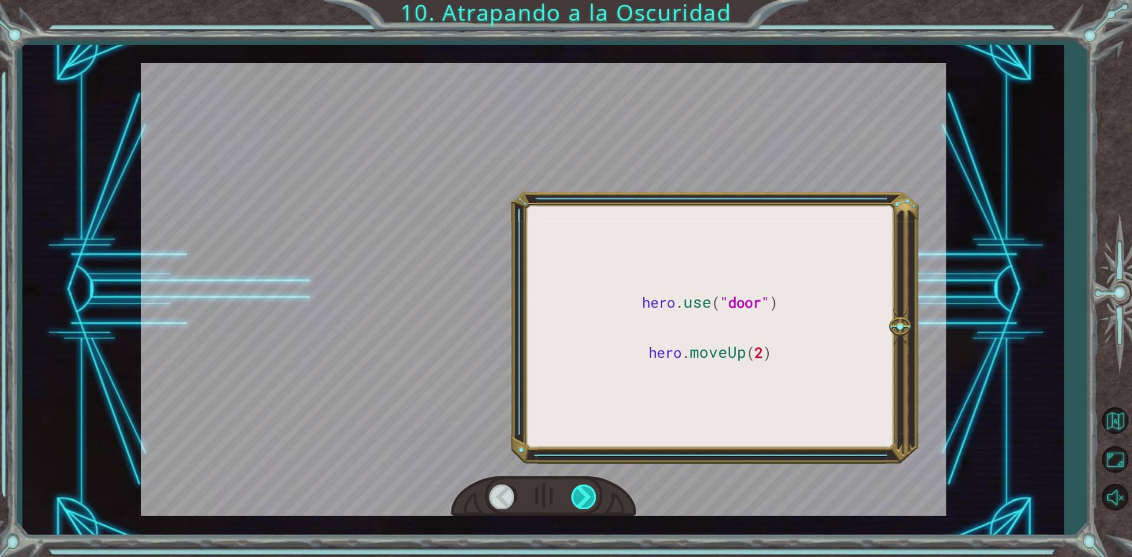
click at [581, 488] on div at bounding box center [584, 497] width 27 height 24
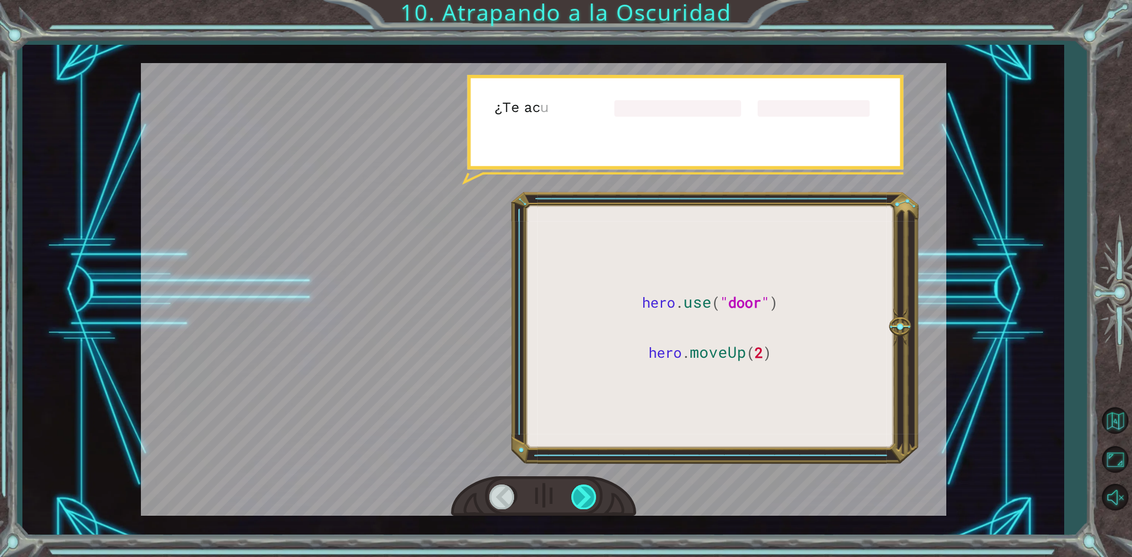
click at [581, 488] on div at bounding box center [584, 497] width 27 height 24
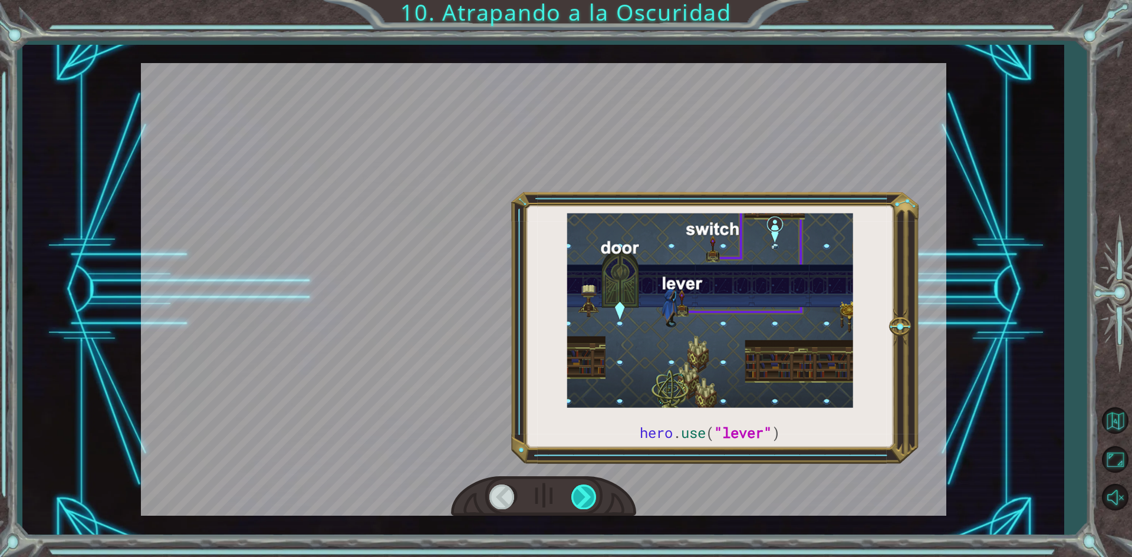
click at [581, 488] on div at bounding box center [584, 497] width 27 height 24
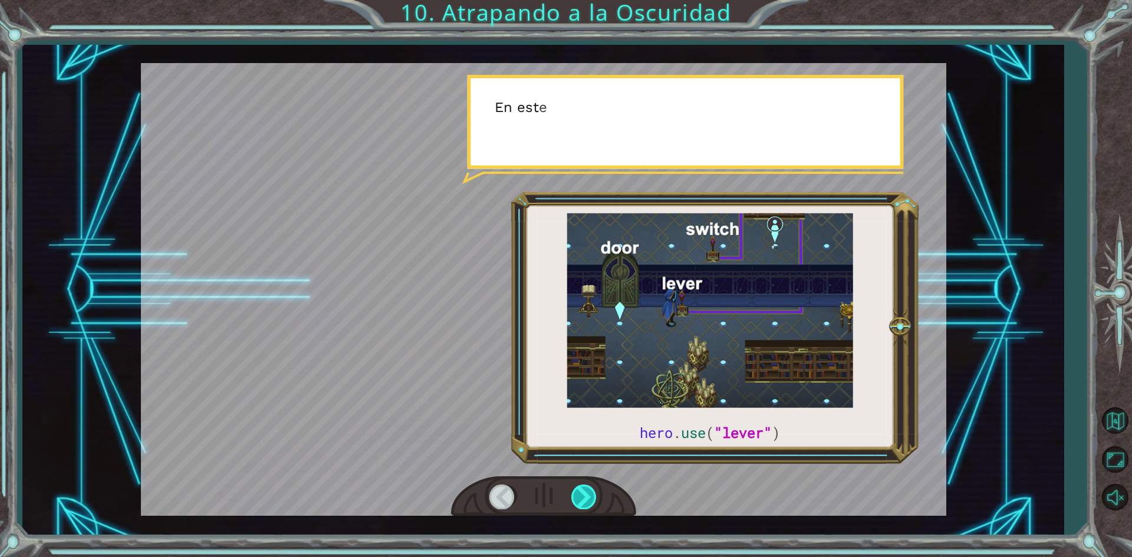
click at [581, 488] on div at bounding box center [584, 497] width 27 height 24
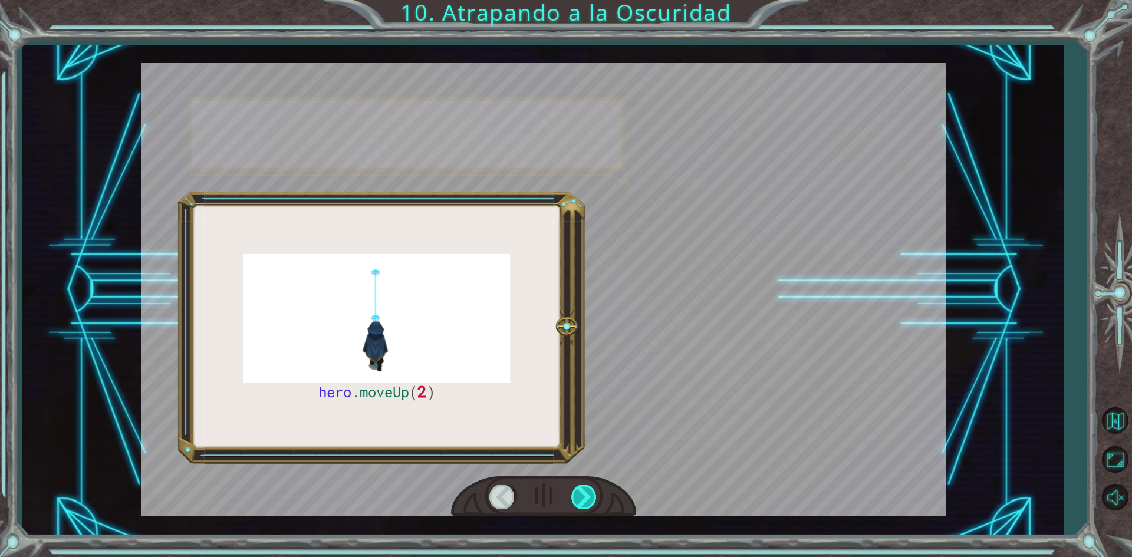
click at [581, 488] on div at bounding box center [584, 497] width 27 height 24
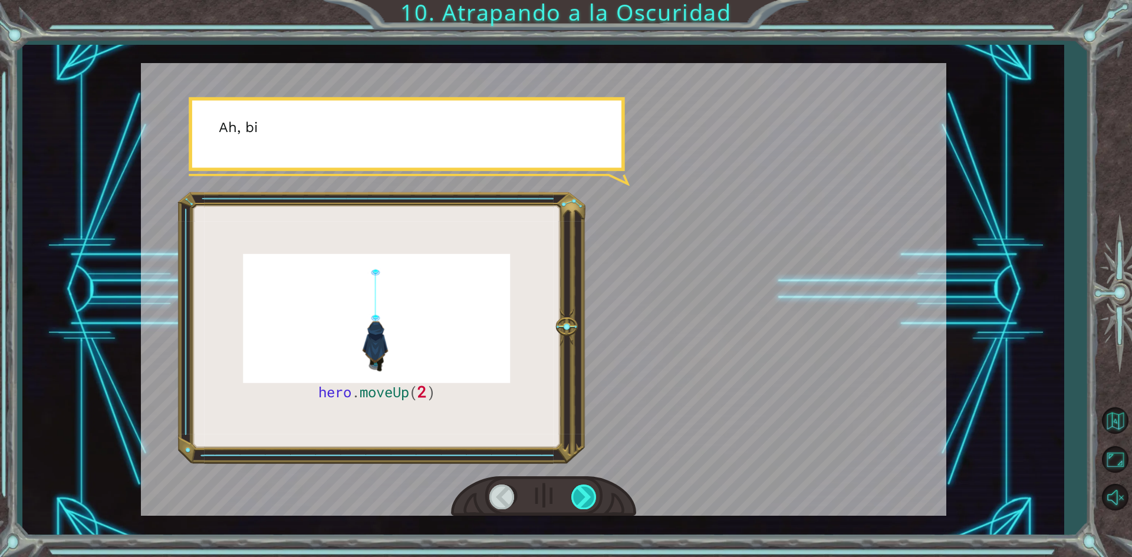
click at [581, 488] on div at bounding box center [584, 497] width 27 height 24
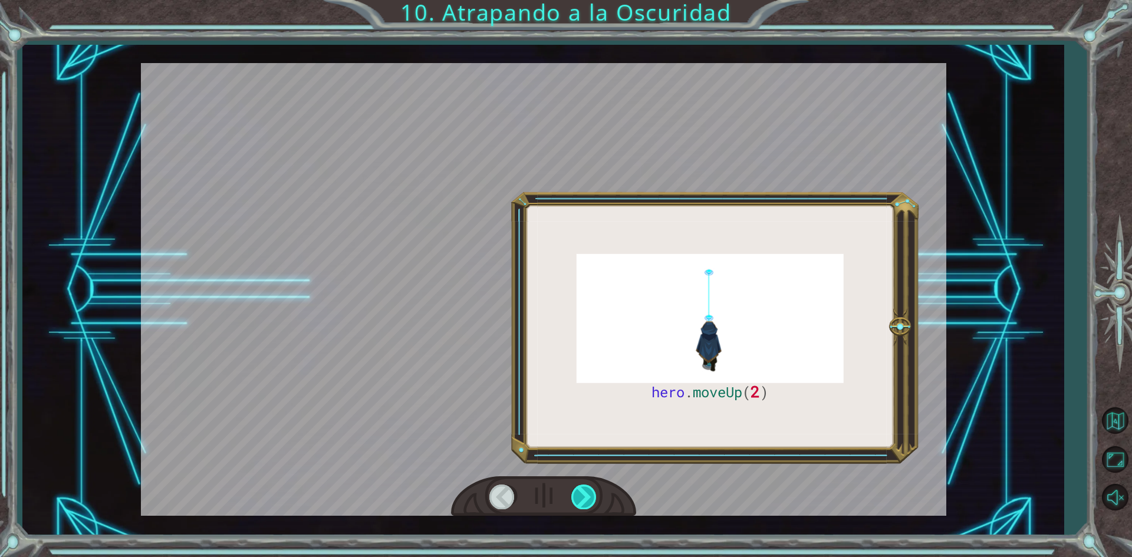
click at [581, 488] on div at bounding box center [584, 497] width 27 height 24
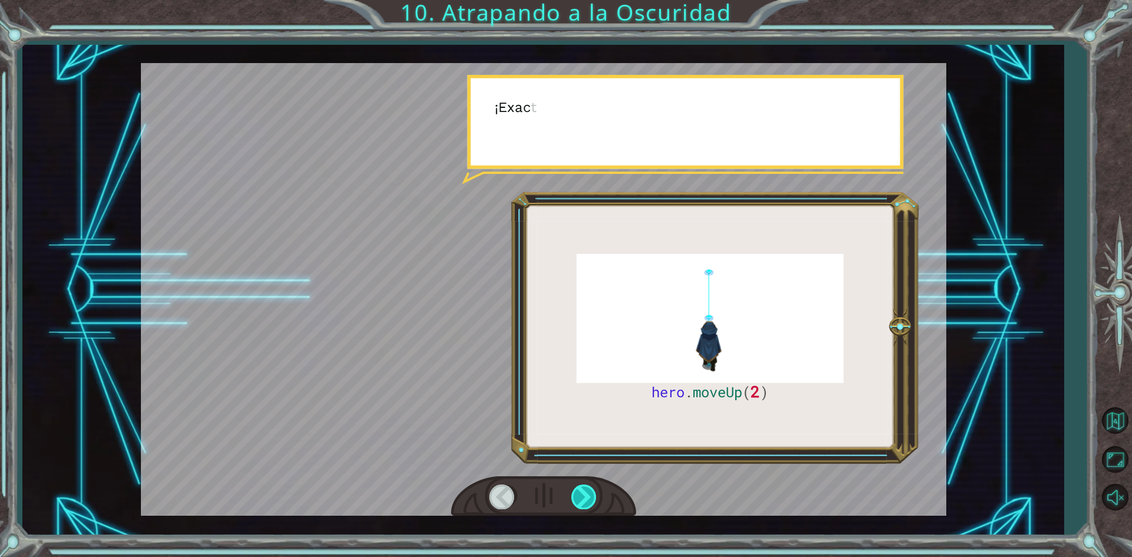
click at [581, 488] on div at bounding box center [584, 497] width 27 height 24
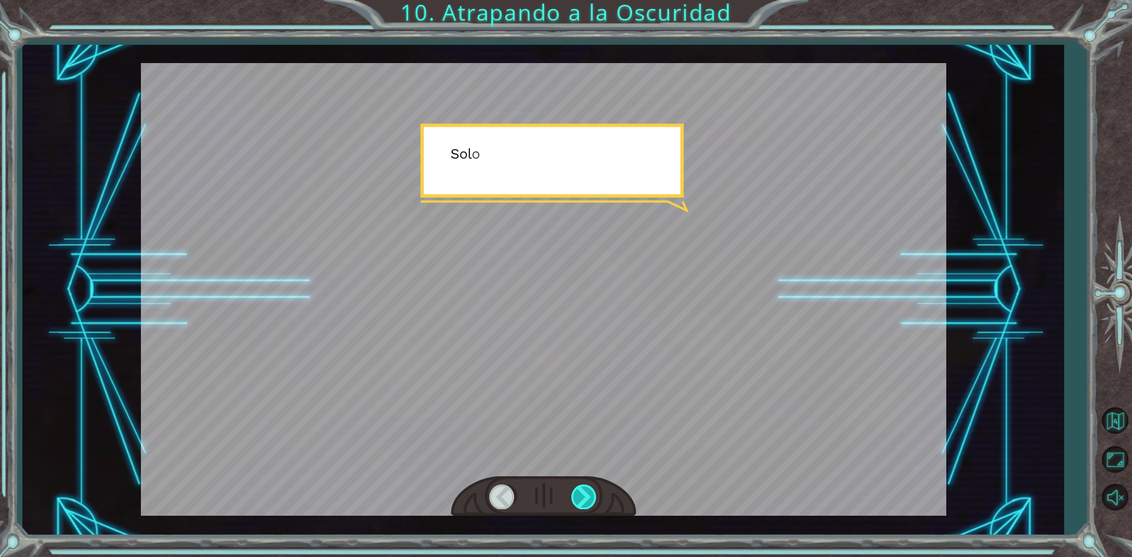
click at [581, 488] on div at bounding box center [584, 497] width 27 height 24
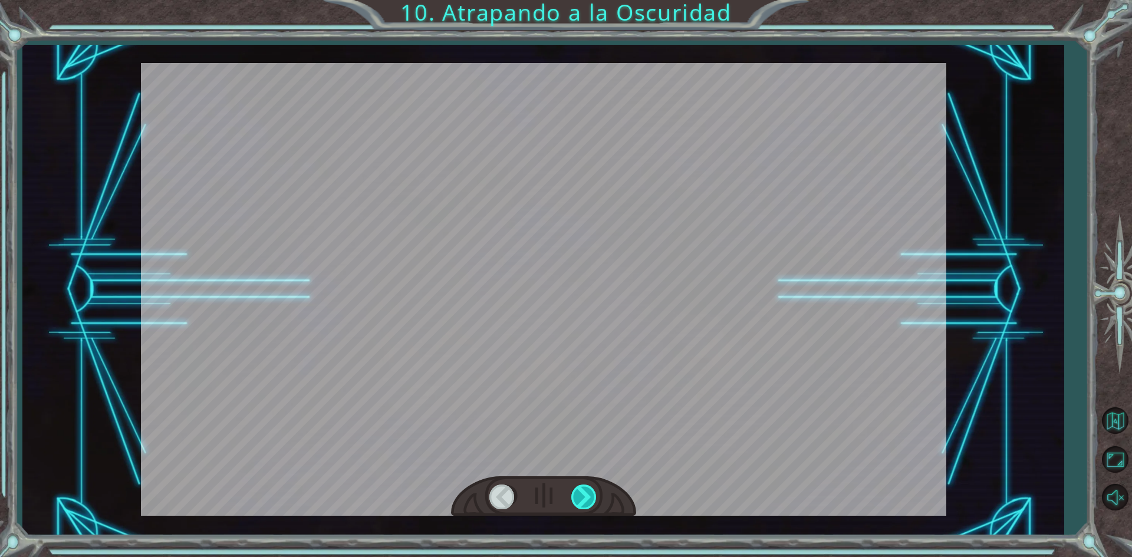
click at [581, 486] on div at bounding box center [584, 497] width 27 height 24
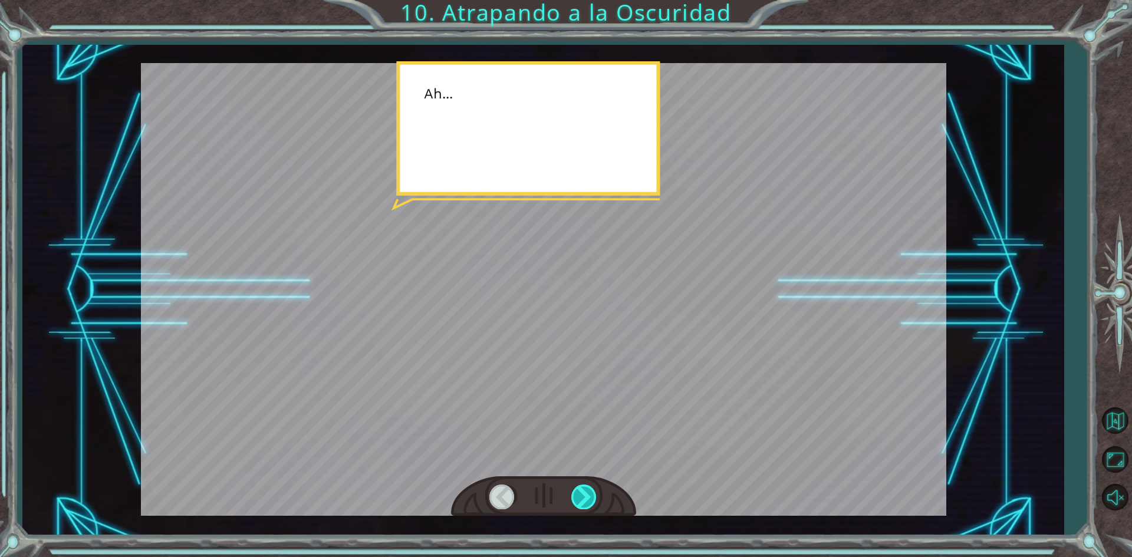
click at [581, 486] on div at bounding box center [584, 497] width 27 height 24
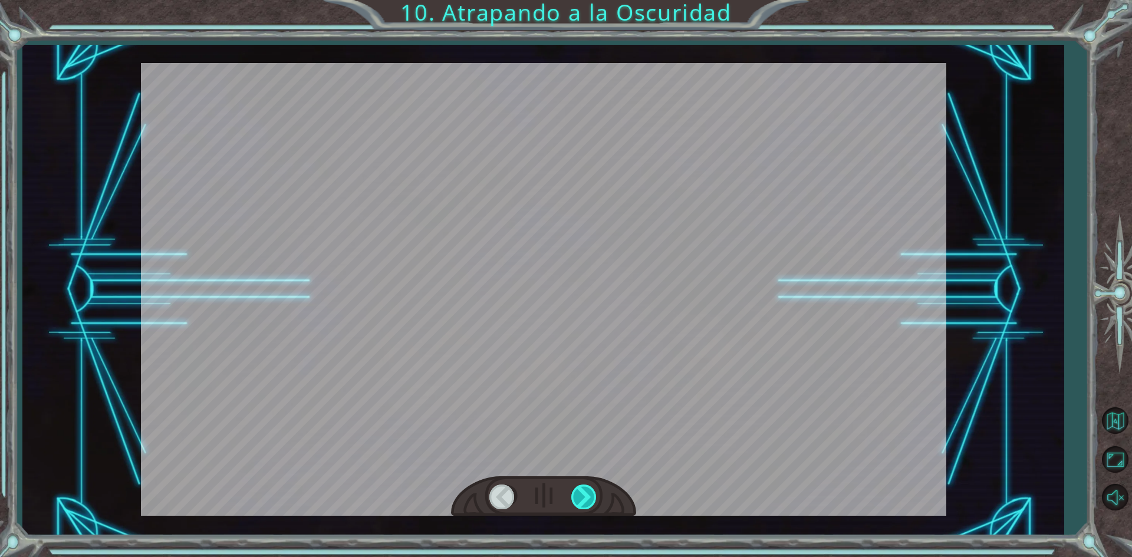
click at [581, 486] on div at bounding box center [584, 497] width 27 height 24
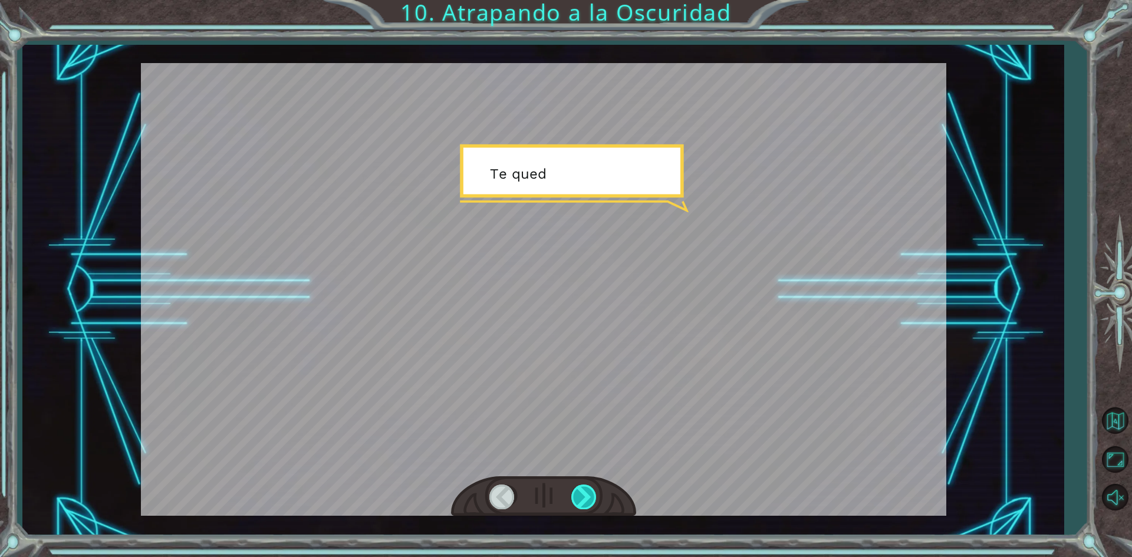
click at [581, 486] on div at bounding box center [584, 497] width 27 height 24
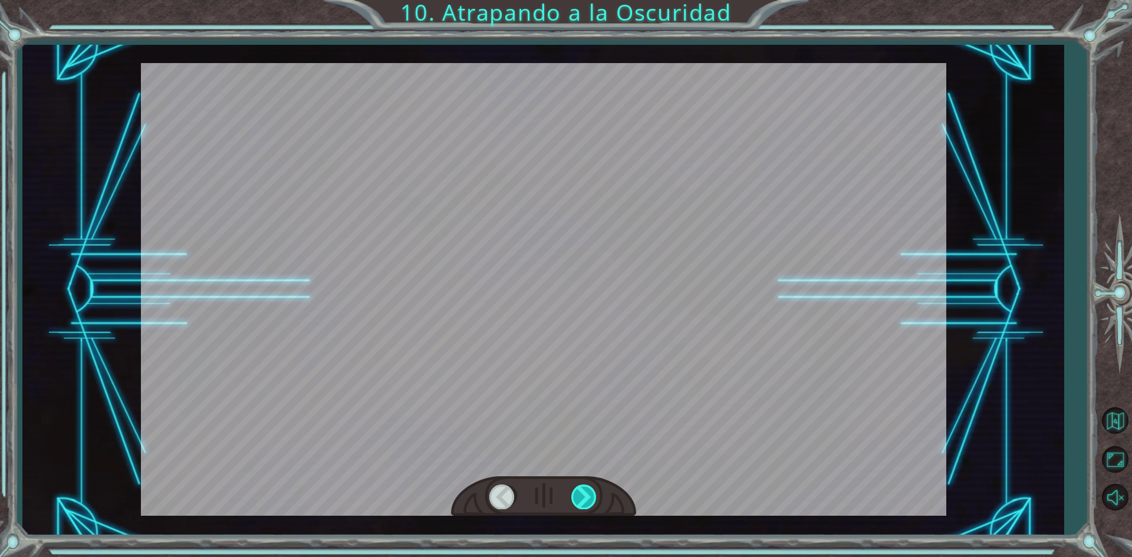
click at [581, 486] on div at bounding box center [584, 497] width 27 height 24
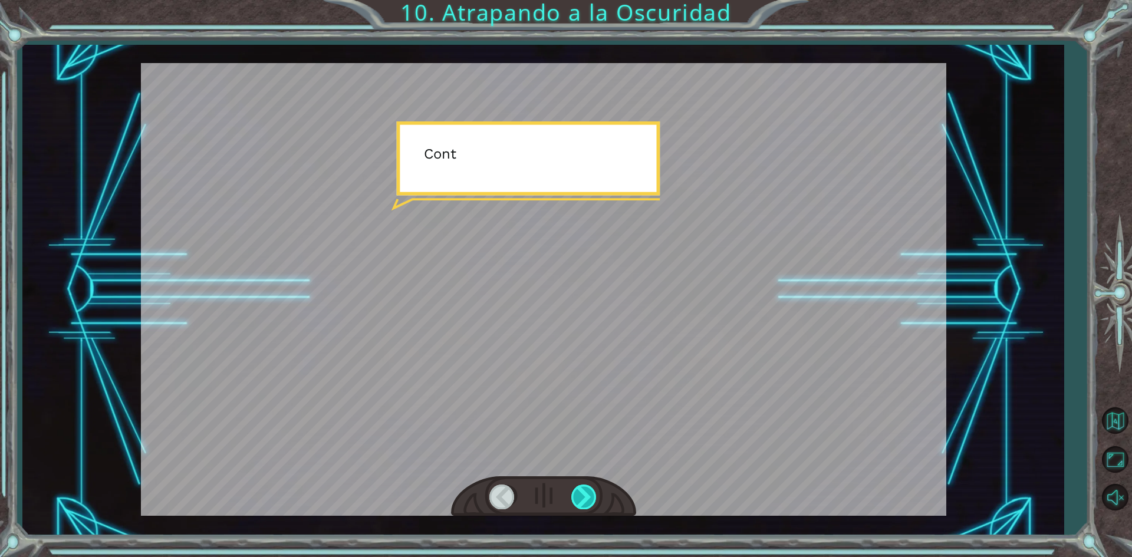
click at [580, 492] on div at bounding box center [584, 497] width 27 height 24
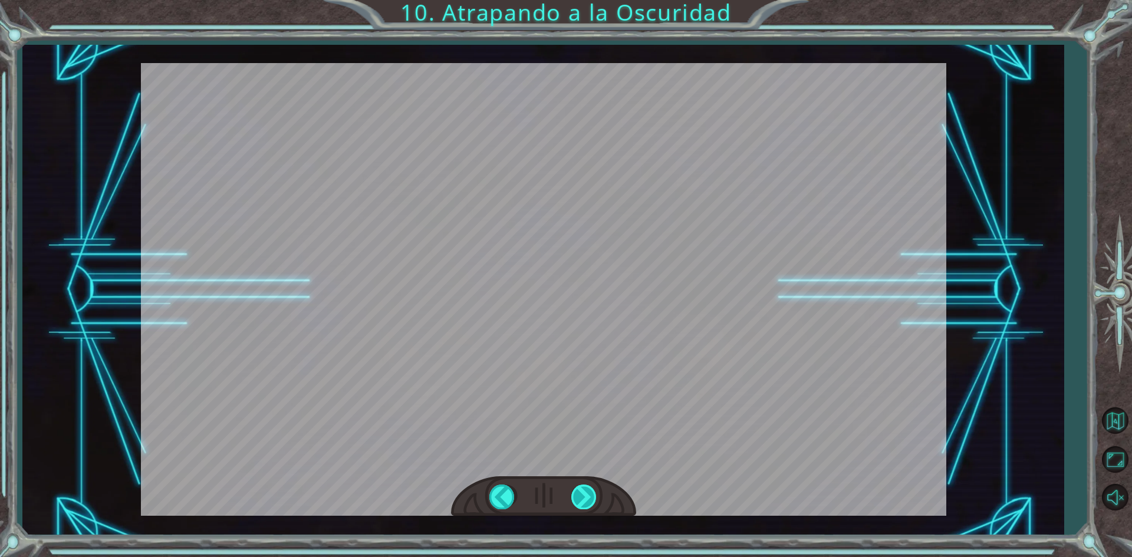
click at [580, 492] on div at bounding box center [584, 497] width 27 height 24
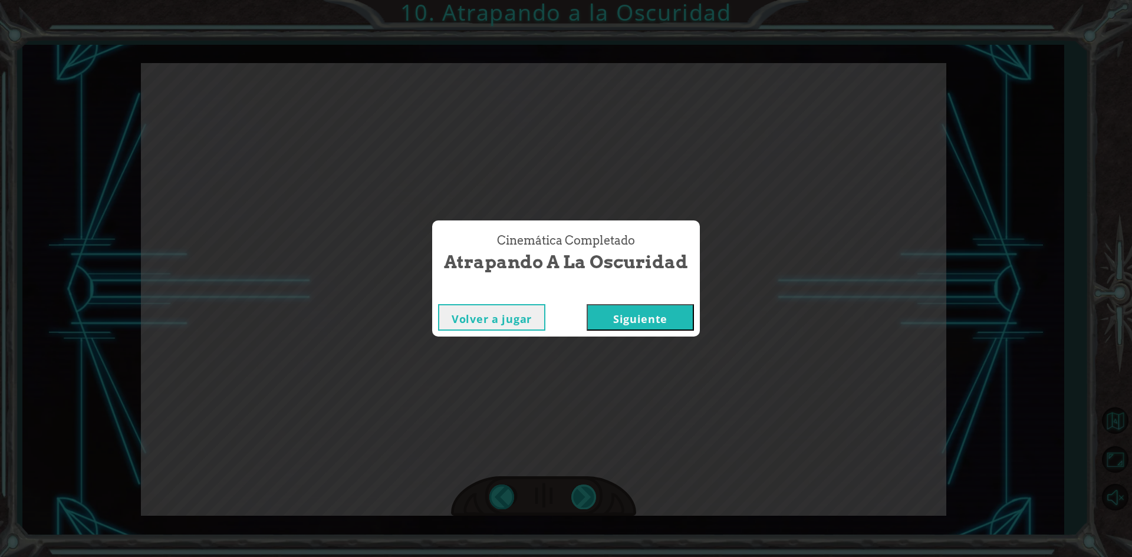
click at [580, 0] on div "hero . moveUp ( 2 ) A n t e s d e a t r a p a r a l a O s c u r i d a d c o n c…" at bounding box center [566, 0] width 1132 height 0
click at [580, 492] on div "Cinemática Completado Atrapando a la Oscuridad Volver a jugar [GEOGRAPHIC_DATA]" at bounding box center [566, 278] width 1132 height 557
click at [663, 327] on button "Siguiente" at bounding box center [640, 317] width 107 height 27
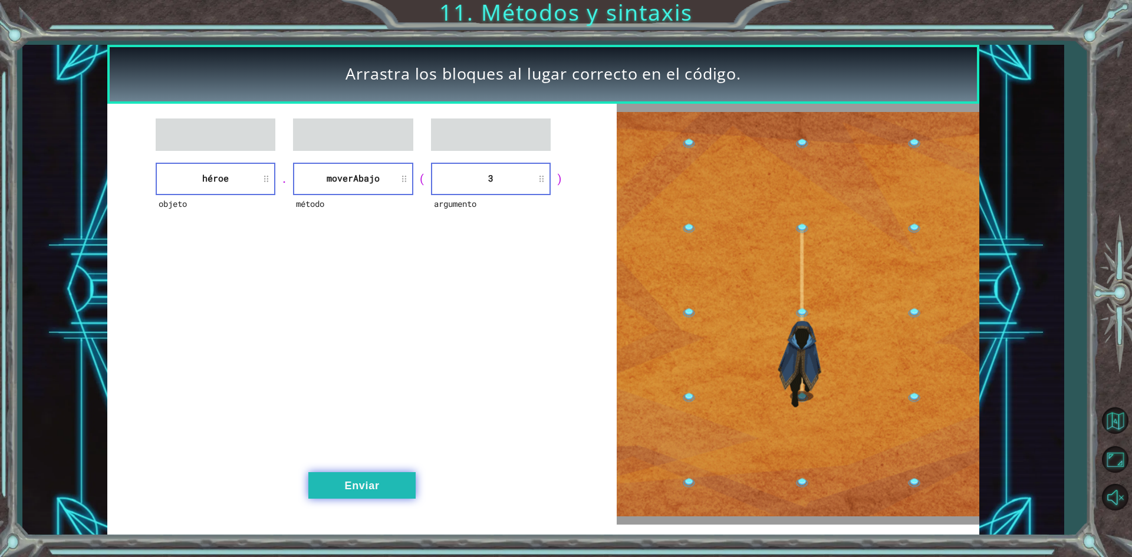
drag, startPoint x: 367, startPoint y: 468, endPoint x: 362, endPoint y: 482, distance: 15.7
click at [367, 469] on div "objeto héroe . método moverAbajo ( argumento 3 ) Enviar" at bounding box center [361, 314] width 509 height 421
click at [364, 482] on button "Enviar" at bounding box center [361, 485] width 107 height 27
click at [362, 478] on button "Enviar" at bounding box center [361, 485] width 107 height 27
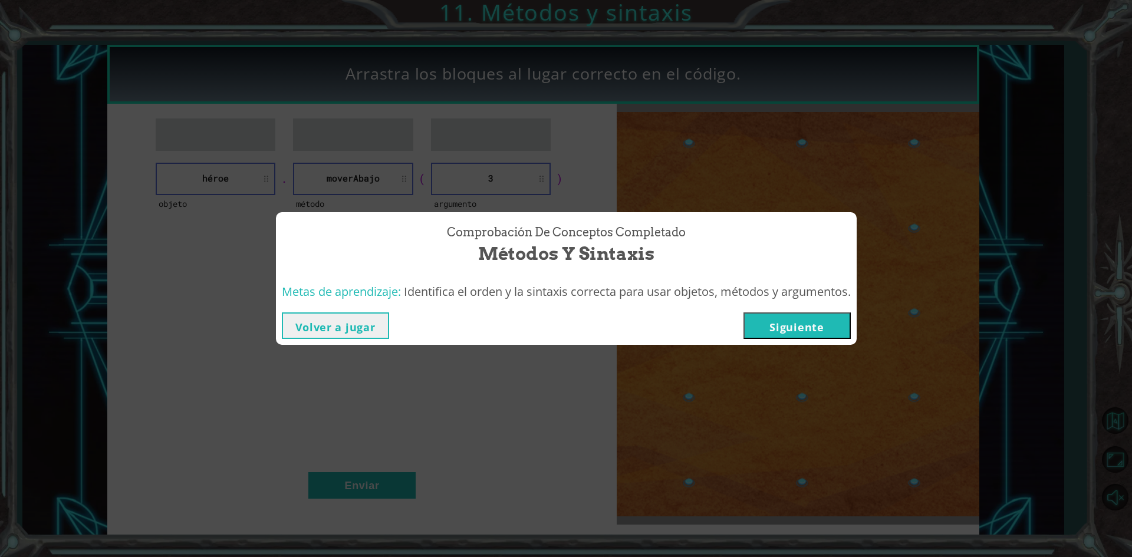
click at [801, 324] on button "Siguiente" at bounding box center [797, 326] width 107 height 27
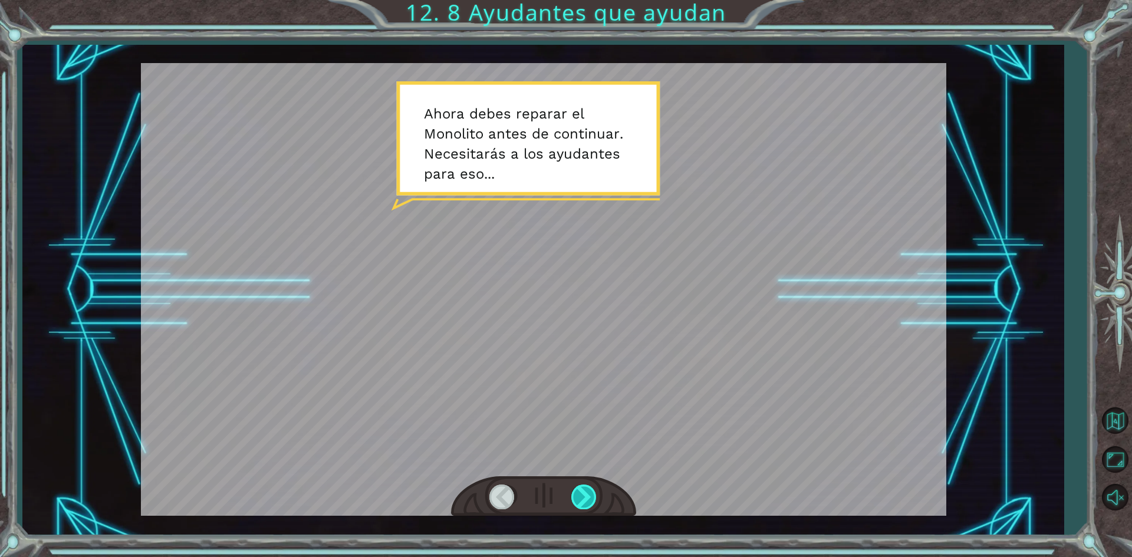
click at [575, 494] on div at bounding box center [584, 497] width 27 height 24
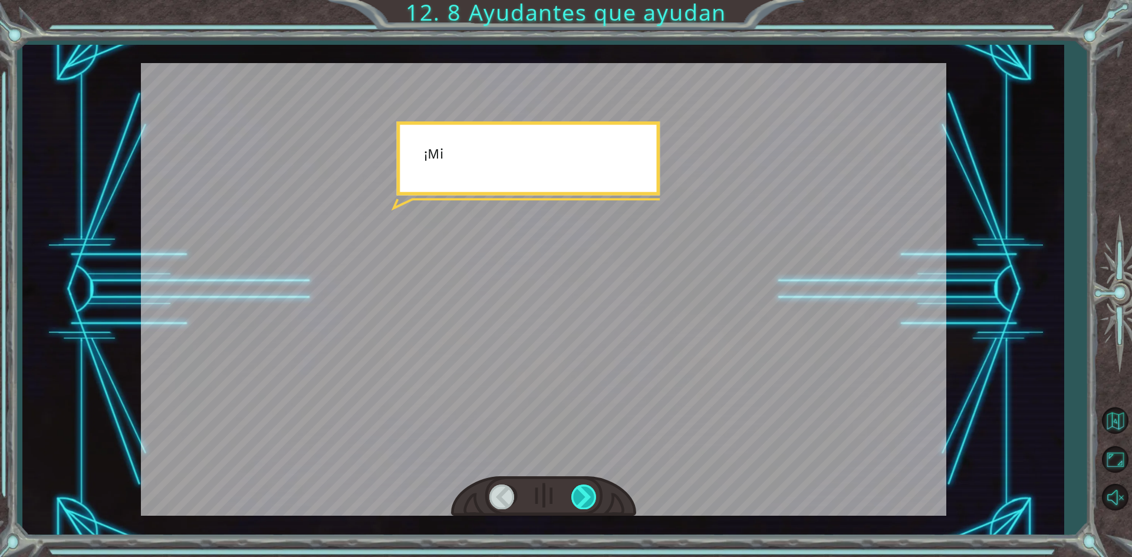
click at [580, 496] on div at bounding box center [584, 497] width 27 height 24
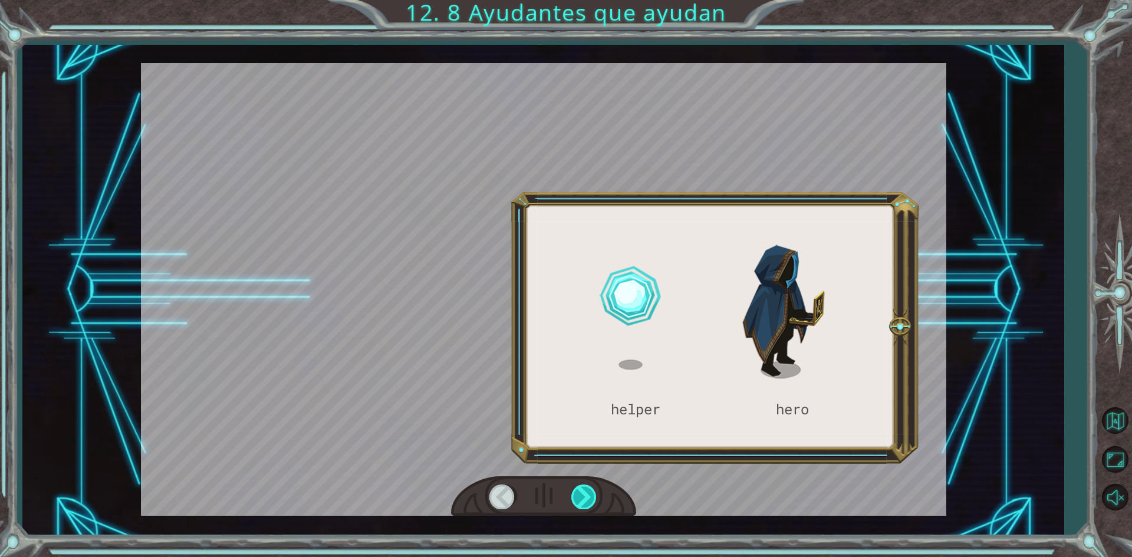
click at [575, 506] on div at bounding box center [584, 497] width 27 height 24
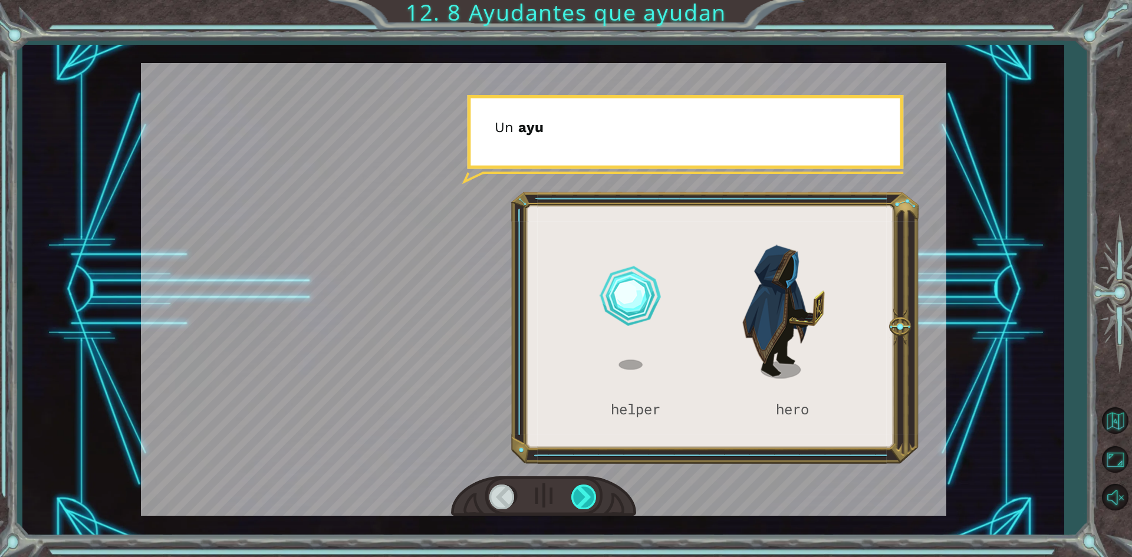
click at [575, 506] on div at bounding box center [584, 497] width 27 height 24
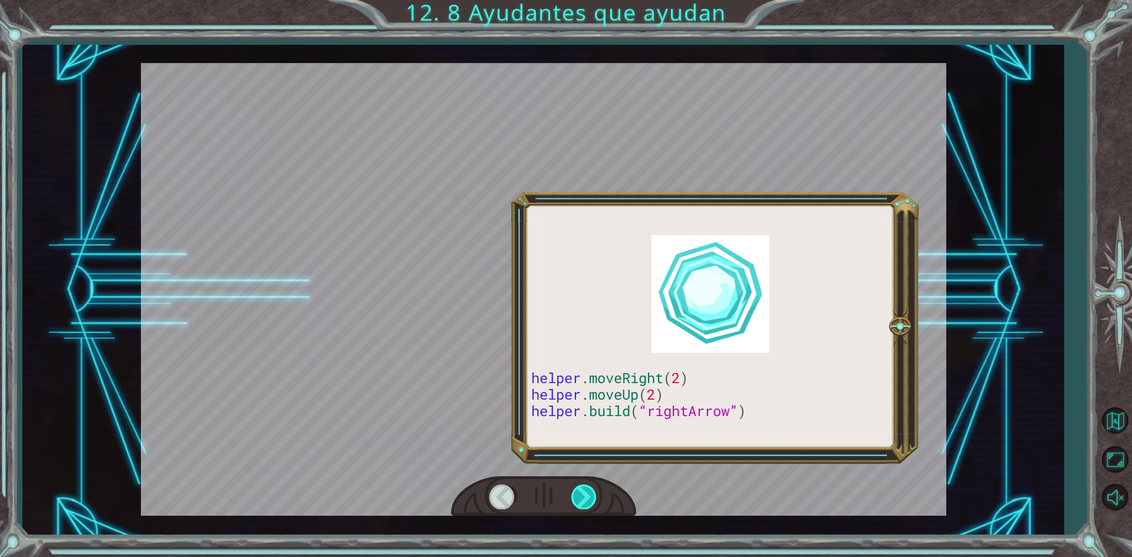
click at [575, 506] on div at bounding box center [584, 497] width 27 height 24
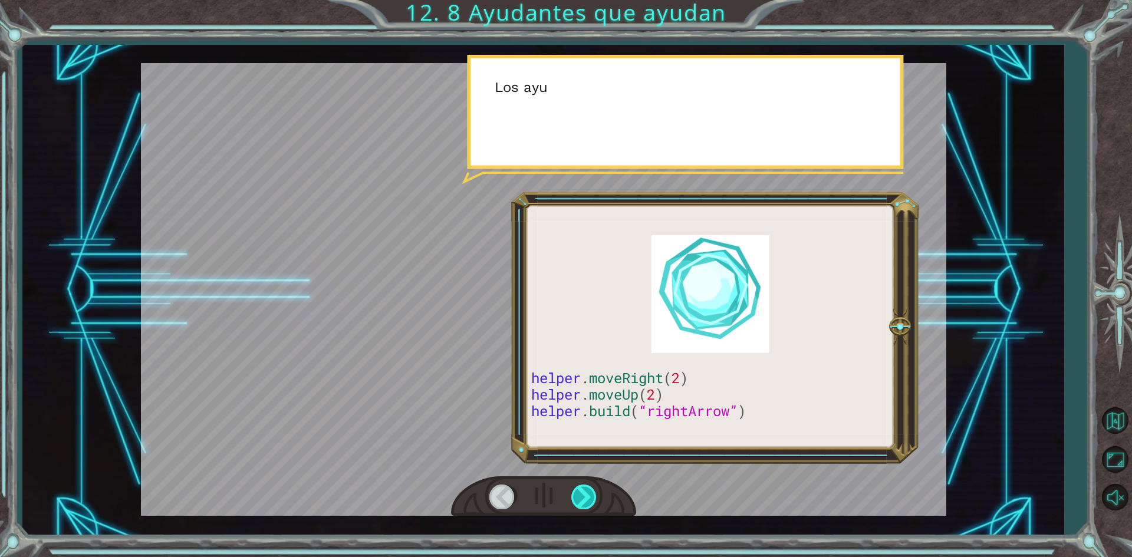
click at [584, 499] on div at bounding box center [584, 497] width 27 height 24
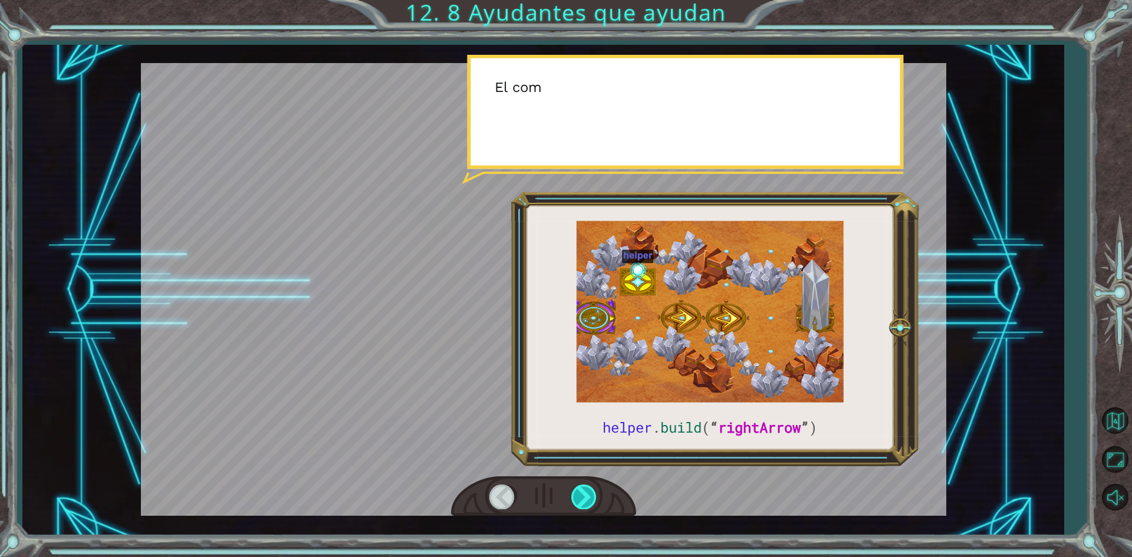
click at [584, 499] on div at bounding box center [584, 497] width 27 height 24
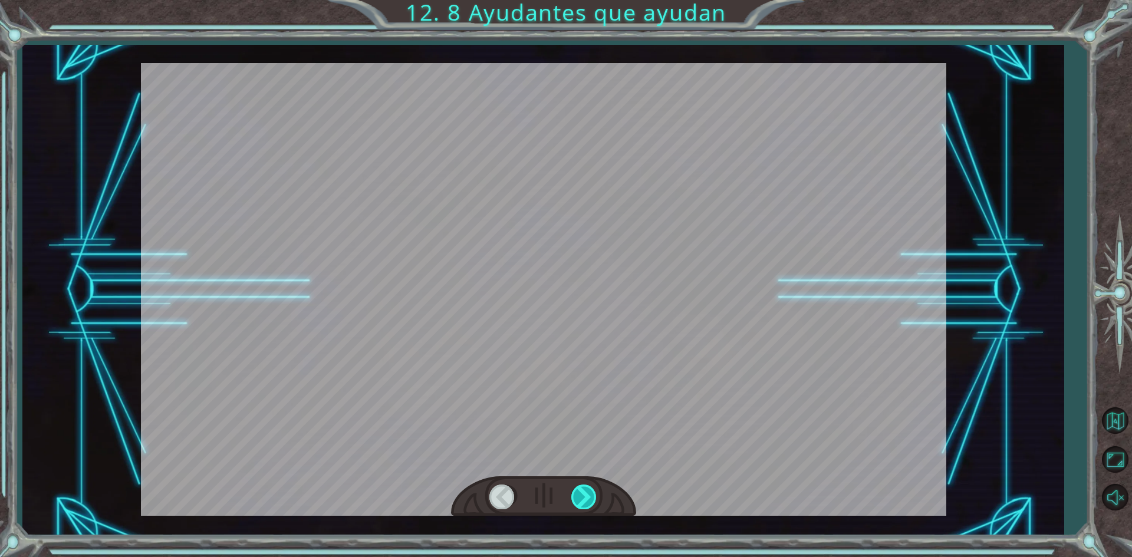
click at [583, 502] on div at bounding box center [584, 497] width 27 height 24
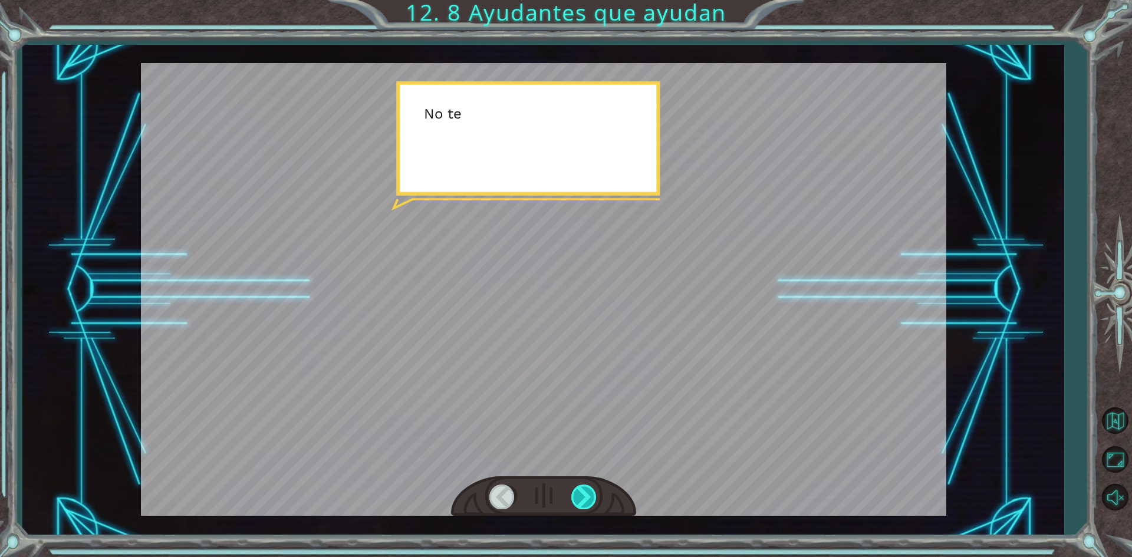
click at [582, 502] on div at bounding box center [584, 497] width 27 height 24
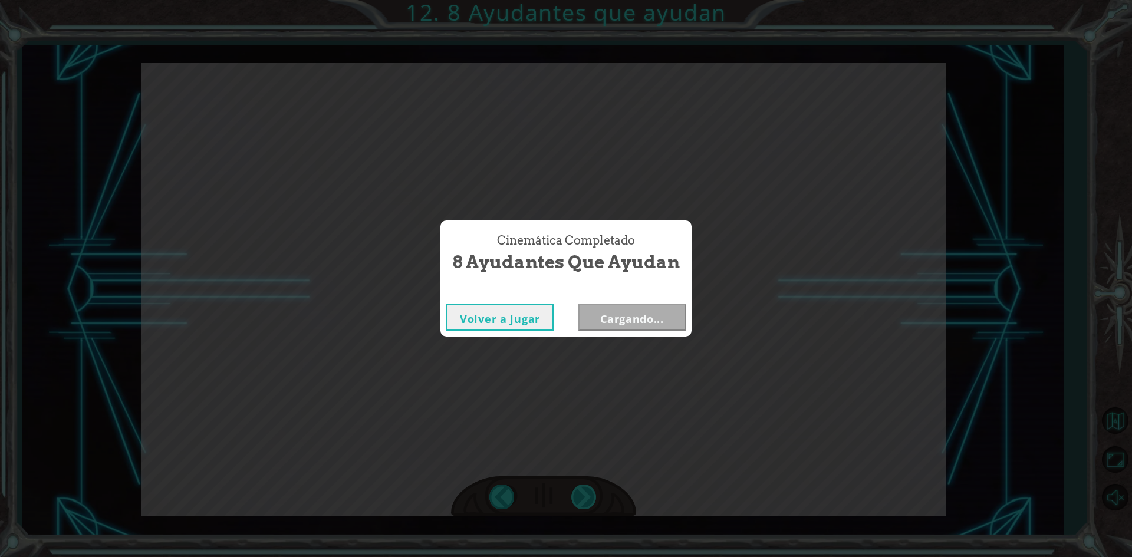
click at [582, 502] on div "Cinemática Completado 8 Ayudantes que ayudan Volver a jugar Cargando..." at bounding box center [566, 278] width 1132 height 557
click at [581, 504] on div "Cinemática Completado 8 Ayudantes que ayudan Volver a jugar [GEOGRAPHIC_DATA]" at bounding box center [566, 278] width 1132 height 557
click at [577, 512] on div "Cinemática Completado 8 Ayudantes que ayudan Volver a jugar [GEOGRAPHIC_DATA]" at bounding box center [566, 278] width 1132 height 557
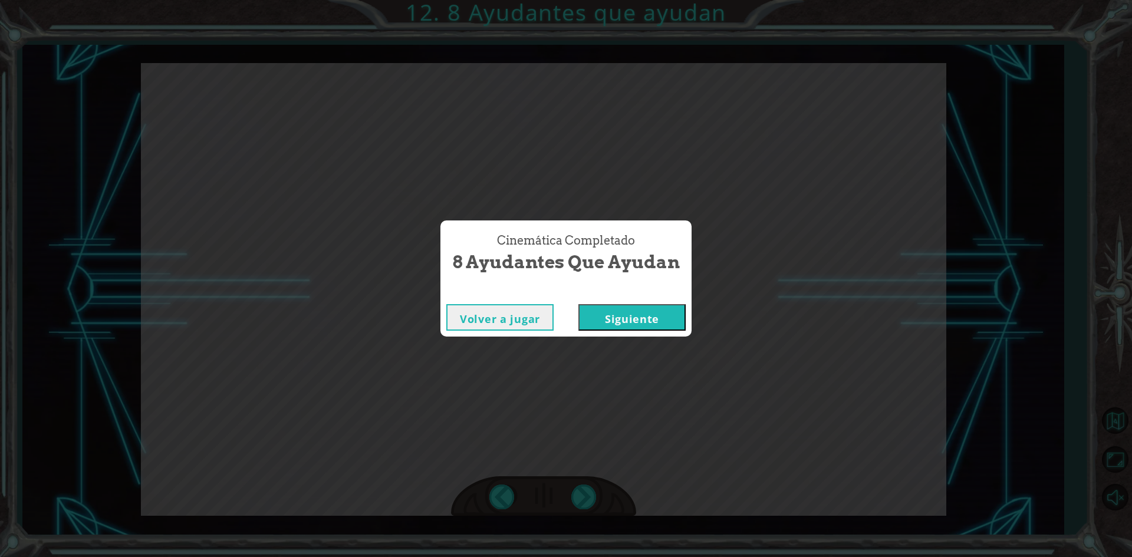
click at [674, 323] on button "Siguiente" at bounding box center [631, 317] width 107 height 27
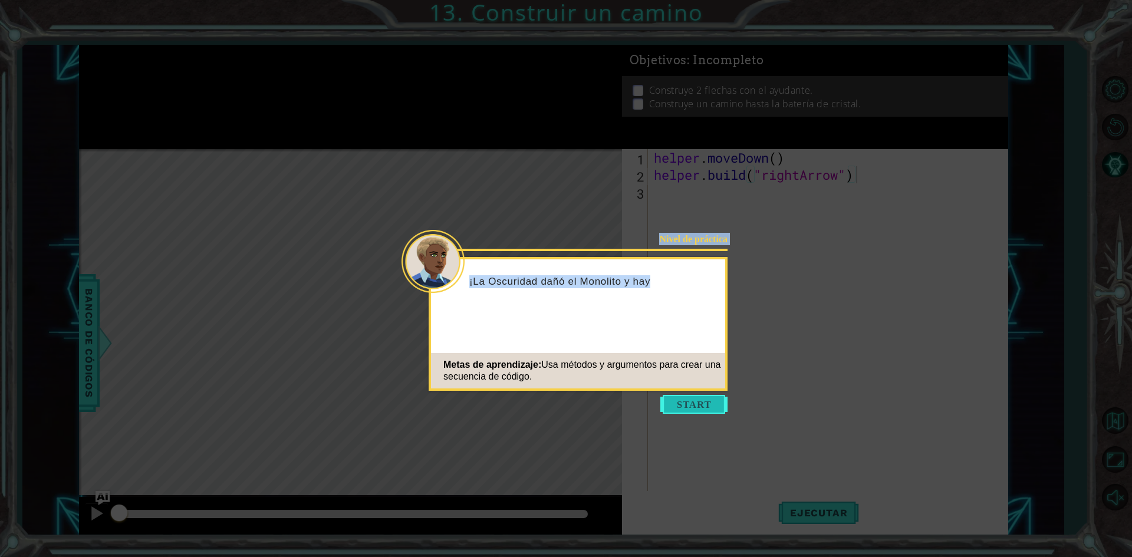
click at [673, 396] on body "1 ההההההההההההההההההההההההההההההההההההההההההההההההההההההההההההההההההההההההההההה…" at bounding box center [566, 278] width 1132 height 557
click at [683, 395] on button "Start" at bounding box center [693, 404] width 67 height 19
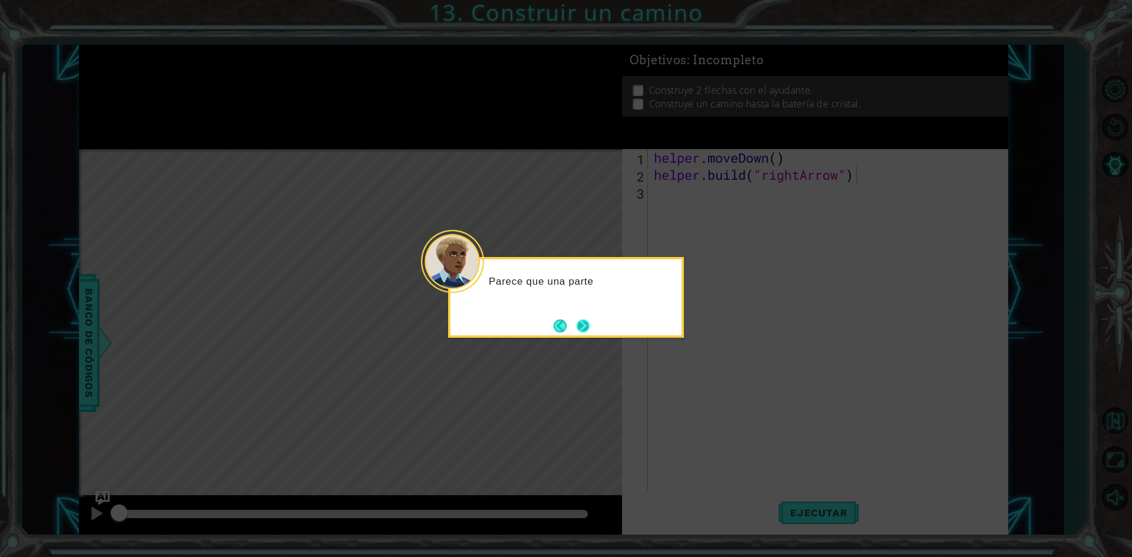
click at [580, 320] on button "Next" at bounding box center [583, 326] width 13 height 13
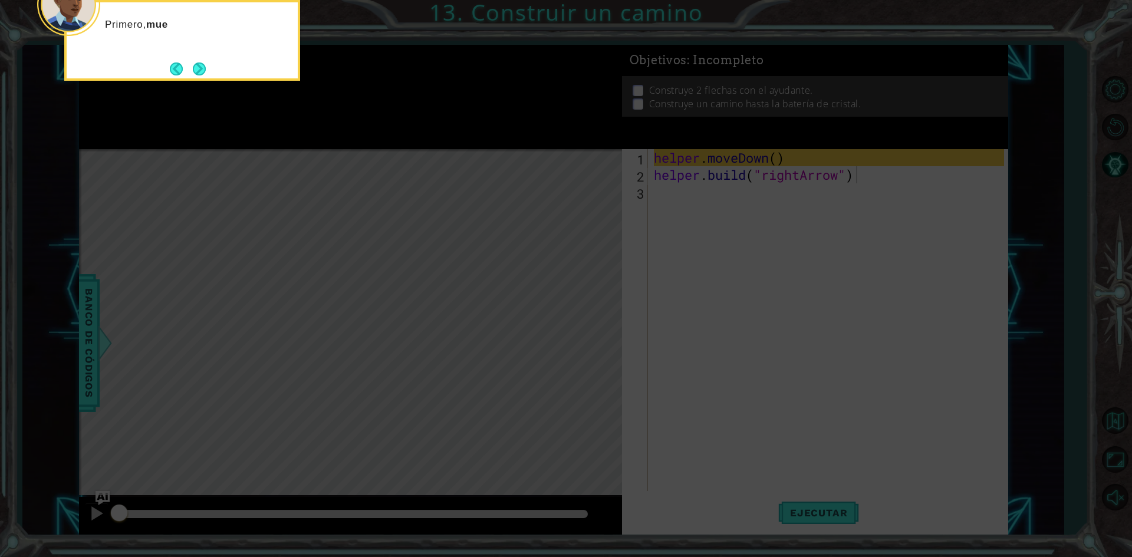
click at [589, 308] on icon at bounding box center [566, 84] width 1132 height 948
click at [199, 69] on button "Next" at bounding box center [199, 69] width 13 height 13
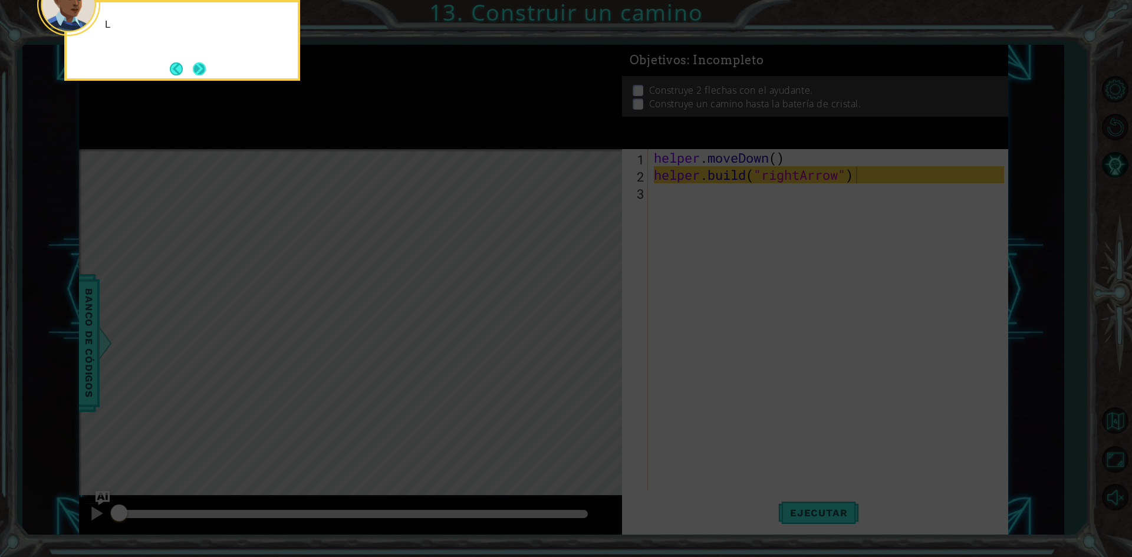
click at [197, 67] on button "Next" at bounding box center [199, 69] width 13 height 13
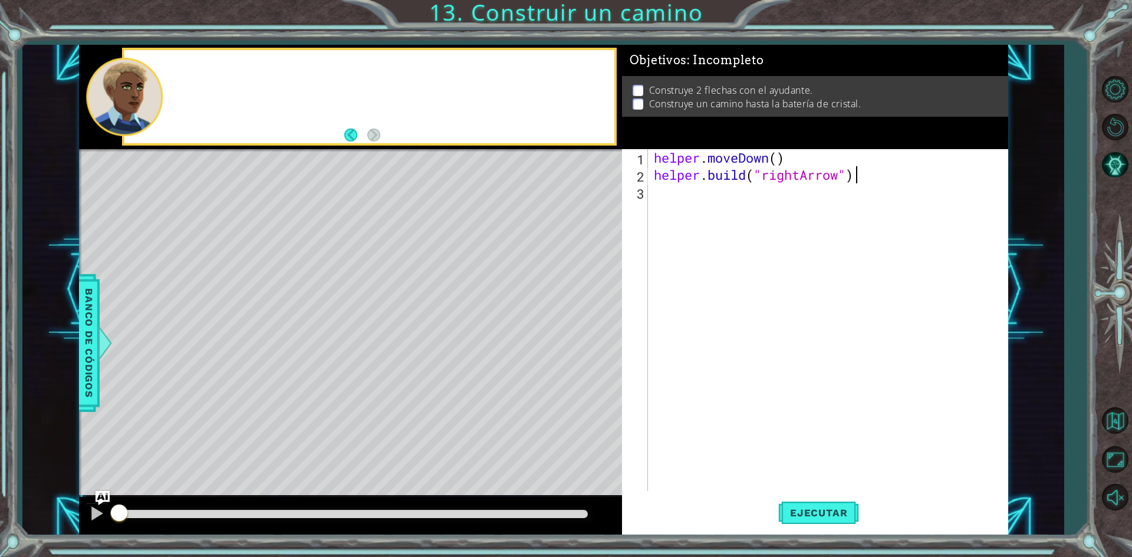
click at [197, 67] on div at bounding box center [368, 96] width 489 height 93
drag, startPoint x: 806, startPoint y: 510, endPoint x: 802, endPoint y: 504, distance: 7.2
click at [807, 506] on button "Ejecutar" at bounding box center [818, 513] width 81 height 38
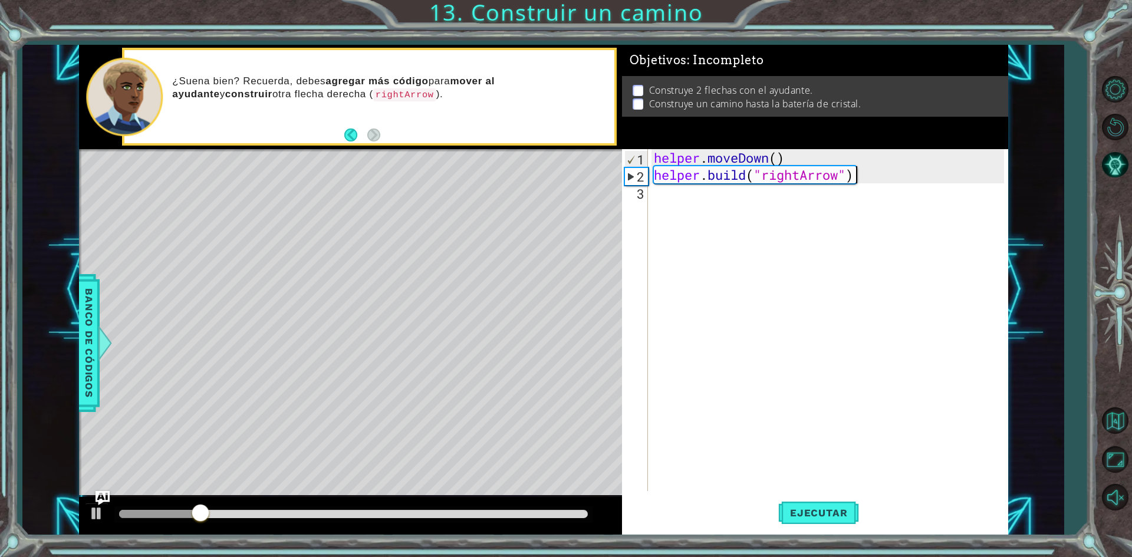
click at [719, 228] on div "helper . moveDown ( ) helper . build ( "rightArrow" )" at bounding box center [831, 337] width 359 height 376
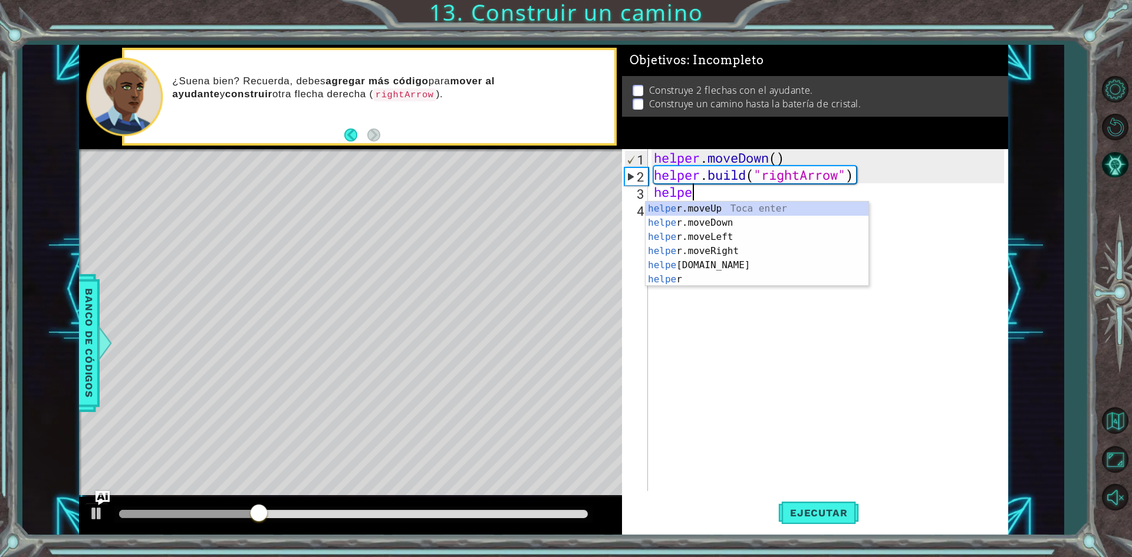
scroll to position [0, 1]
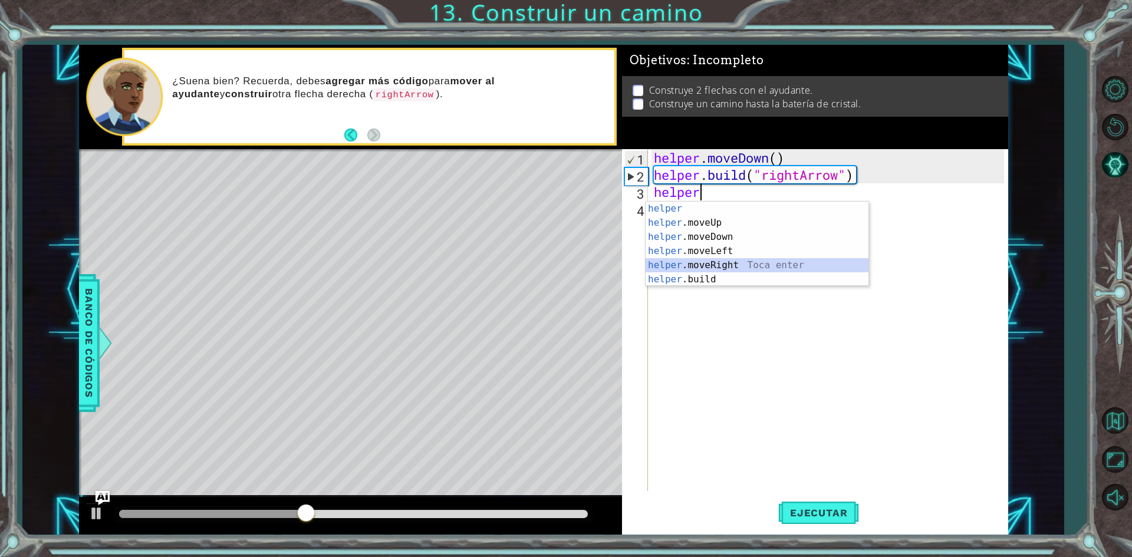
click at [729, 262] on div "helper Toca enter helper .moveUp Toca enter helper .moveDown Toca enter helper …" at bounding box center [757, 258] width 223 height 113
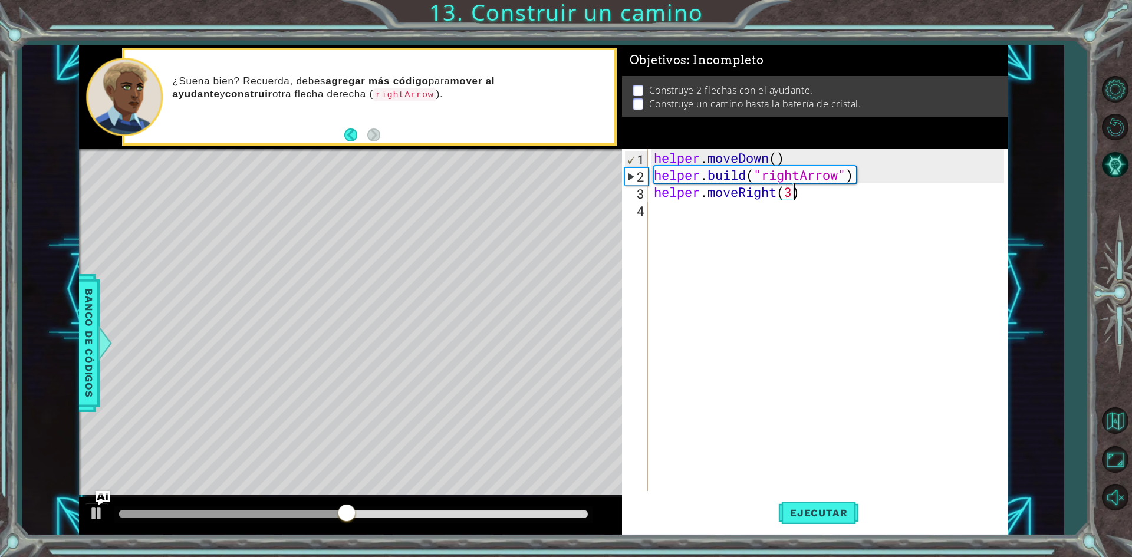
scroll to position [0, 6]
type textarea "helper.moveRight(3)"
click at [827, 532] on button "Ejecutar" at bounding box center [818, 513] width 81 height 38
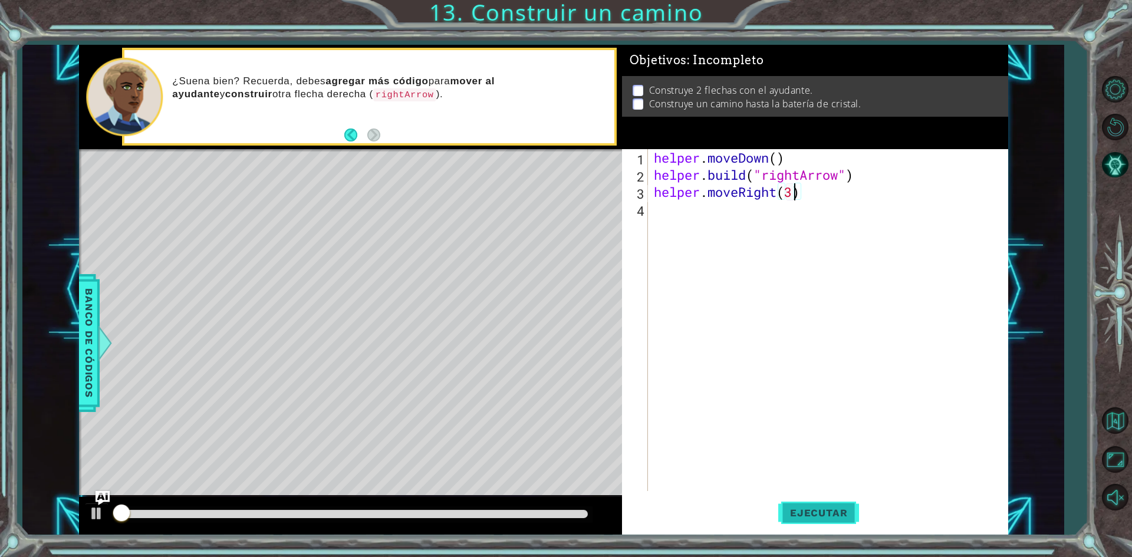
click at [828, 522] on button "Ejecutar" at bounding box center [818, 513] width 81 height 38
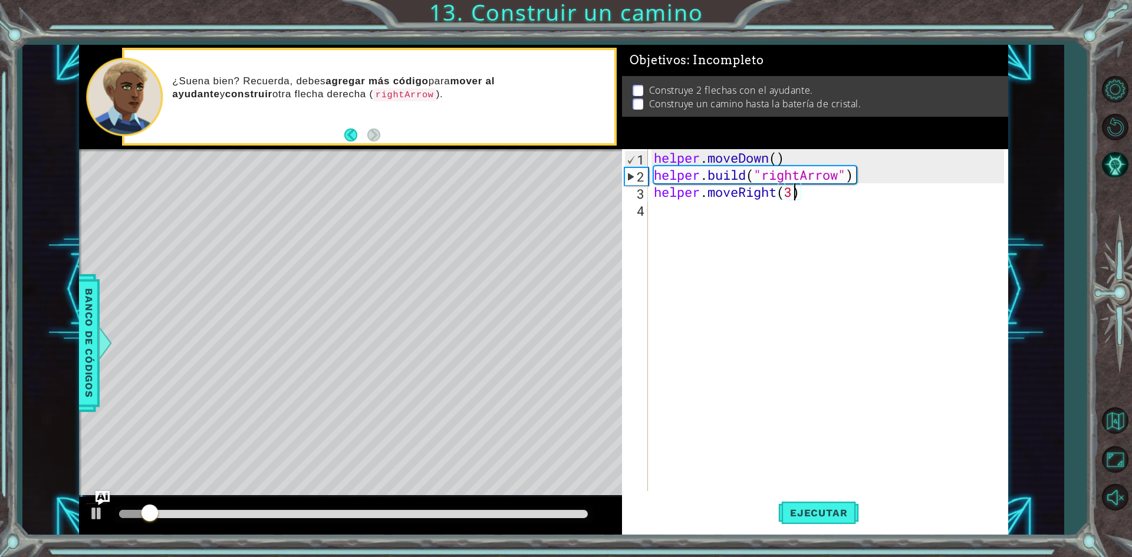
click at [717, 210] on div "helper . moveDown ( ) helper . build ( "rightArrow" ) helper . moveRight ( 3 )" at bounding box center [831, 337] width 359 height 376
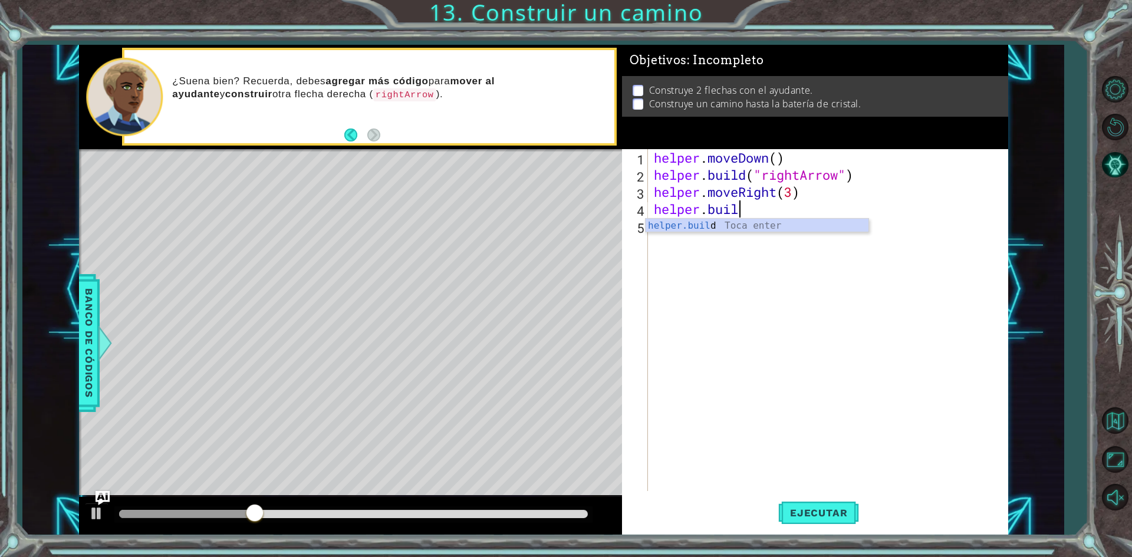
scroll to position [0, 4]
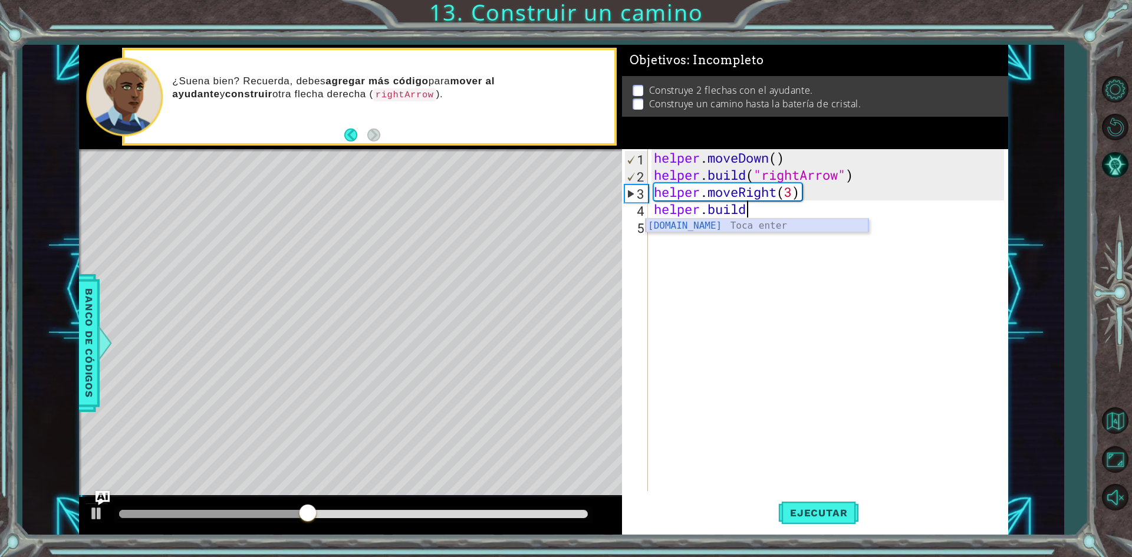
click at [771, 224] on div "[DOMAIN_NAME] Toca enter" at bounding box center [757, 240] width 223 height 42
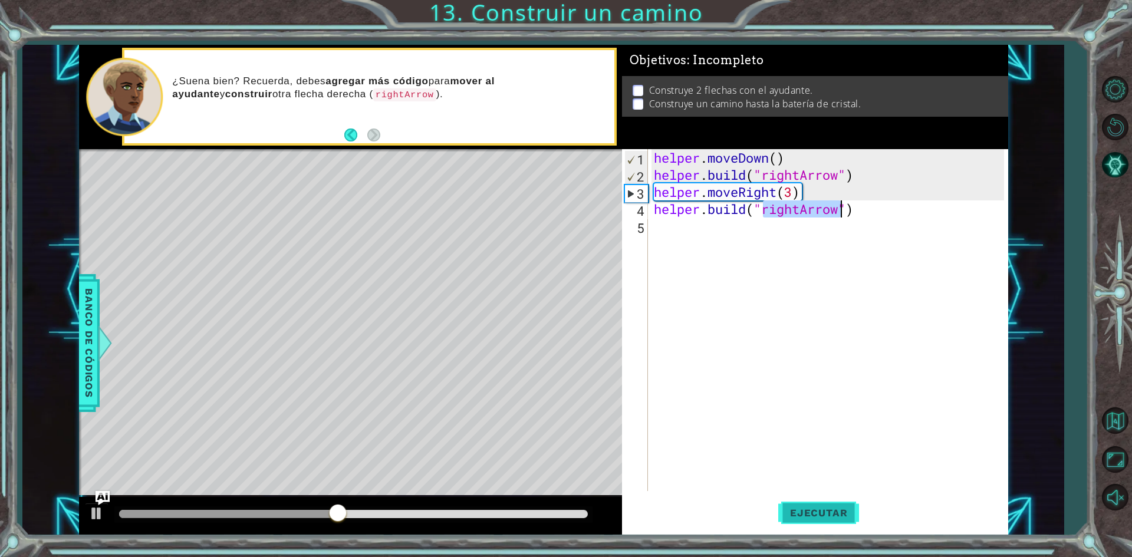
type textarea "[DOMAIN_NAME]("rightArrow")"
click at [817, 518] on span "Ejecutar" at bounding box center [818, 513] width 81 height 12
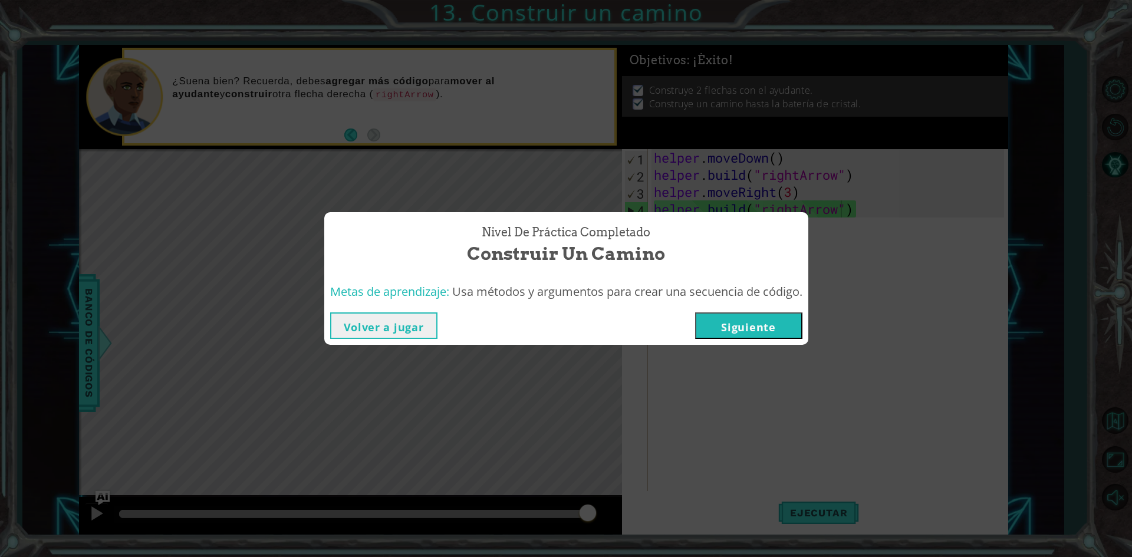
click at [753, 327] on button "Siguiente" at bounding box center [748, 326] width 107 height 27
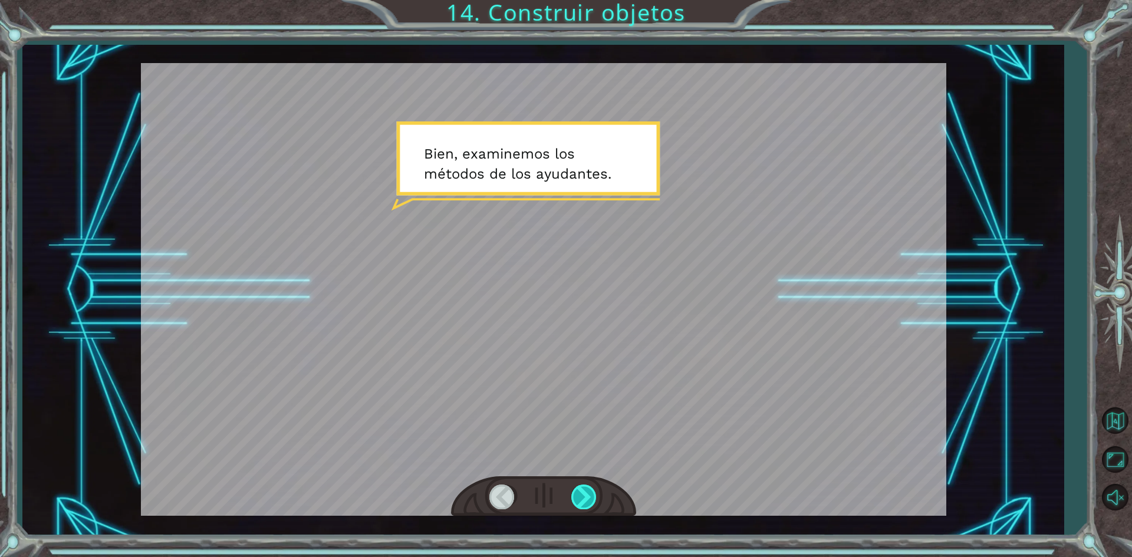
click at [585, 492] on div at bounding box center [584, 497] width 27 height 24
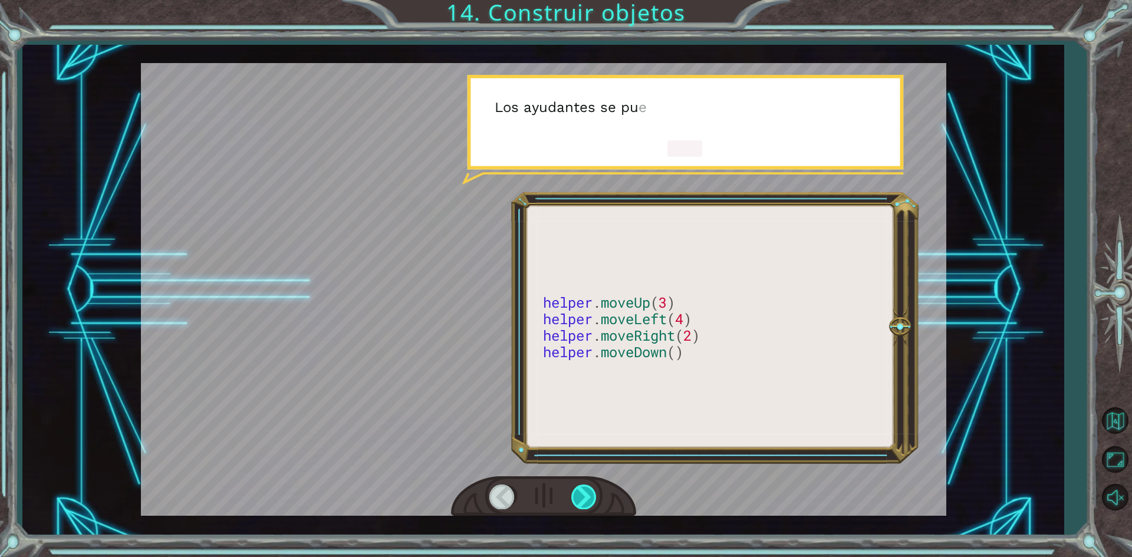
click at [575, 495] on div at bounding box center [584, 497] width 27 height 24
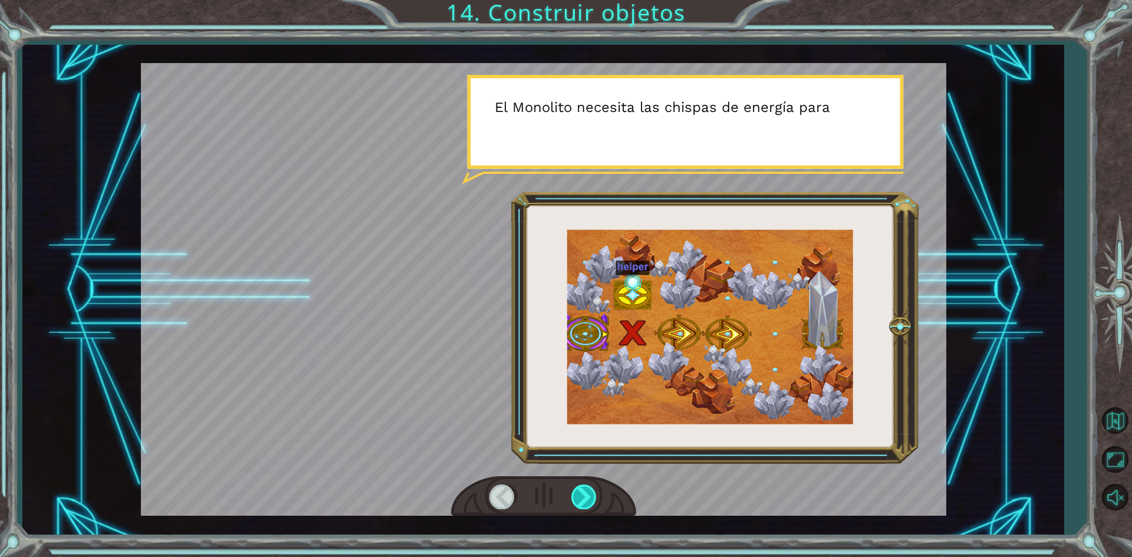
click at [583, 496] on div at bounding box center [584, 497] width 27 height 24
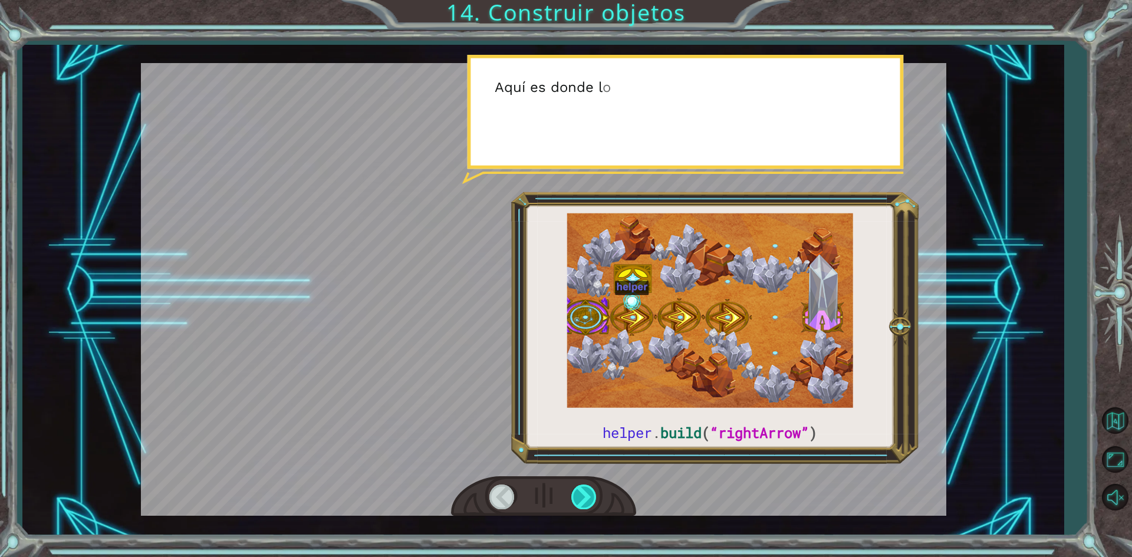
click at [583, 498] on div at bounding box center [584, 497] width 27 height 24
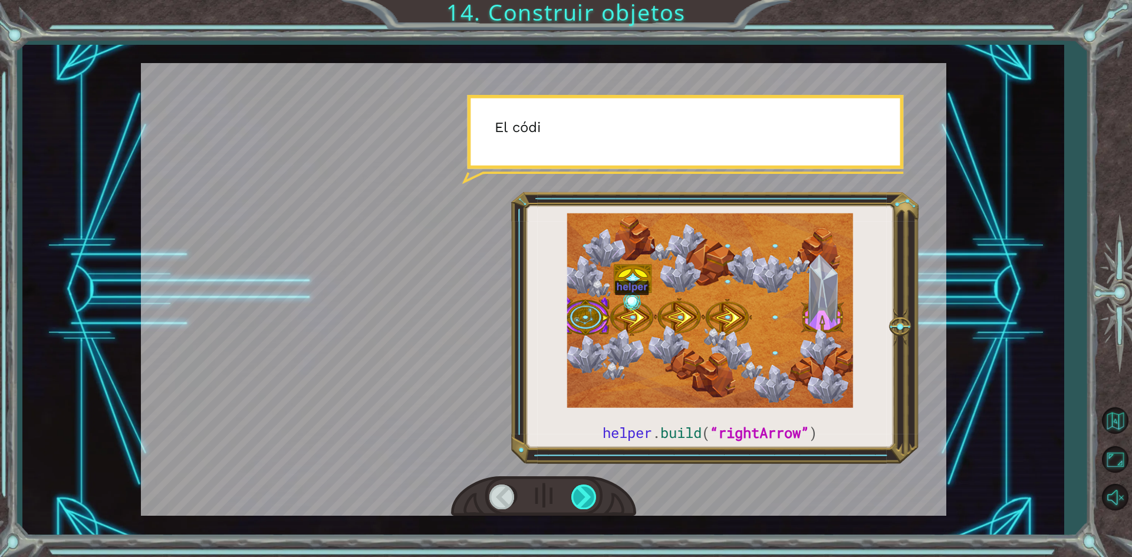
click at [583, 498] on div at bounding box center [584, 497] width 27 height 24
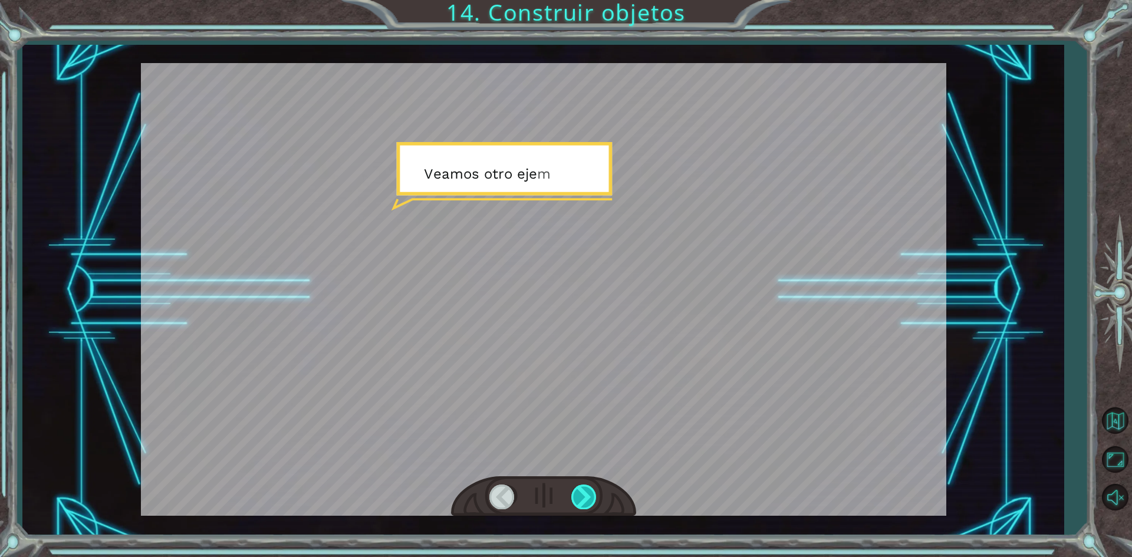
click at [583, 499] on div at bounding box center [584, 497] width 27 height 24
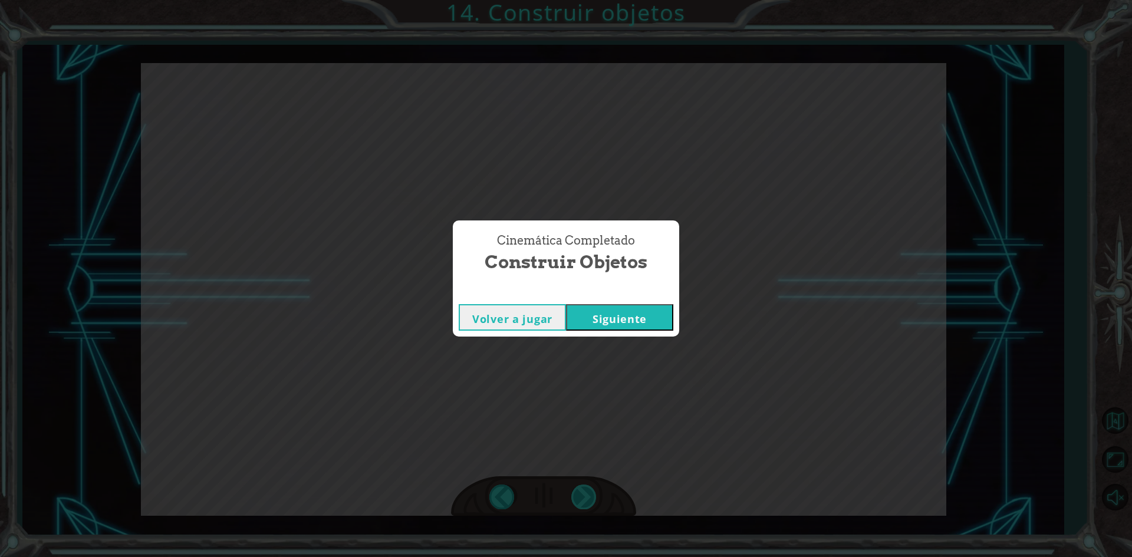
click at [583, 0] on div "helper . build ( “rightArrow” ) B i e n , e x a m i n e m o s l o s m é t o d o…" at bounding box center [566, 0] width 1132 height 0
click at [583, 499] on div "Cinemática Completado Construir objetos Volver a jugar [GEOGRAPHIC_DATA]" at bounding box center [566, 278] width 1132 height 557
click at [663, 323] on button "Siguiente" at bounding box center [619, 317] width 107 height 27
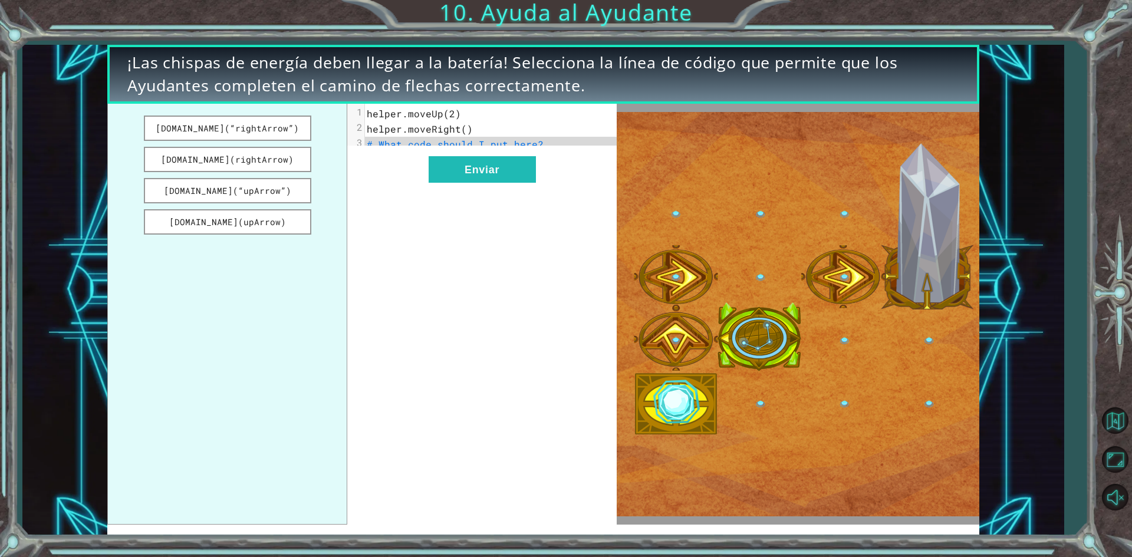
drag, startPoint x: 270, startPoint y: 129, endPoint x: 438, endPoint y: 129, distance: 167.5
click at [438, 129] on div "[DOMAIN_NAME](“rightArrow”) [DOMAIN_NAME](rightArrow) [DOMAIN_NAME](“upArrow”) …" at bounding box center [361, 314] width 509 height 421
click at [269, 123] on button "[DOMAIN_NAME](“rightArrow”)" at bounding box center [227, 128] width 167 height 25
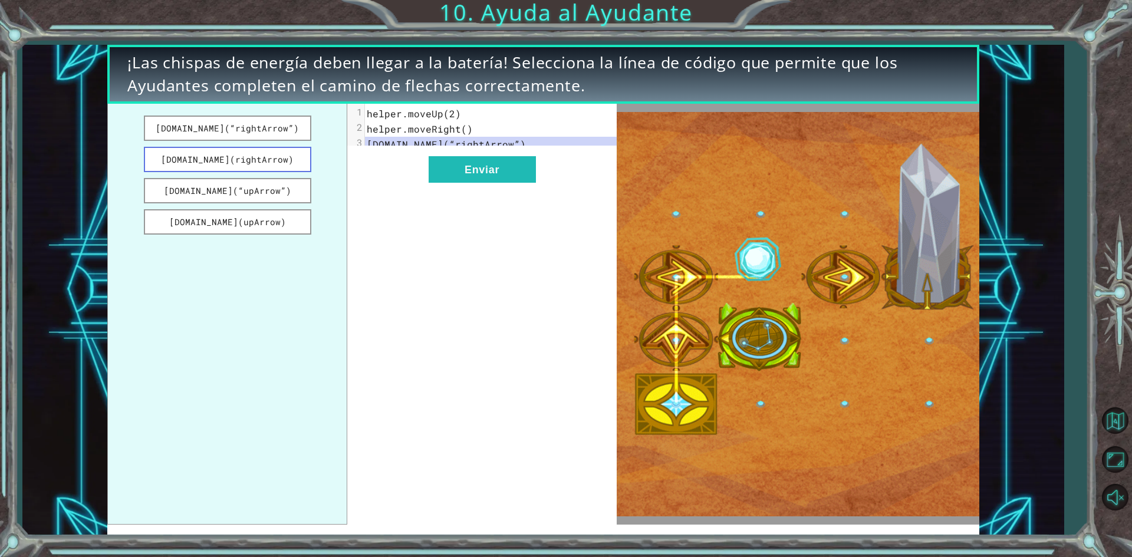
click at [255, 160] on button "[DOMAIN_NAME](rightArrow)" at bounding box center [227, 159] width 167 height 25
click at [258, 188] on button "[DOMAIN_NAME](“upArrow”)" at bounding box center [227, 190] width 167 height 25
click at [283, 124] on button "[DOMAIN_NAME](“rightArrow”)" at bounding box center [227, 128] width 167 height 25
click at [447, 183] on button "Enviar" at bounding box center [482, 169] width 107 height 27
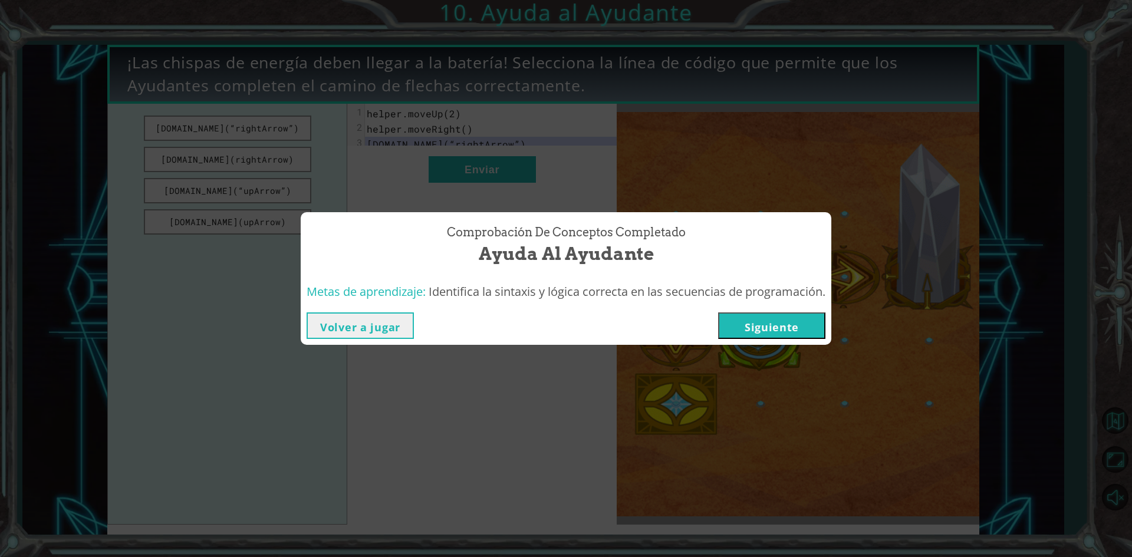
click at [745, 332] on button "Siguiente" at bounding box center [771, 326] width 107 height 27
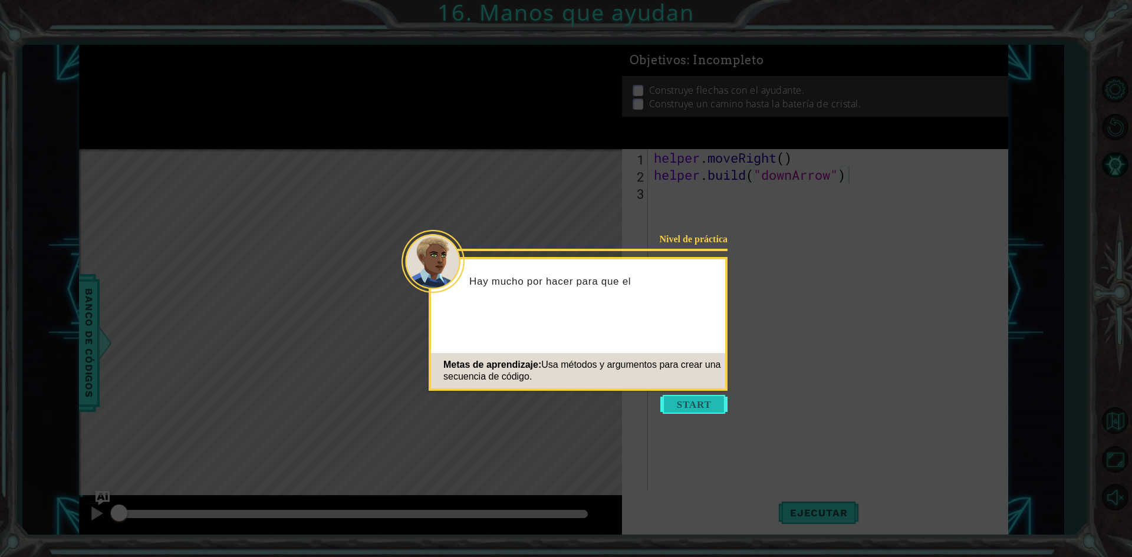
click at [677, 399] on button "Start" at bounding box center [693, 404] width 67 height 19
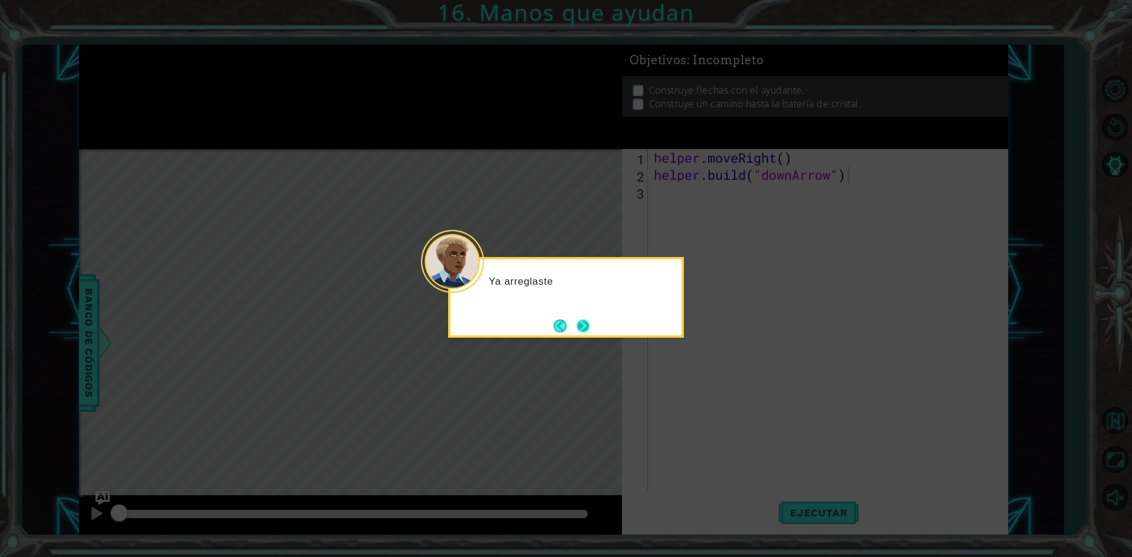
click at [577, 328] on button "Next" at bounding box center [583, 326] width 13 height 13
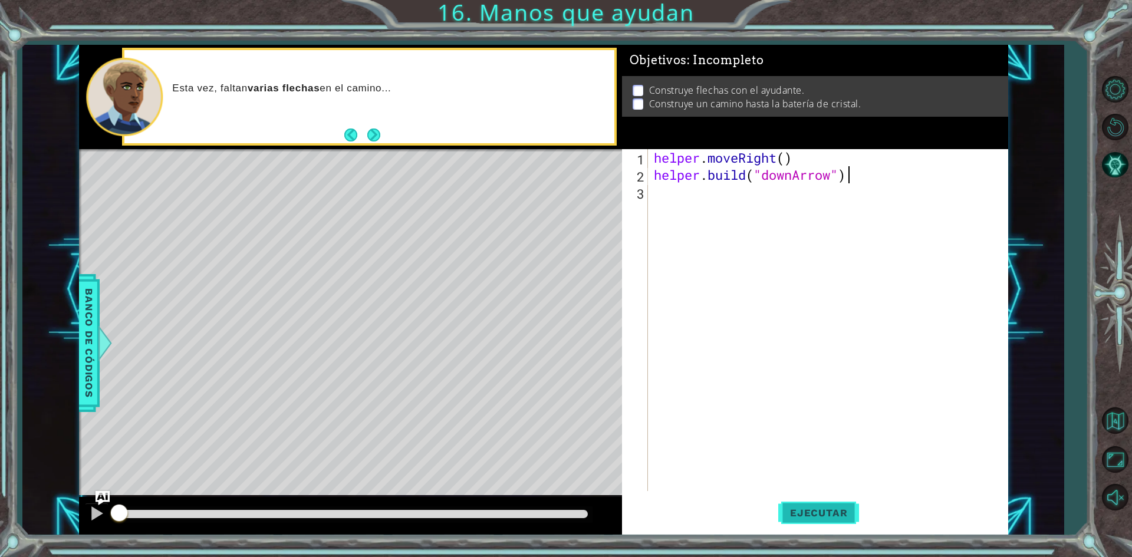
click at [811, 506] on button "Ejecutar" at bounding box center [818, 513] width 81 height 38
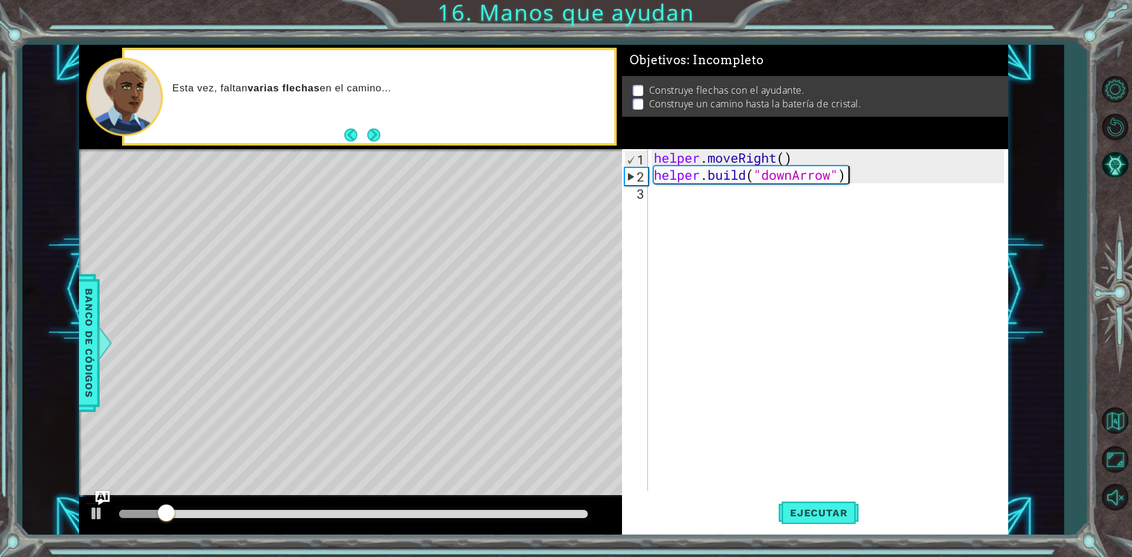
click at [679, 211] on div "helper . moveRight ( ) helper . build ( "downArrow" )" at bounding box center [831, 337] width 359 height 376
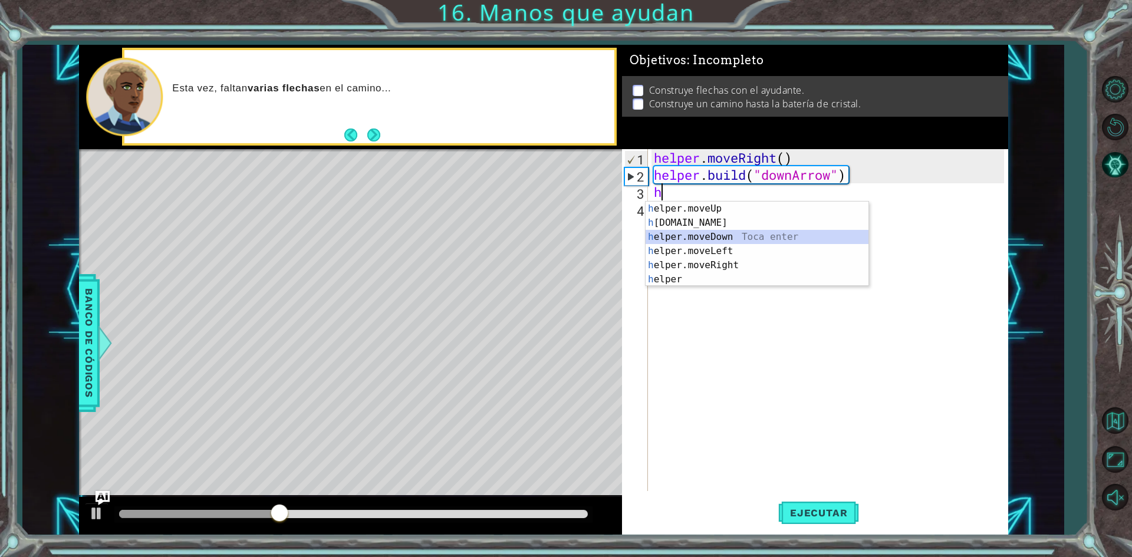
click at [721, 236] on div "h elper.moveUp Toca enter h [DOMAIN_NAME] Toca enter h elper.moveDown Toca ente…" at bounding box center [757, 258] width 223 height 113
type textarea "helper.moveDown(1)"
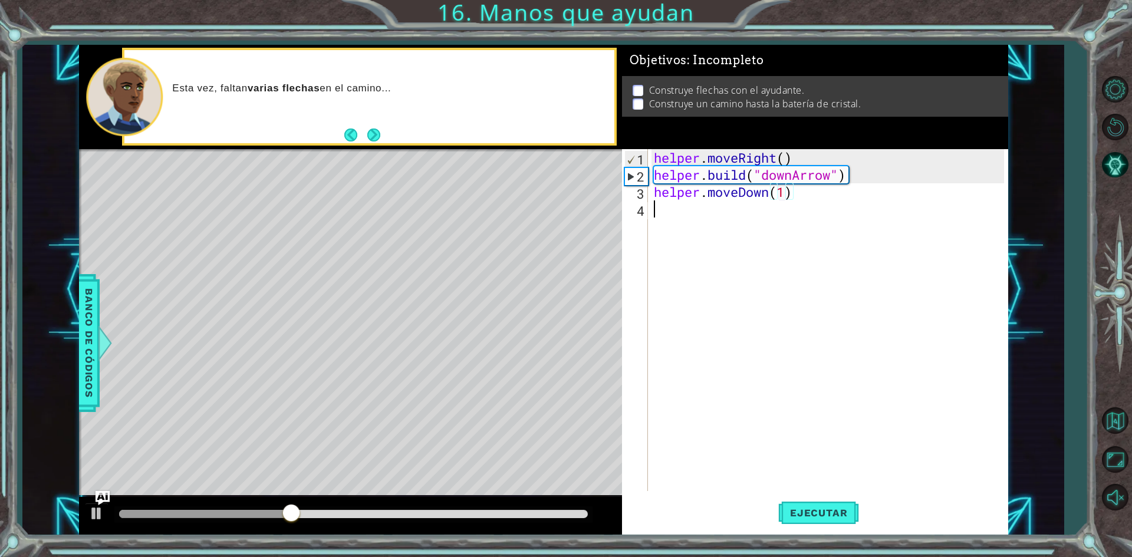
click at [710, 221] on div "helper . moveRight ( ) helper . build ( "downArrow" ) helper . moveDown ( 1 )" at bounding box center [831, 337] width 359 height 376
click at [710, 221] on div "helper.[PERSON_NAME] ld Toca enter" at bounding box center [757, 240] width 223 height 42
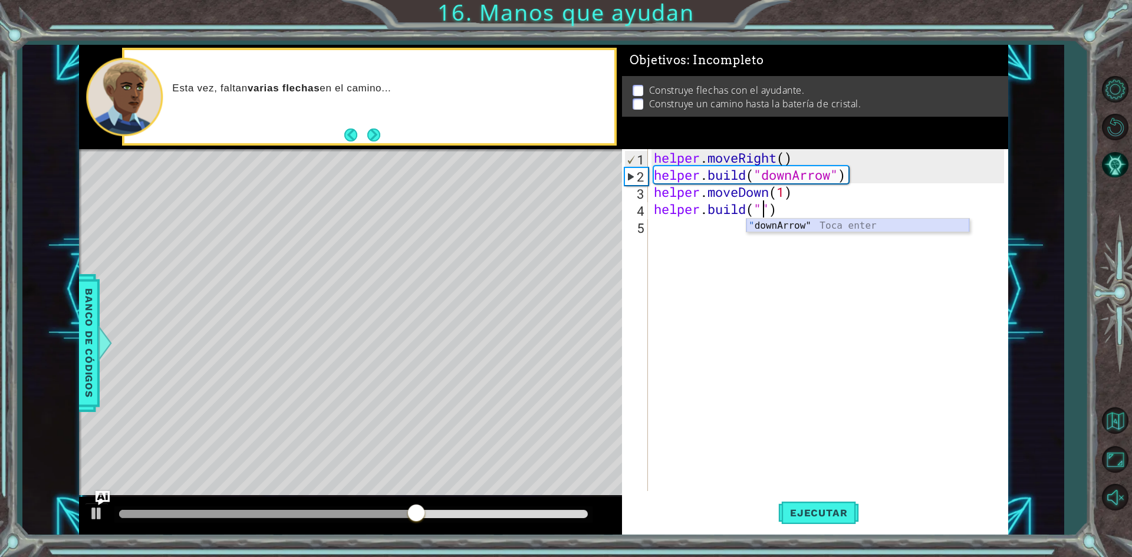
click at [787, 222] on div "" downArrow" Toca enter" at bounding box center [857, 240] width 223 height 42
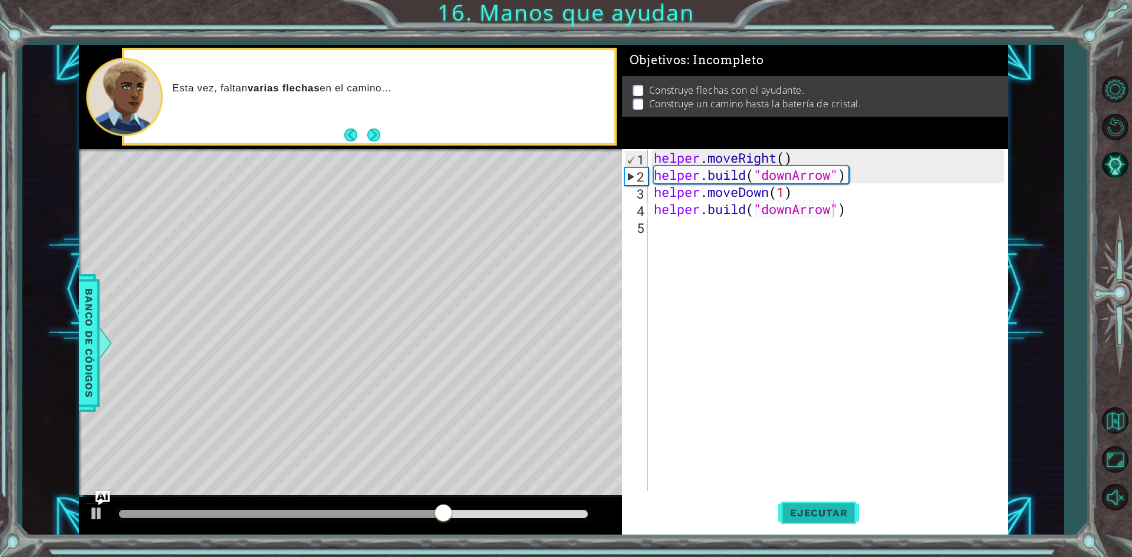
click at [811, 512] on span "Ejecutar" at bounding box center [818, 513] width 81 height 12
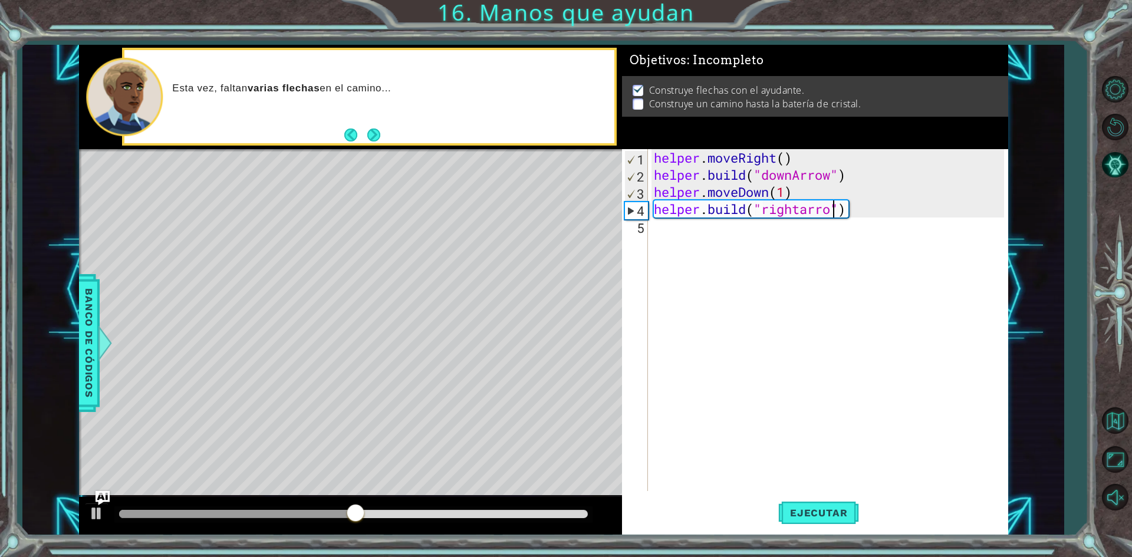
scroll to position [0, 8]
click at [805, 509] on span "Ejecutar" at bounding box center [818, 513] width 81 height 12
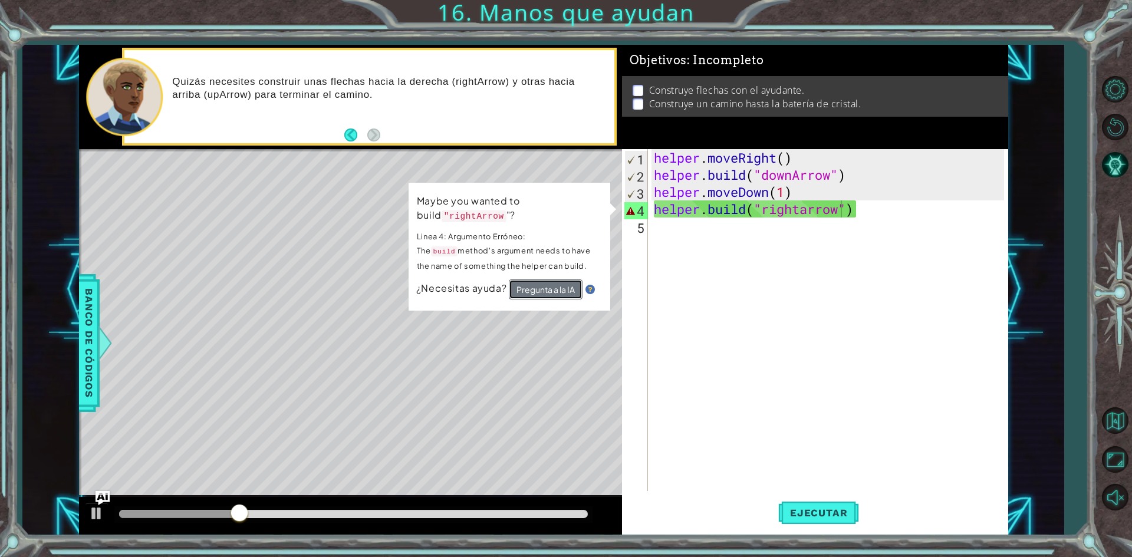
click at [542, 282] on button "Pregunta a la IA" at bounding box center [546, 289] width 74 height 20
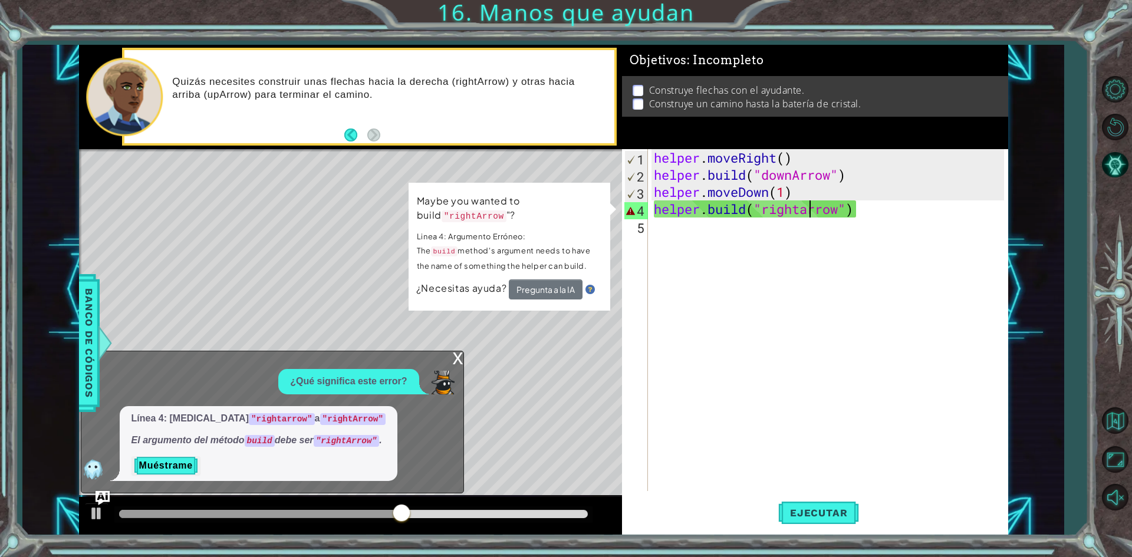
click at [810, 213] on div "helper . moveRight ( ) helper . build ( "downArrow" ) helper . moveDown ( 1 ) h…" at bounding box center [831, 337] width 359 height 376
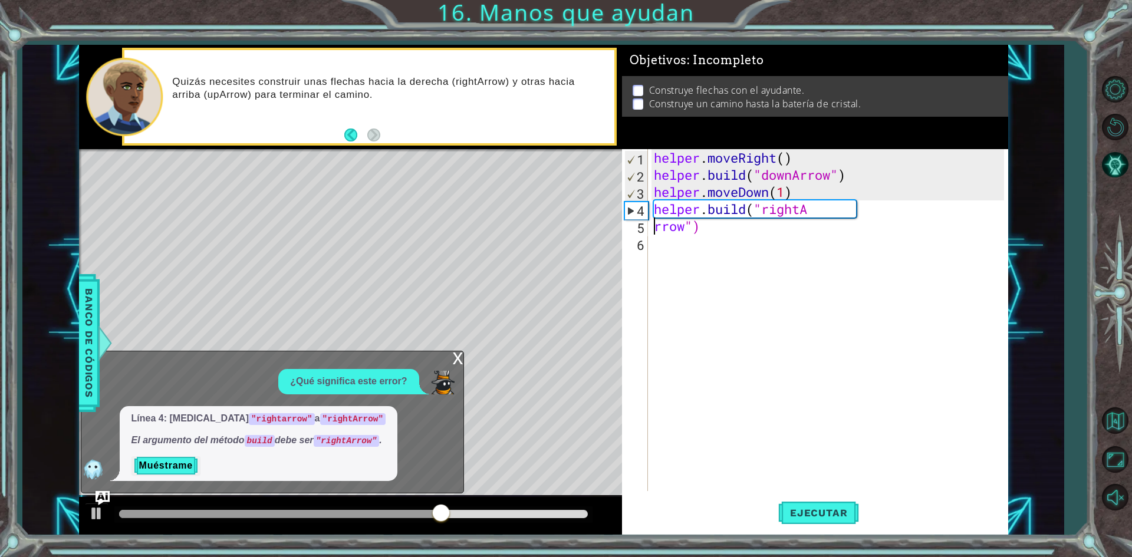
scroll to position [0, 2]
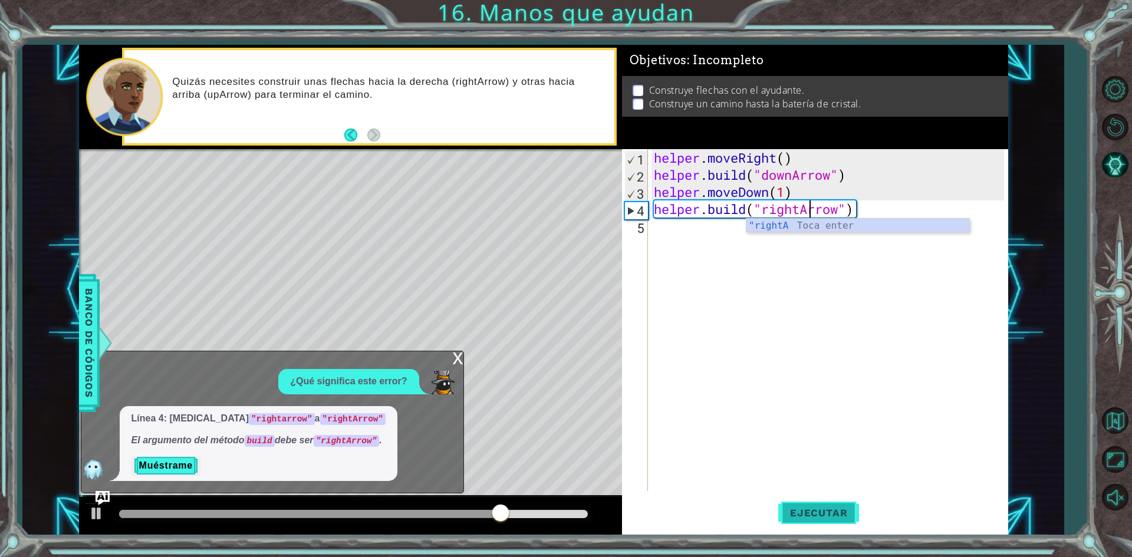
type textarea "[DOMAIN_NAME]("rightArrow")"
drag, startPoint x: 799, startPoint y: 526, endPoint x: 805, endPoint y: 511, distance: 15.9
click at [801, 524] on button "Ejecutar" at bounding box center [818, 513] width 81 height 38
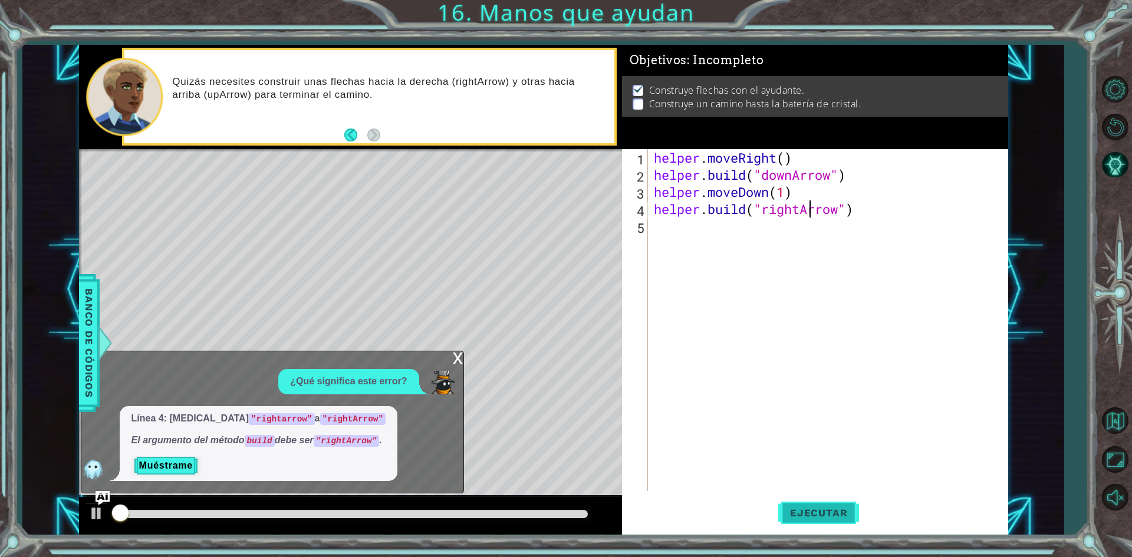
click at [805, 511] on span "Ejecutar" at bounding box center [818, 513] width 81 height 12
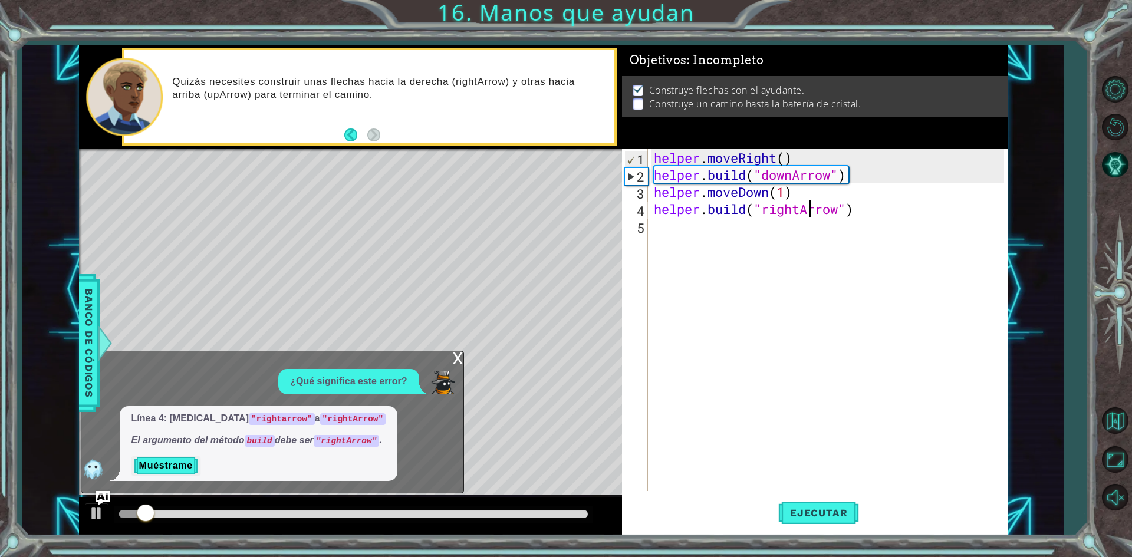
click at [461, 358] on div "x" at bounding box center [458, 357] width 11 height 12
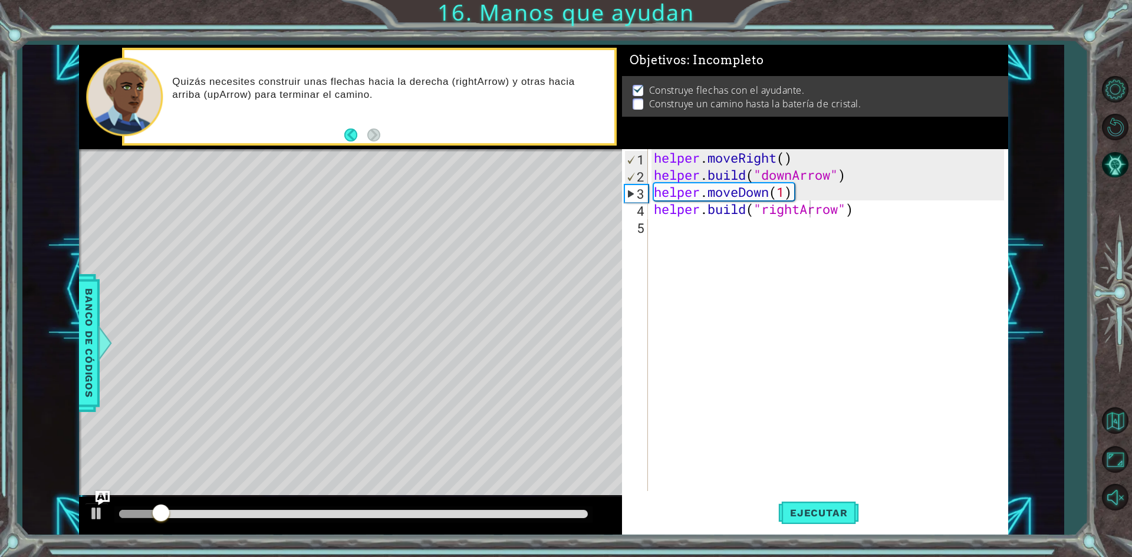
scroll to position [0, 0]
click at [930, 247] on div "helper . moveRight ( ) helper . build ( "downArrow" ) helper . moveDown ( 1 ) h…" at bounding box center [831, 337] width 359 height 376
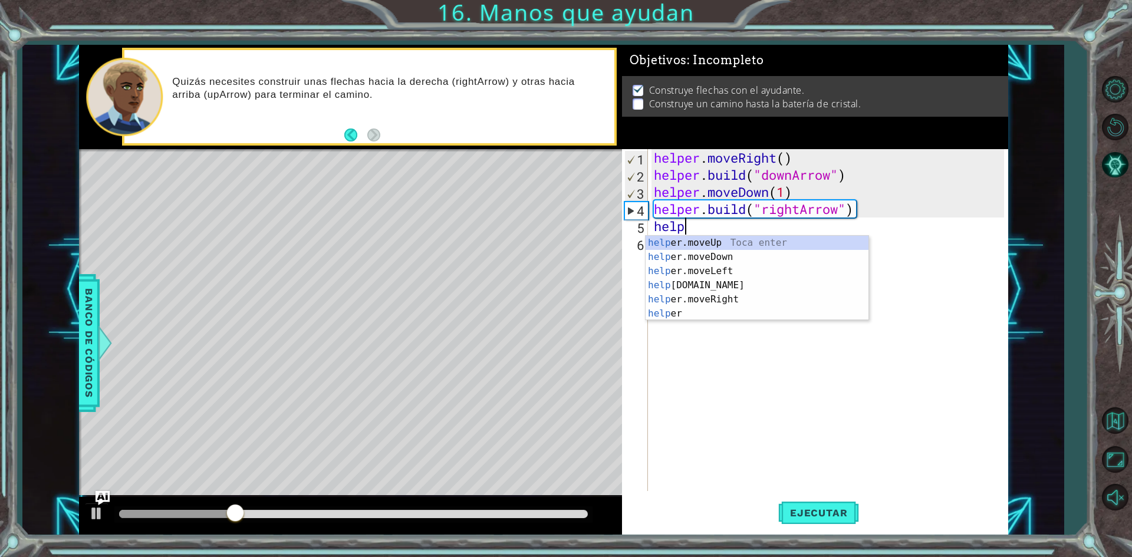
scroll to position [0, 1]
click at [727, 294] on div "helper Toca enter helper .moveUp Toca enter helper .moveDown Toca enter helper …" at bounding box center [757, 292] width 223 height 113
type textarea "helper.moveRight(1)"
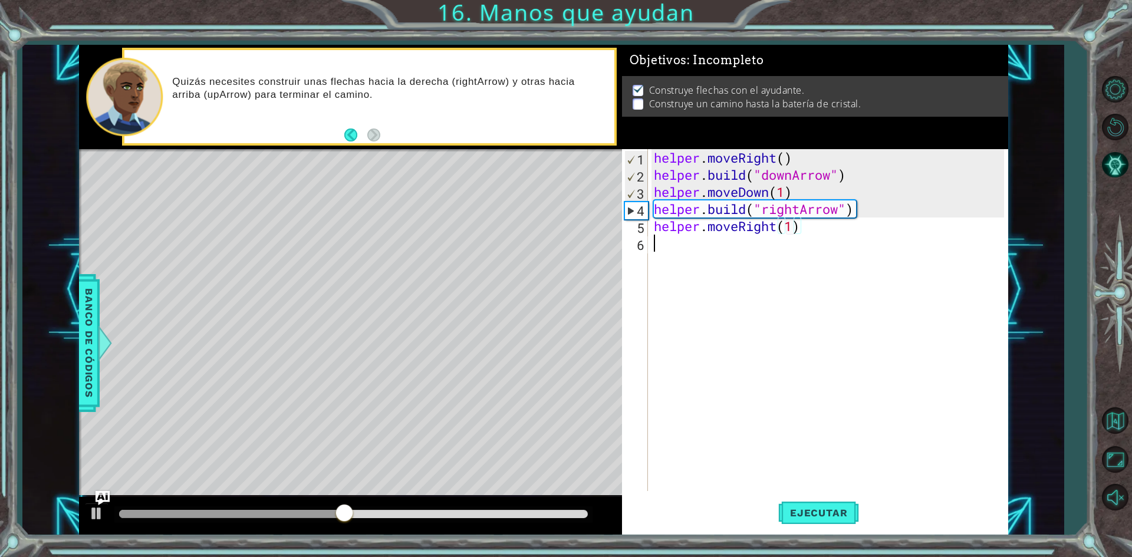
click at [716, 255] on div "helper . moveRight ( ) helper . build ( "downArrow" ) helper . moveDown ( 1 ) h…" at bounding box center [831, 337] width 359 height 376
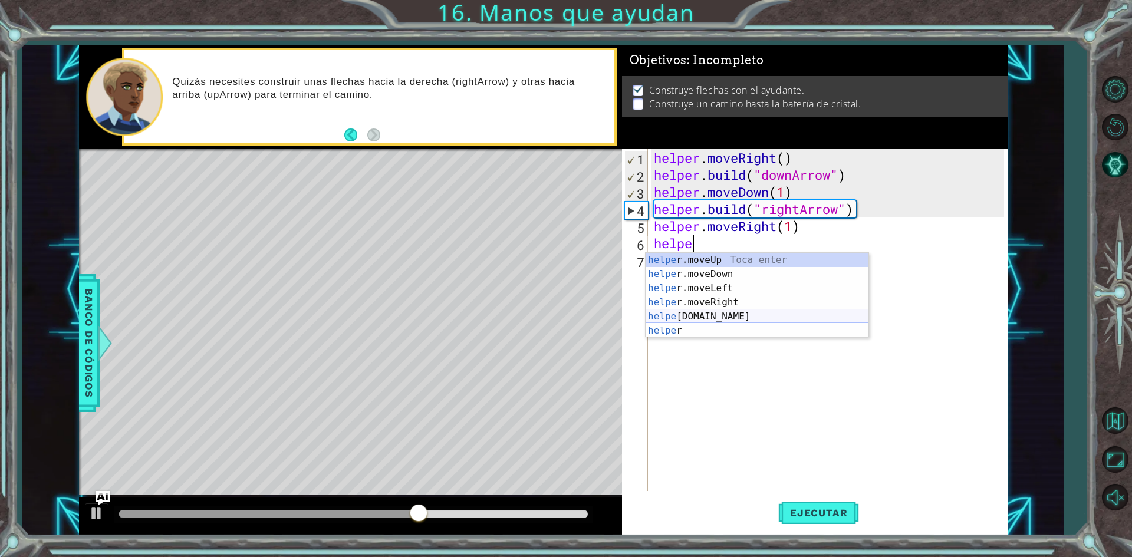
click at [722, 319] on div "helpe [PERSON_NAME]moveUp Toca enter helpe r.moveDown Toca enter helpe r.moveLe…" at bounding box center [757, 309] width 223 height 113
type textarea "[DOMAIN_NAME]("rightArrow")"
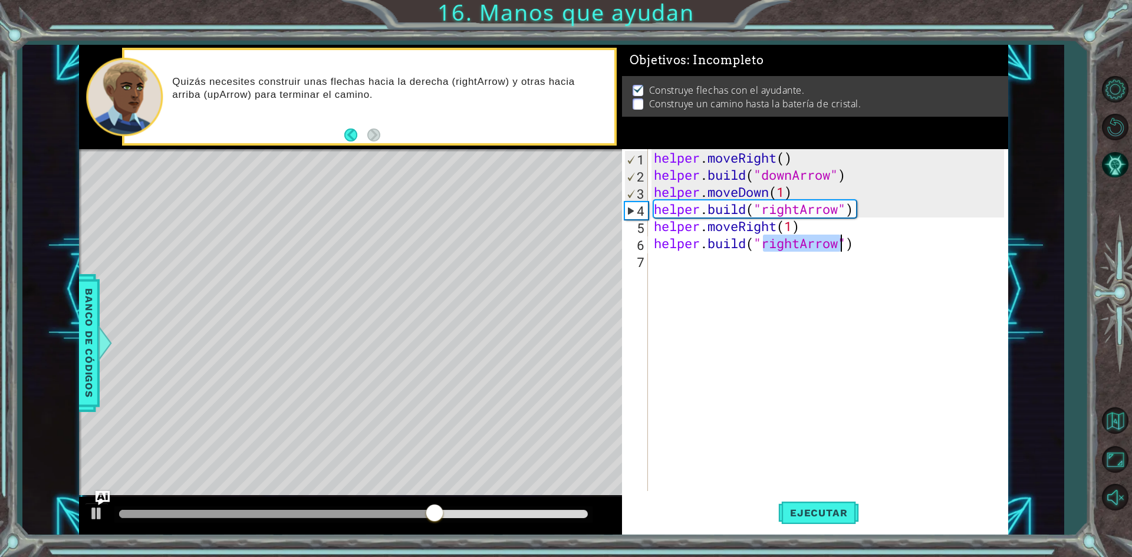
click at [725, 272] on div "helper . moveRight ( ) helper . build ( "downArrow" ) helper . moveDown ( 1 ) h…" at bounding box center [831, 337] width 359 height 376
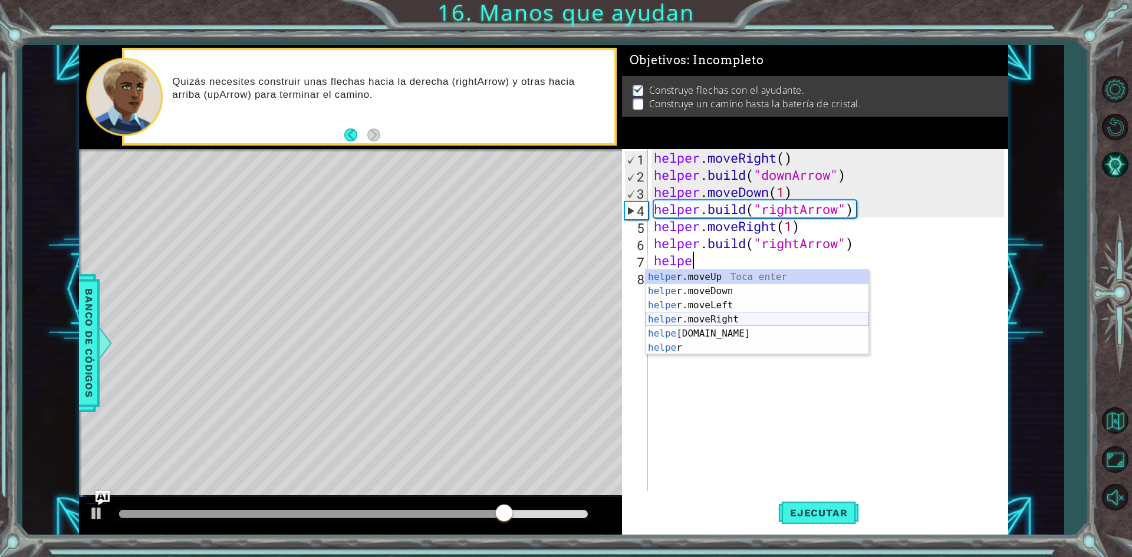
click at [737, 317] on div "helpe [PERSON_NAME]moveUp Toca enter helpe r.moveDown Toca enter helpe r.moveLe…" at bounding box center [757, 326] width 223 height 113
type textarea "helper.moveRight(1)"
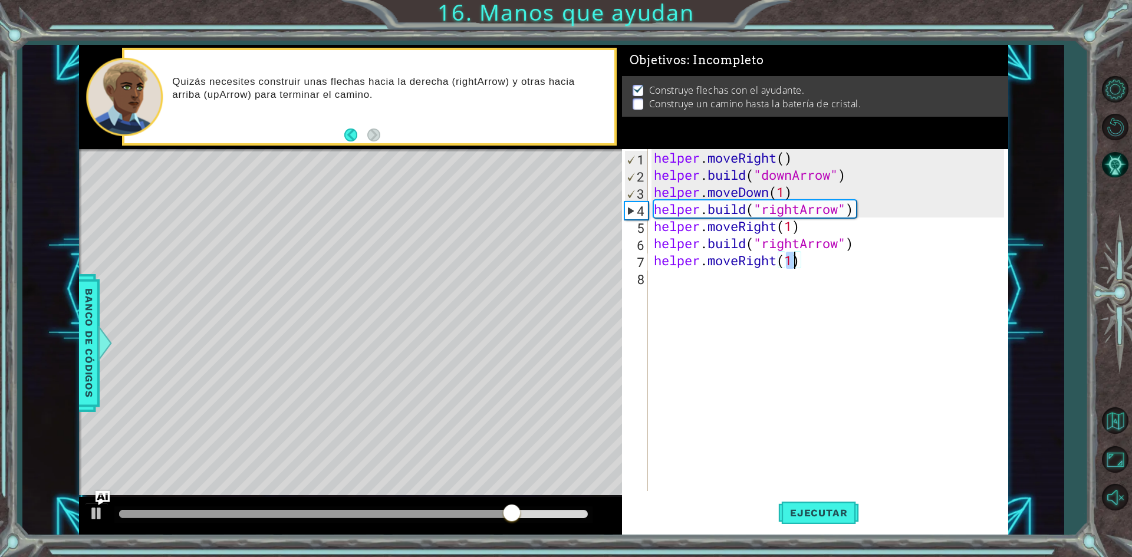
click at [729, 294] on div "helper . moveRight ( ) helper . build ( "downArrow" ) helper . moveDown ( 1 ) h…" at bounding box center [831, 337] width 359 height 376
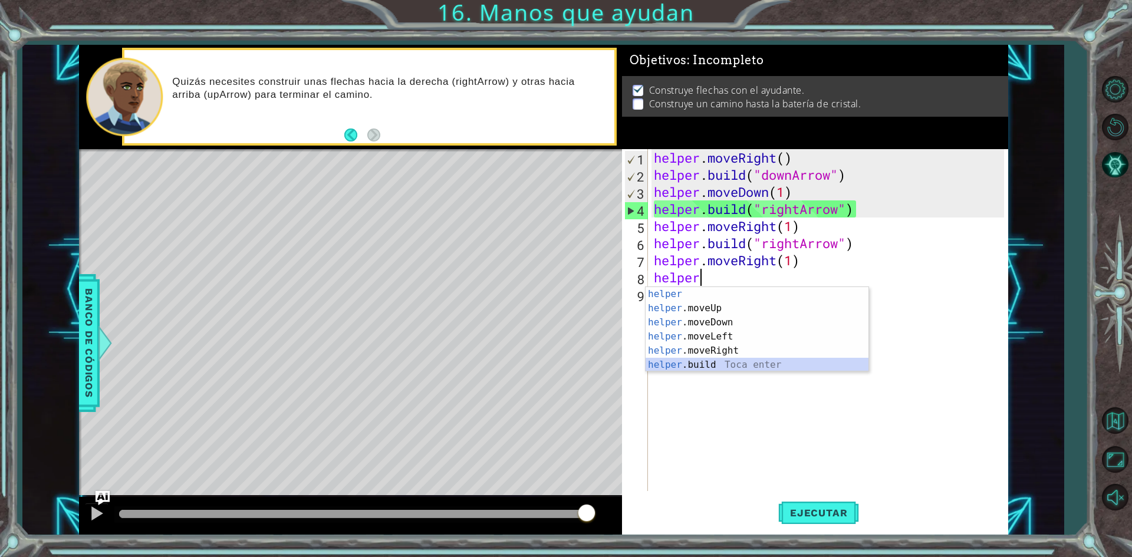
click at [726, 360] on div "helper Toca enter helper .moveUp Toca enter helper .moveDown Toca enter helper …" at bounding box center [757, 343] width 223 height 113
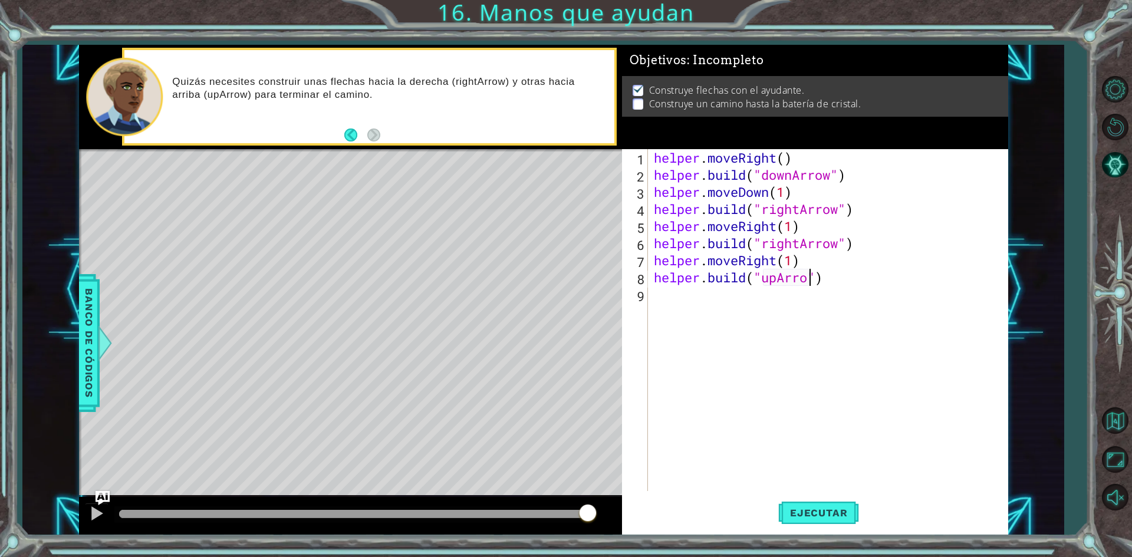
scroll to position [0, 7]
type textarea "[DOMAIN_NAME]("upArrow")"
click at [810, 502] on button "Ejecutar" at bounding box center [818, 513] width 81 height 38
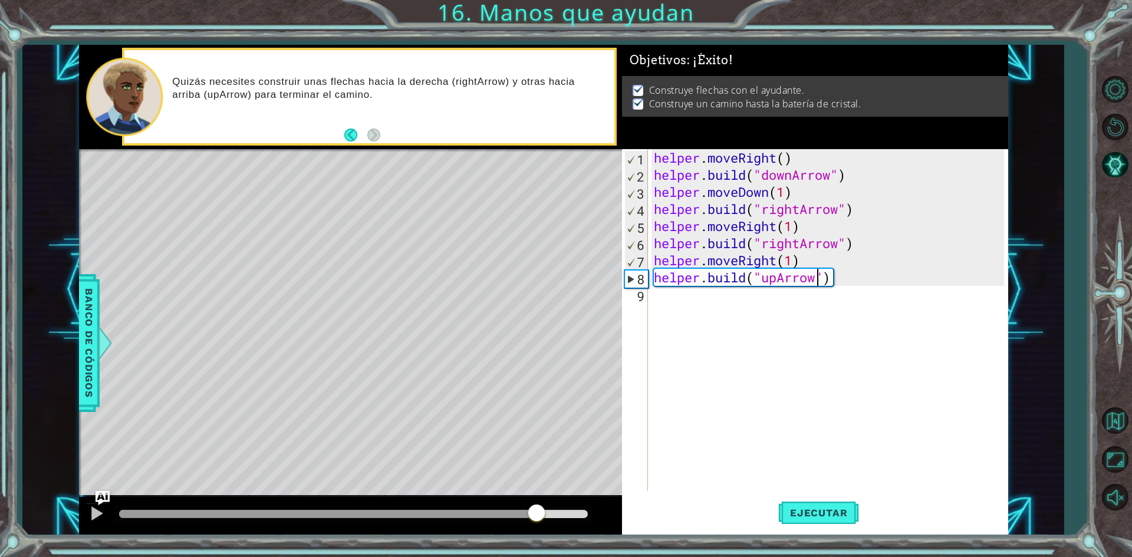
click at [603, 555] on body "1 2 3 4 5 helper . moveRight ( ) helper . build ( "downArrow" ) helper . moveDo…" at bounding box center [566, 278] width 1132 height 557
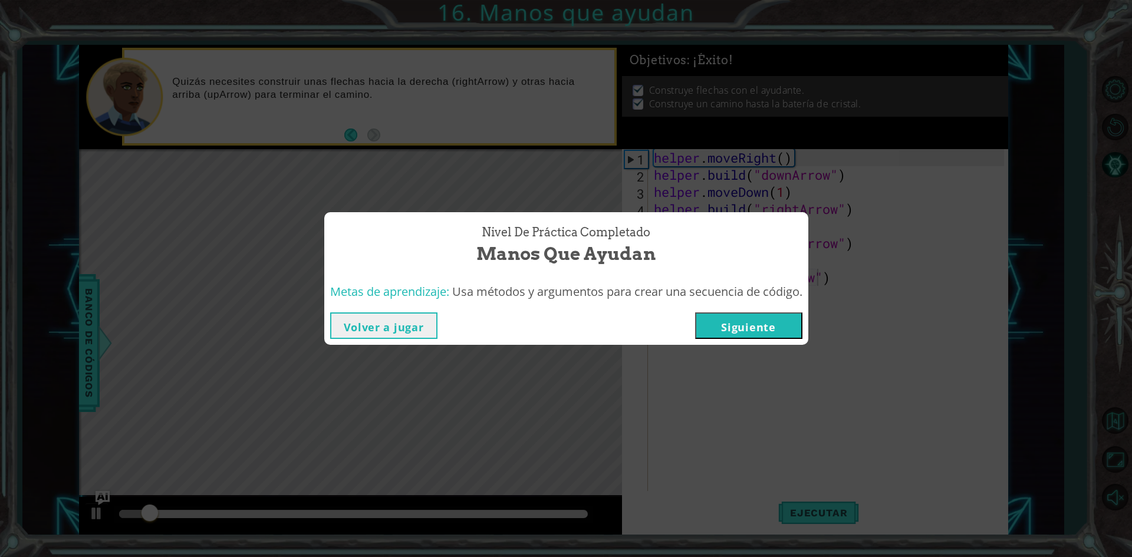
click at [757, 327] on button "Siguiente" at bounding box center [748, 326] width 107 height 27
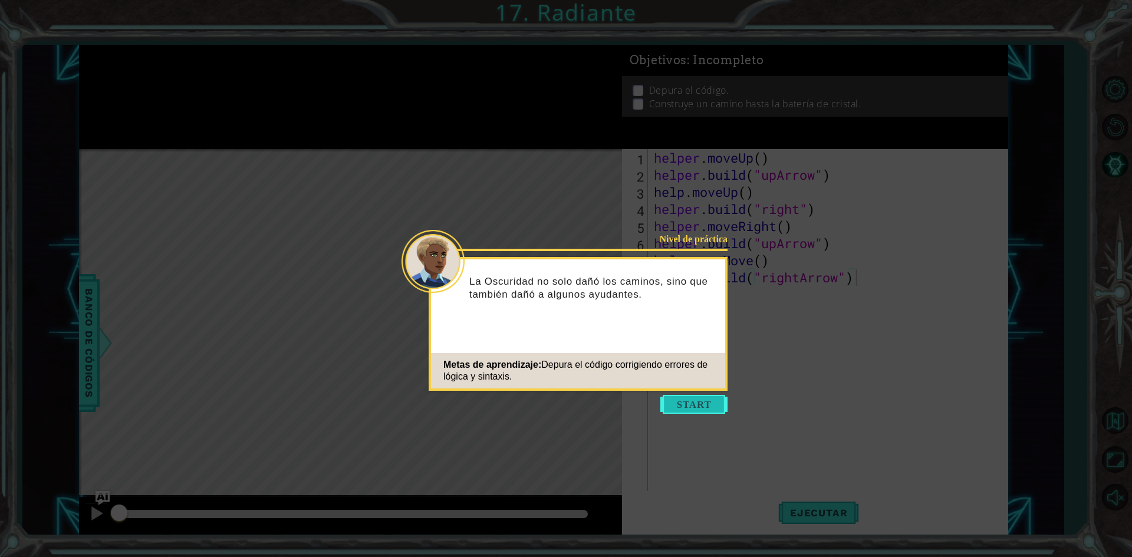
click at [702, 410] on button "Start" at bounding box center [693, 404] width 67 height 19
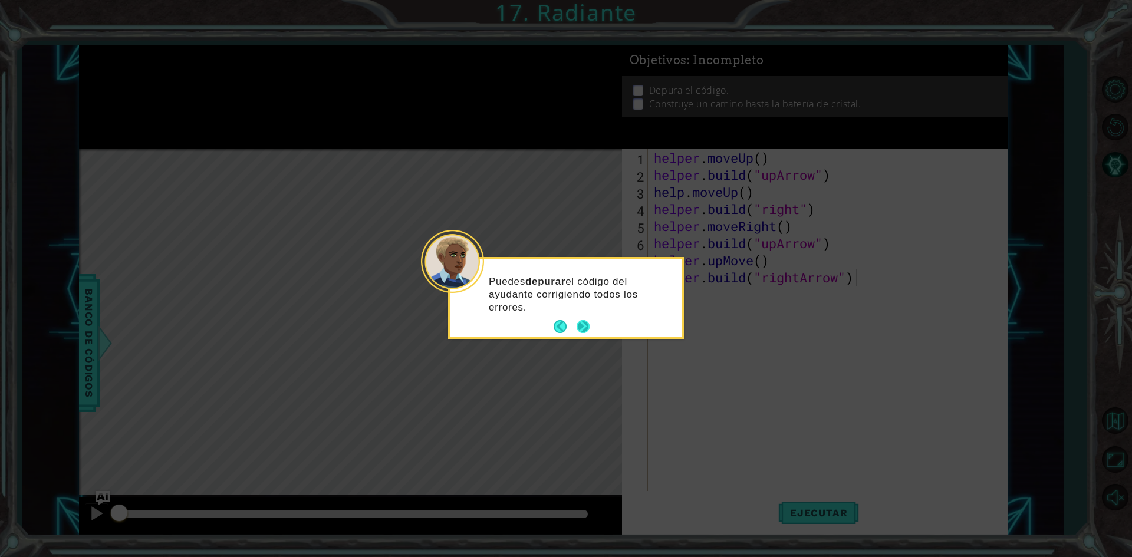
click at [580, 321] on button "Next" at bounding box center [583, 326] width 13 height 13
